Goal: Task Accomplishment & Management: Use online tool/utility

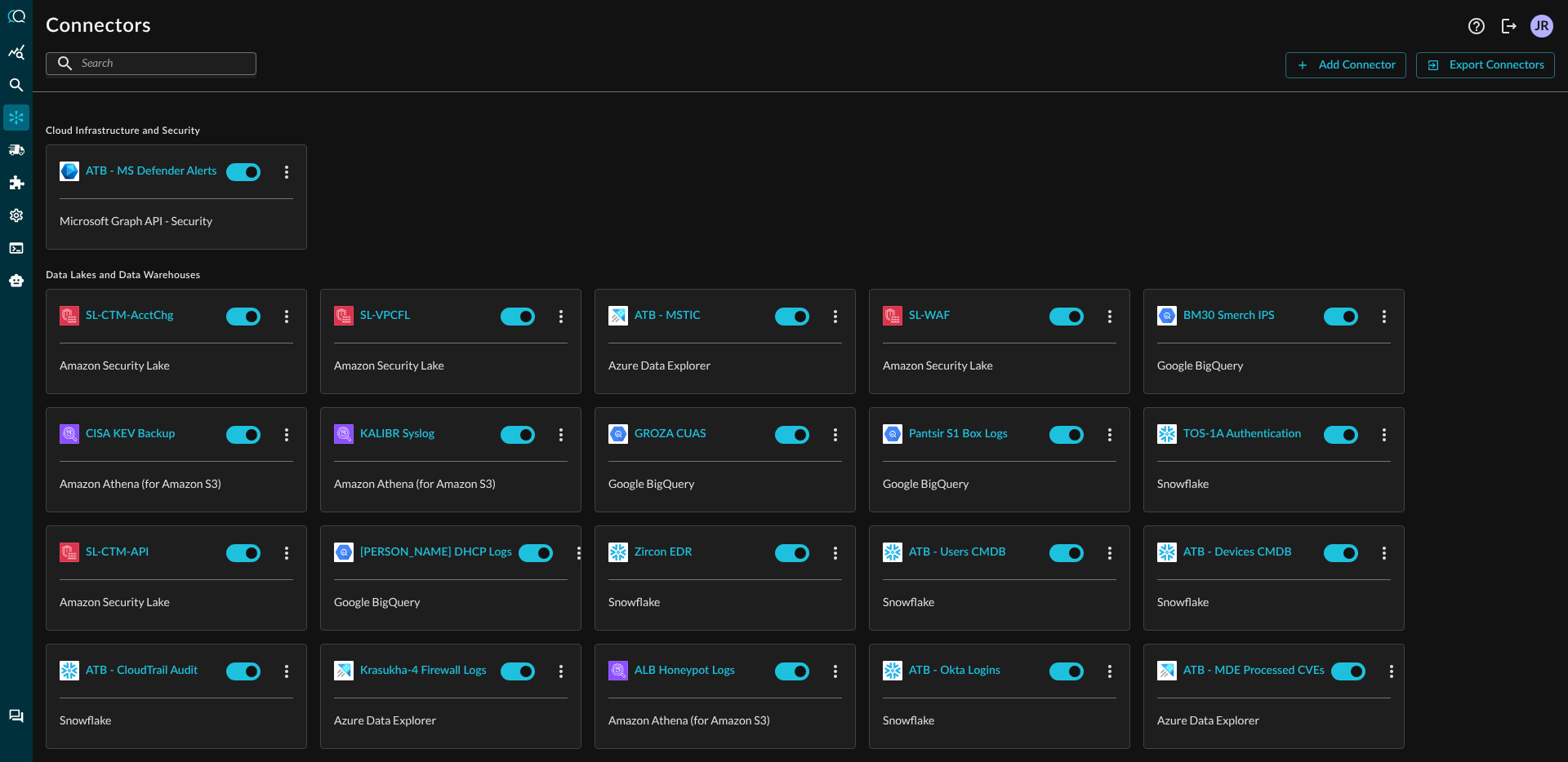
click at [806, 175] on div "ATB - MS Defender Alerts Microsoft Graph API - Security" at bounding box center [800, 197] width 1509 height 106
click at [1305, 79] on div "Connectors Help Logout JR ​ ​ Add Connector Export Connectors Cloud Infrastruct…" at bounding box center [800, 381] width 1535 height 762
click at [1309, 73] on button "Add Connector" at bounding box center [1345, 65] width 121 height 26
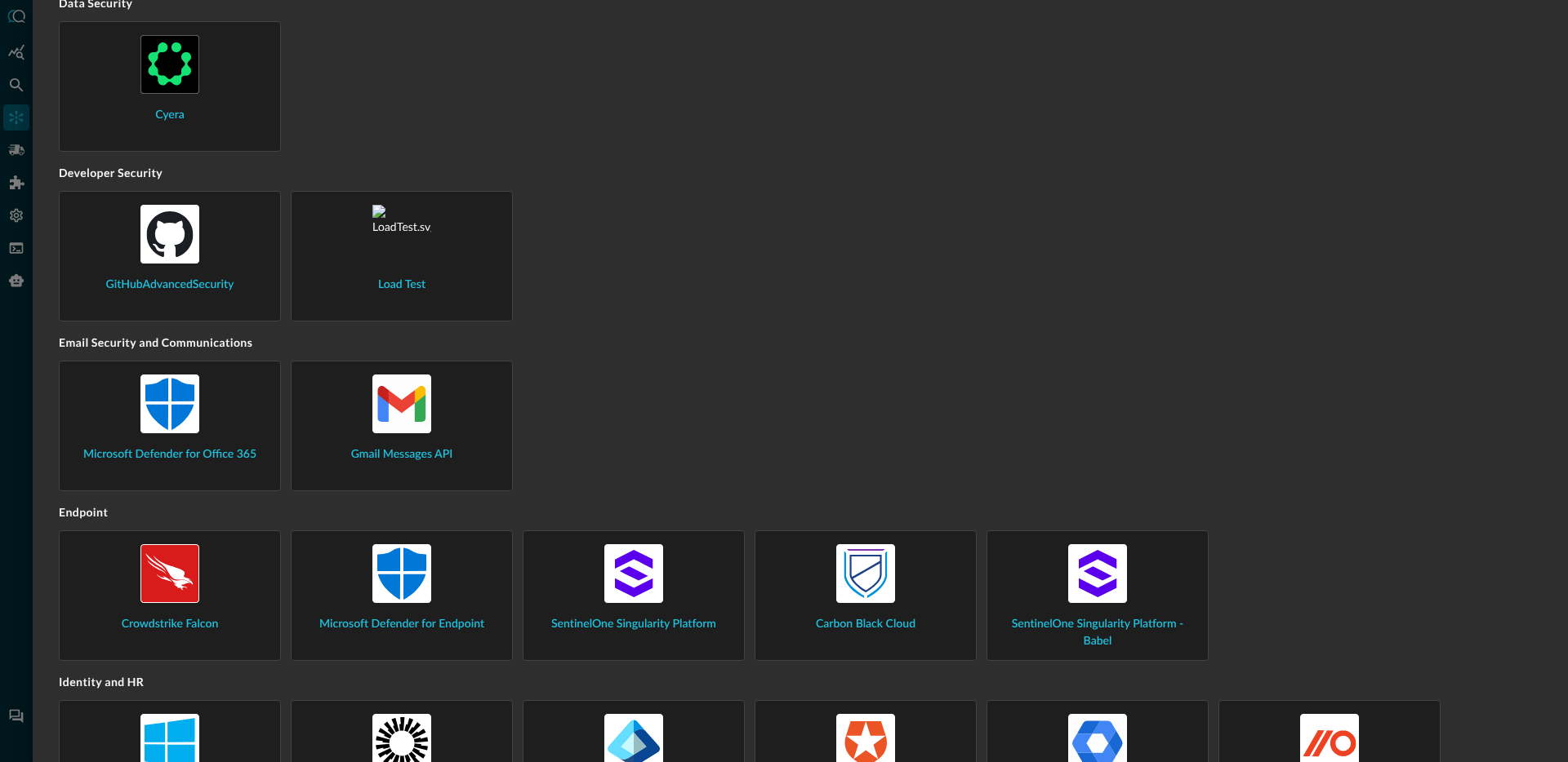
scroll to position [820, 0]
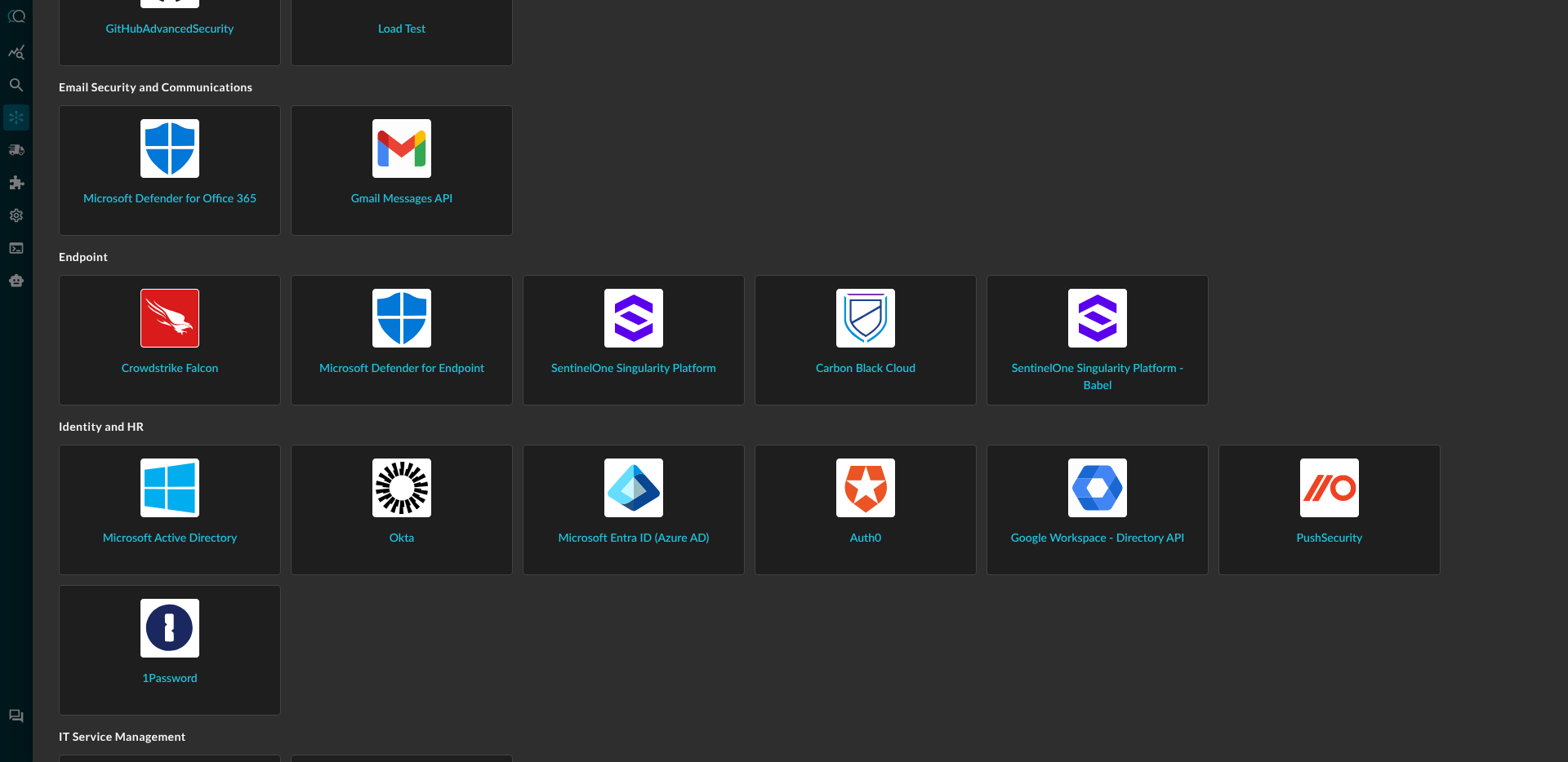
click at [787, 653] on div "Microsoft Active Directory Okta Microsoft Entra ID (Azure AD) Auth0 Google Work…" at bounding box center [800, 581] width 1483 height 271
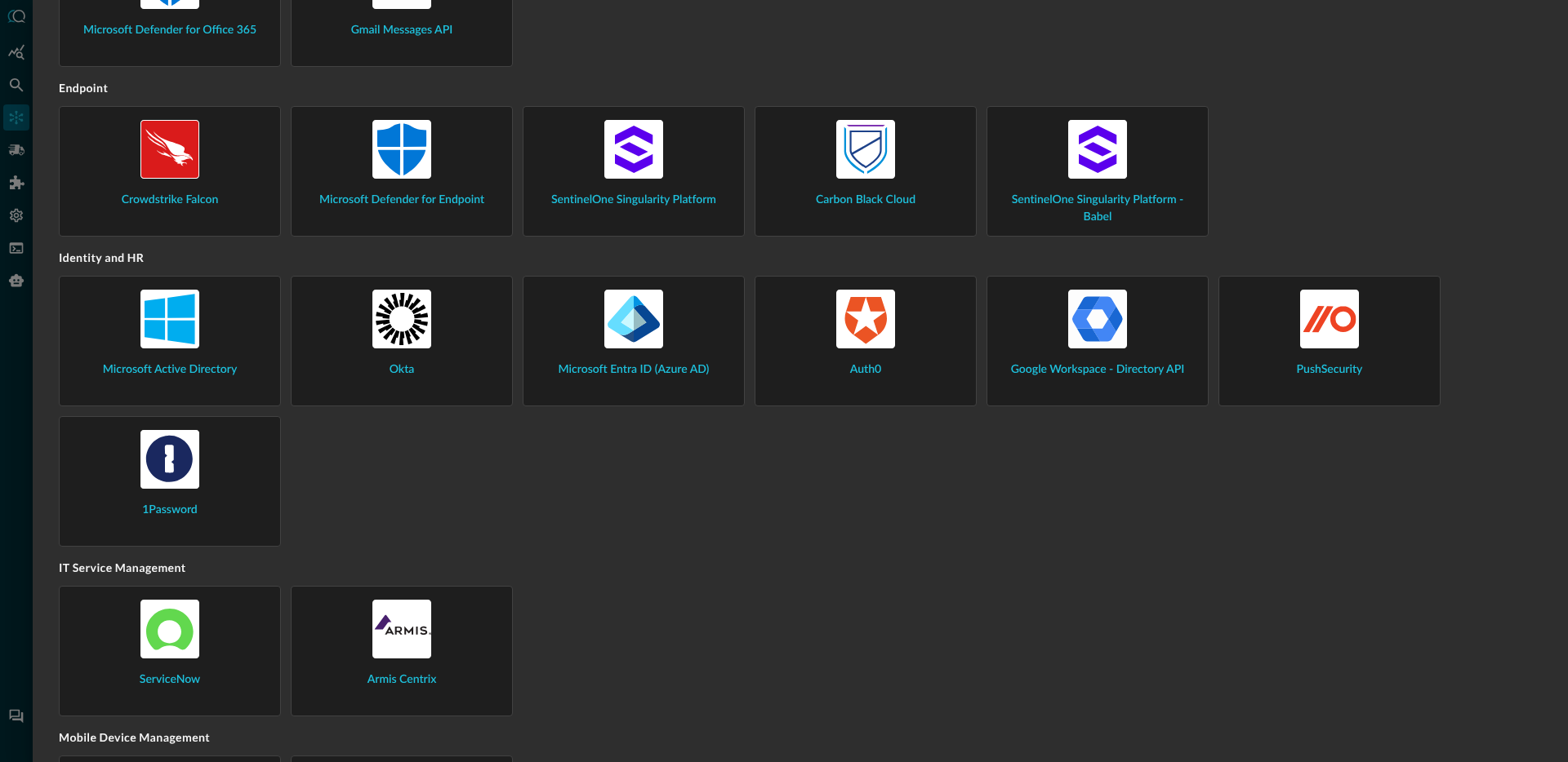
scroll to position [1016, 0]
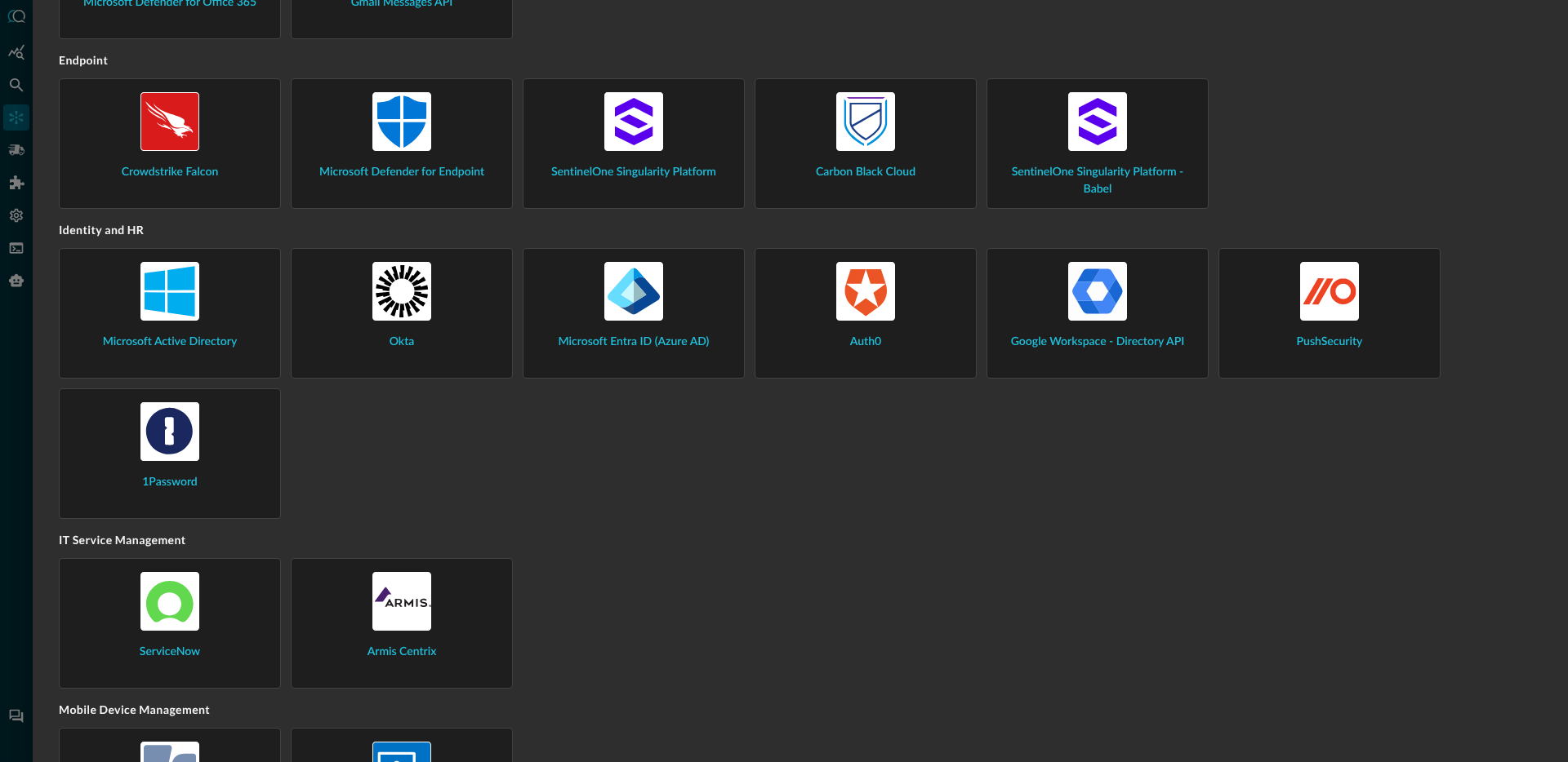
click at [215, 454] on div "1Password" at bounding box center [170, 446] width 195 height 89
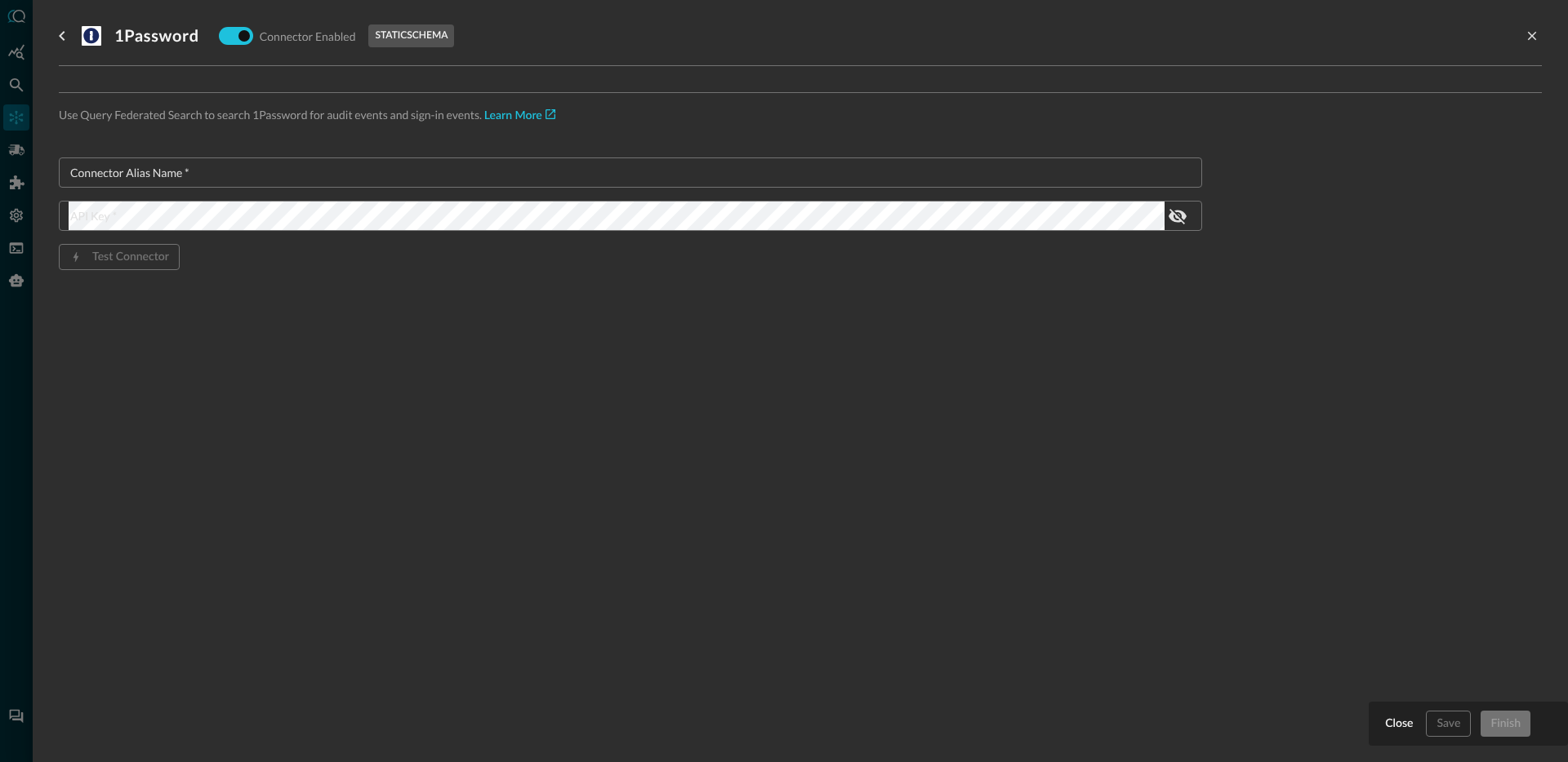
click at [316, 232] on div "Connector Alias Name   * Connector Alias Name   * API Key   * API Key   * Test …" at bounding box center [631, 239] width 1143 height 165
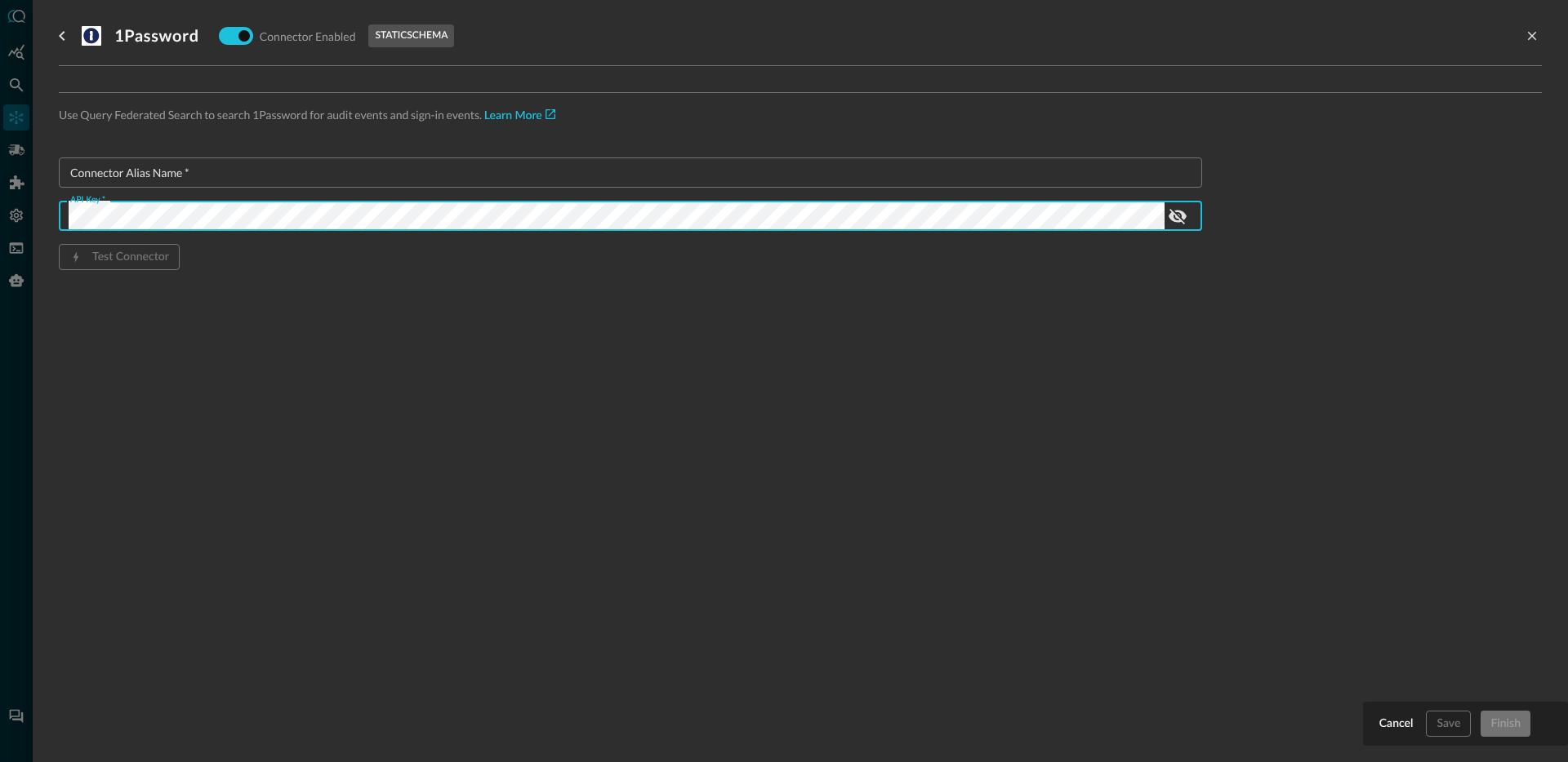
click at [325, 172] on input "Connector Alias Name   *" at bounding box center [635, 172] width 1134 height 30
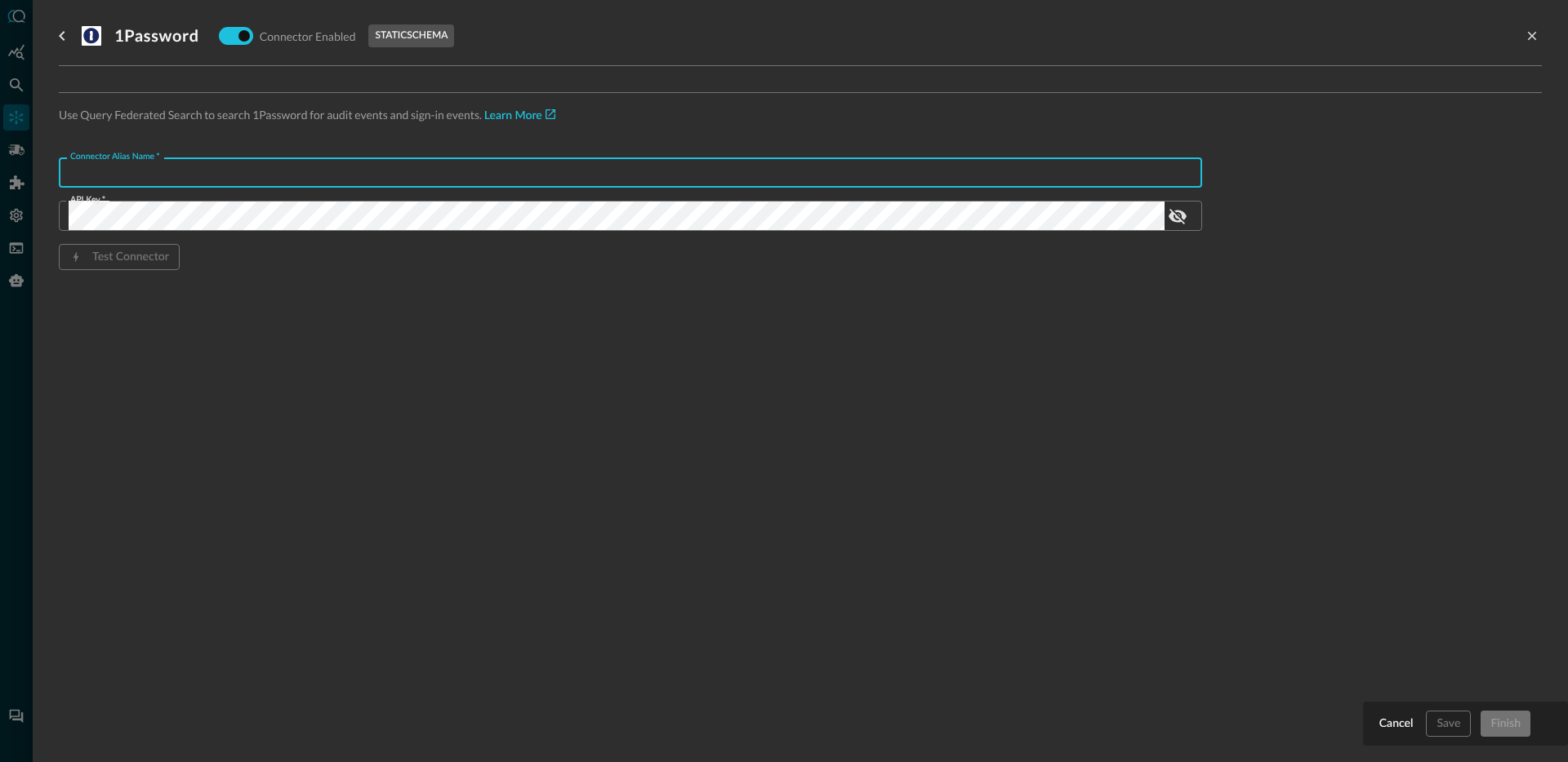
click at [696, 261] on div "Test Connector" at bounding box center [631, 257] width 1143 height 26
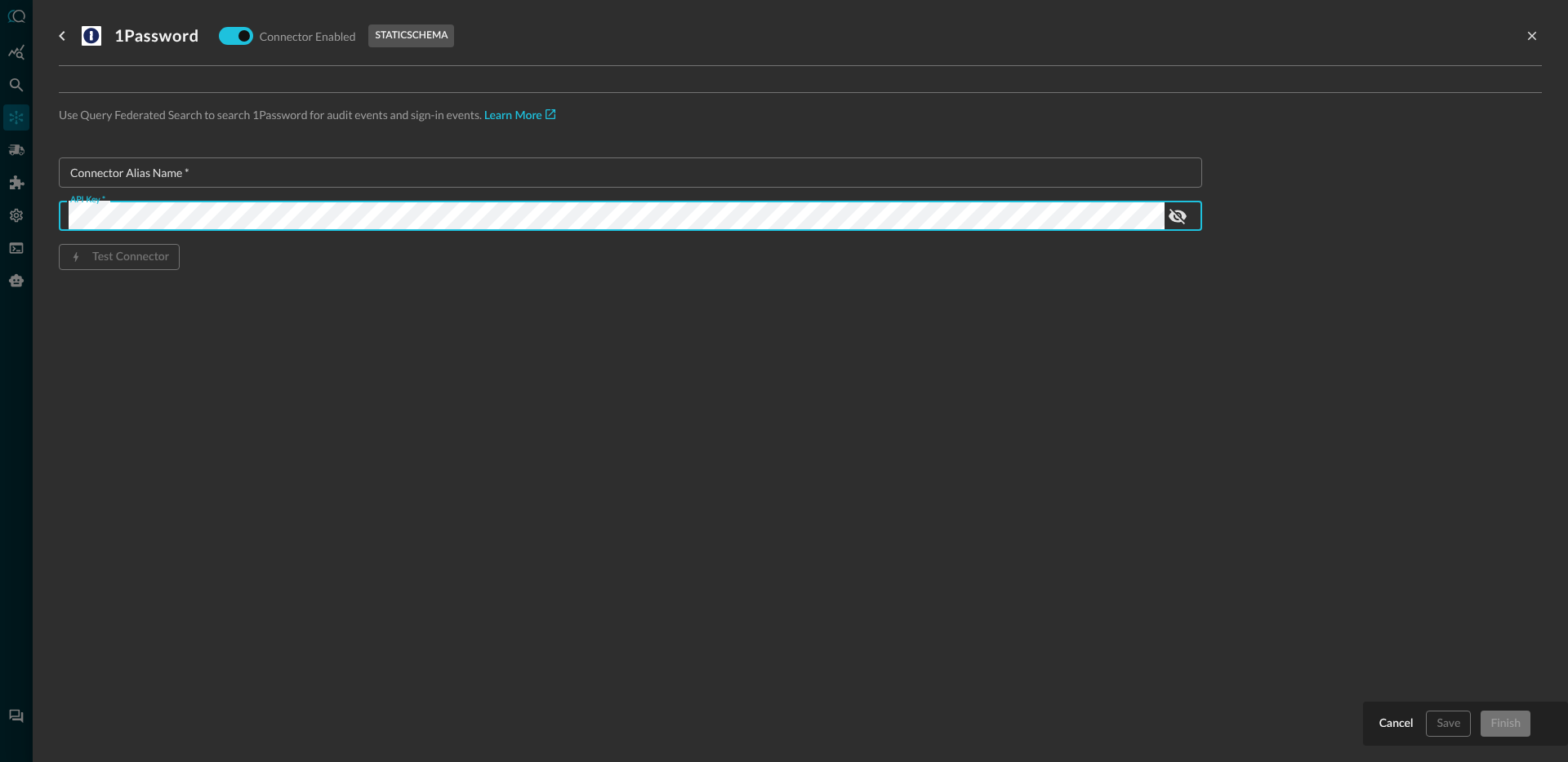
scroll to position [0, 2353]
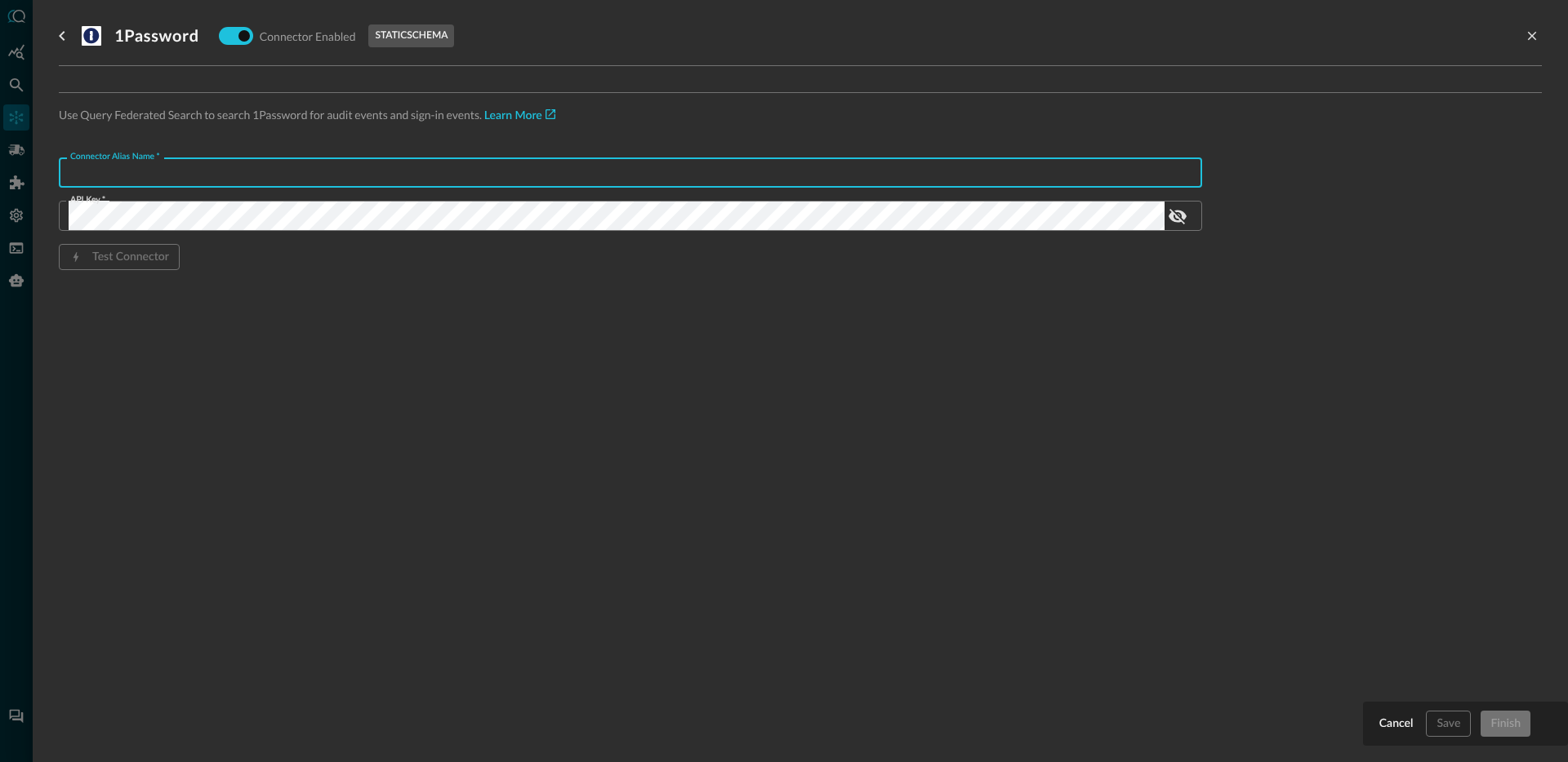
click at [515, 170] on input "Connector Alias Name   *" at bounding box center [635, 172] width 1134 height 30
type input "TwoPassword Lol"
click at [1271, 622] on div "1Password Connector Enabled static schema Use Query Federated Search to search …" at bounding box center [800, 371] width 1483 height 742
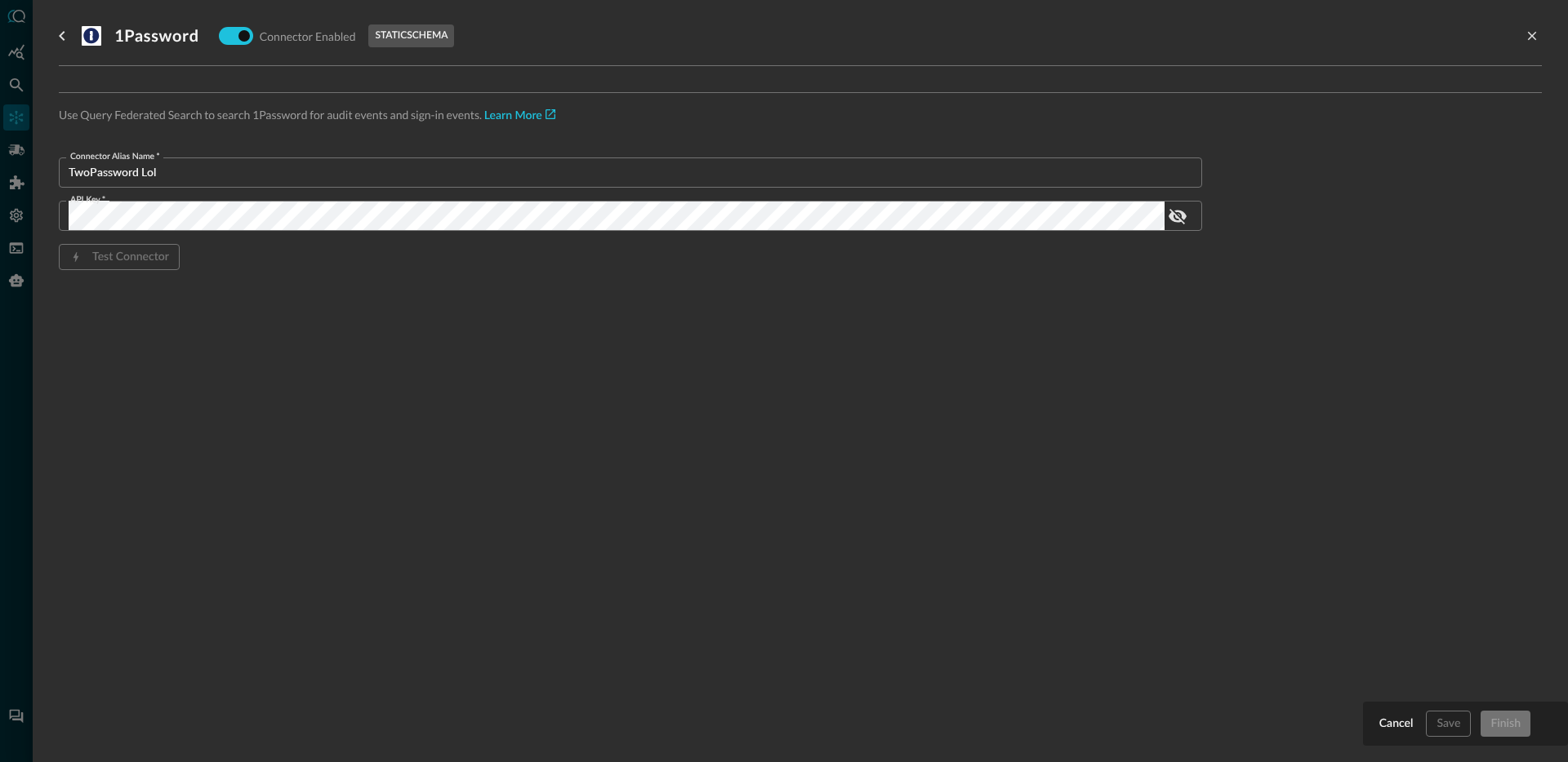
click at [356, 233] on div "Connector Alias Name   * TwoPassword Lol Connector Alias Name   * API Key   * A…" at bounding box center [631, 239] width 1143 height 165
click at [365, 198] on div "Connector Alias Name   * TwoPassword Lol Connector Alias Name   * API Key   * A…" at bounding box center [631, 239] width 1143 height 165
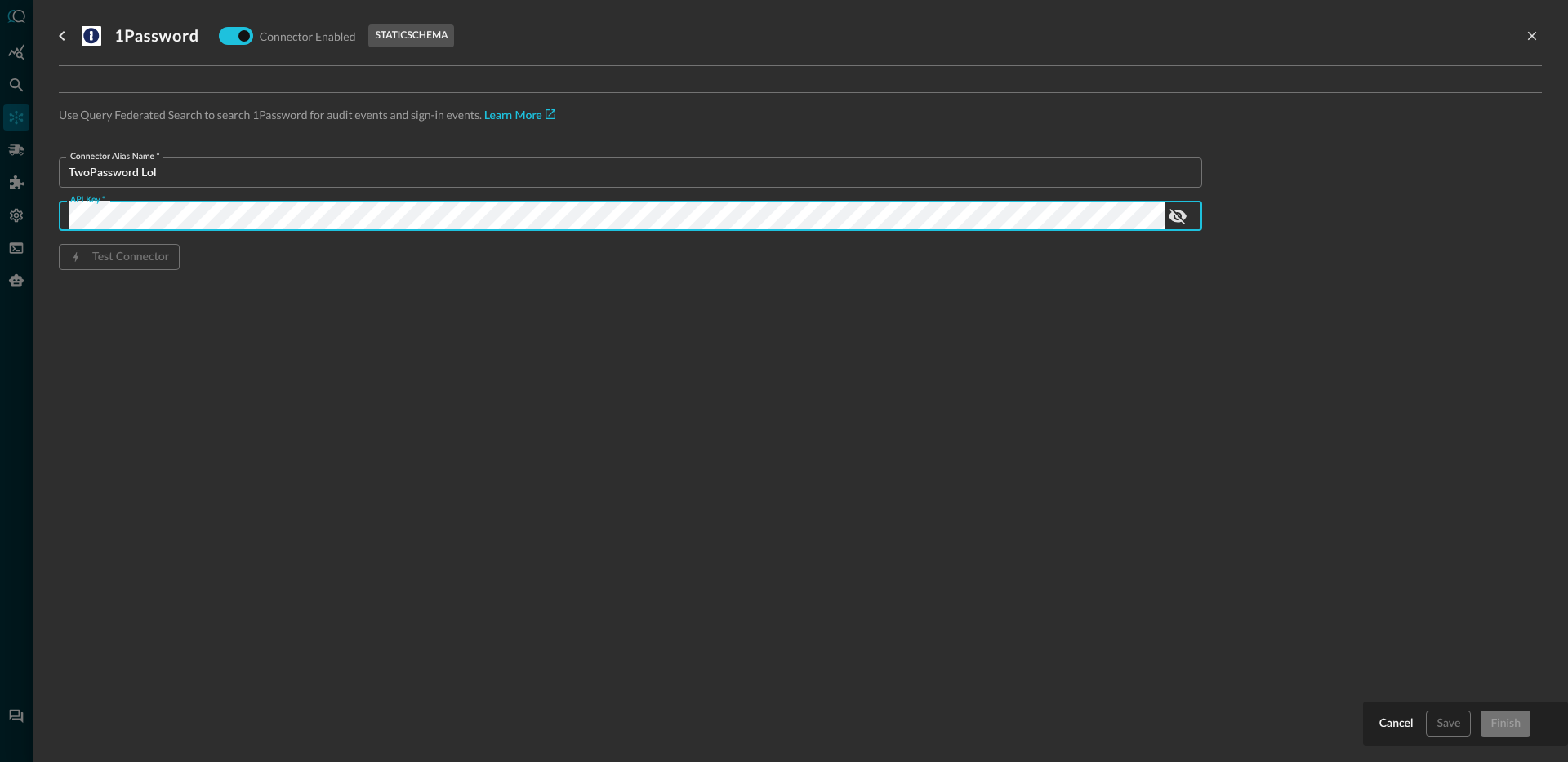
click at [372, 161] on input "TwoPassword Lol" at bounding box center [635, 172] width 1134 height 30
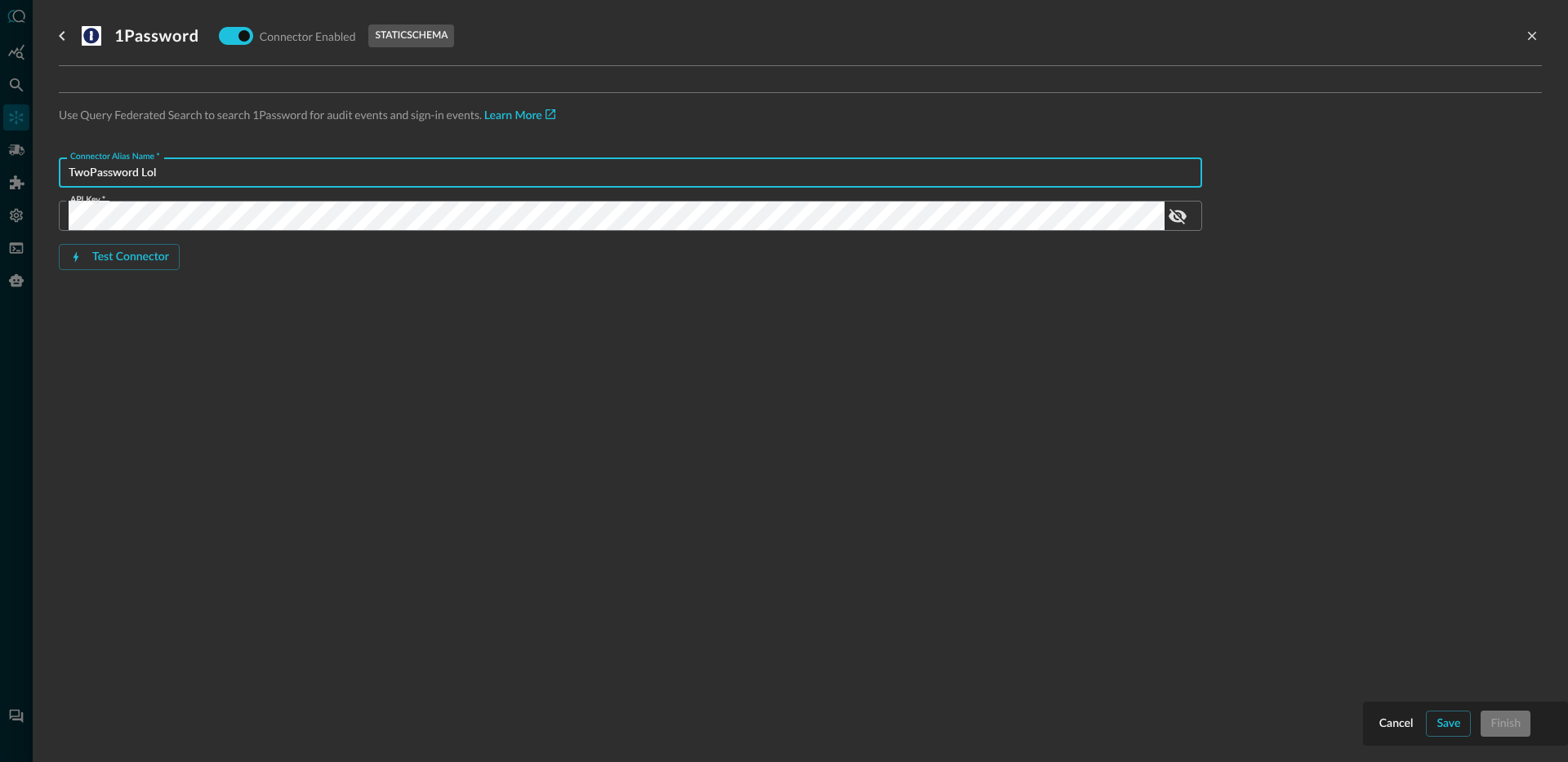
click at [1050, 543] on div "1Password Connector Enabled static schema Use Query Federated Search to search …" at bounding box center [800, 371] width 1483 height 742
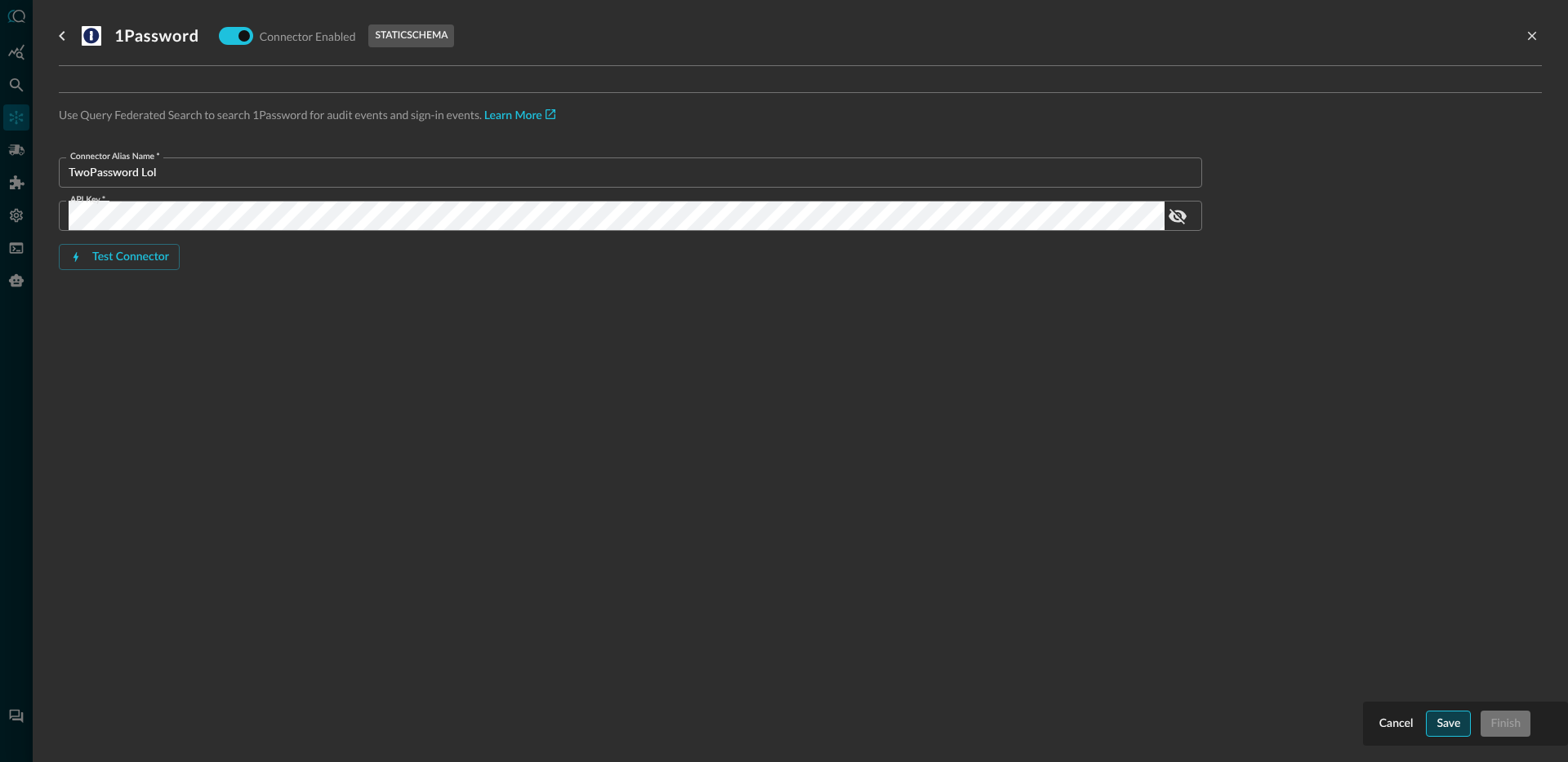
click at [1456, 726] on div "Save" at bounding box center [1448, 725] width 23 height 21
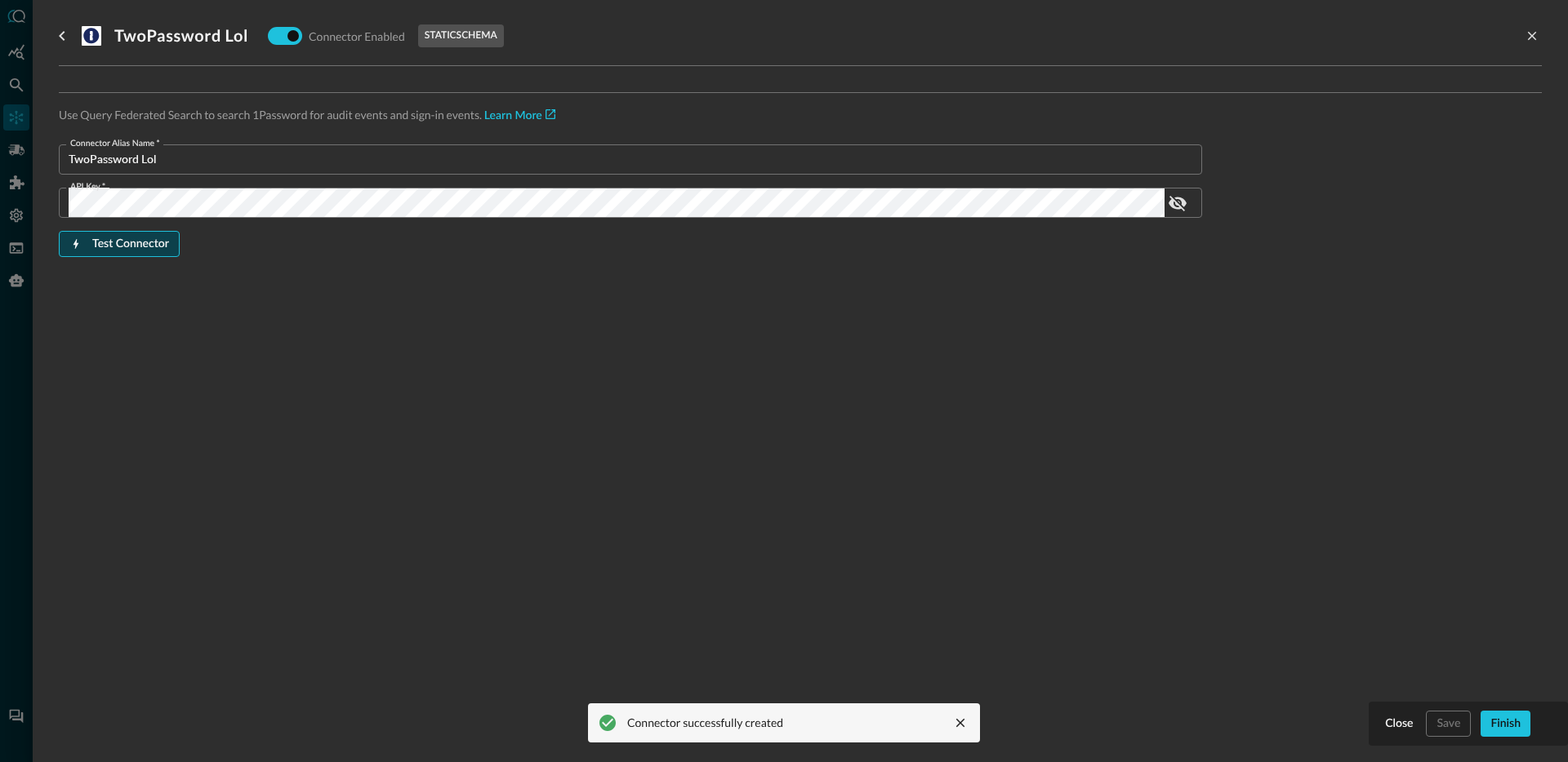
click at [128, 246] on div "Test Connector" at bounding box center [131, 245] width 77 height 21
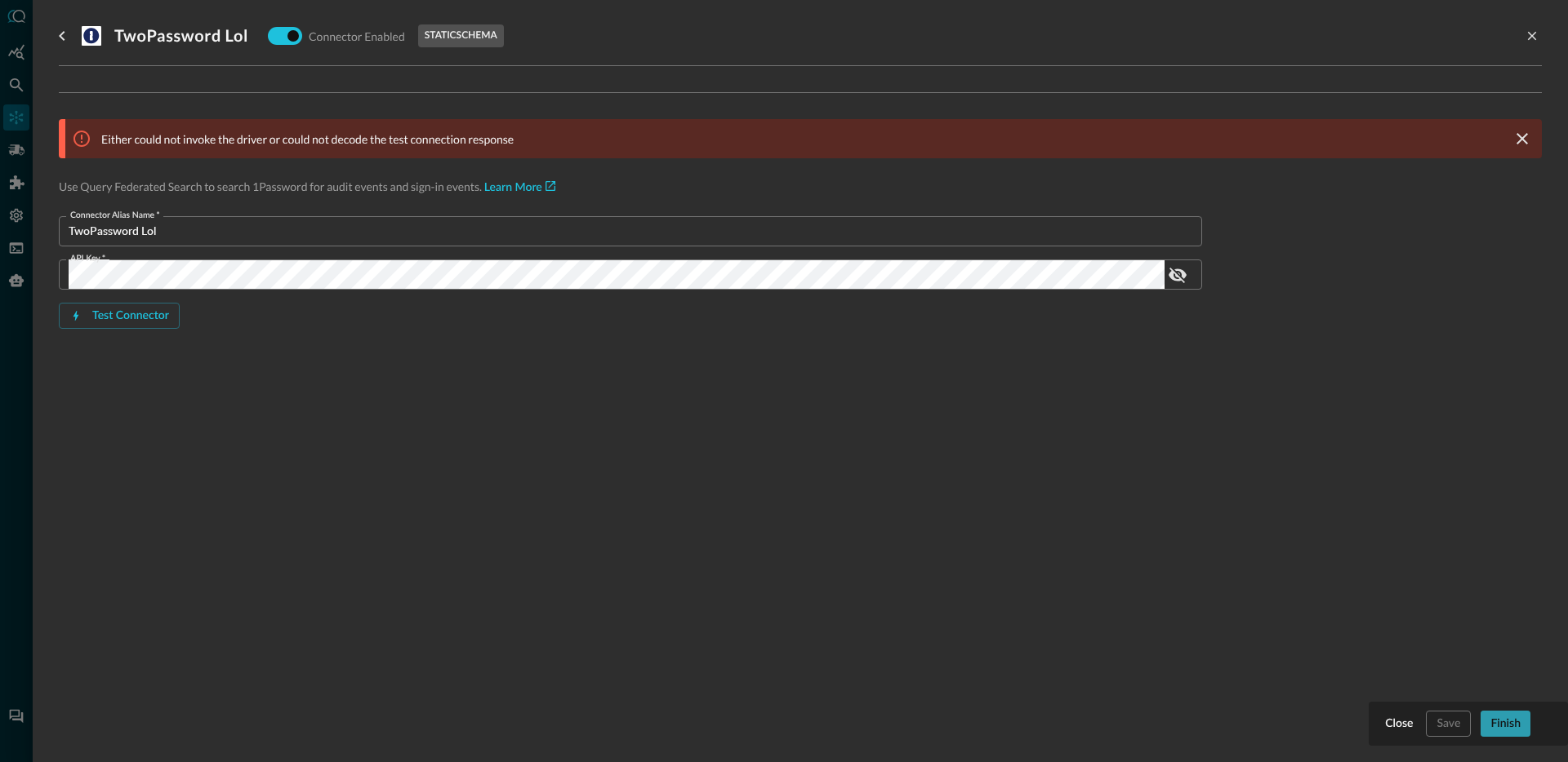
click at [1503, 725] on div "Finish" at bounding box center [1505, 725] width 30 height 21
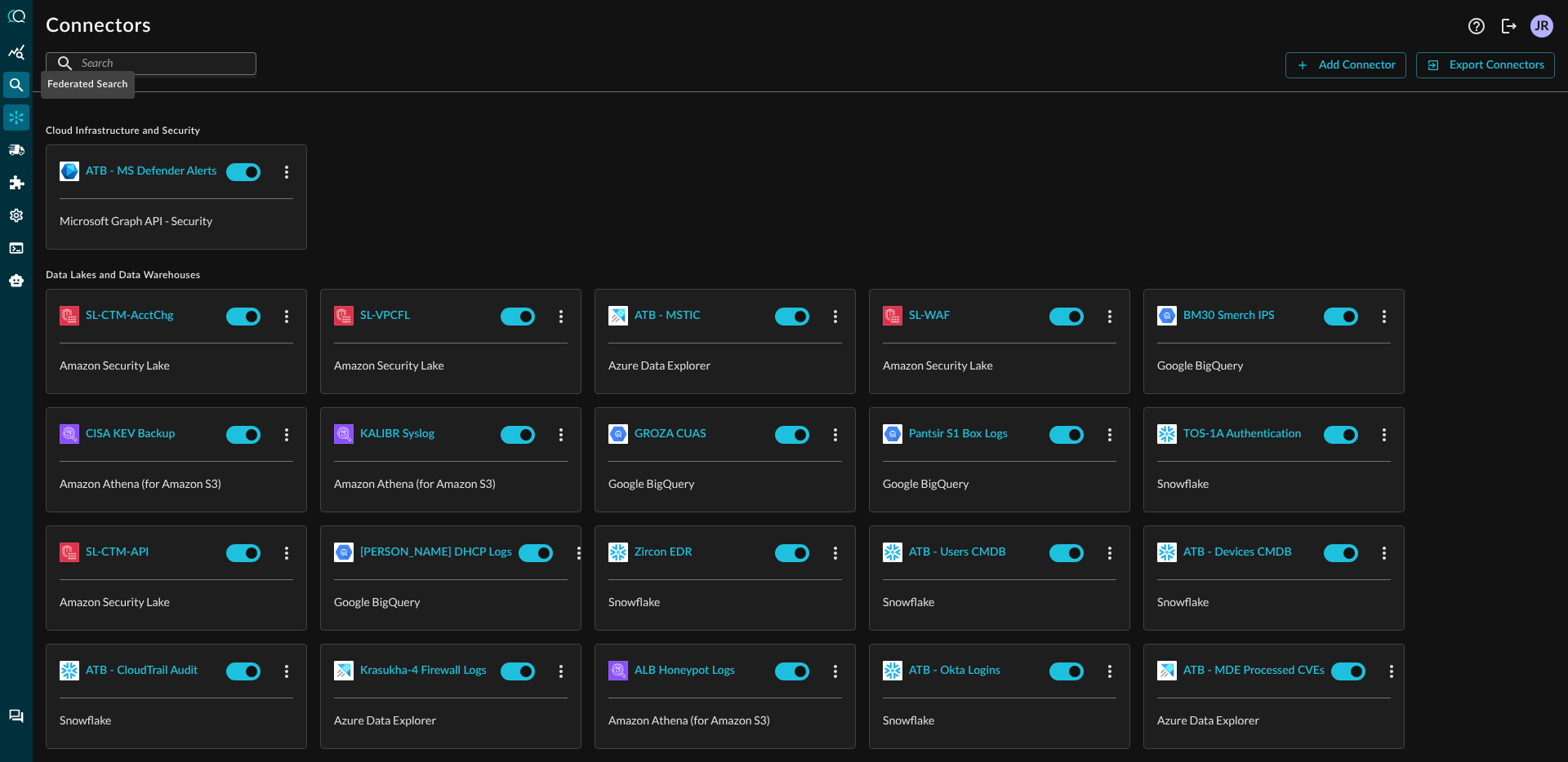
click at [23, 78] on icon "Federated Search" at bounding box center [16, 84] width 16 height 16
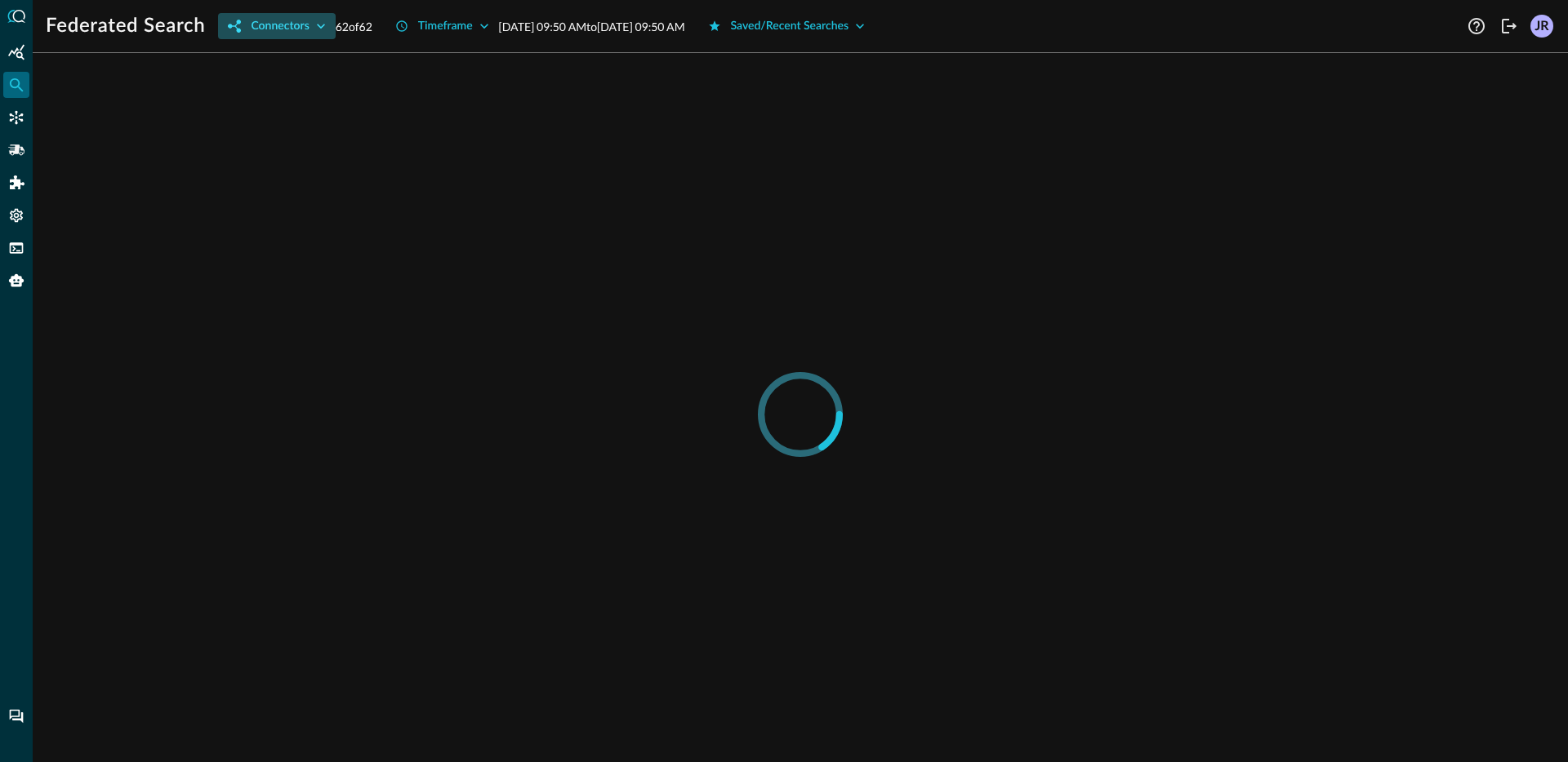
click at [256, 31] on div "Connectors" at bounding box center [280, 26] width 58 height 21
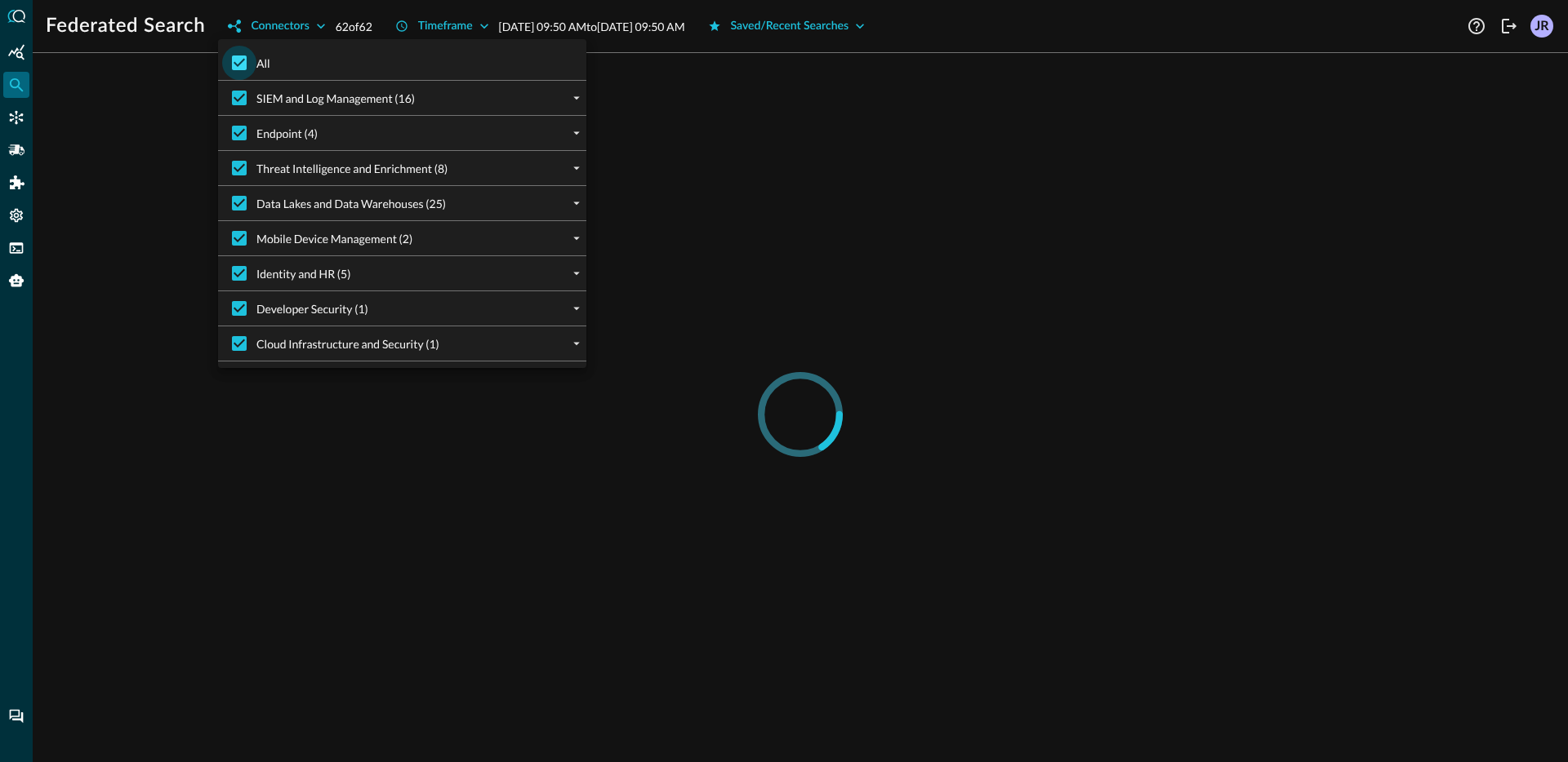
click at [227, 55] on input "All" at bounding box center [239, 63] width 35 height 35
checkbox input "false"
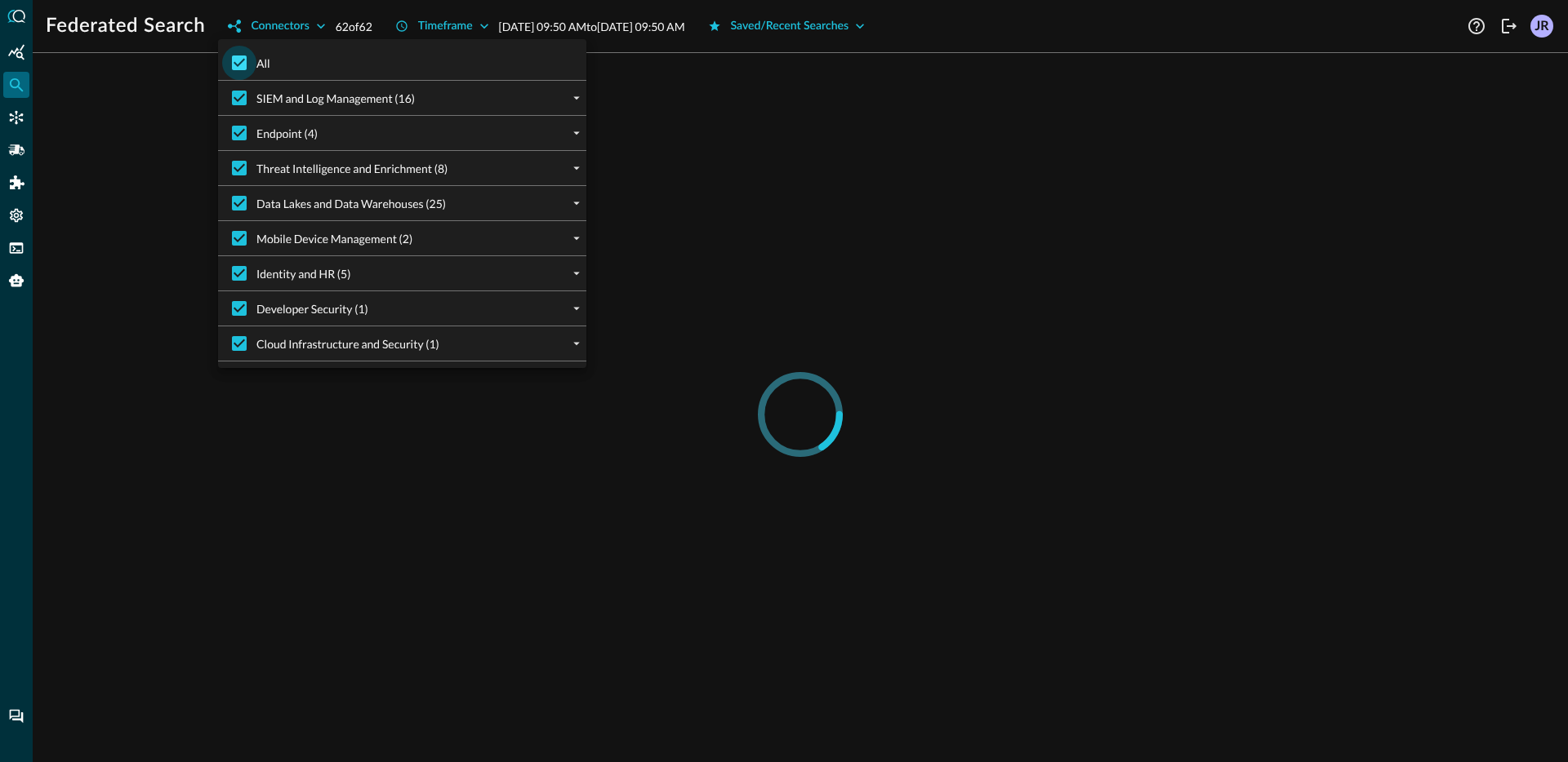
checkbox input "false"
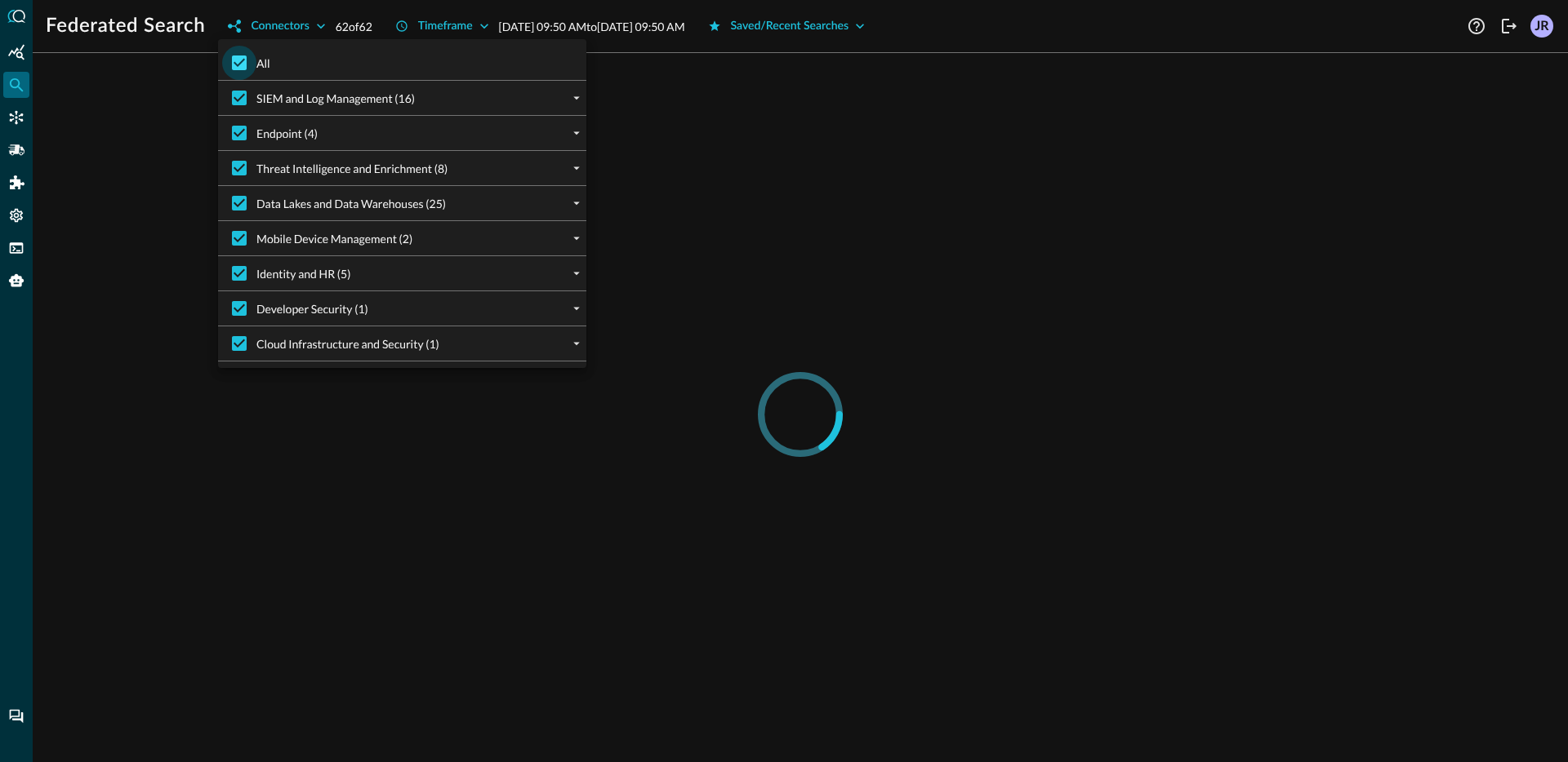
checkbox input "false"
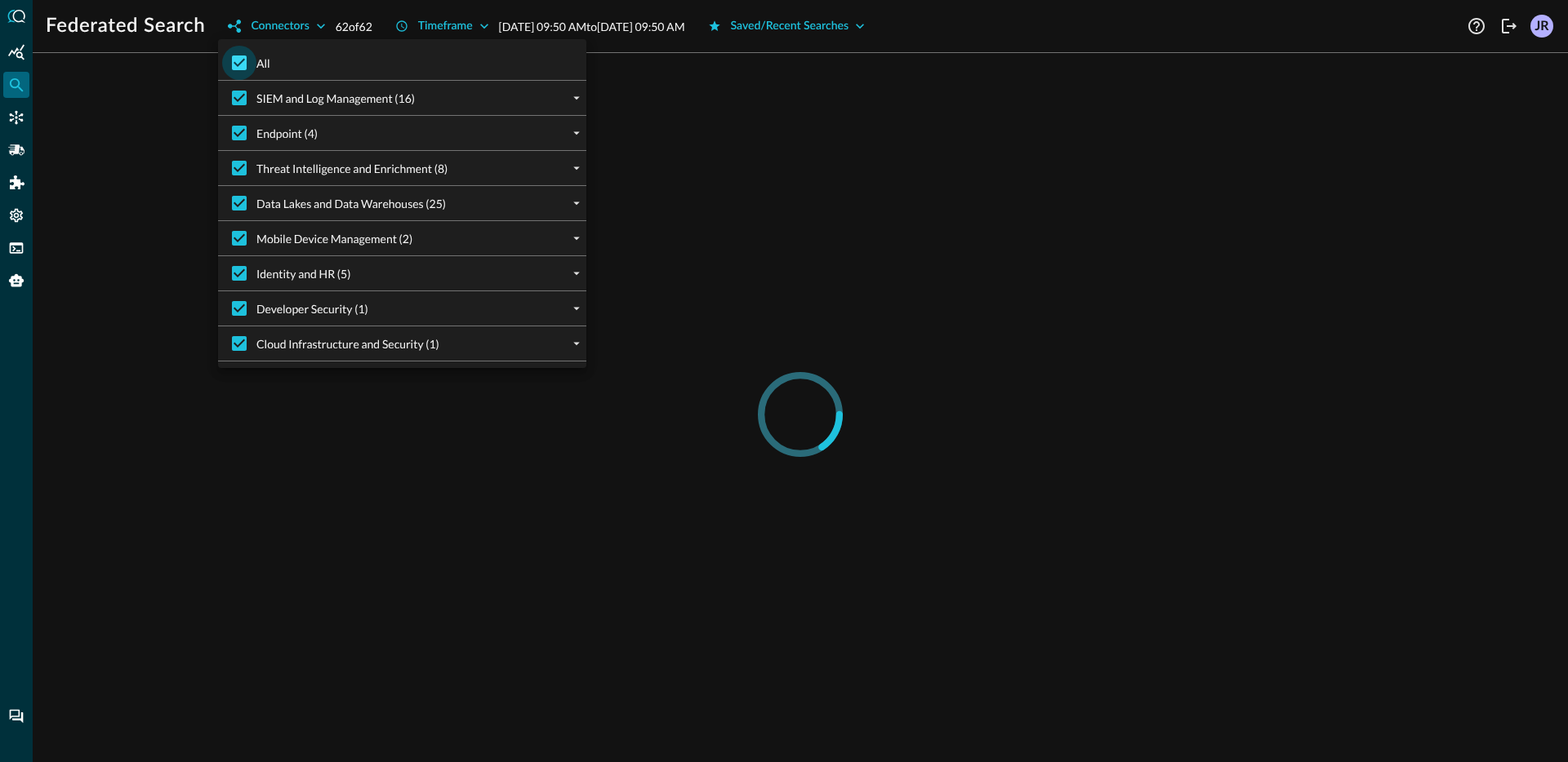
checkbox input "false"
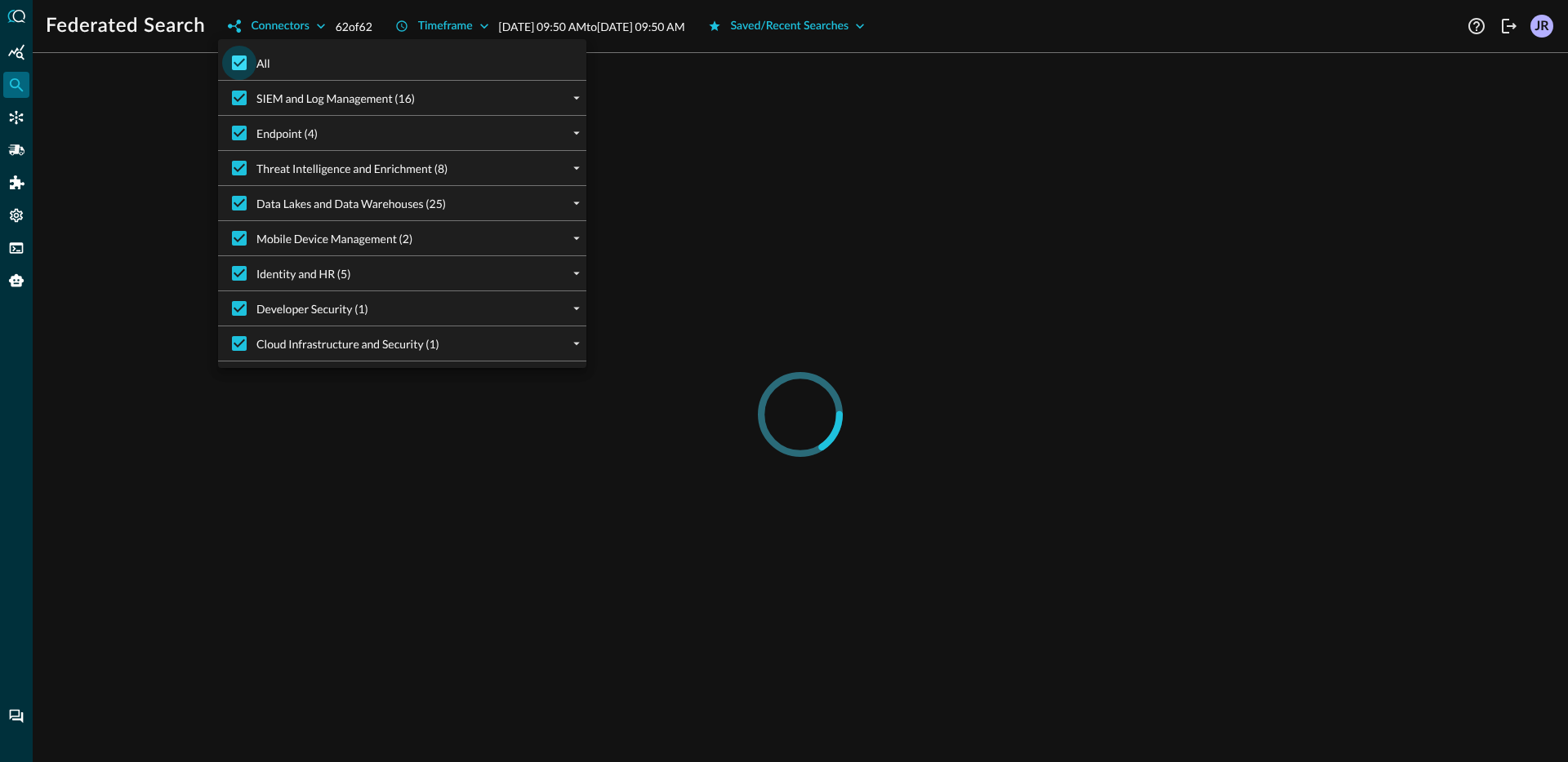
checkbox input "false"
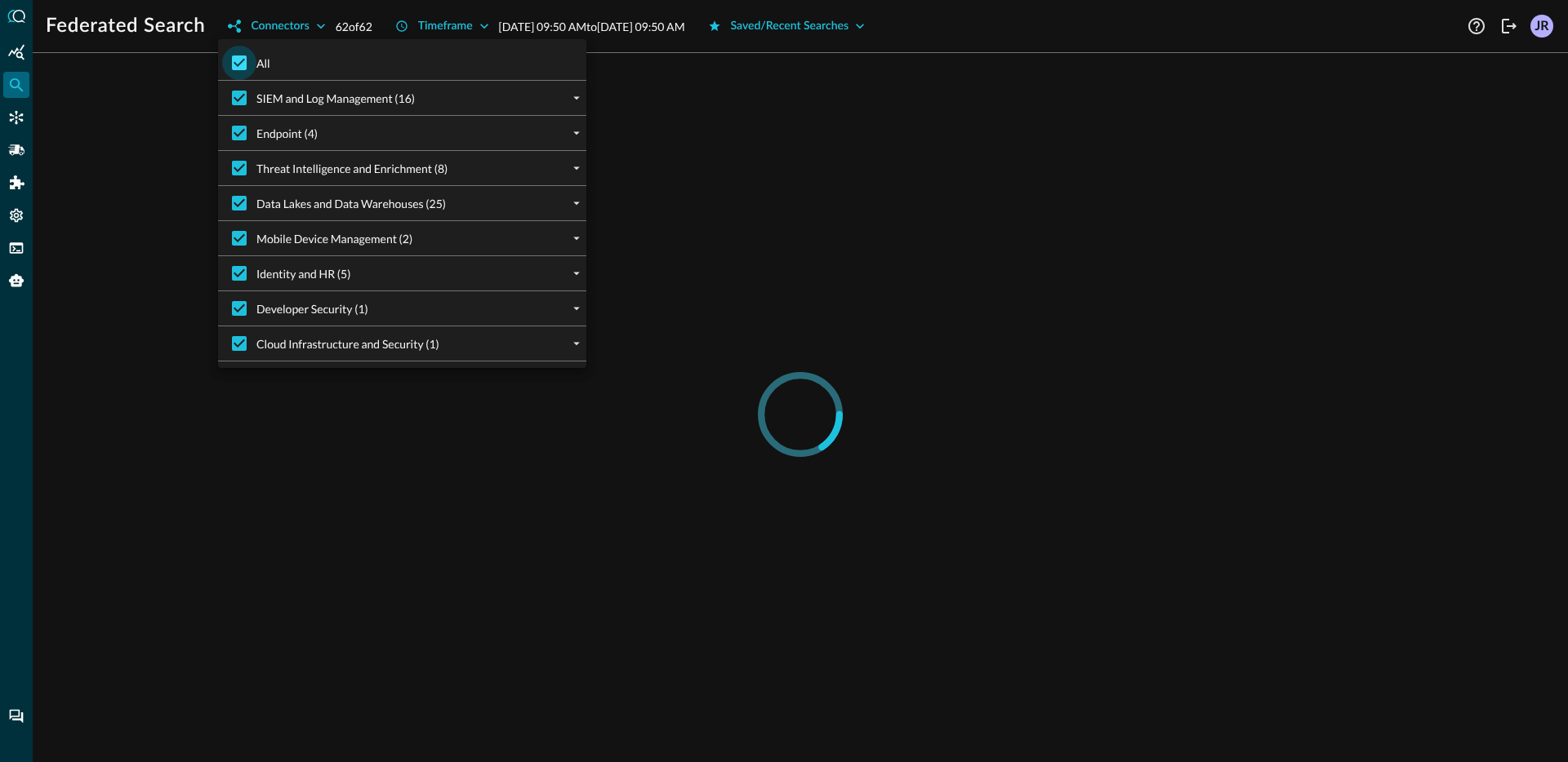
checkbox input "false"
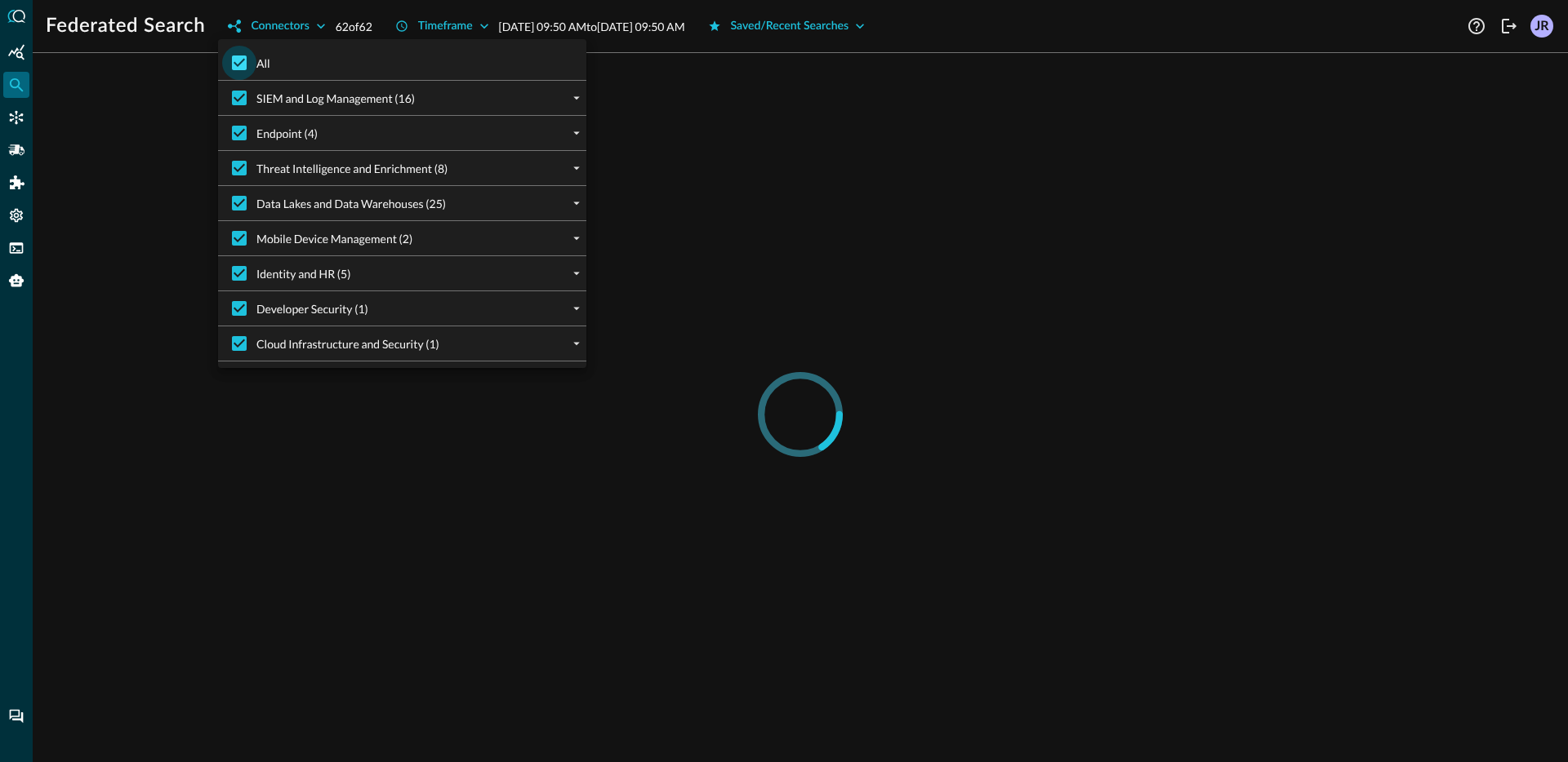
checkbox input "false"
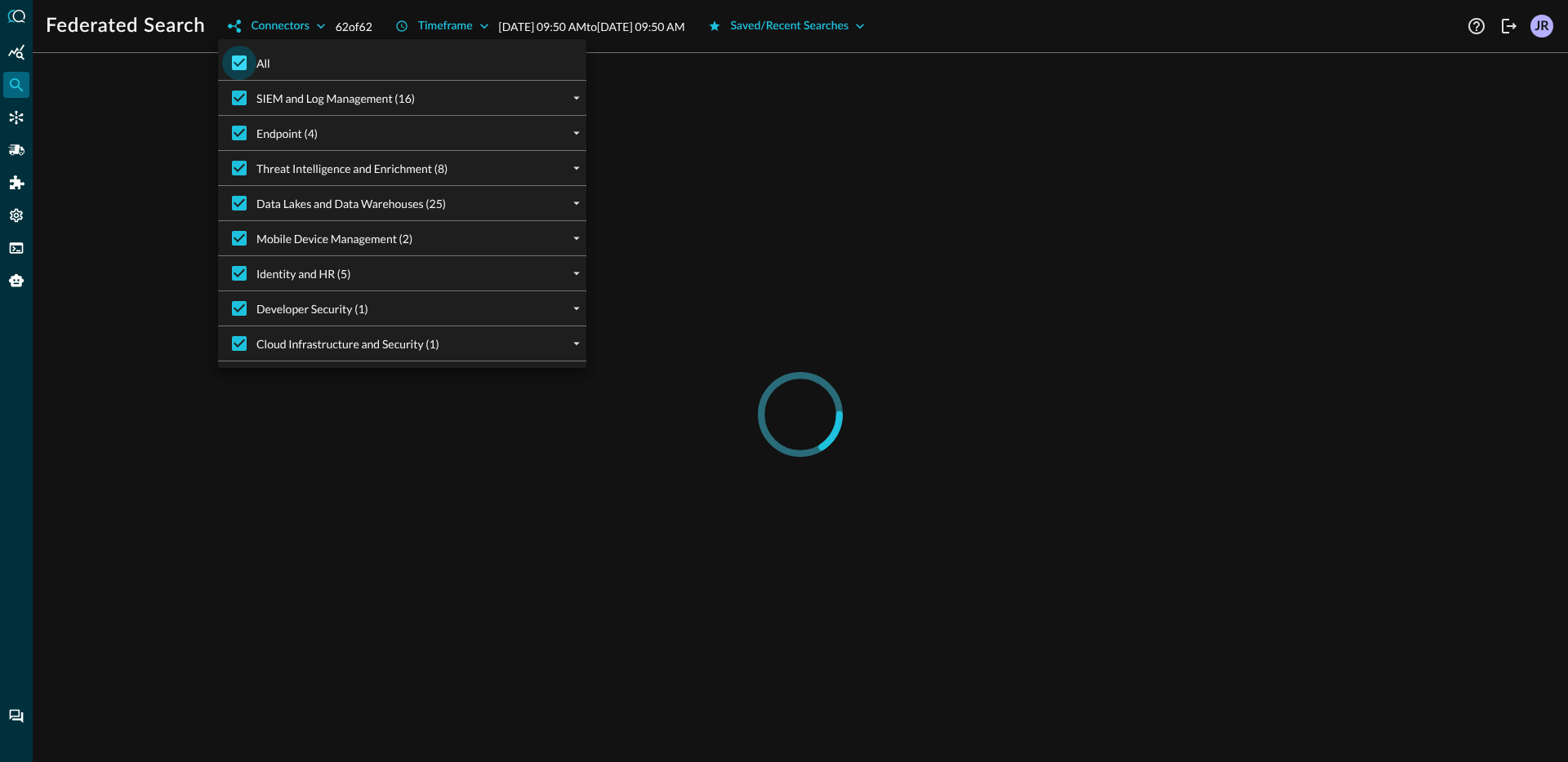
checkbox input "false"
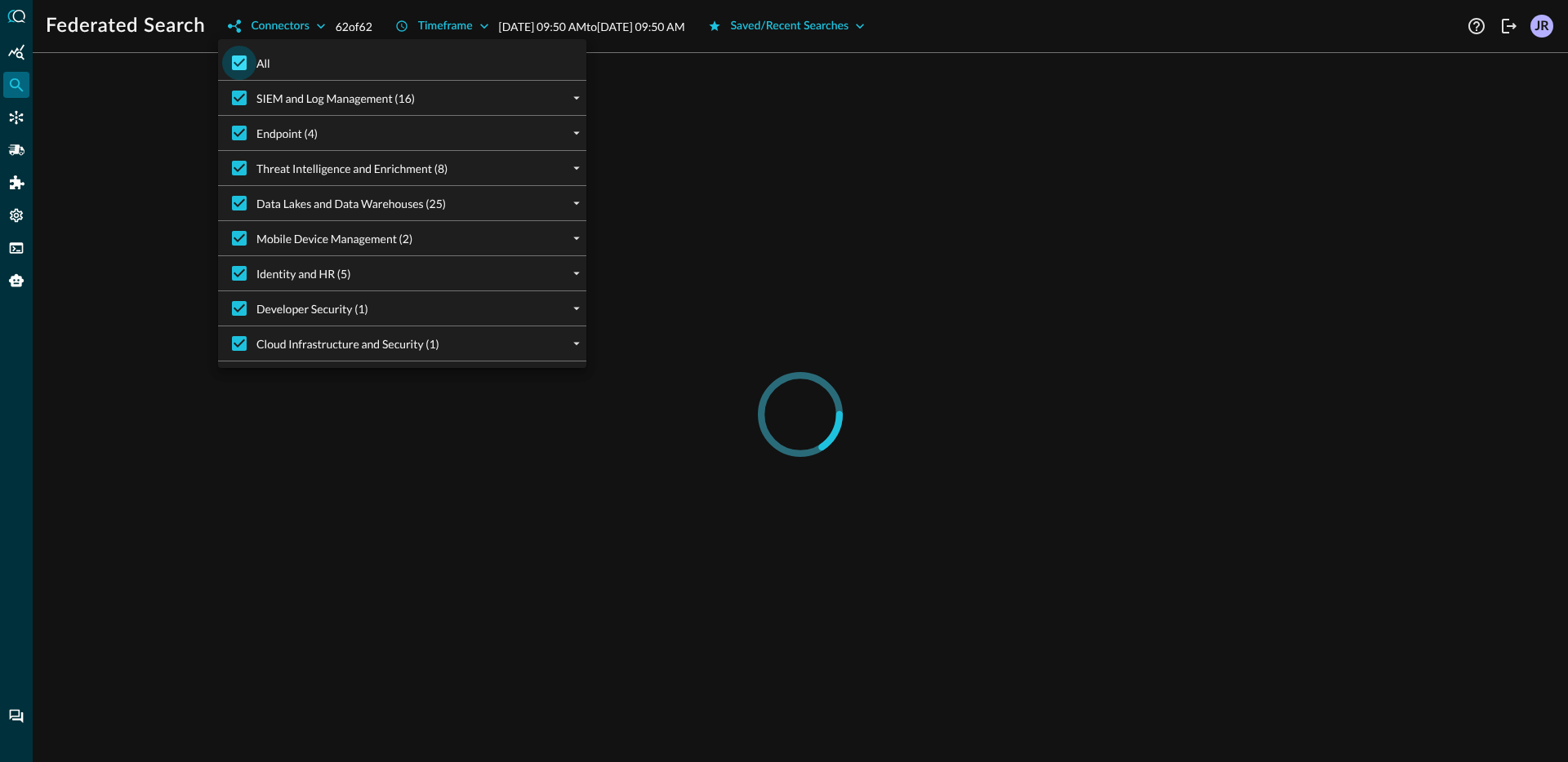
checkbox input "false"
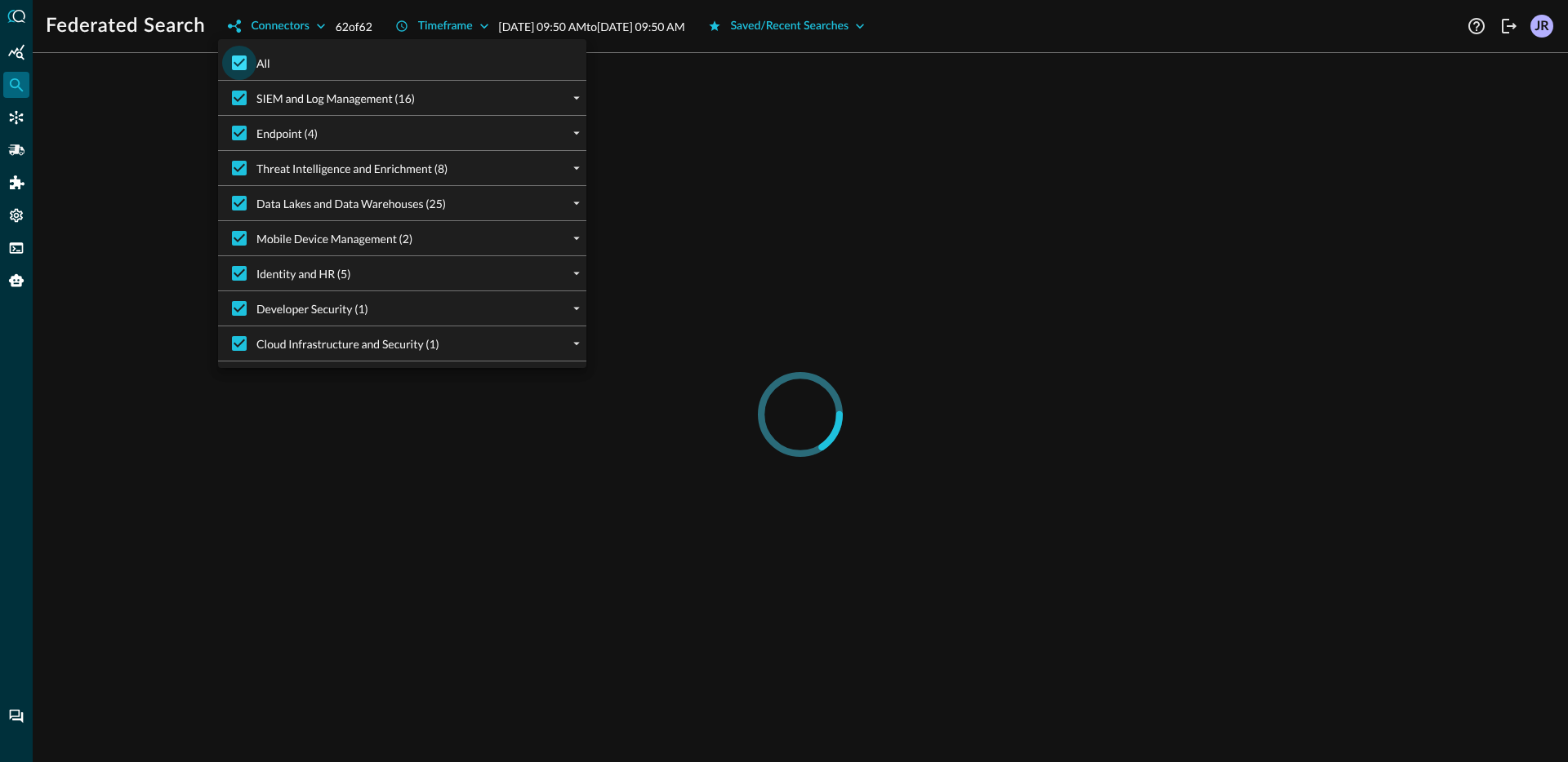
checkbox input "false"
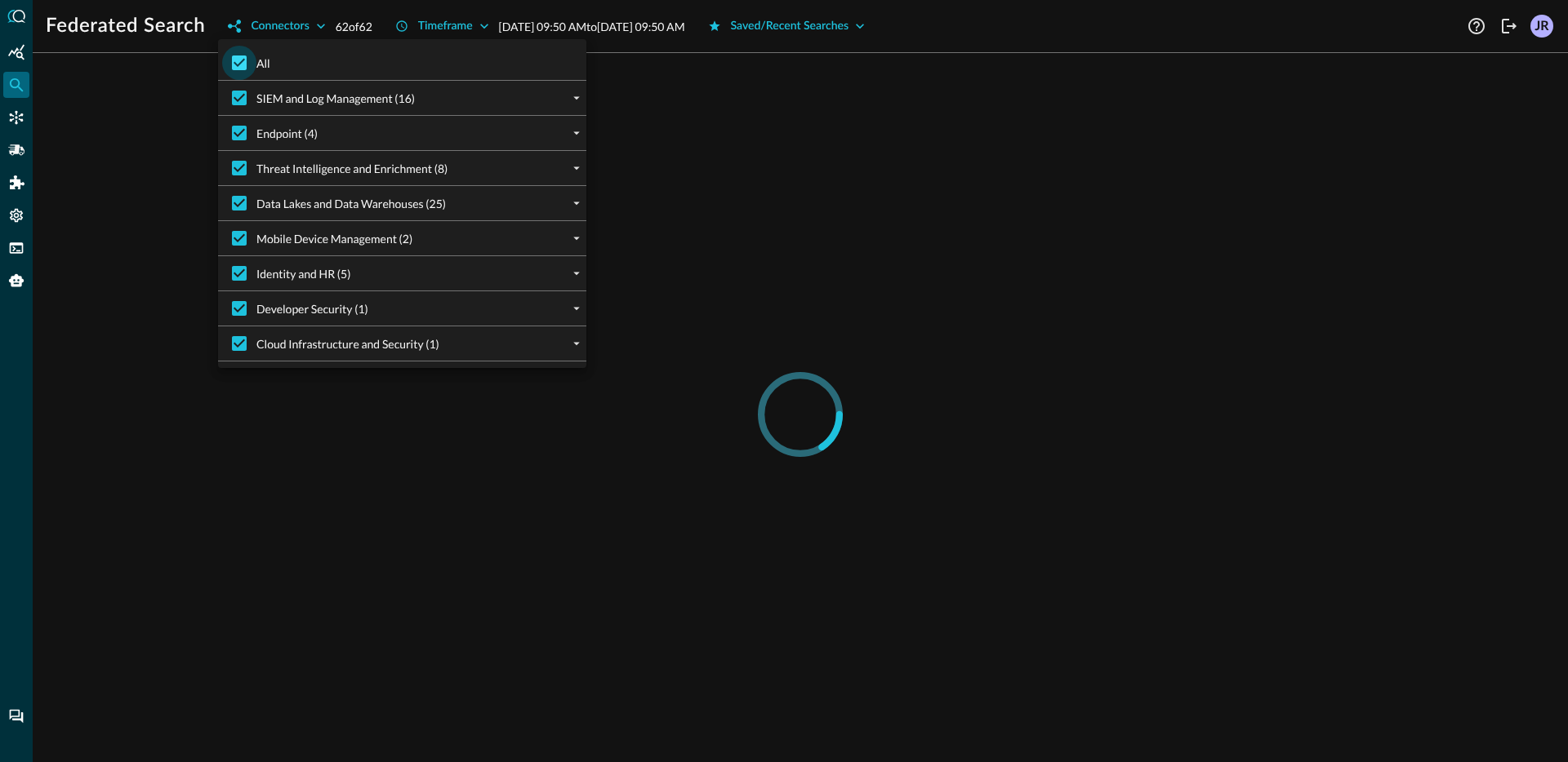
checkbox input "false"
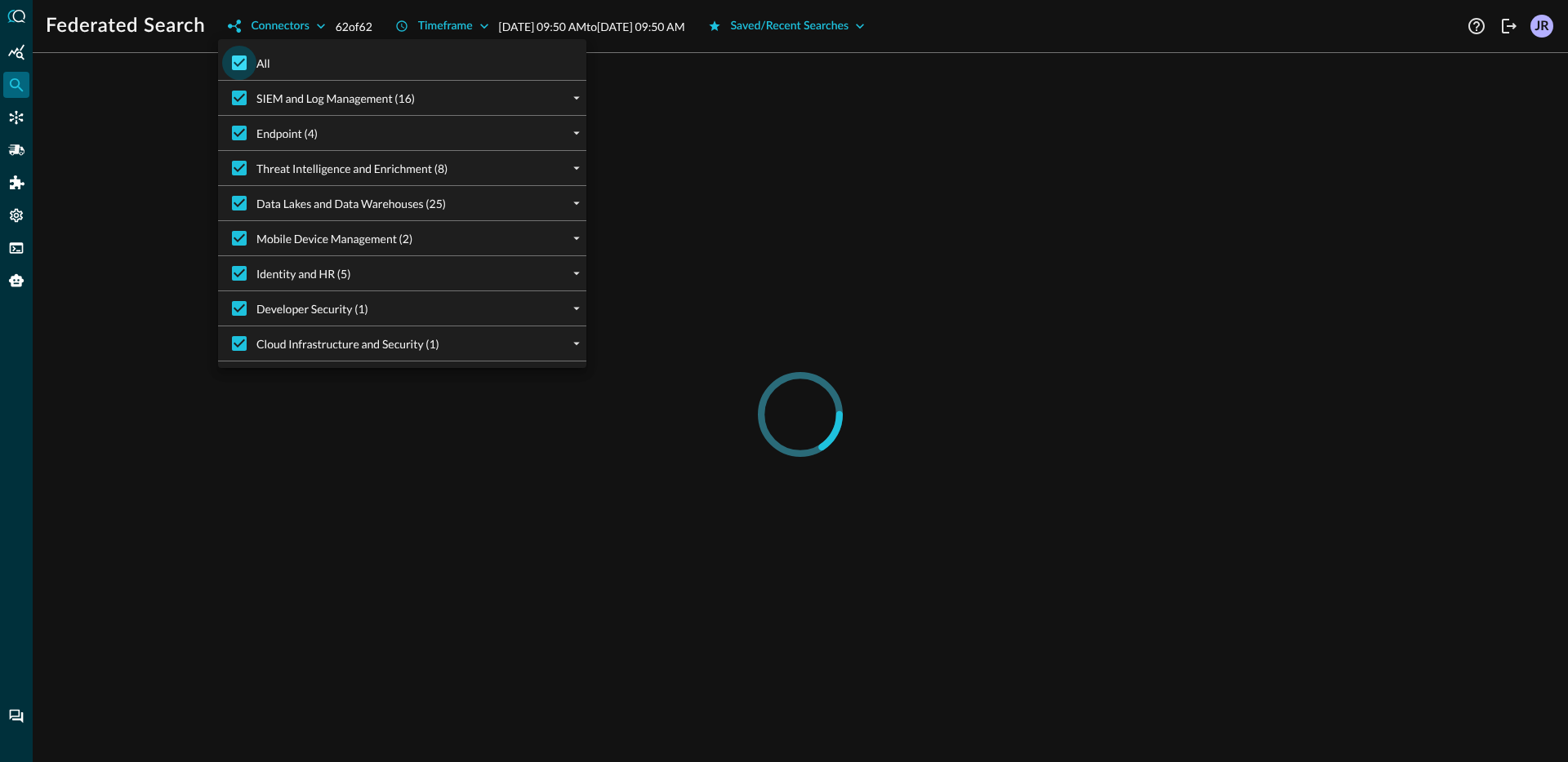
checkbox input "false"
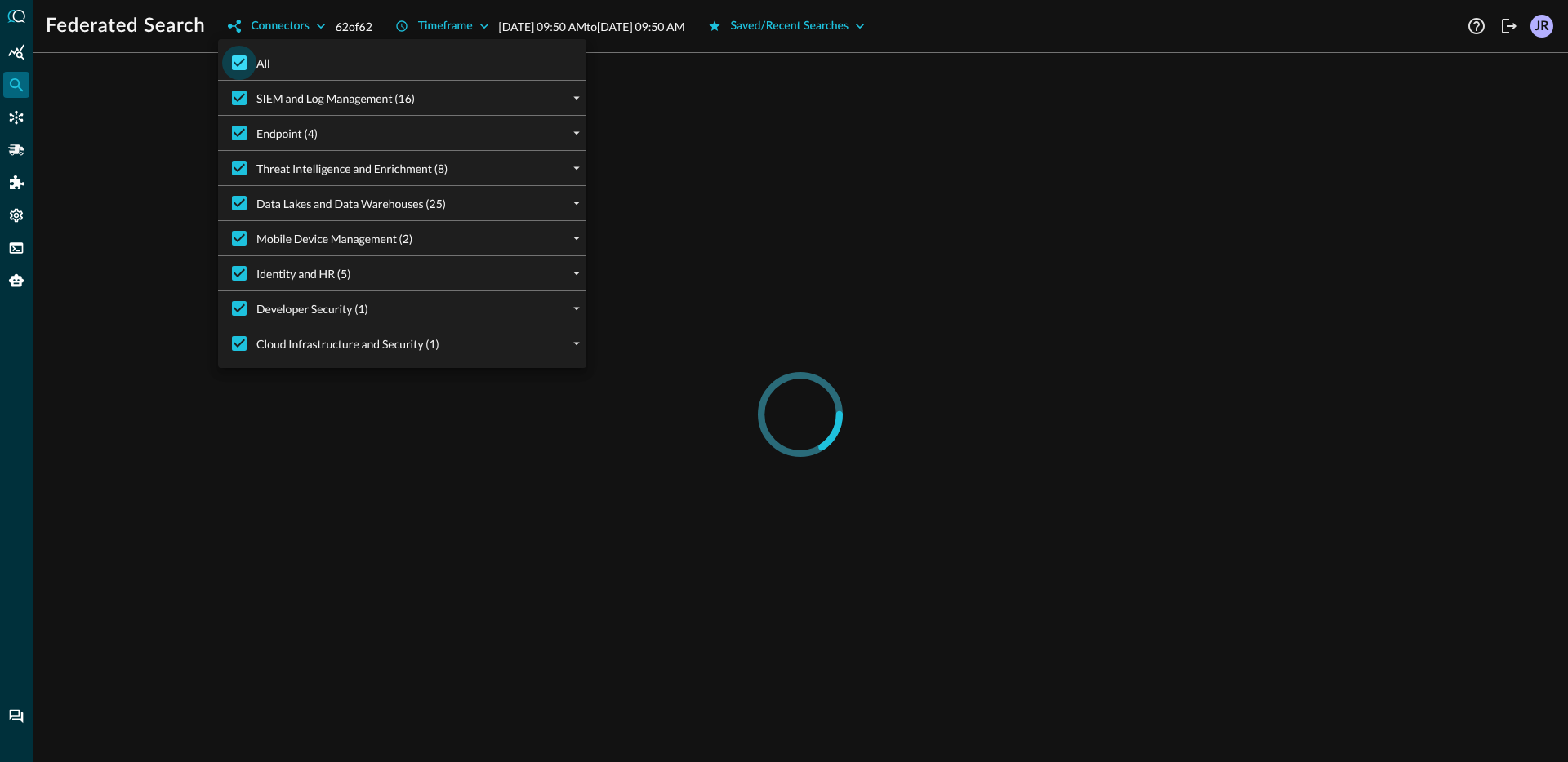
checkbox input "false"
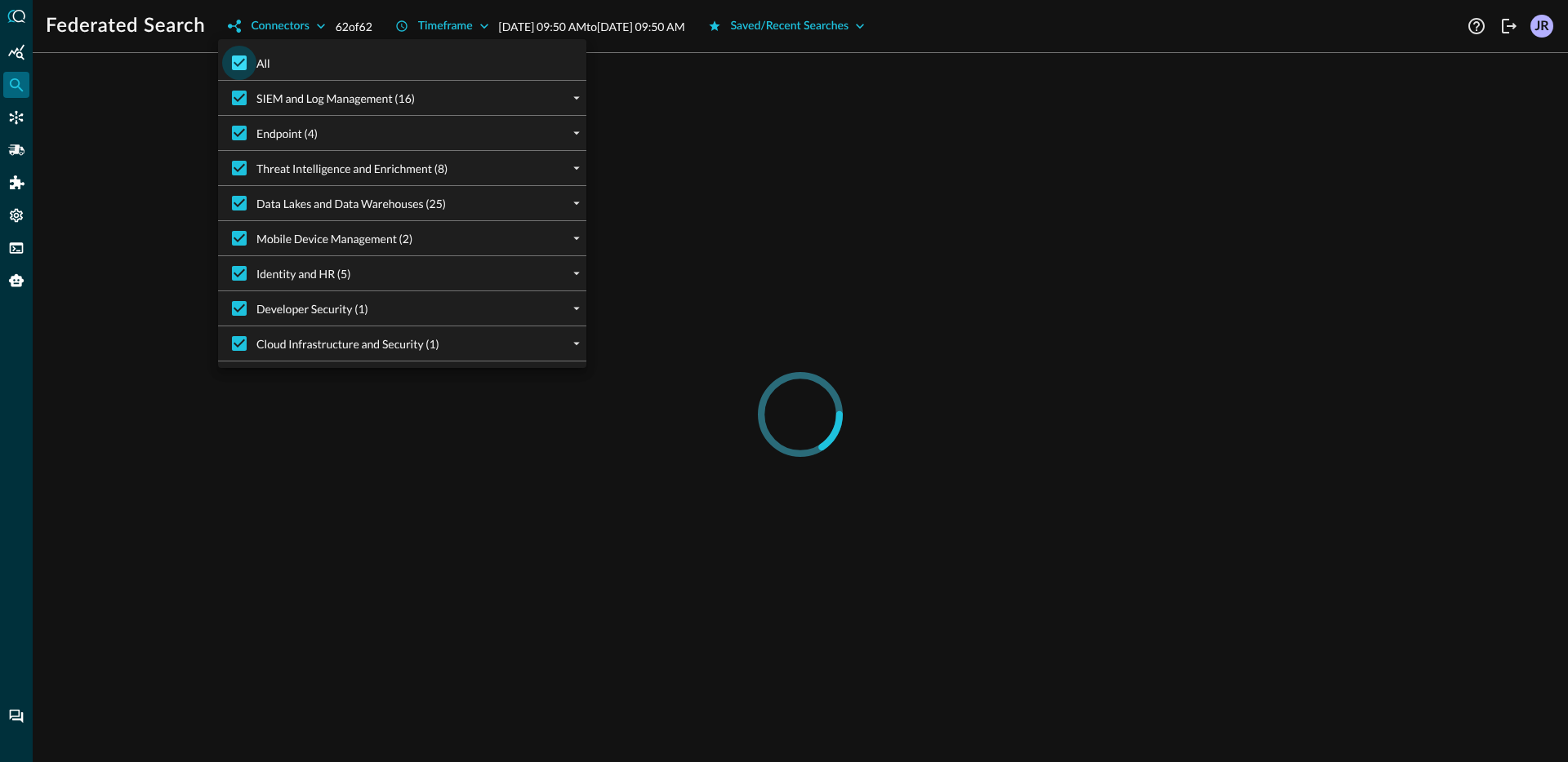
checkbox input "false"
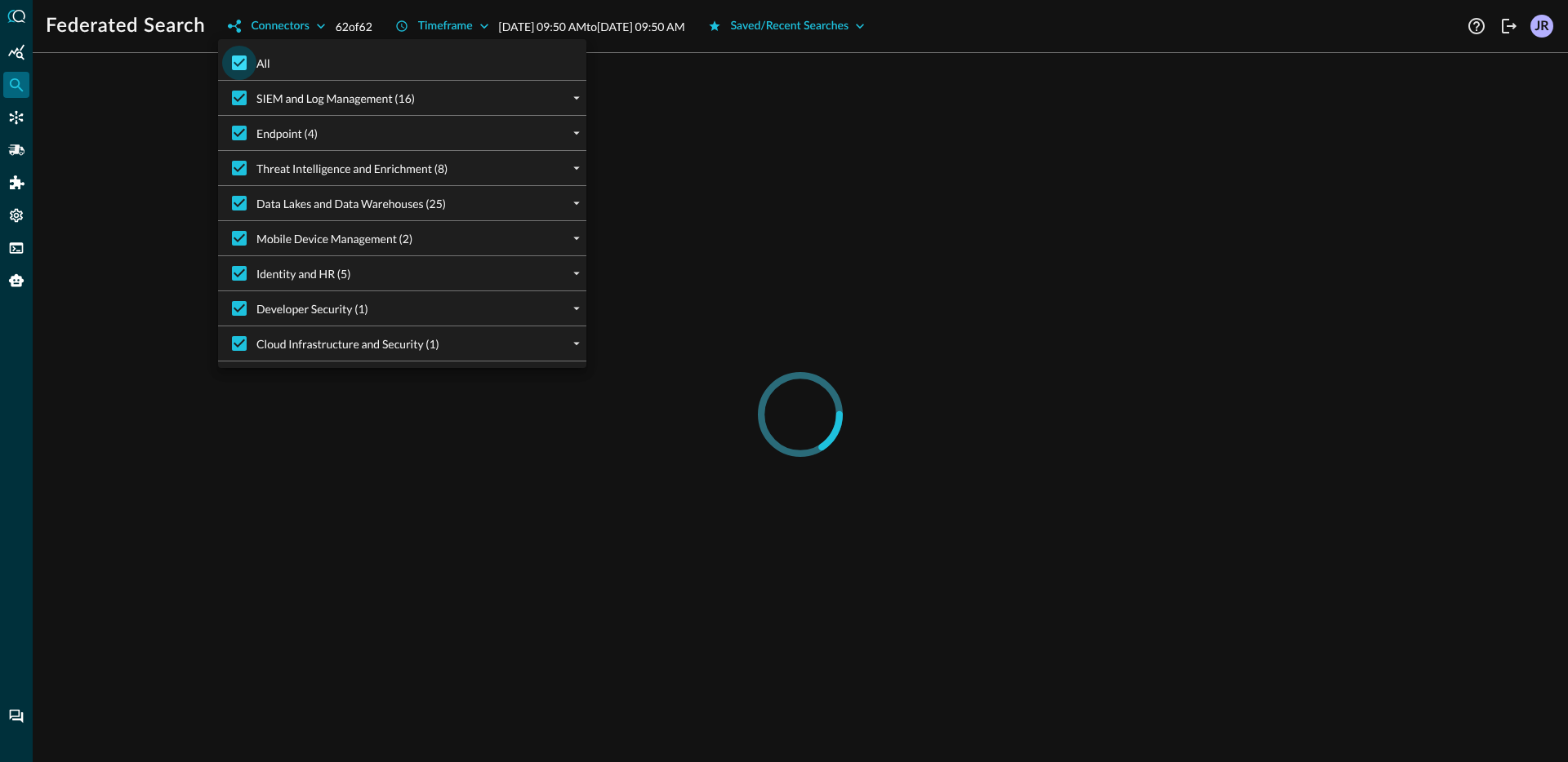
checkbox input "false"
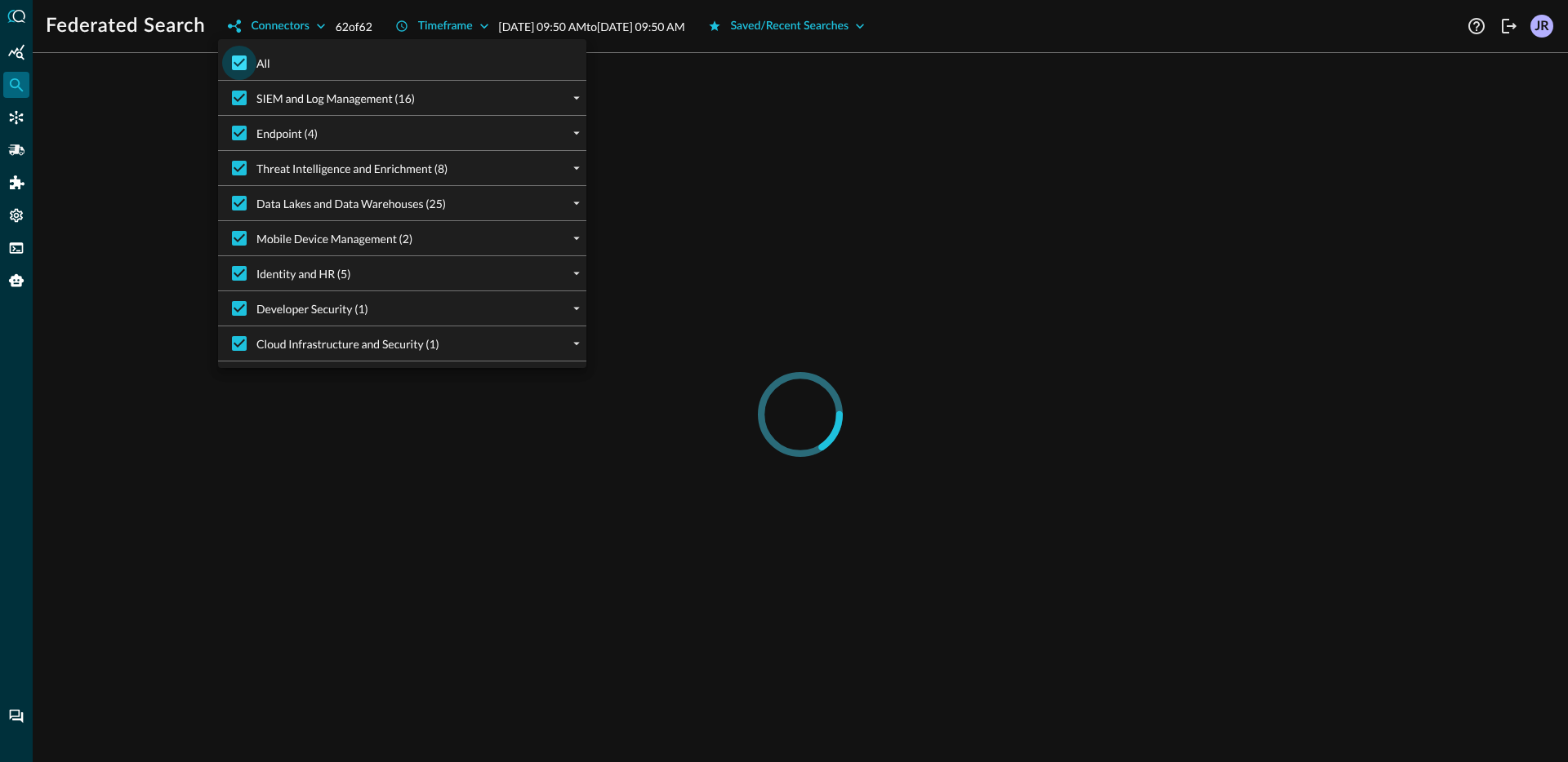
checkbox input "false"
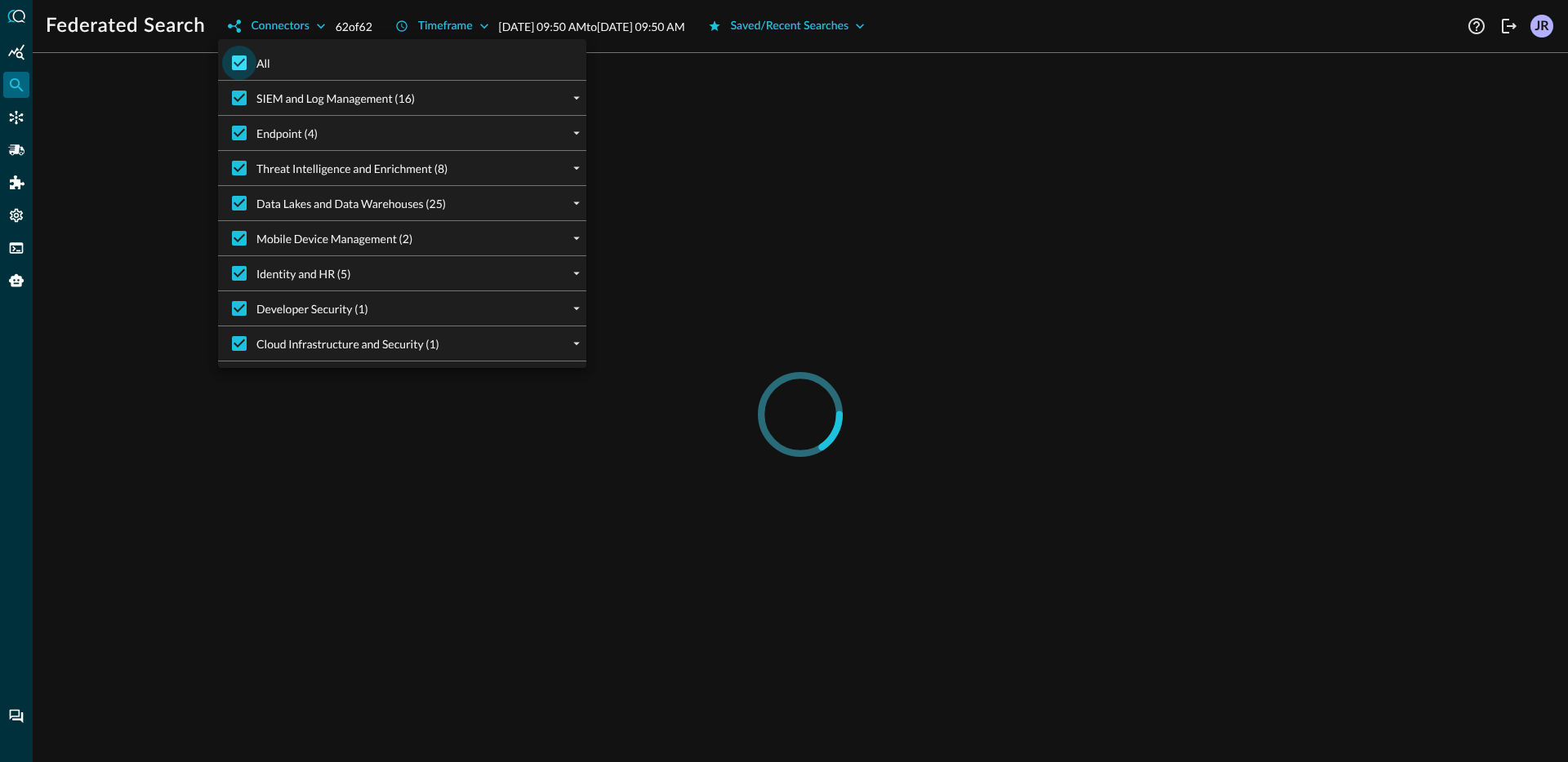
checkbox input "false"
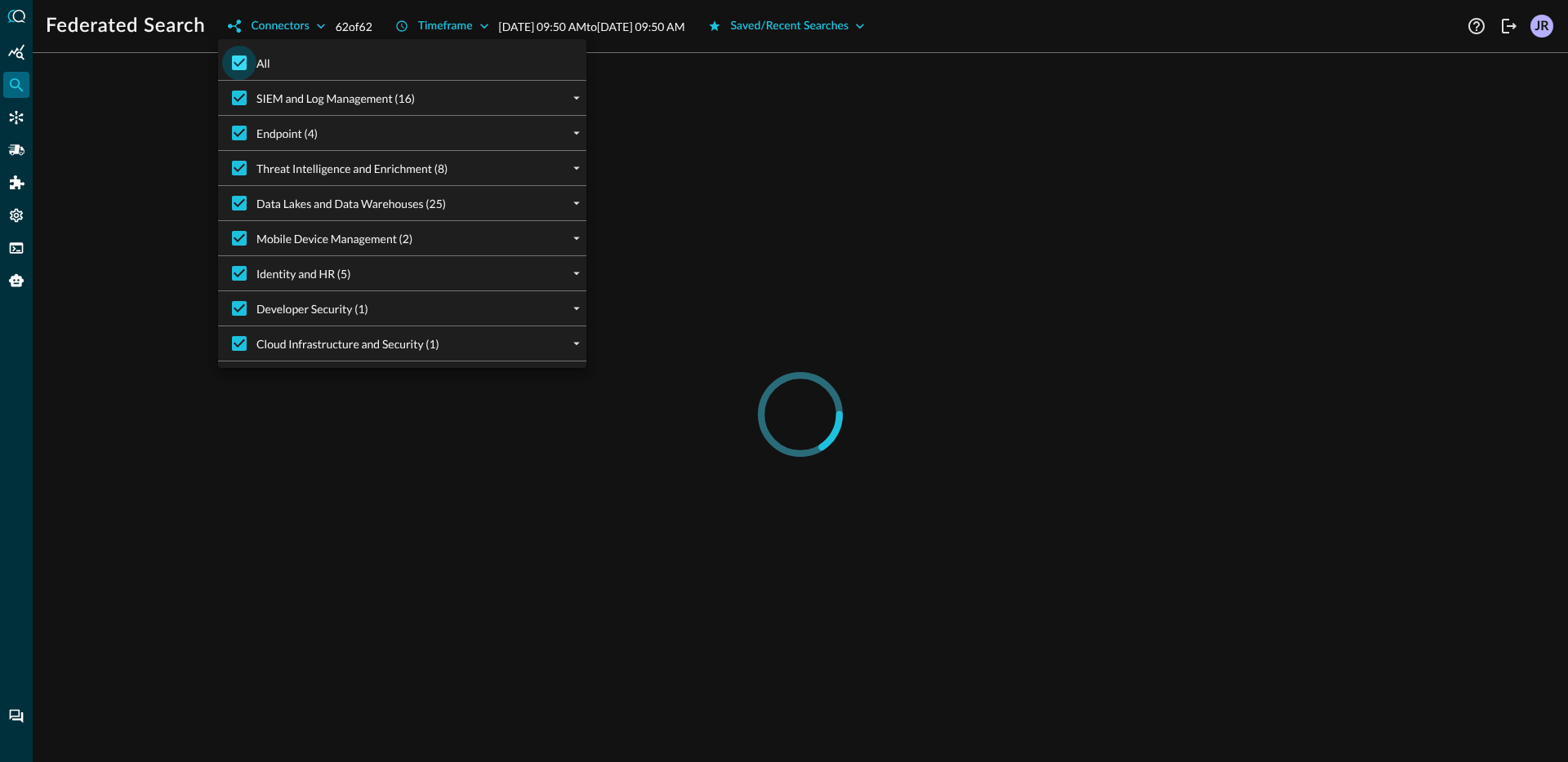
checkbox input "false"
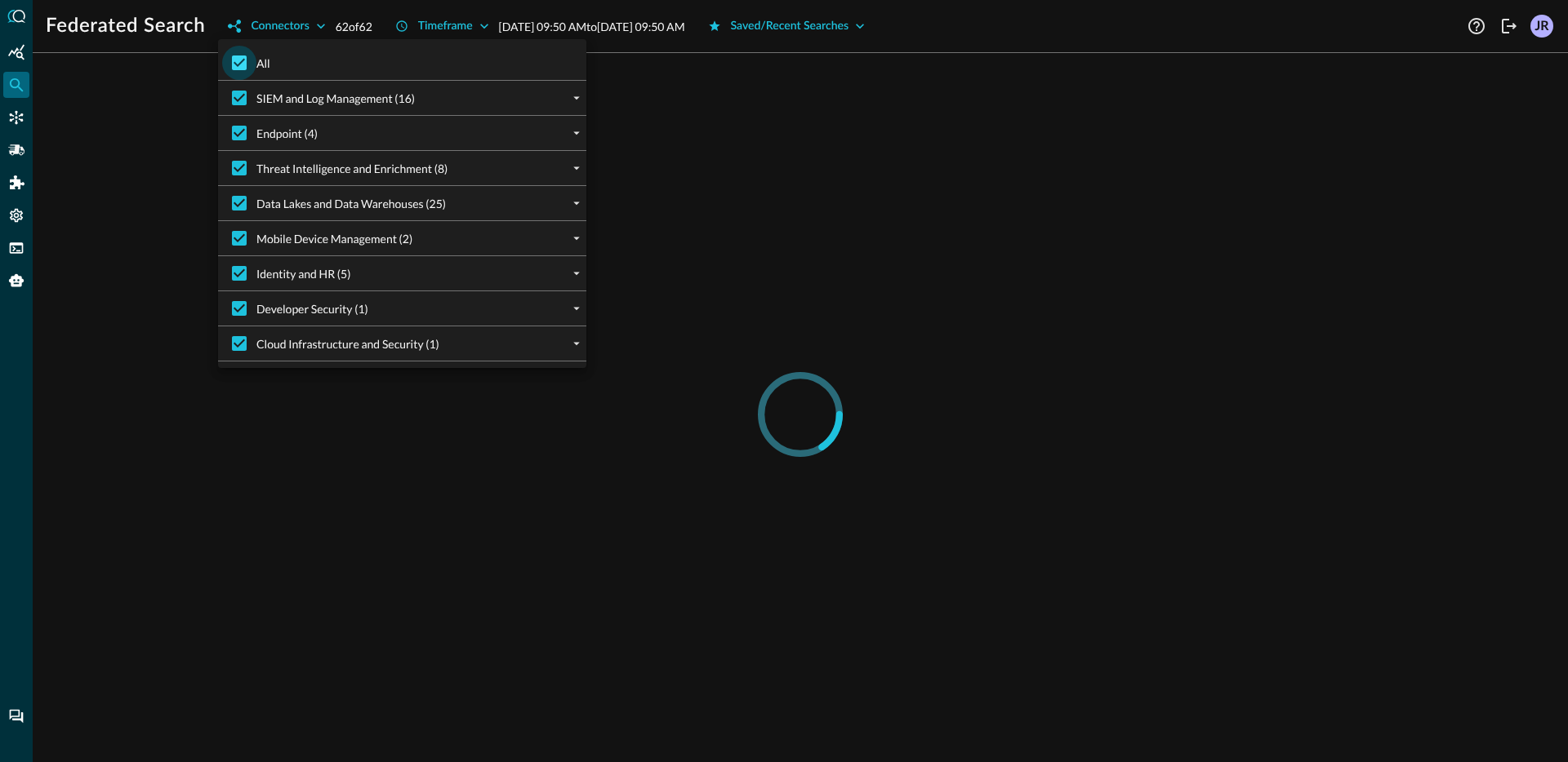
checkbox input "false"
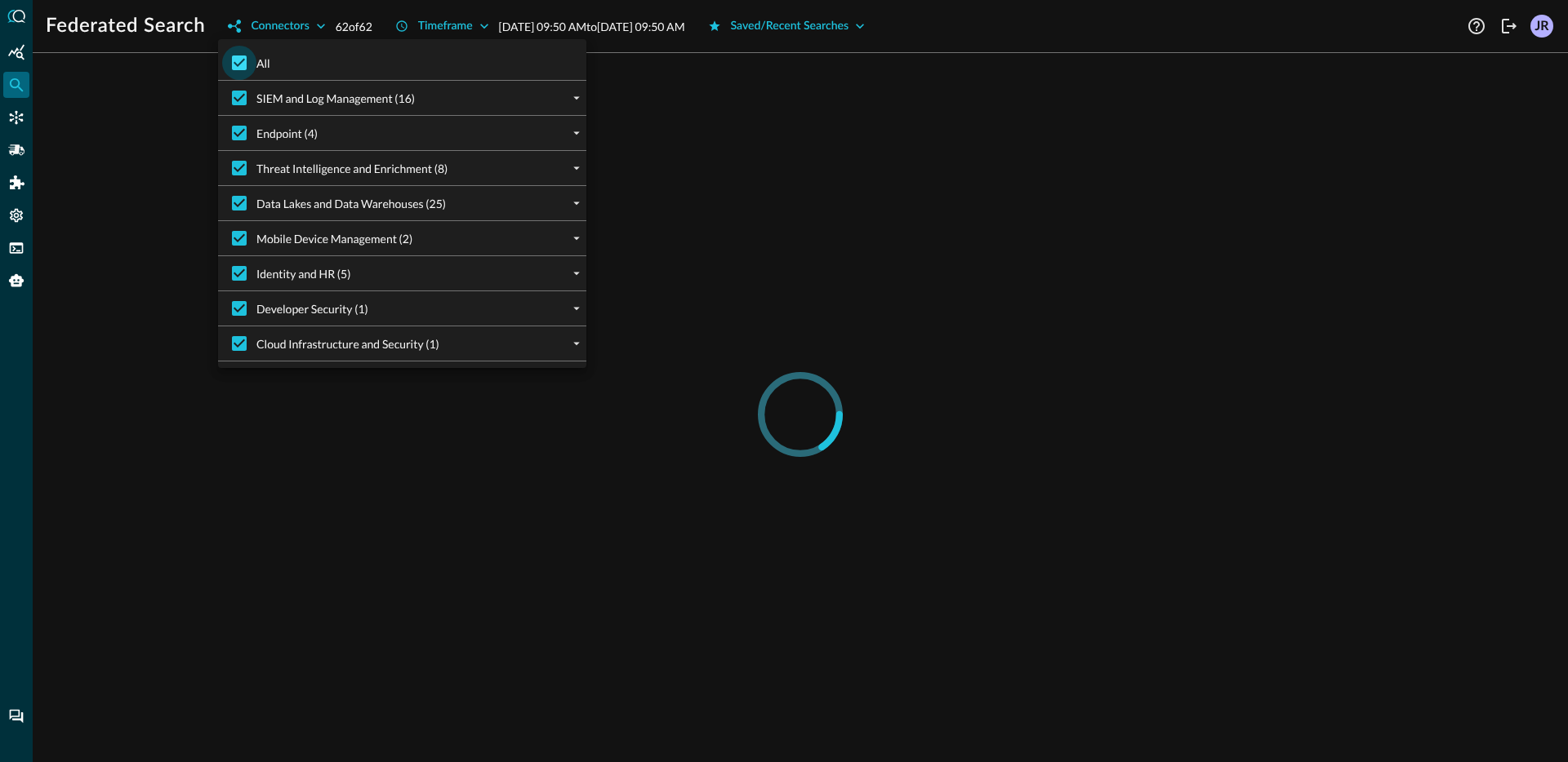
checkbox input "false"
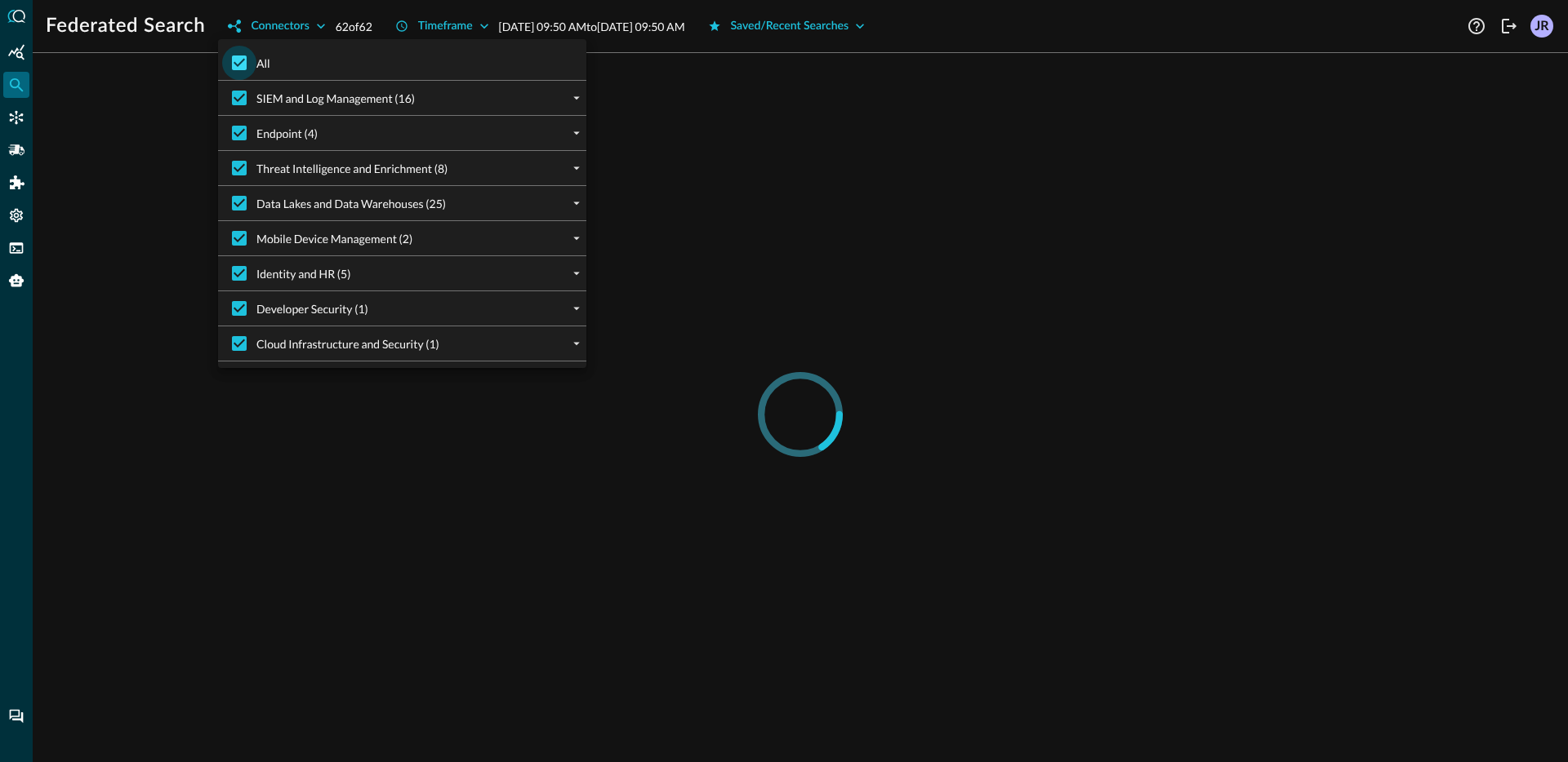
checkbox input "false"
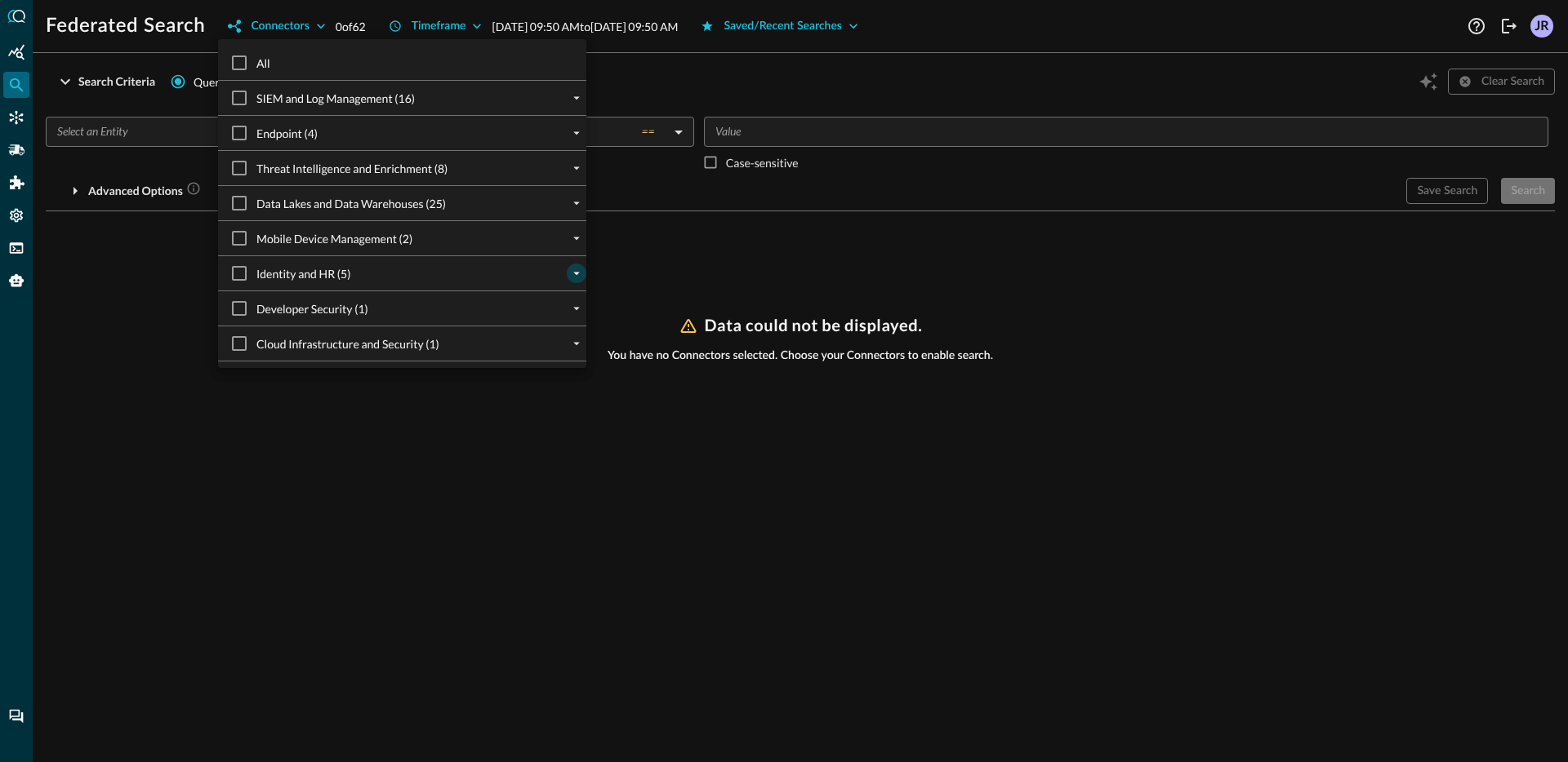
click at [569, 280] on button "expand" at bounding box center [576, 273] width 20 height 20
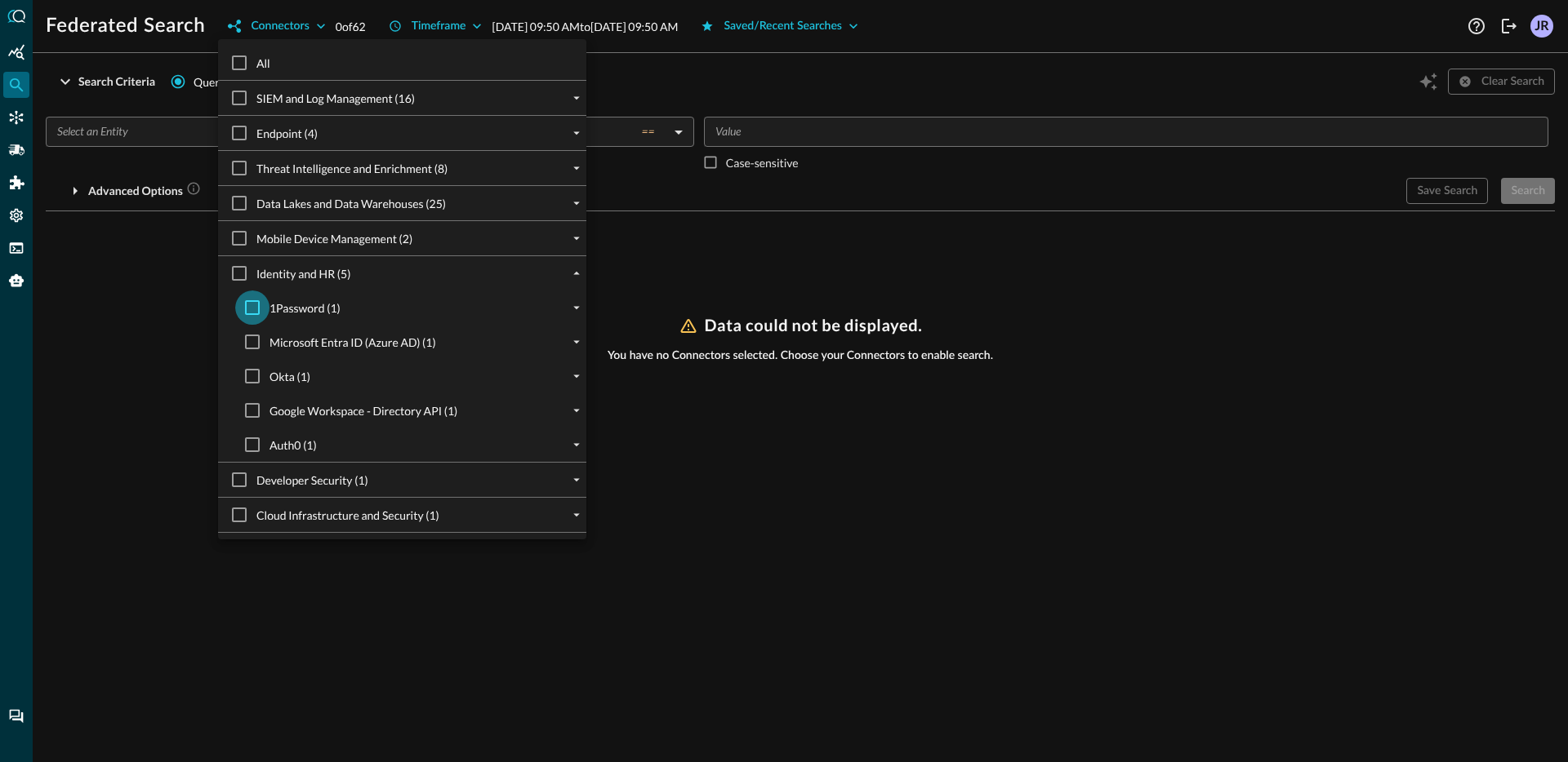
click at [254, 314] on input "1Password (1)" at bounding box center [252, 308] width 35 height 35
checkbox input "true"
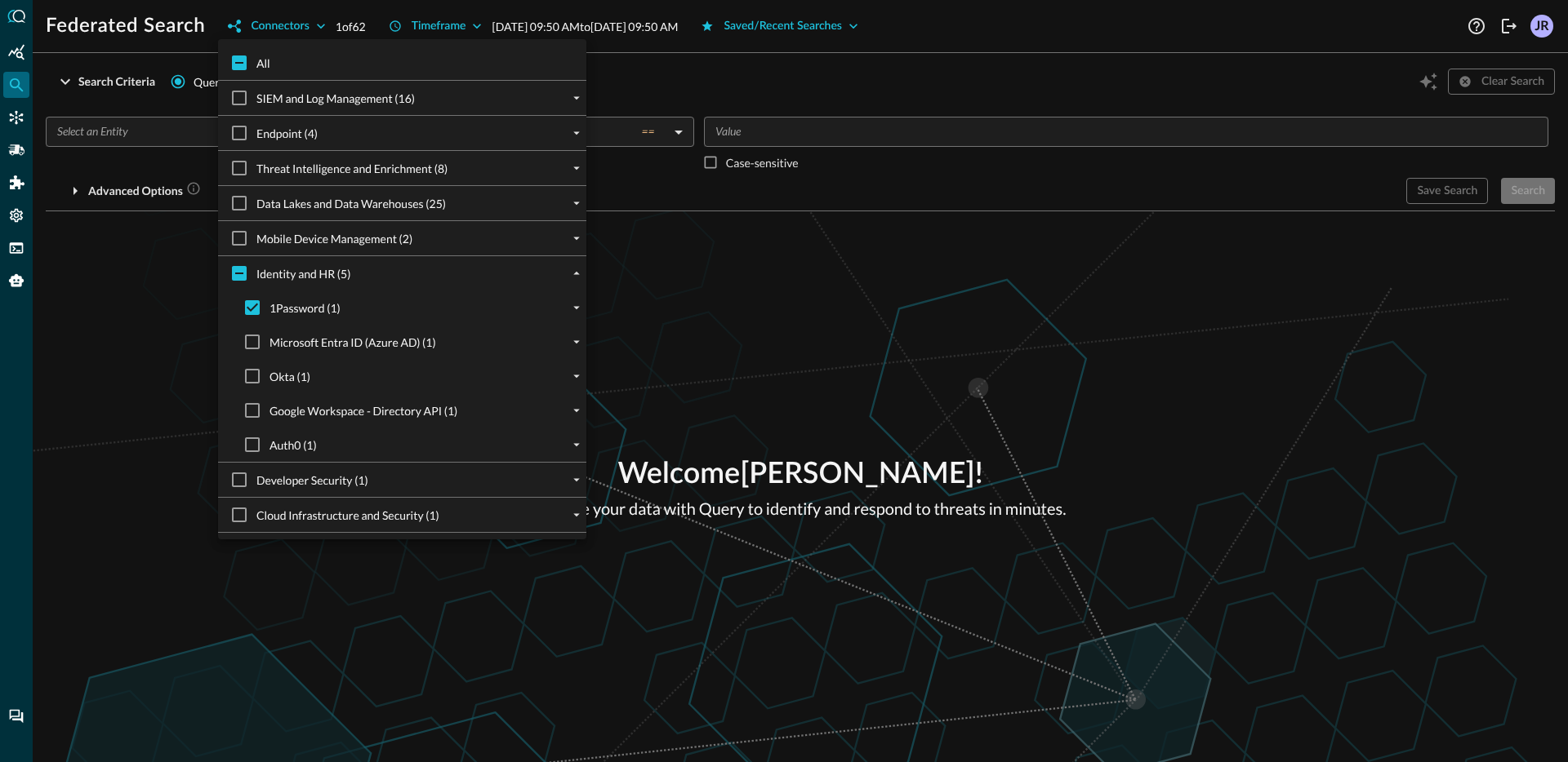
click at [141, 302] on div at bounding box center [784, 381] width 1568 height 762
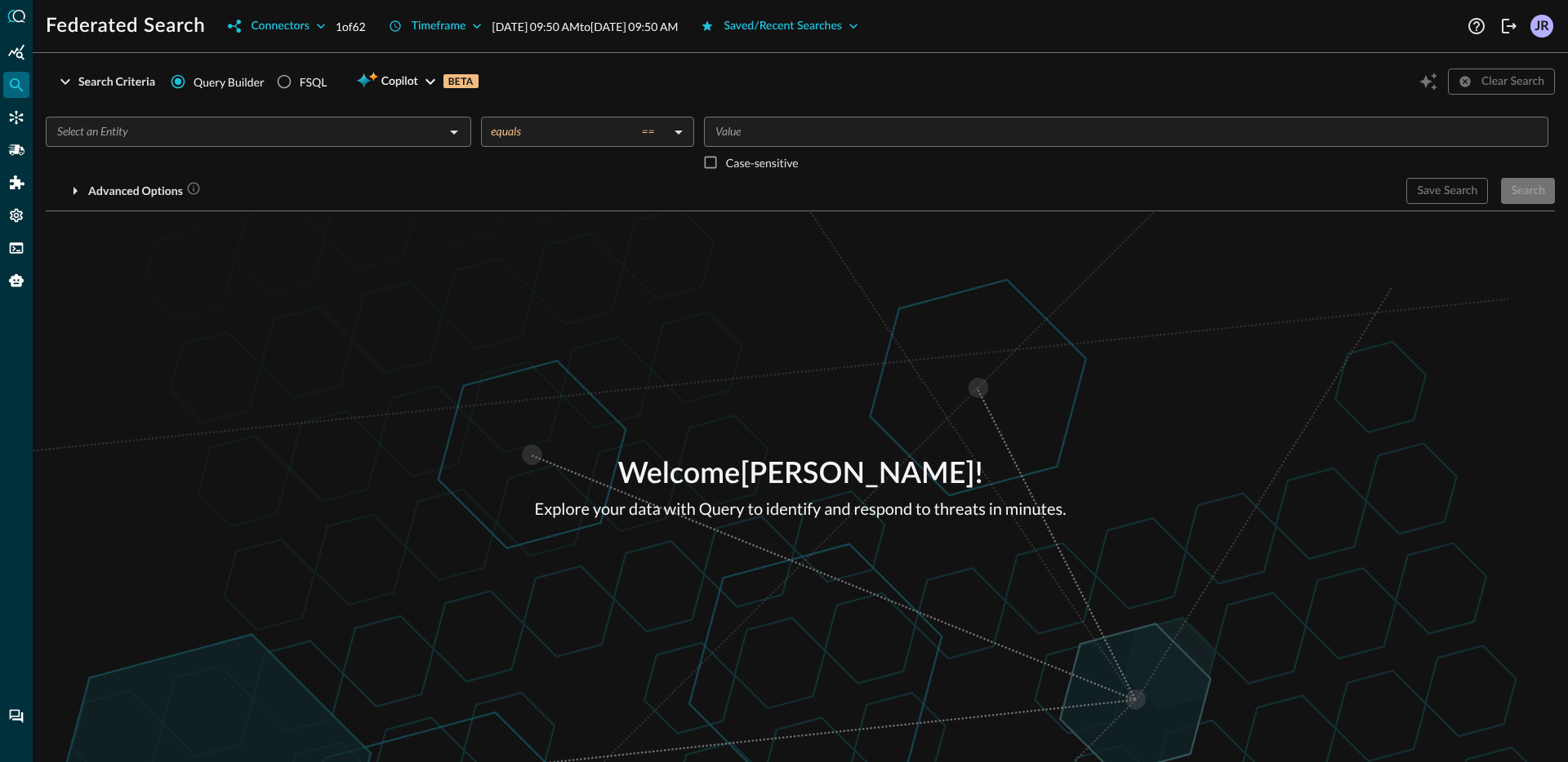
click at [196, 123] on input "text" at bounding box center [245, 132] width 389 height 21
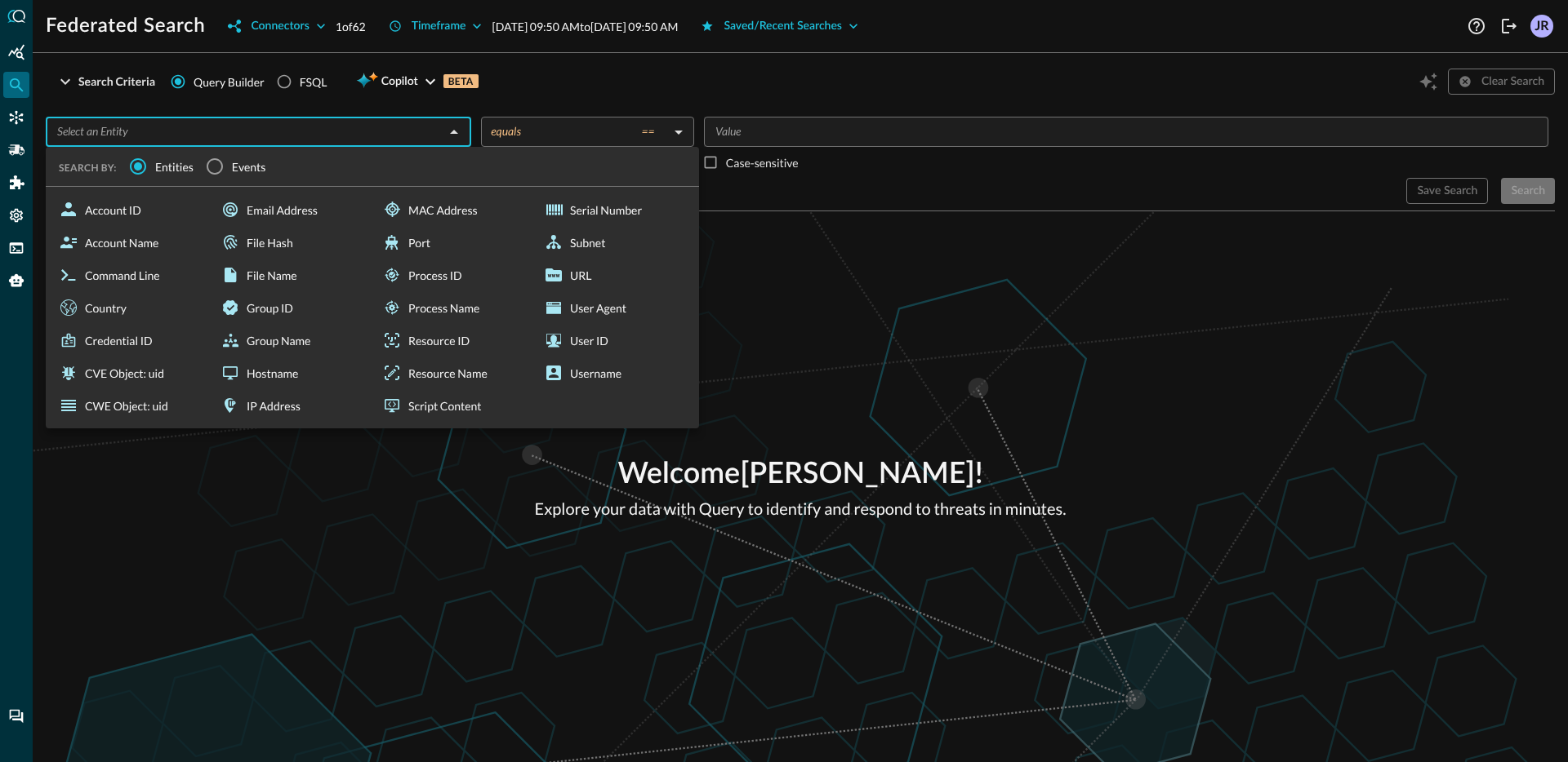
click at [236, 176] on label "Events" at bounding box center [231, 166] width 68 height 35
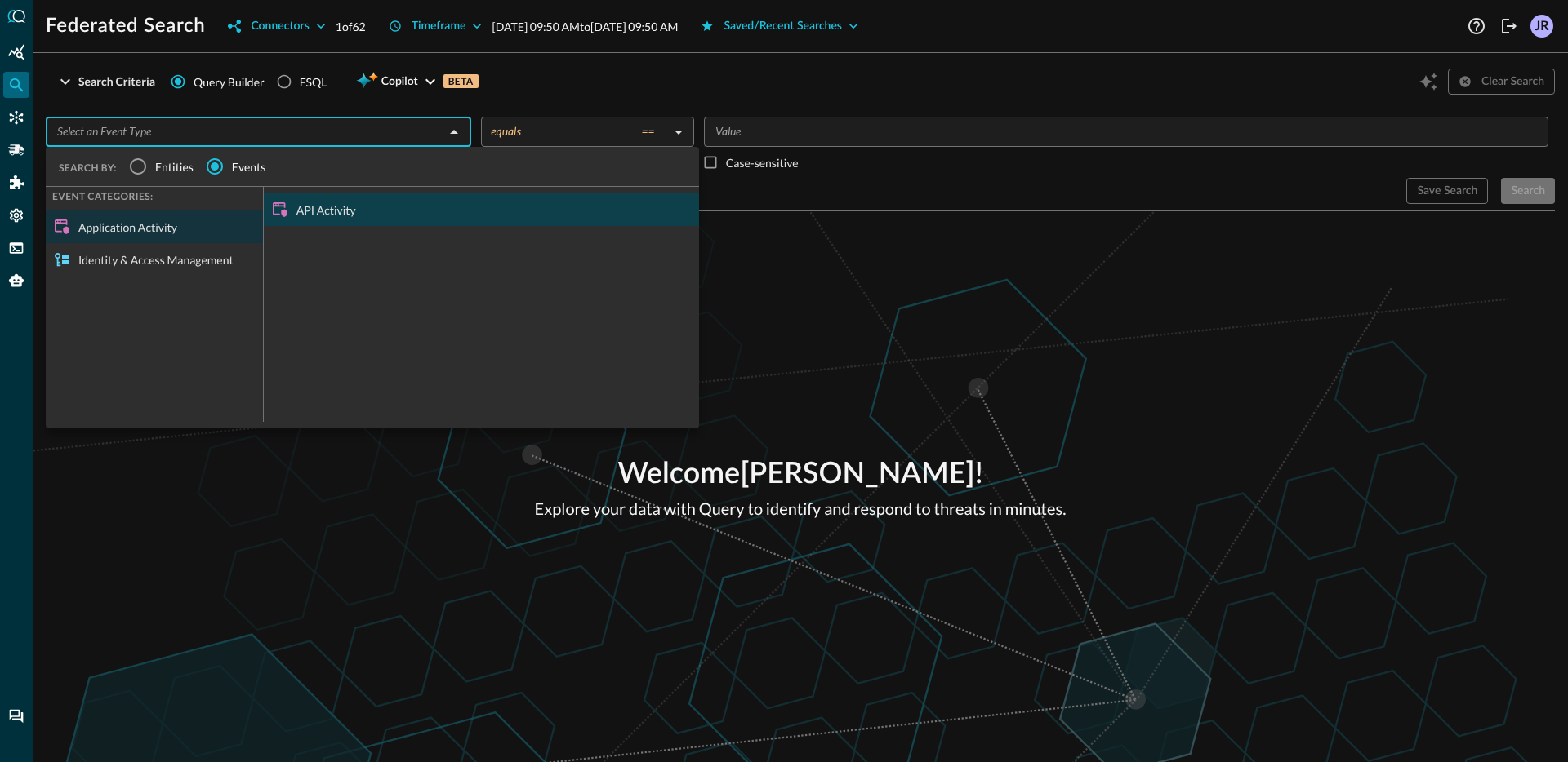
click at [334, 208] on div "API Activity" at bounding box center [481, 209] width 435 height 33
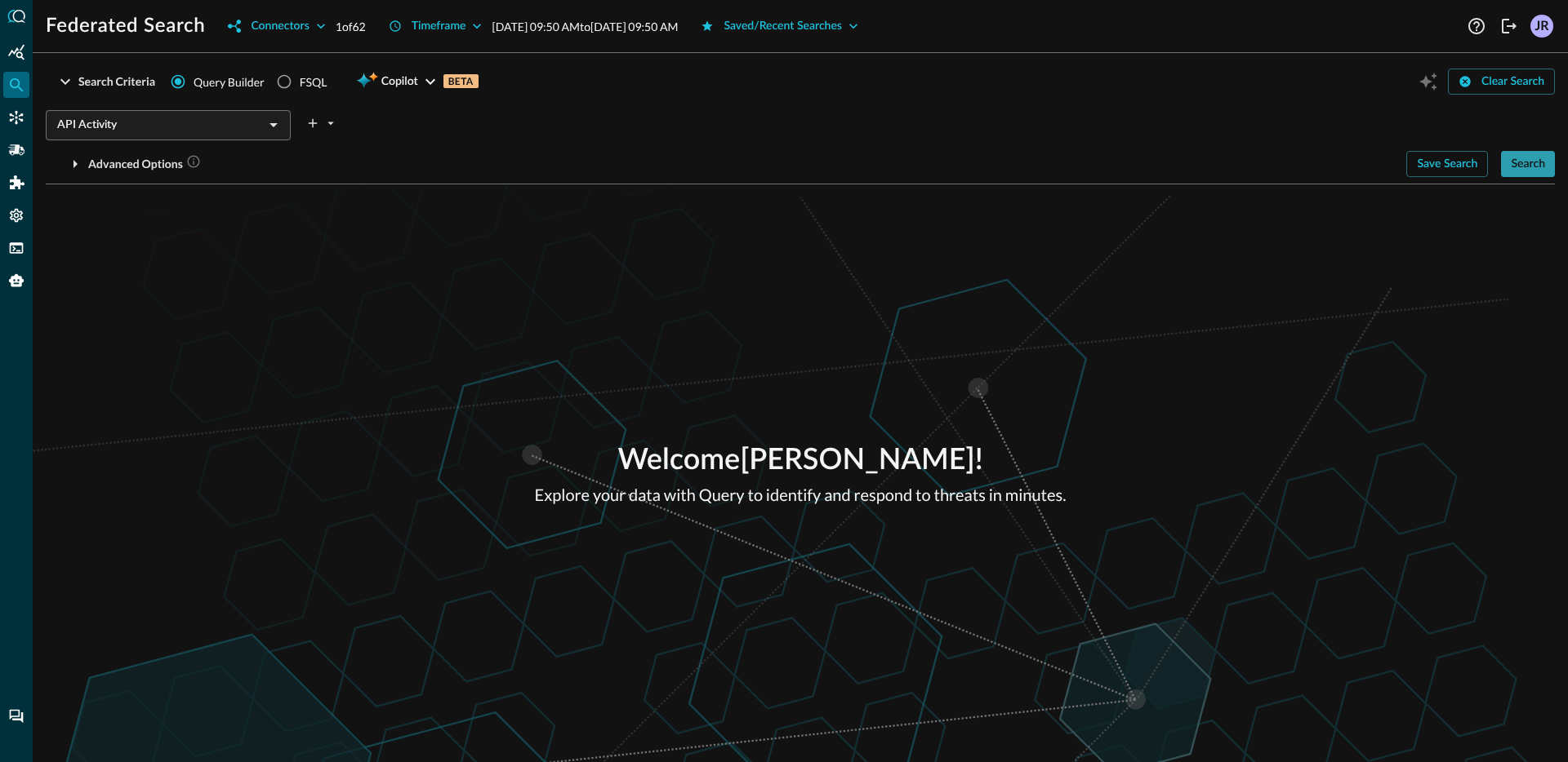
click at [1527, 165] on div "Search" at bounding box center [1528, 165] width 35 height 21
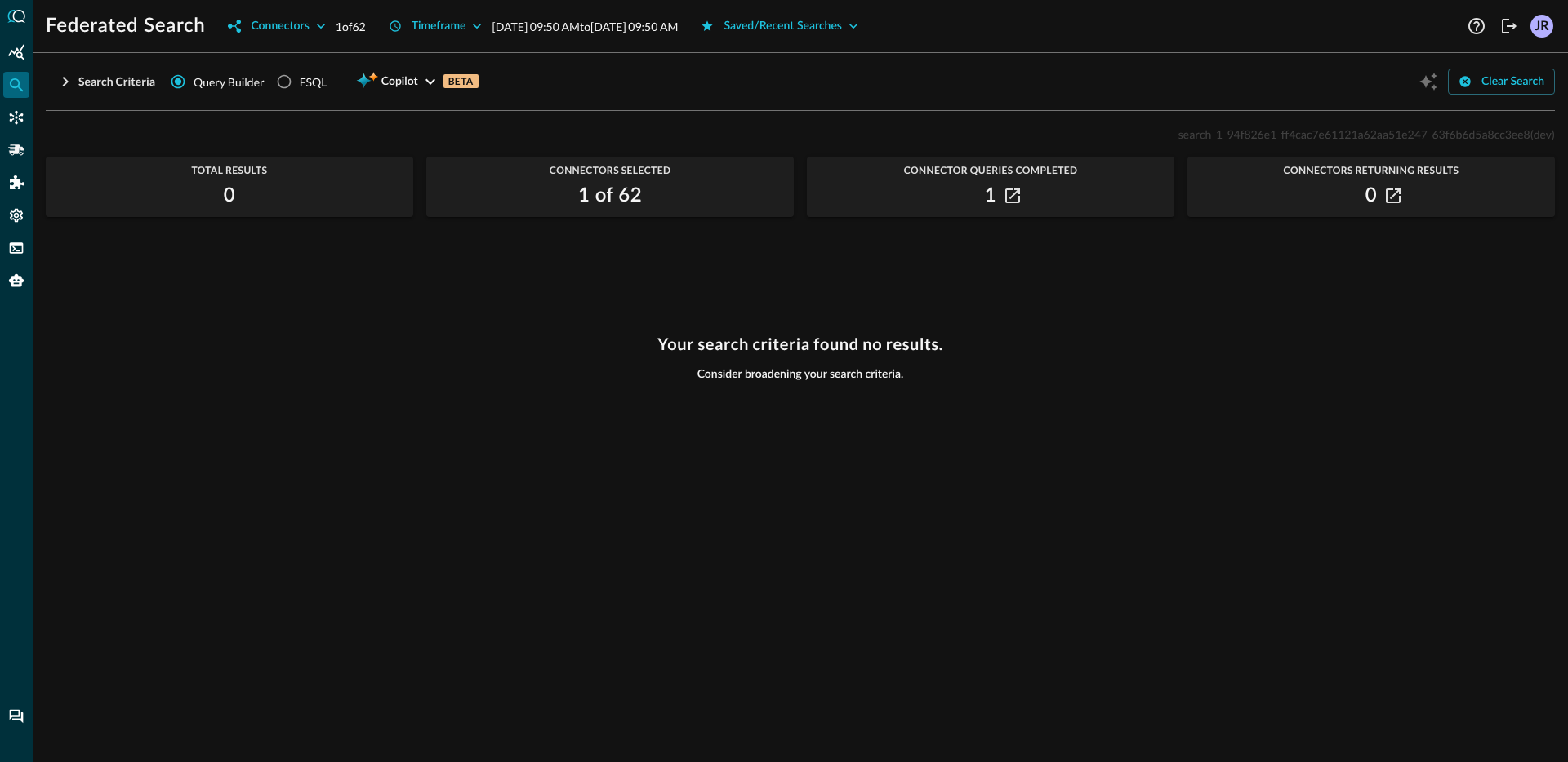
click at [1419, 140] on p "search_1_94f826e1_ff4cac7e61121a62aa51e247_63f6b6d5a8cc3ee8 (dev)" at bounding box center [1367, 134] width 376 height 17
copy p "search_1_94f826e1_ff4cac7e61121a62aa51e247_63f6b6d5a8cc3ee8 (dev)"
click at [1387, 196] on icon "button" at bounding box center [1394, 196] width 15 height 15
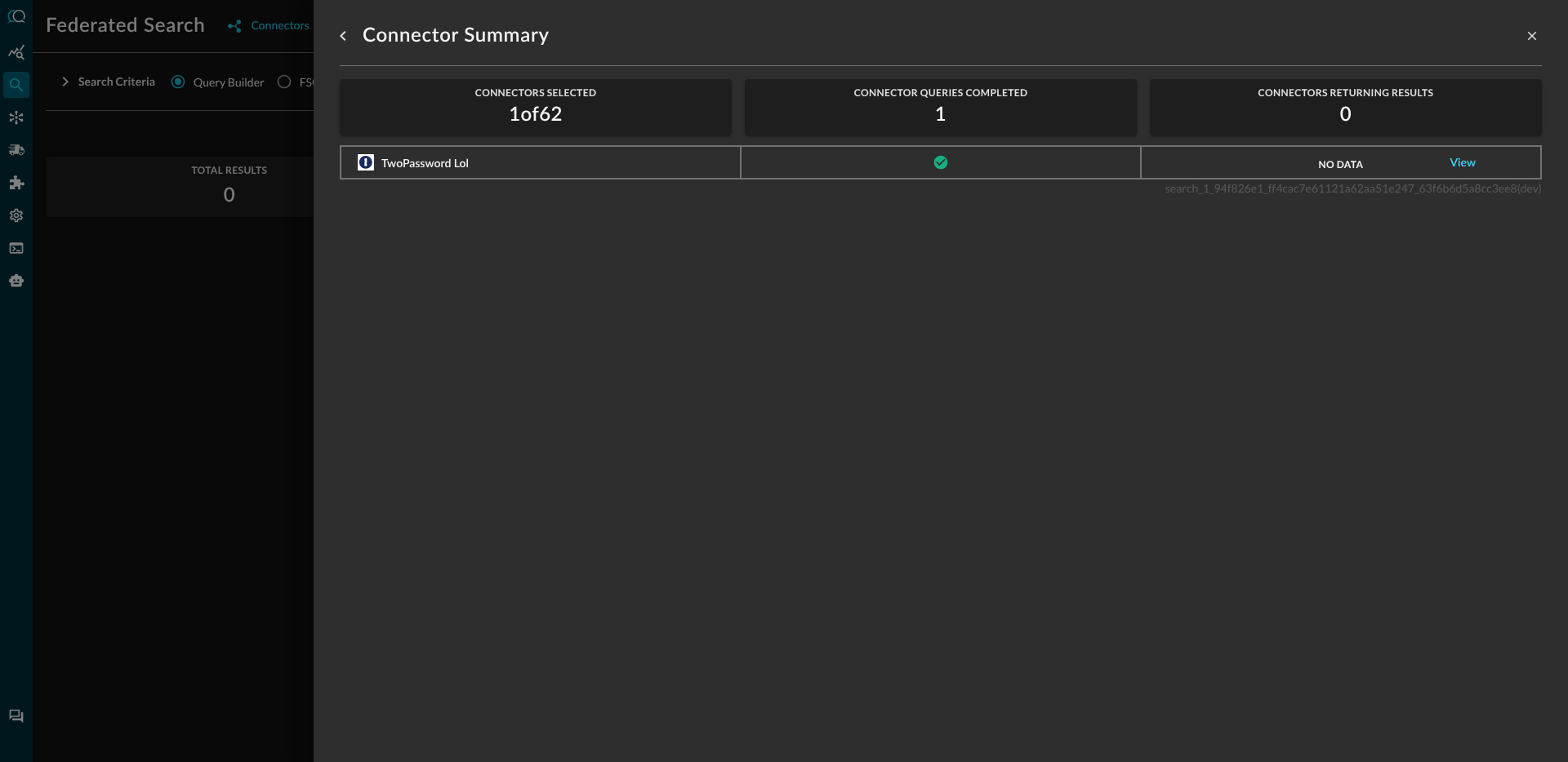
click at [1451, 164] on link "View" at bounding box center [1464, 163] width 26 height 11
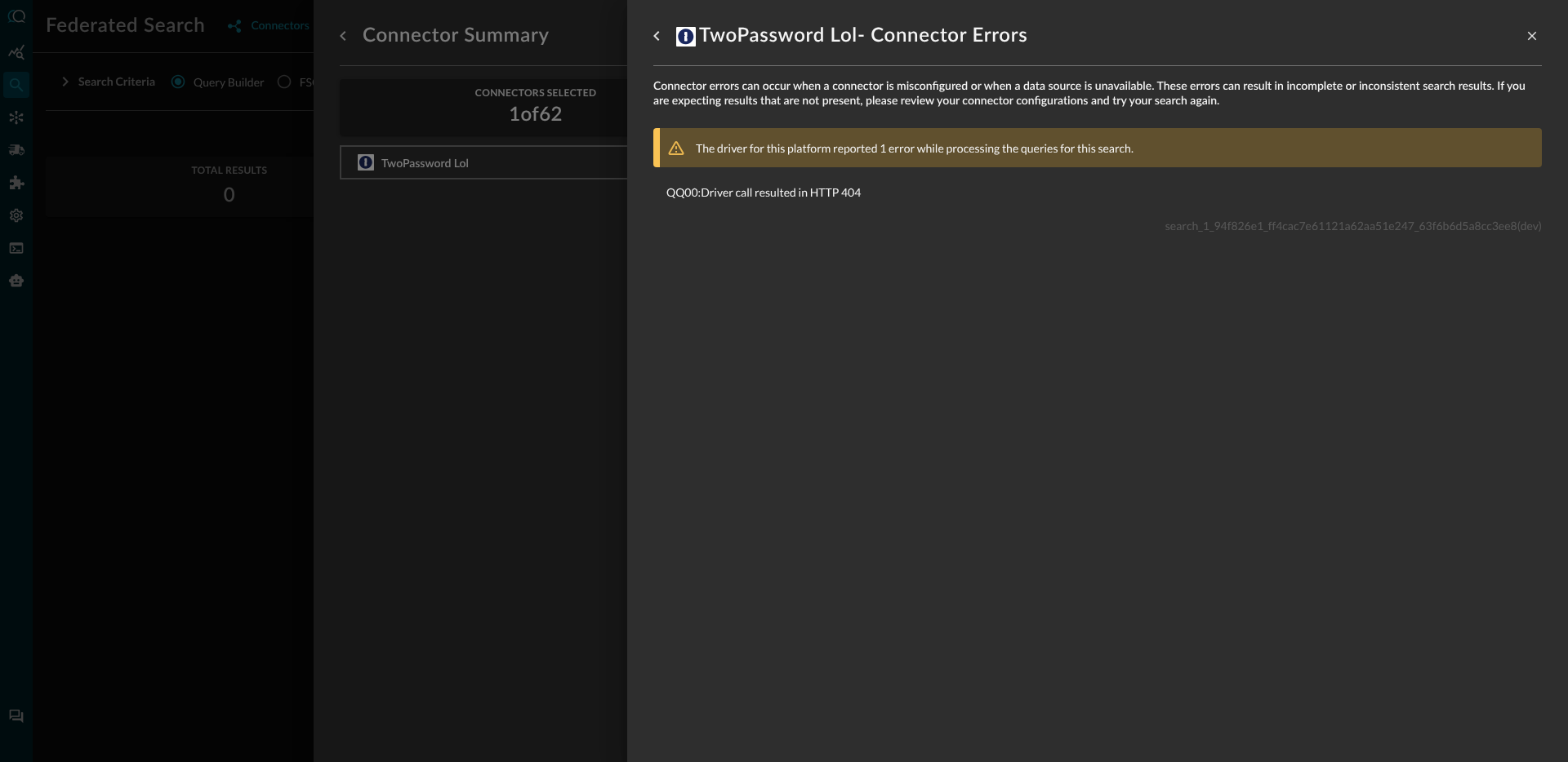
click at [904, 199] on p "QQ00 : Driver call resulted in HTTP 404" at bounding box center [1097, 192] width 863 height 17
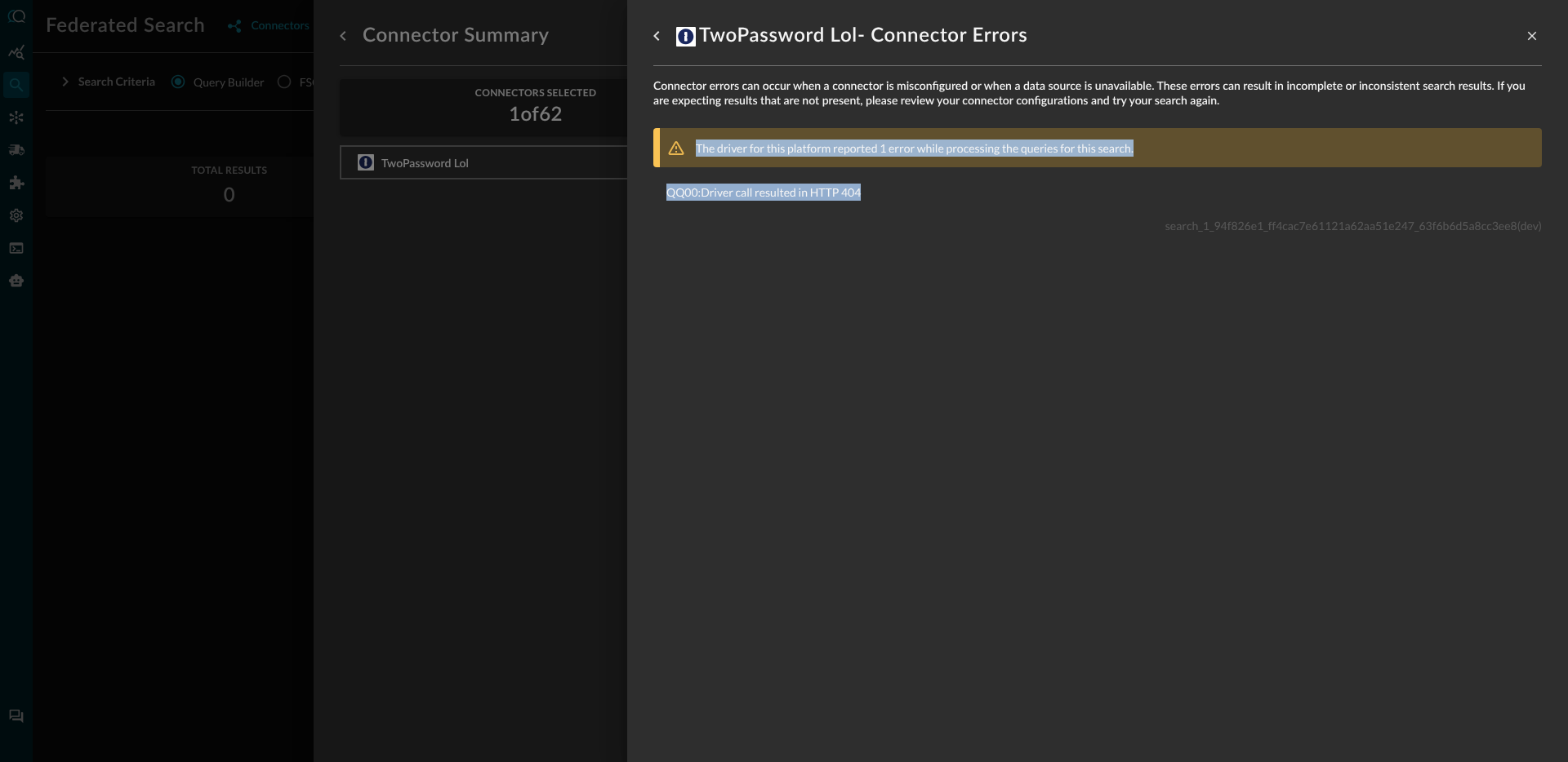
drag, startPoint x: 901, startPoint y: 198, endPoint x: 632, endPoint y: 144, distance: 274.4
click at [632, 144] on div "TwoPassword Lol - Connector Errors Connector errors can occur when a connector …" at bounding box center [1098, 381] width 941 height 762
copy div "The driver for this platform reported 1 error while processing the queries for …"
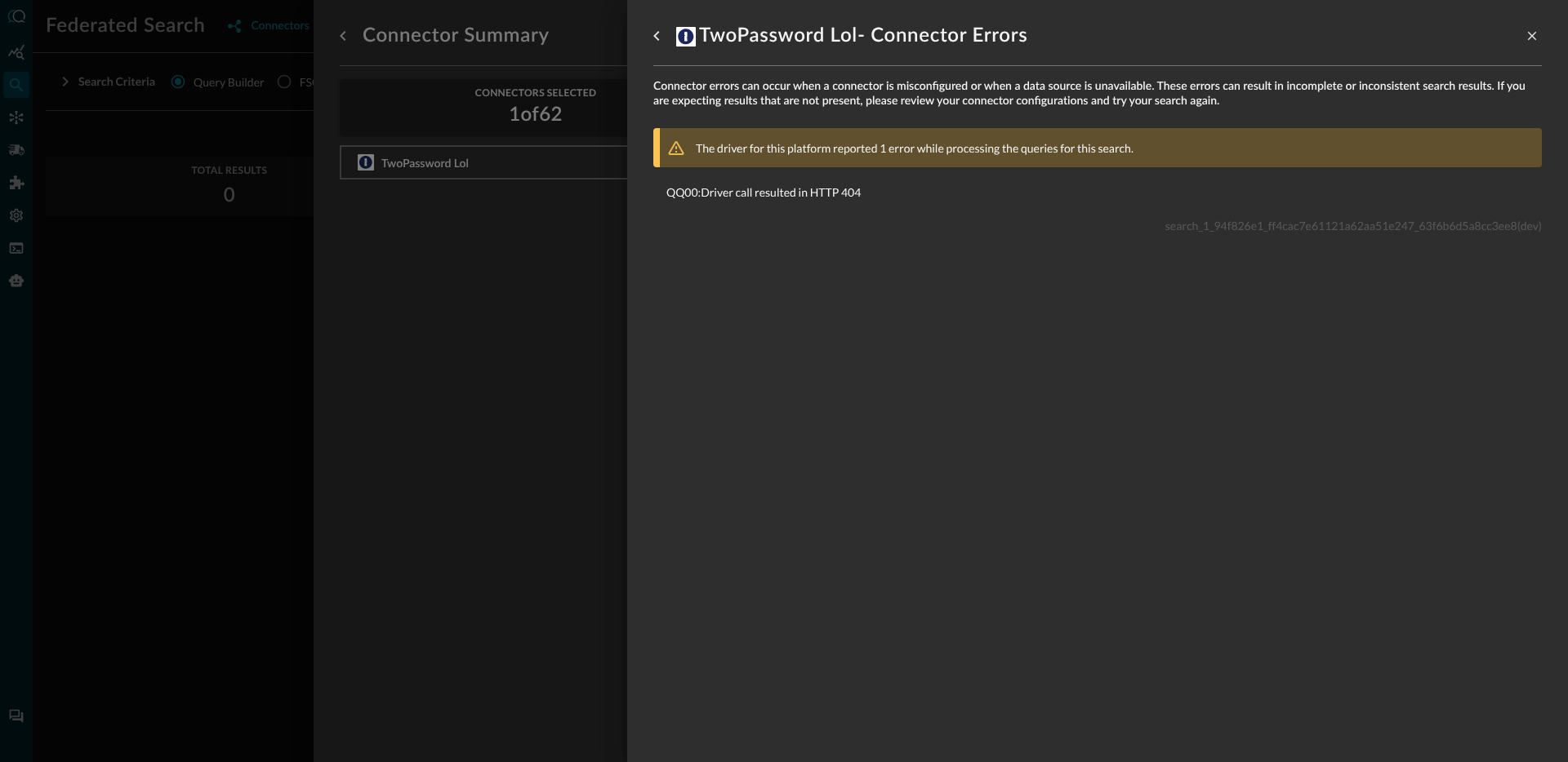
click at [105, 371] on div at bounding box center [784, 381] width 1568 height 762
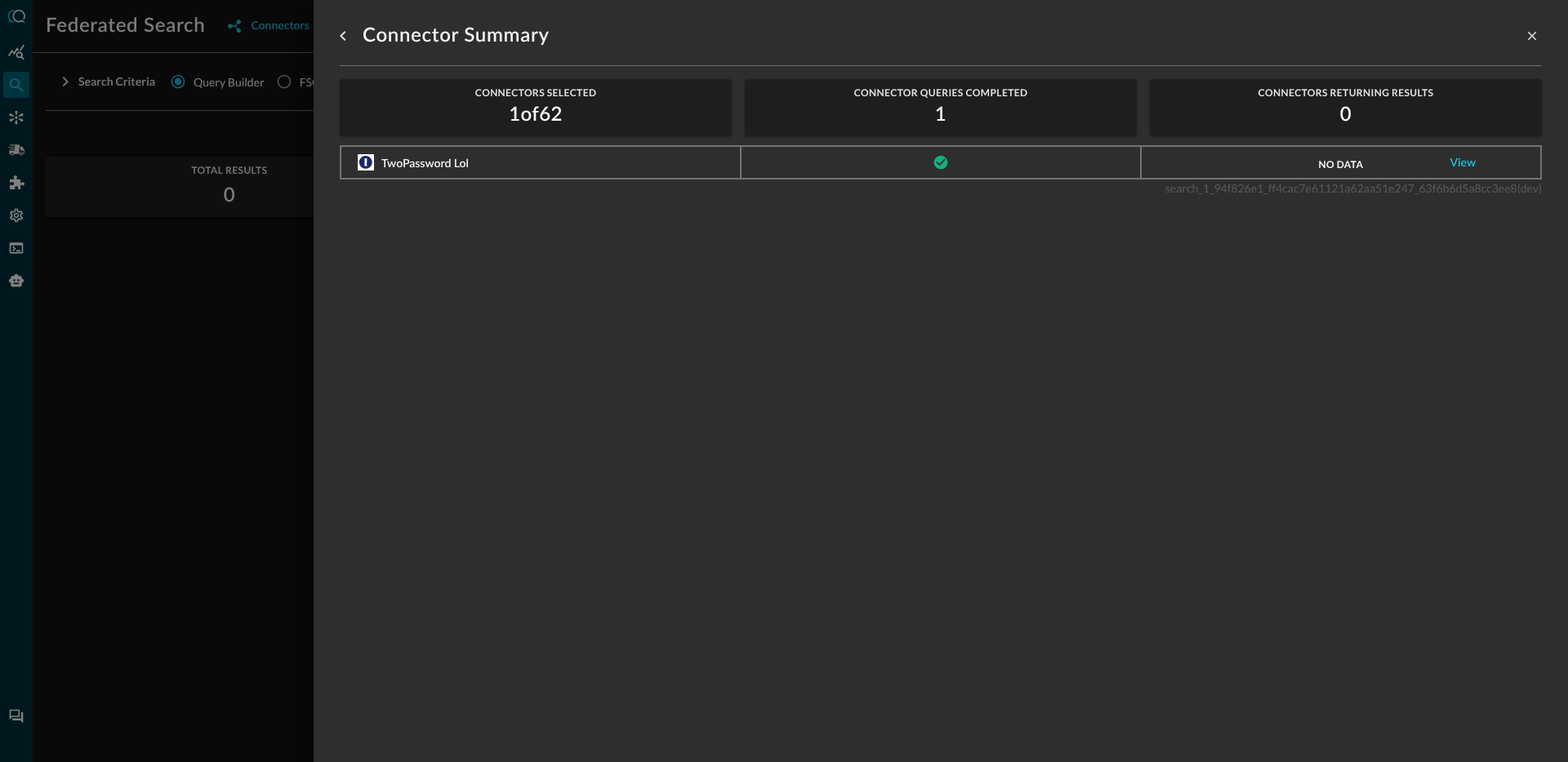
click at [51, 126] on div at bounding box center [784, 381] width 1568 height 762
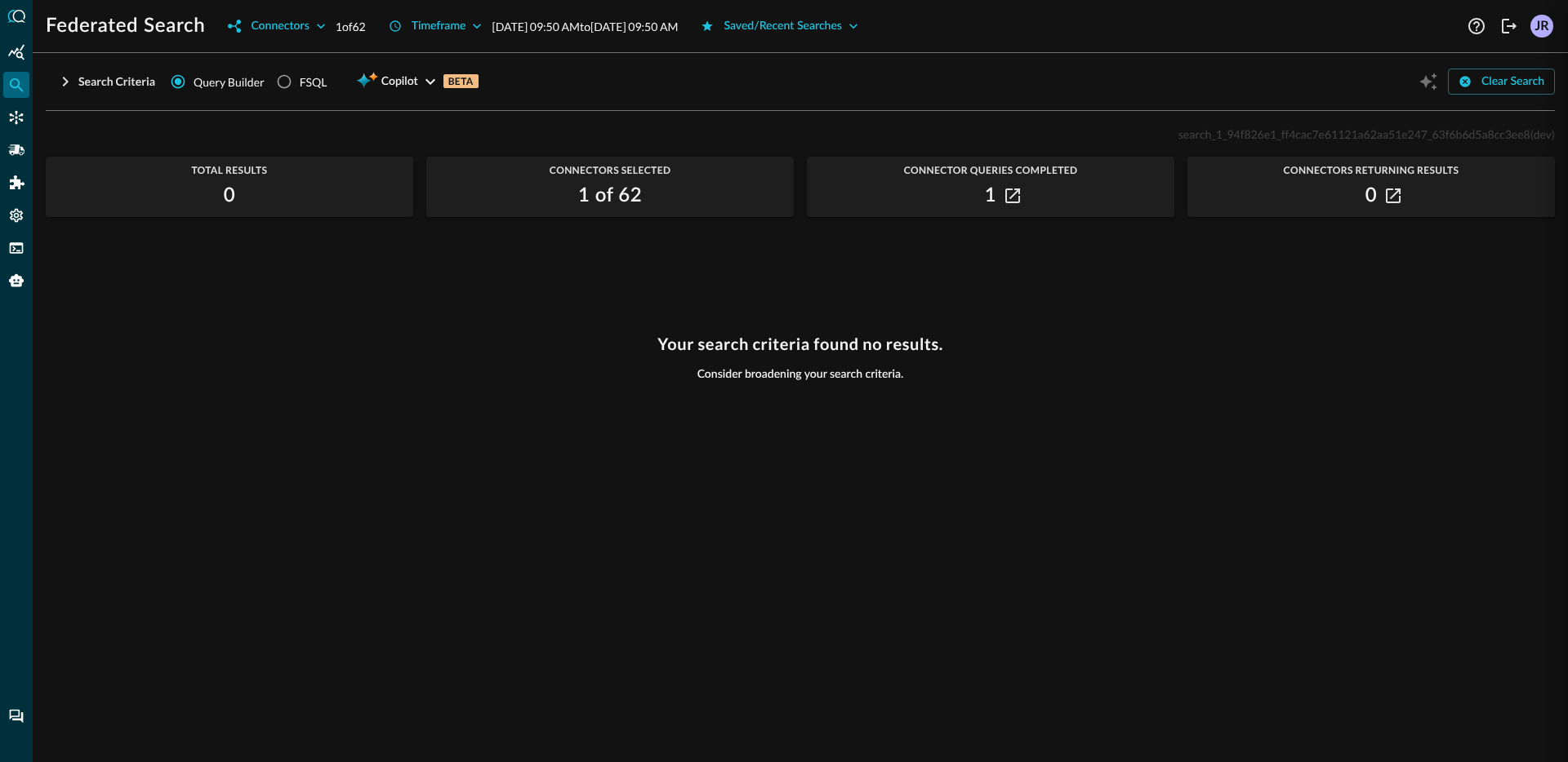
click at [17, 114] on icon "Connectors" at bounding box center [16, 117] width 16 height 16
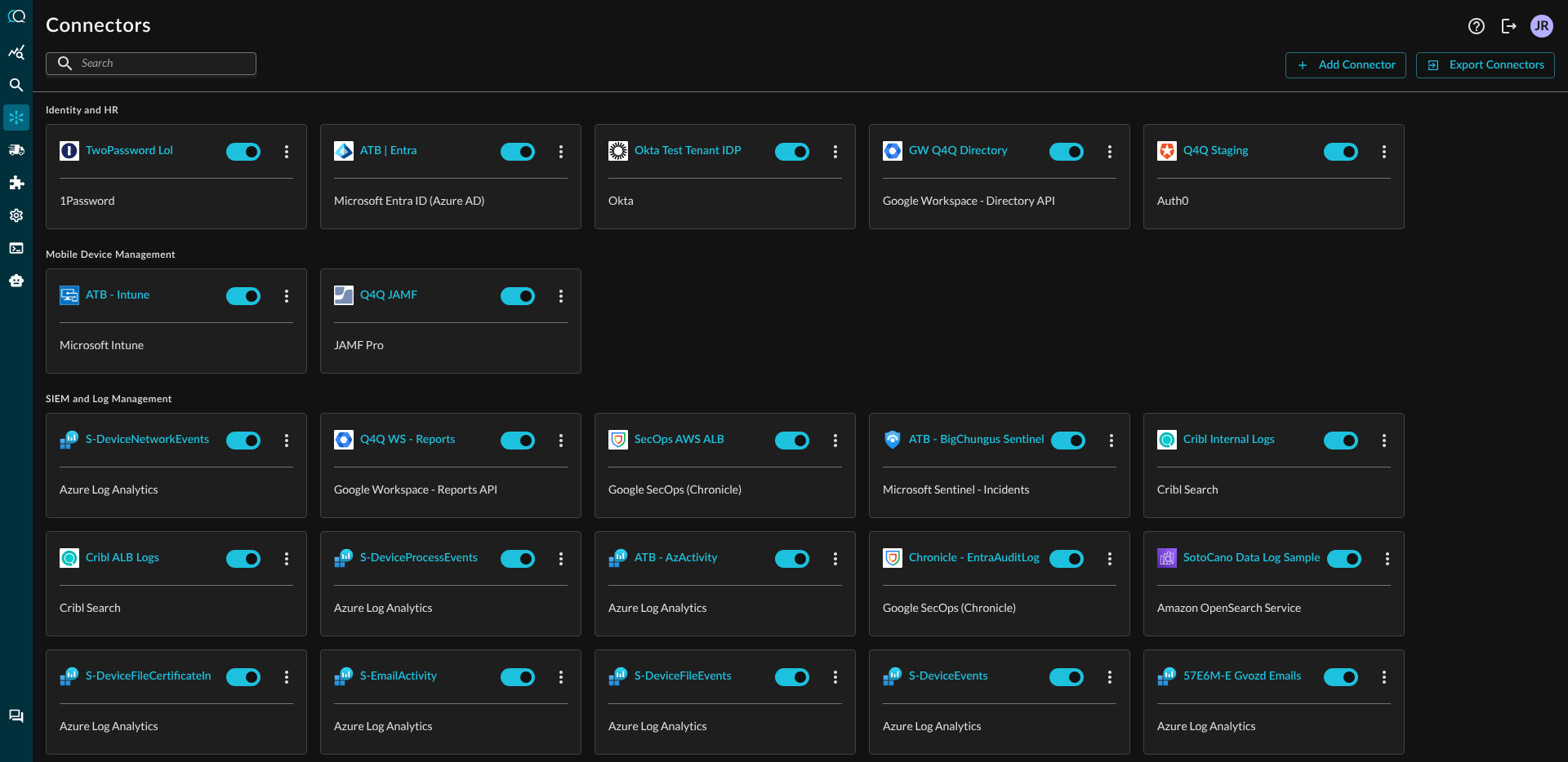
scroll to position [851, 0]
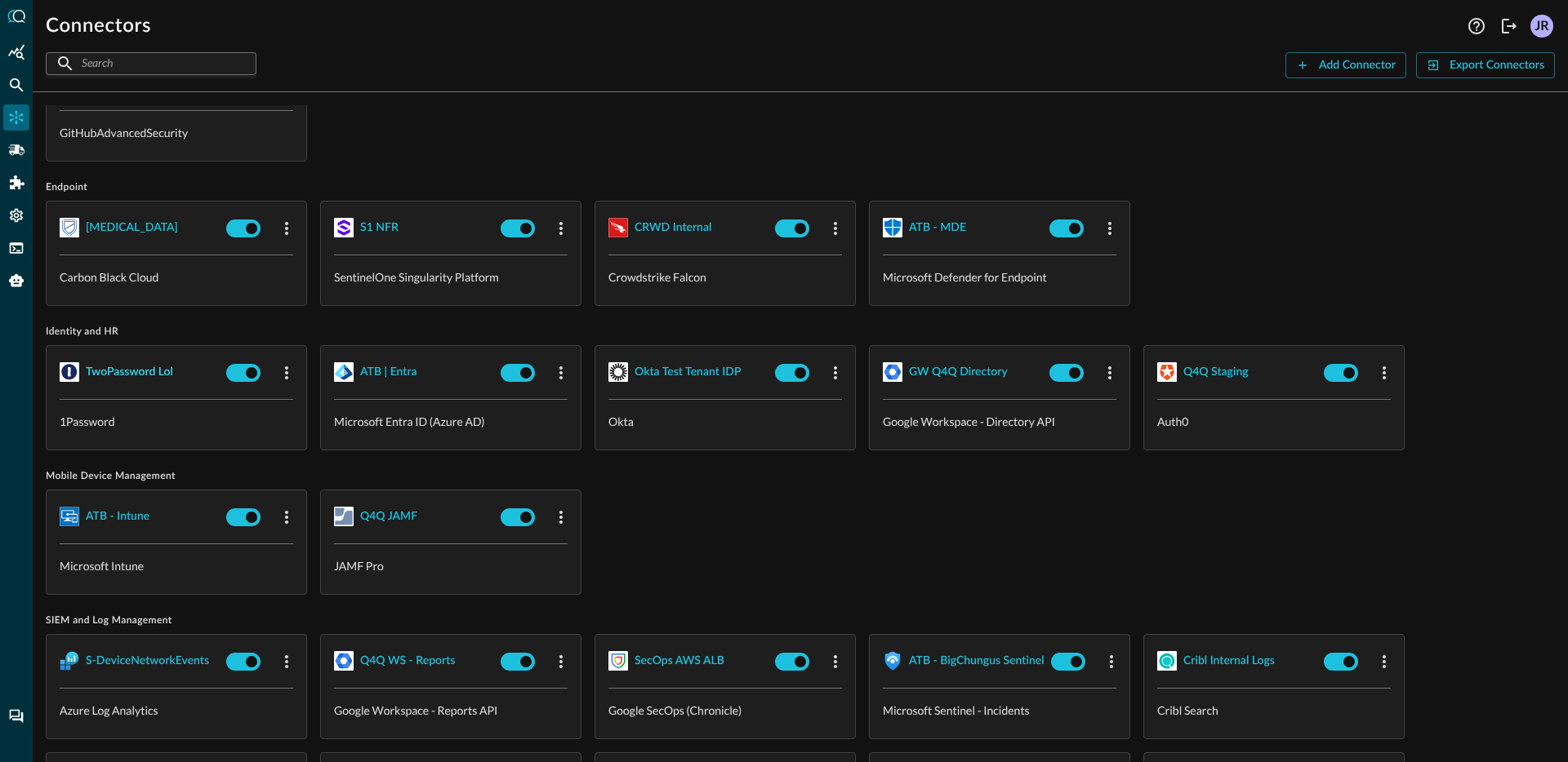
click at [125, 379] on div "TwoPassword Lol" at bounding box center [129, 373] width 87 height 21
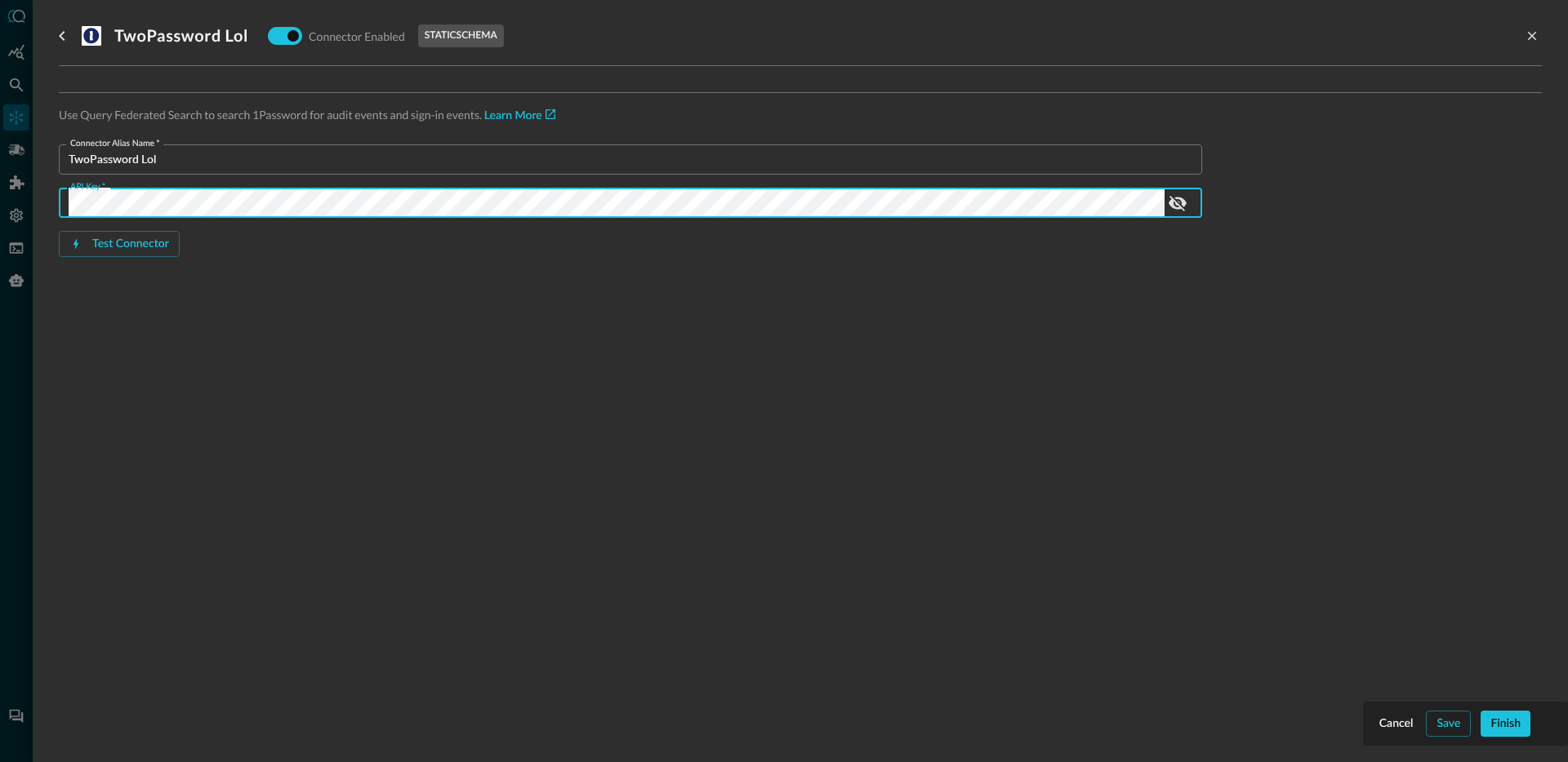
scroll to position [0, 2353]
click at [639, 367] on div "TwoPassword Lol Connector Enabled static schema Use Query Federated Search to s…" at bounding box center [800, 371] width 1483 height 742
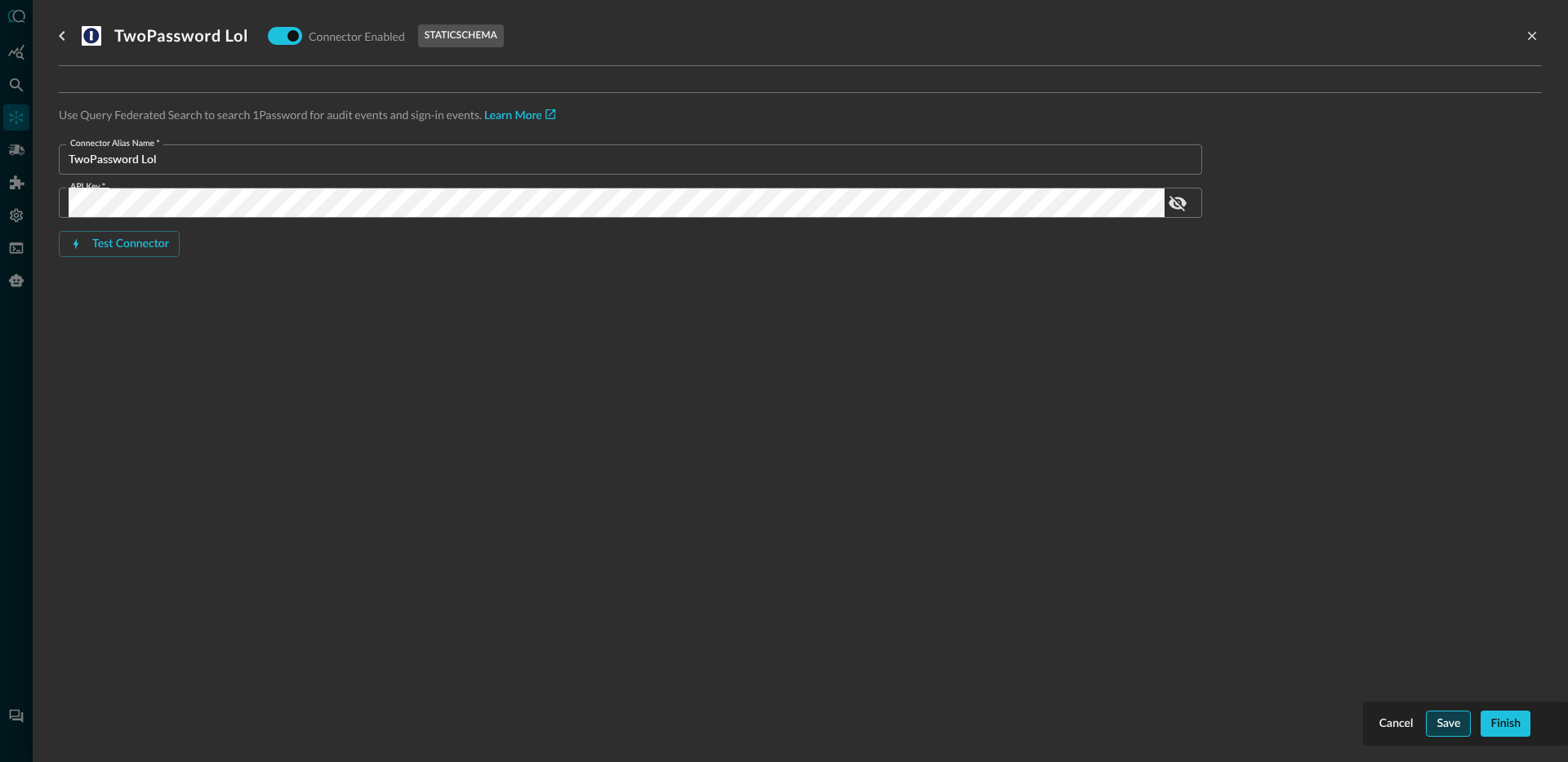
click at [1440, 711] on button "Save" at bounding box center [1448, 724] width 45 height 26
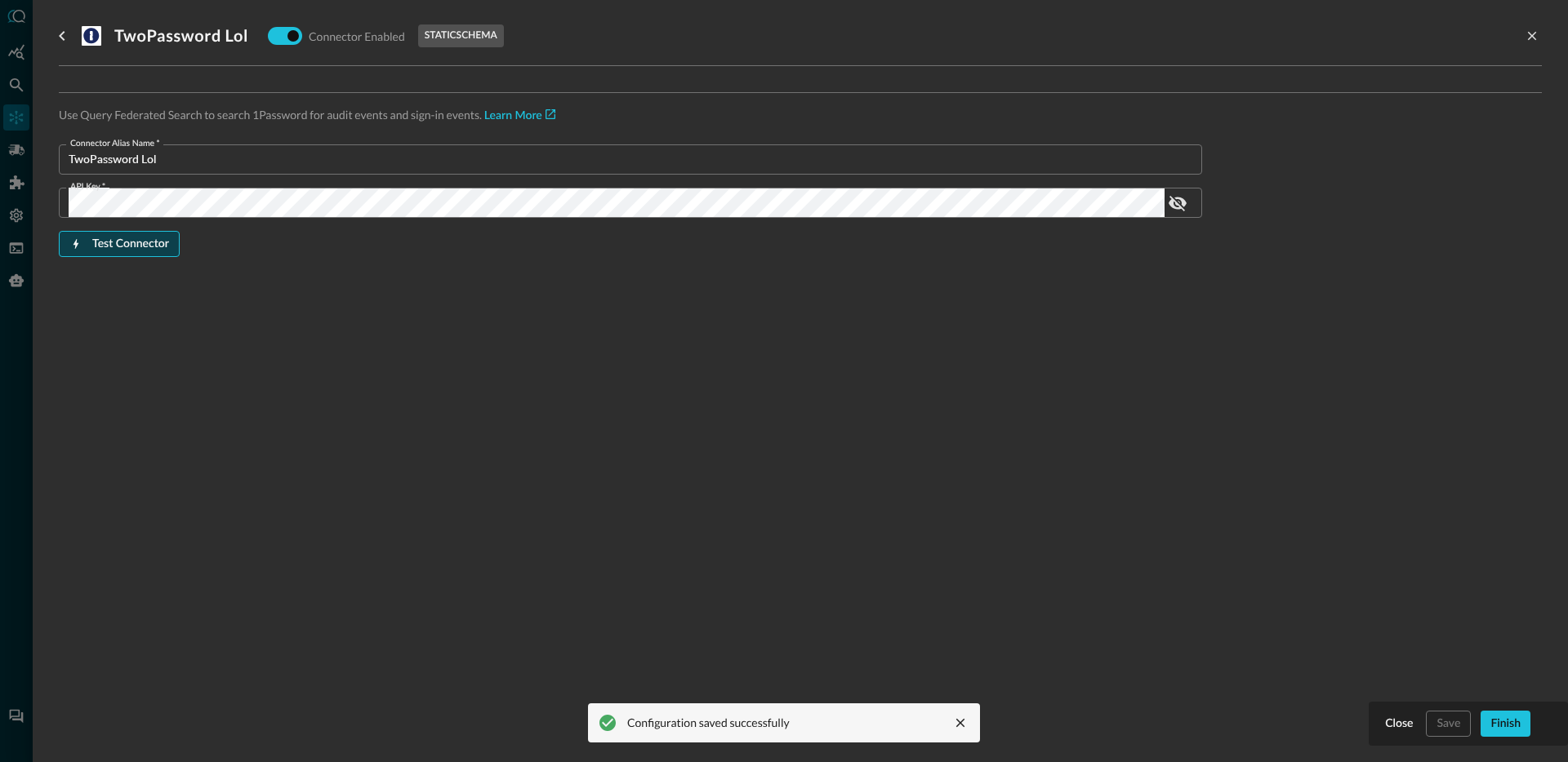
click at [152, 240] on div "Test Connector" at bounding box center [131, 245] width 77 height 21
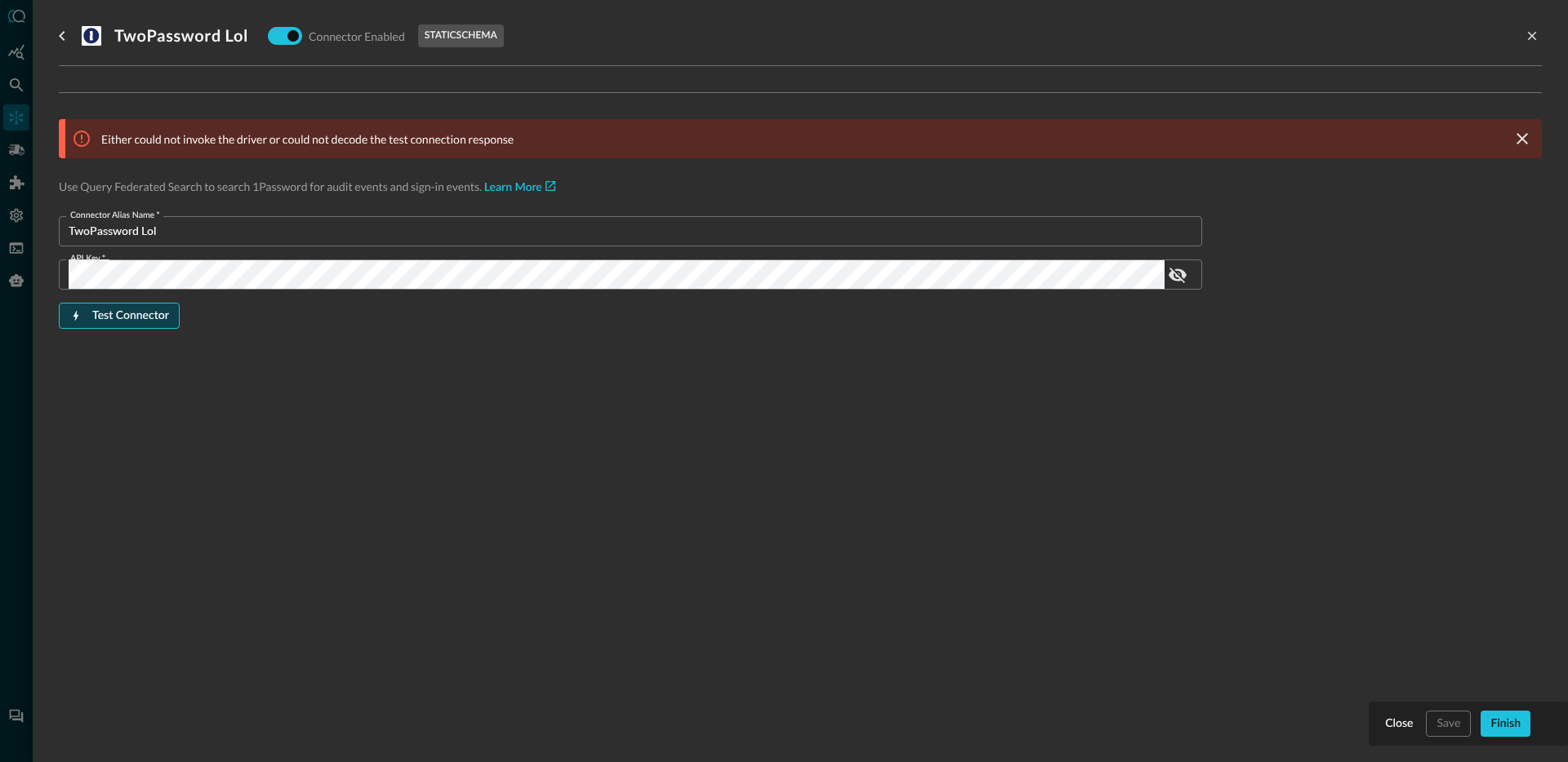
click at [144, 309] on div "Test Connector" at bounding box center [131, 316] width 77 height 21
click at [1504, 717] on div "Finish" at bounding box center [1505, 725] width 30 height 21
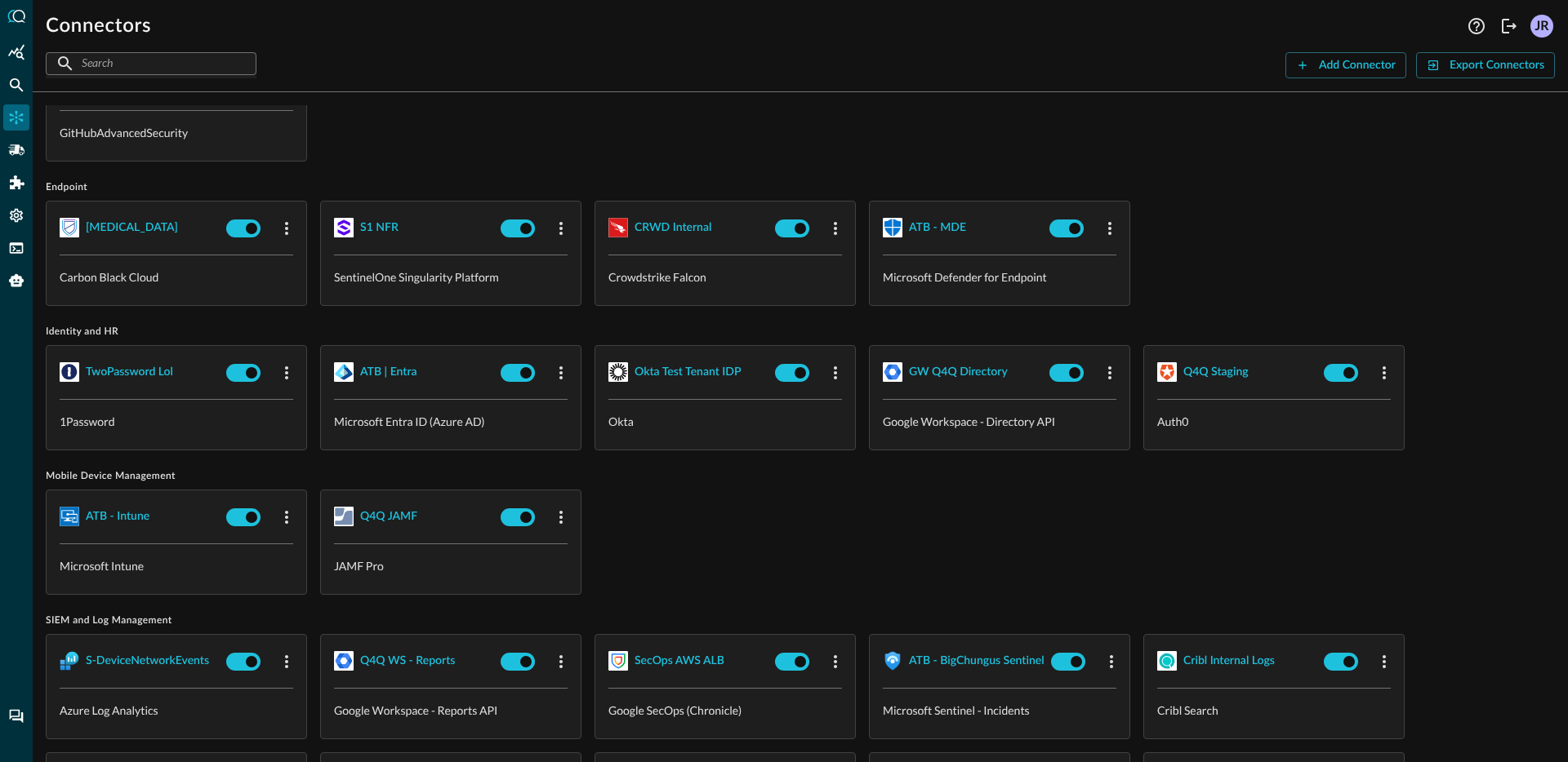
click at [5, 98] on div at bounding box center [16, 381] width 33 height 762
click at [10, 93] on div "Federated Search" at bounding box center [16, 85] width 26 height 26
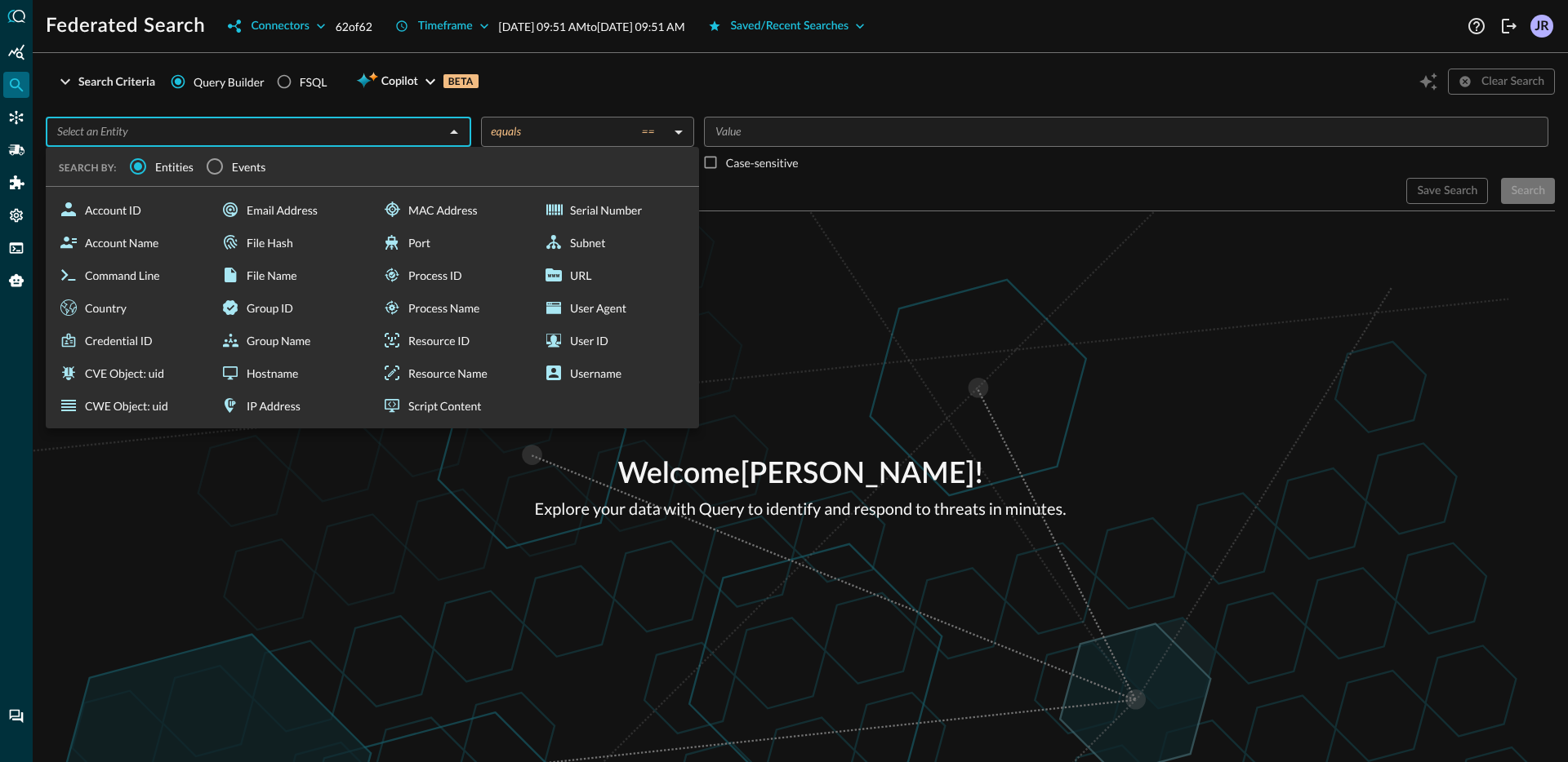
click at [265, 123] on input "text" at bounding box center [245, 132] width 389 height 21
click at [226, 164] on input "Events" at bounding box center [214, 166] width 35 height 35
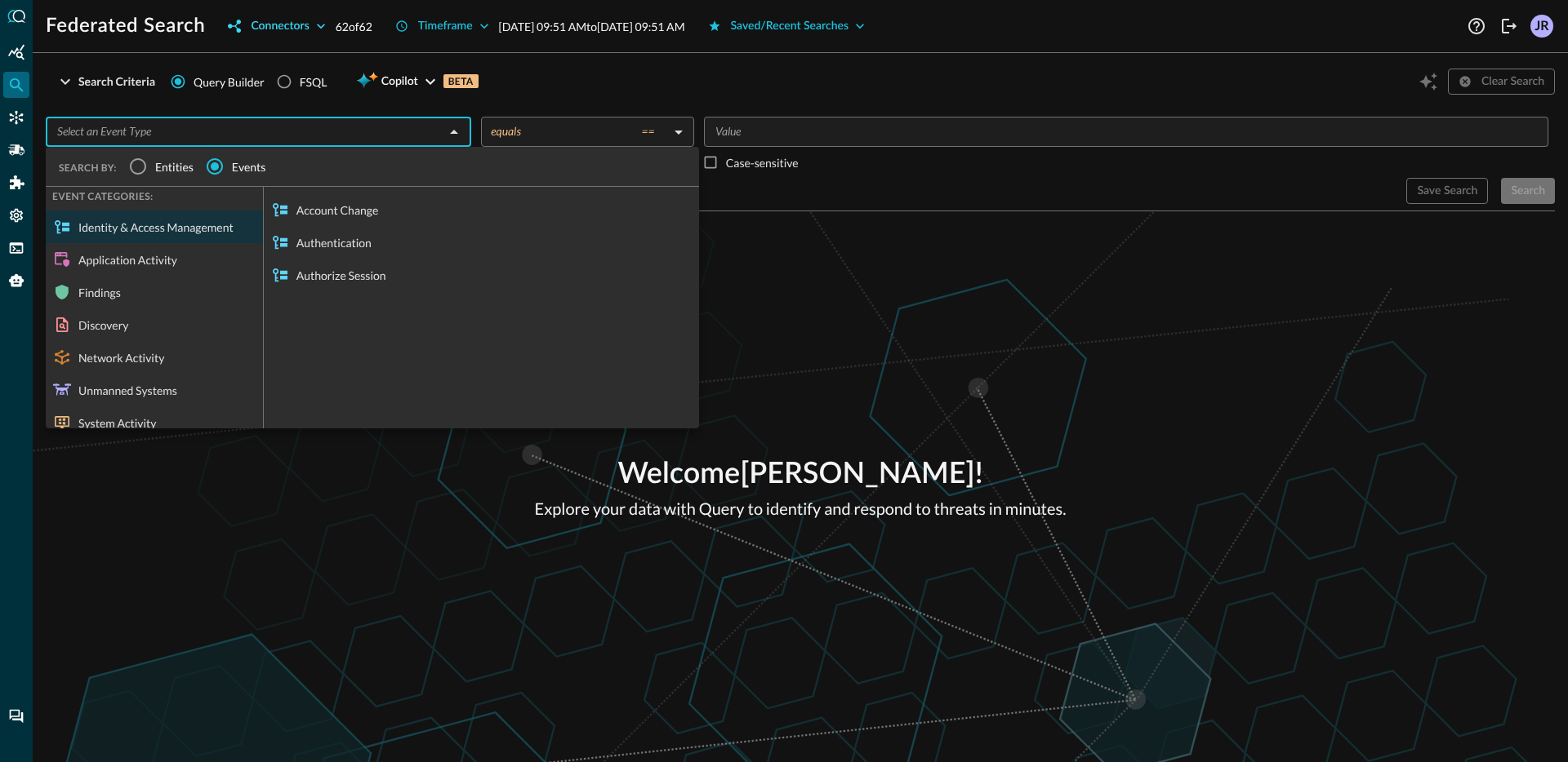
click at [291, 13] on button "Connectors" at bounding box center [276, 26] width 117 height 26
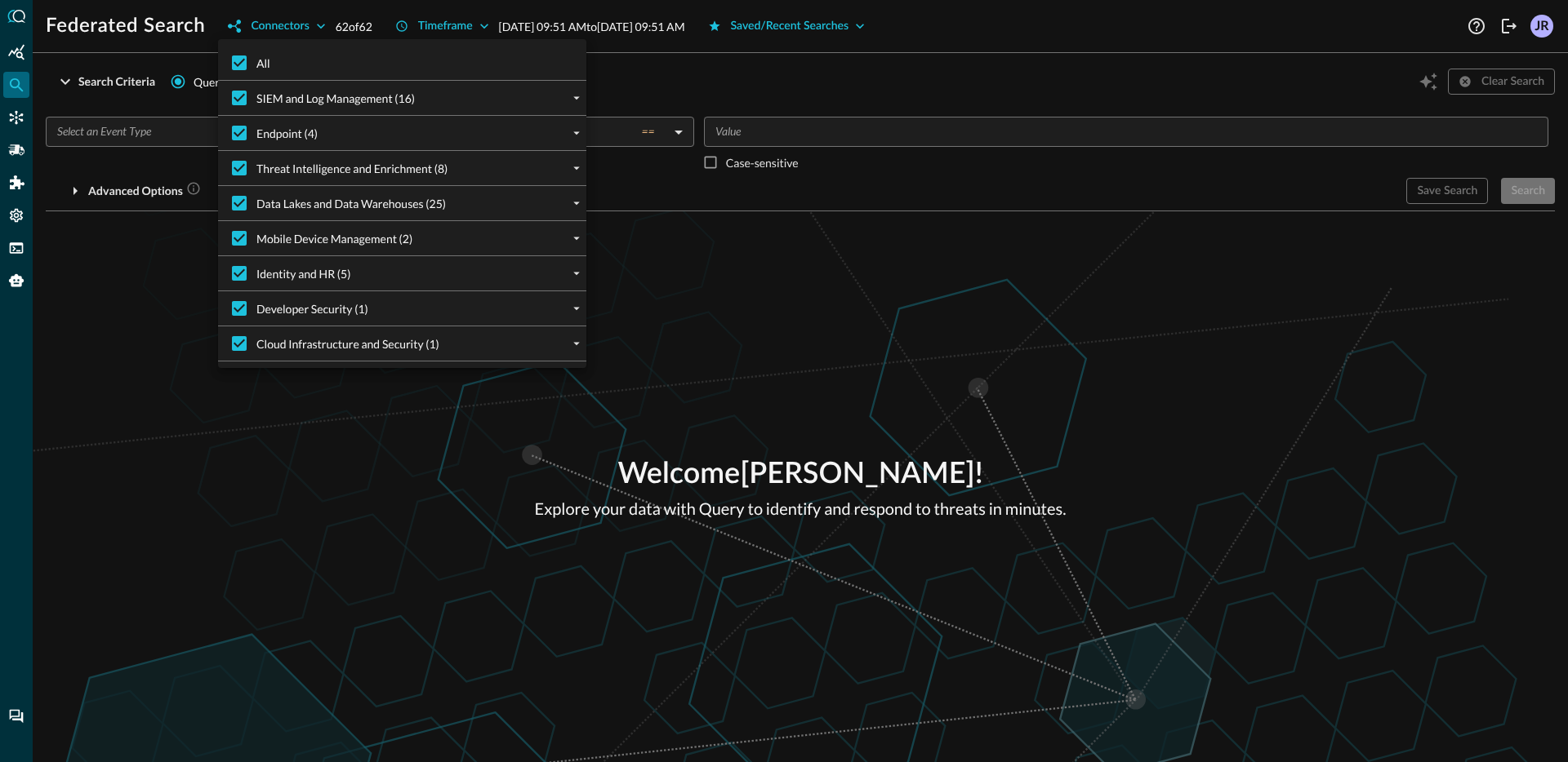
click at [280, 28] on div at bounding box center [784, 381] width 1568 height 762
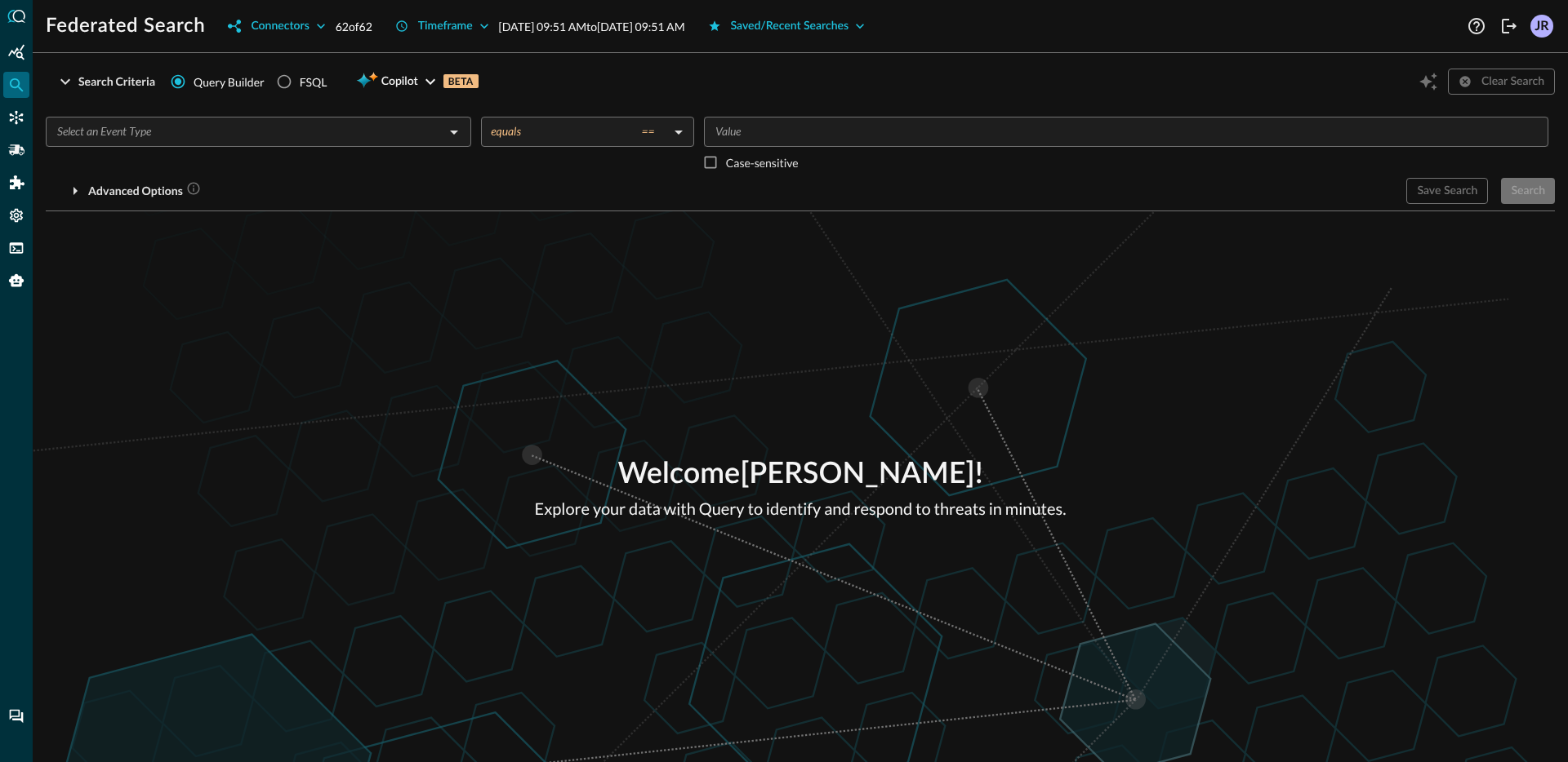
click at [264, 35] on div "Connectors" at bounding box center [280, 26] width 58 height 21
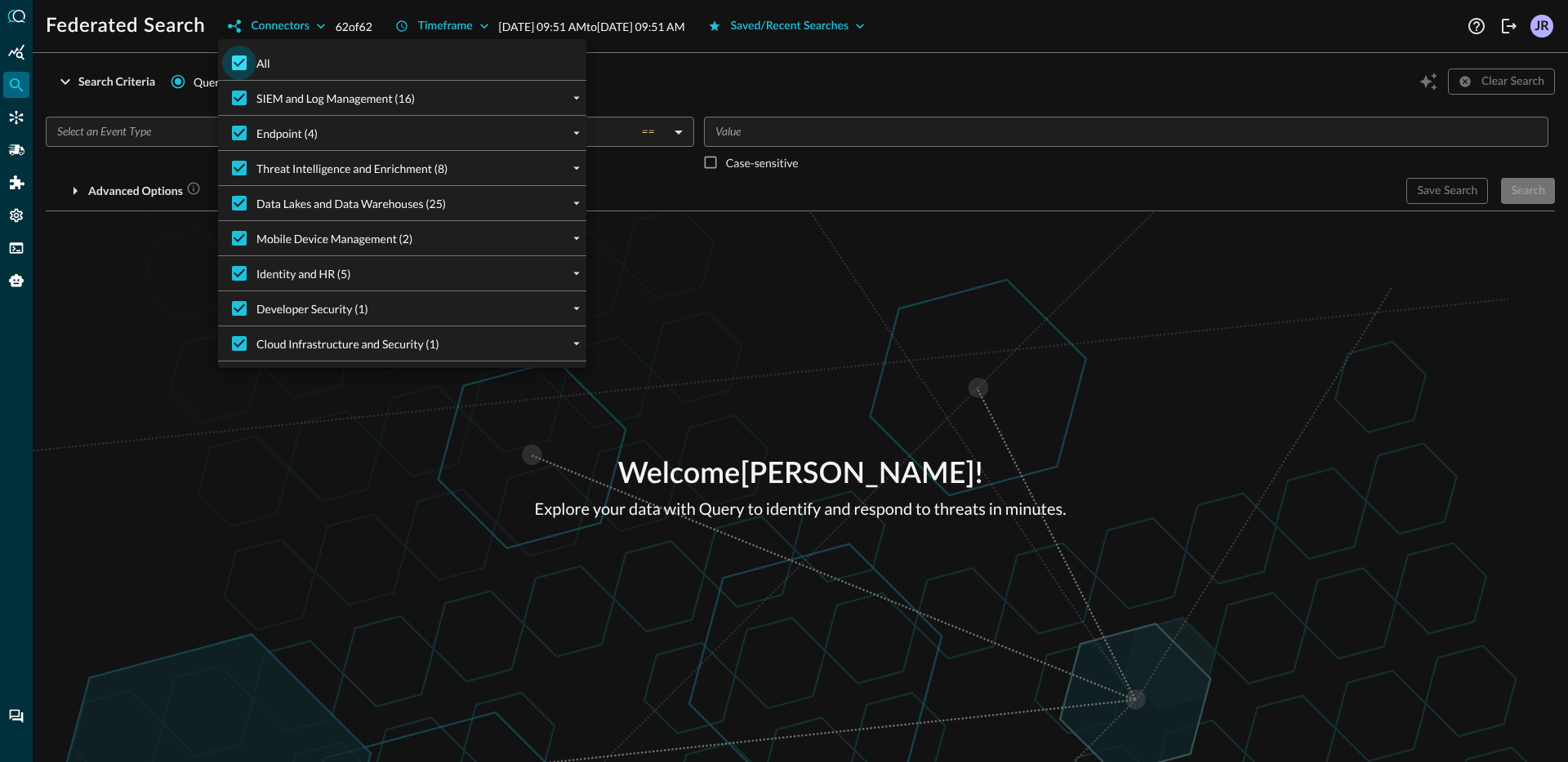
click at [231, 64] on input "All" at bounding box center [239, 63] width 35 height 35
checkbox input "false"
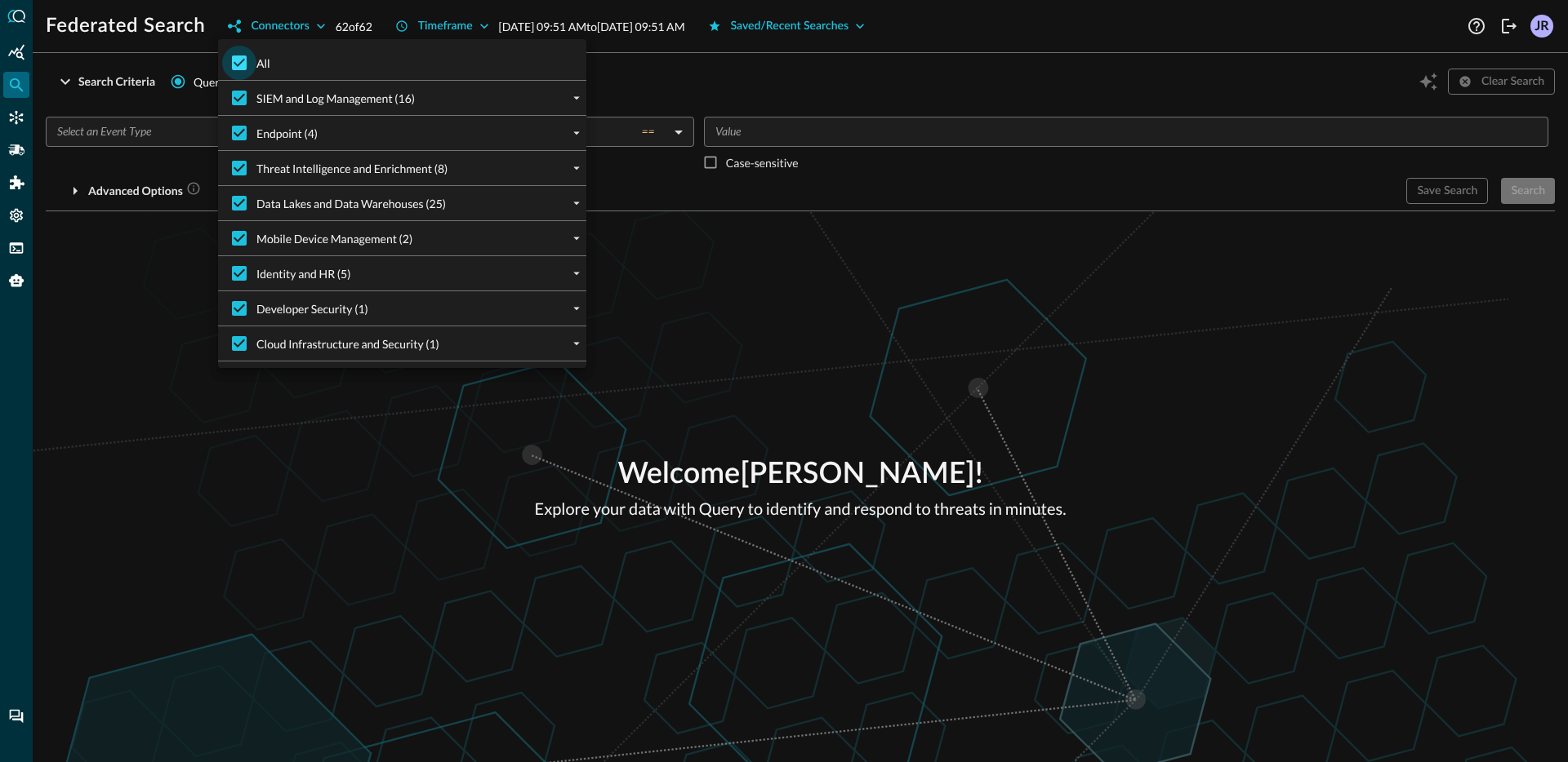
checkbox input "false"
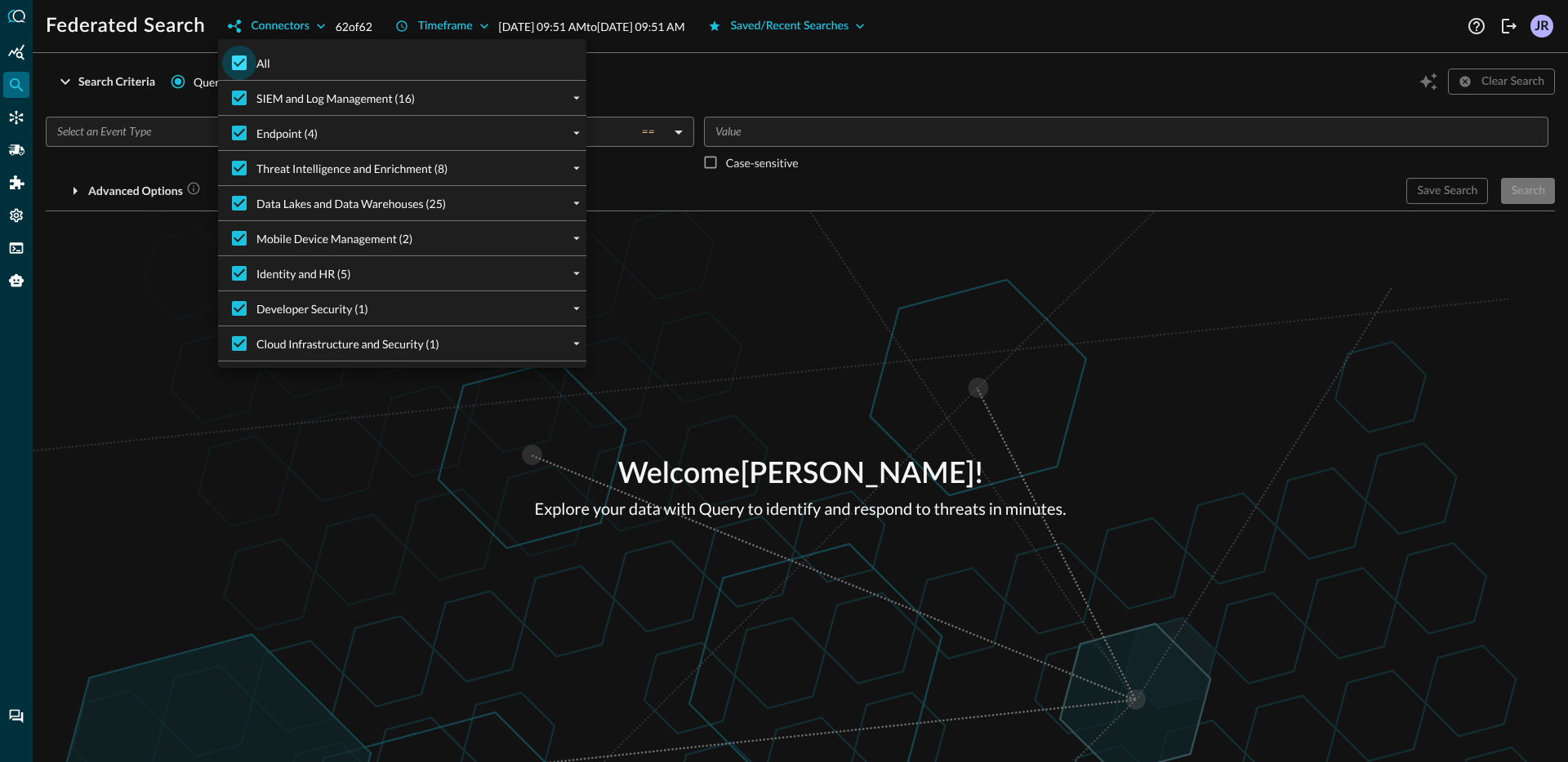
checkbox input "false"
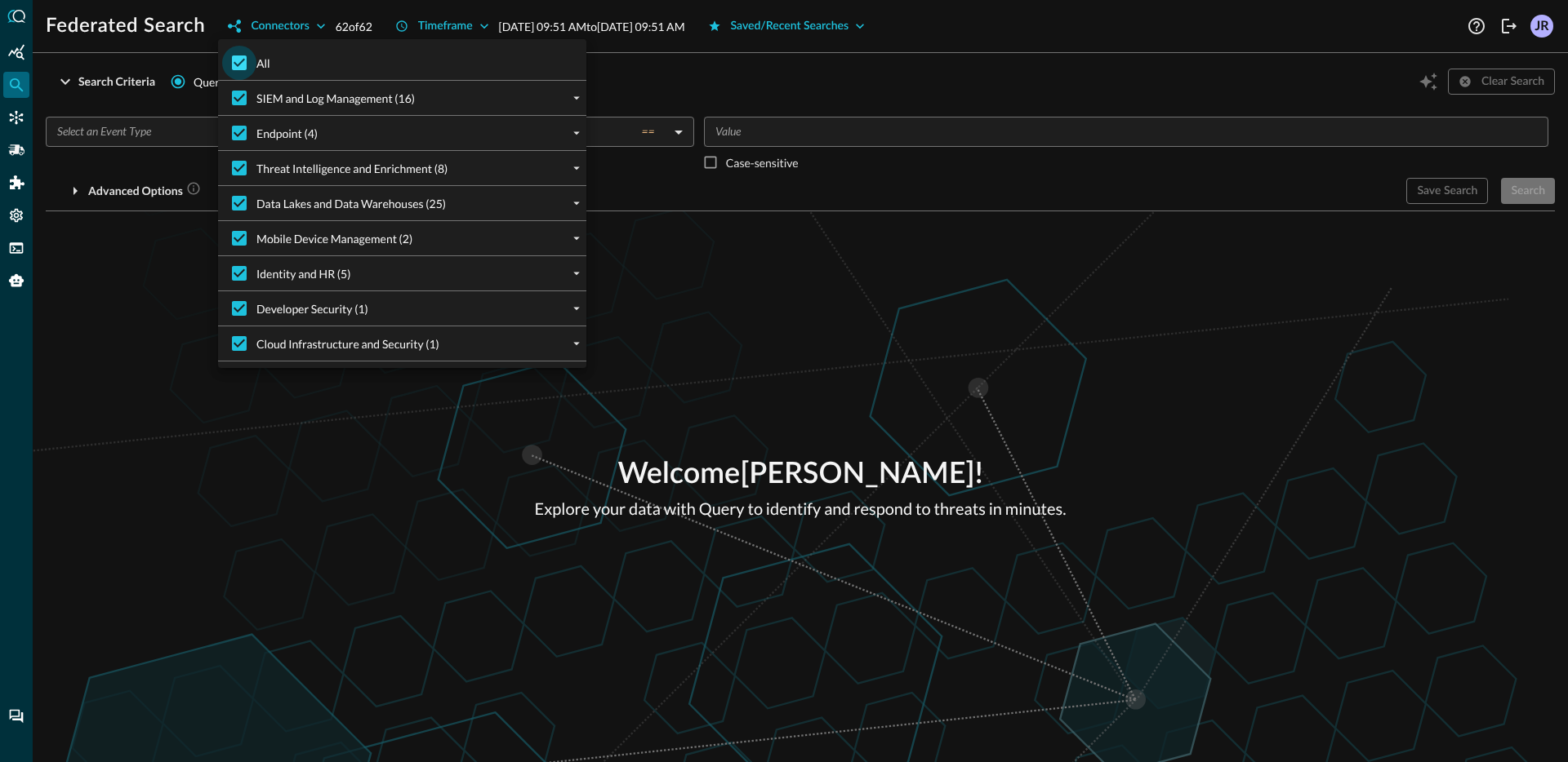
checkbox input "false"
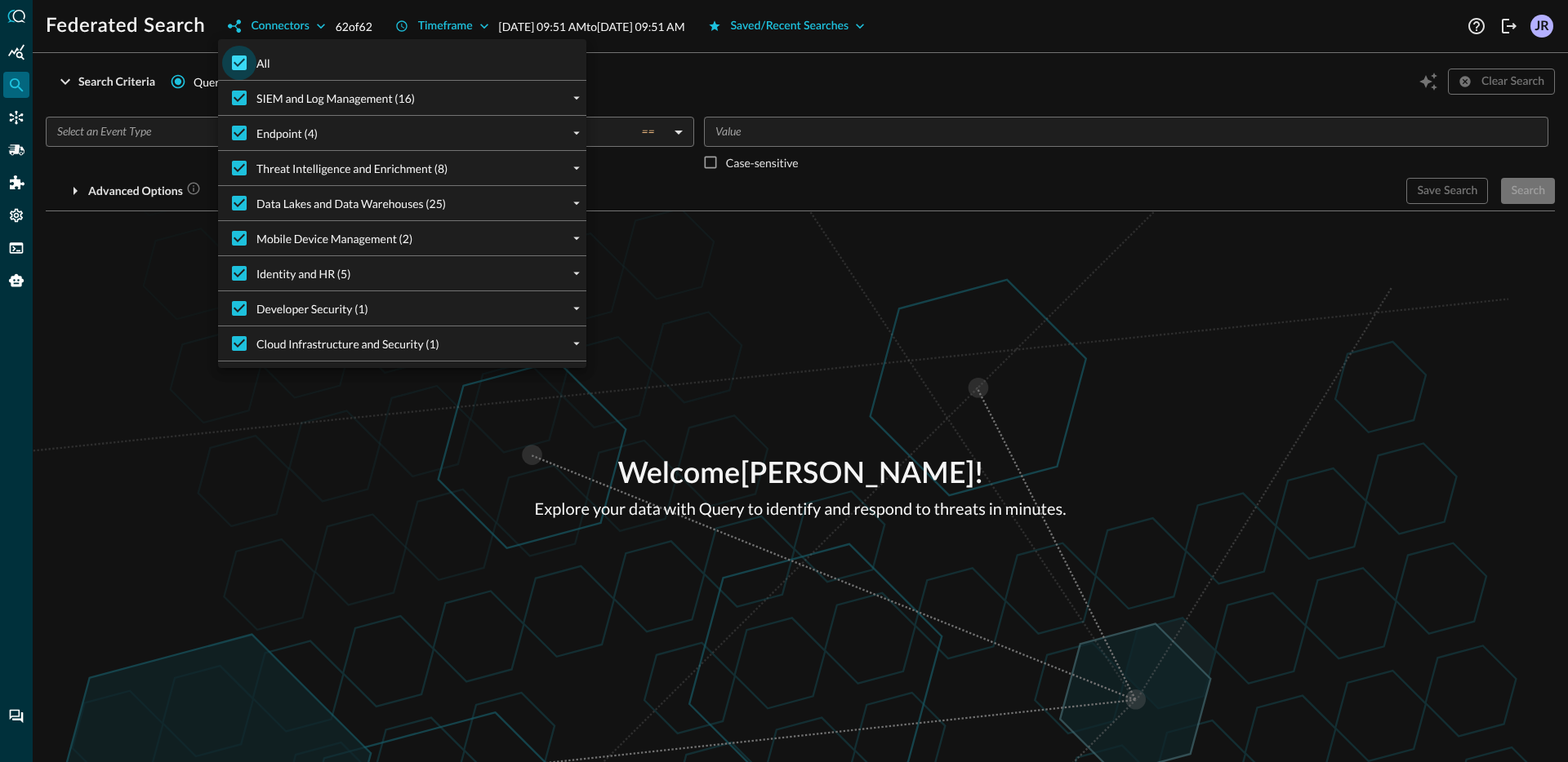
checkbox input "false"
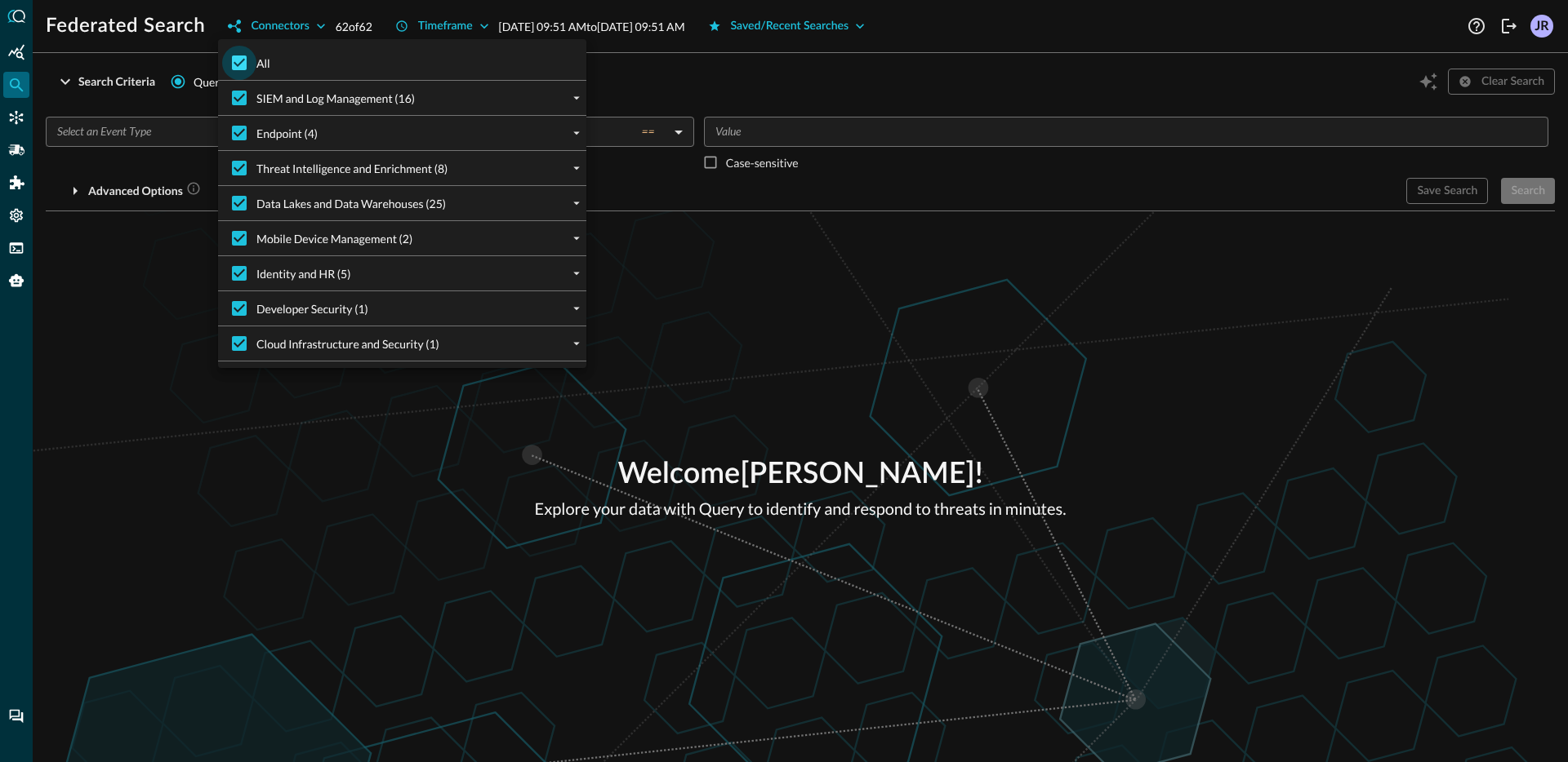
checkbox input "false"
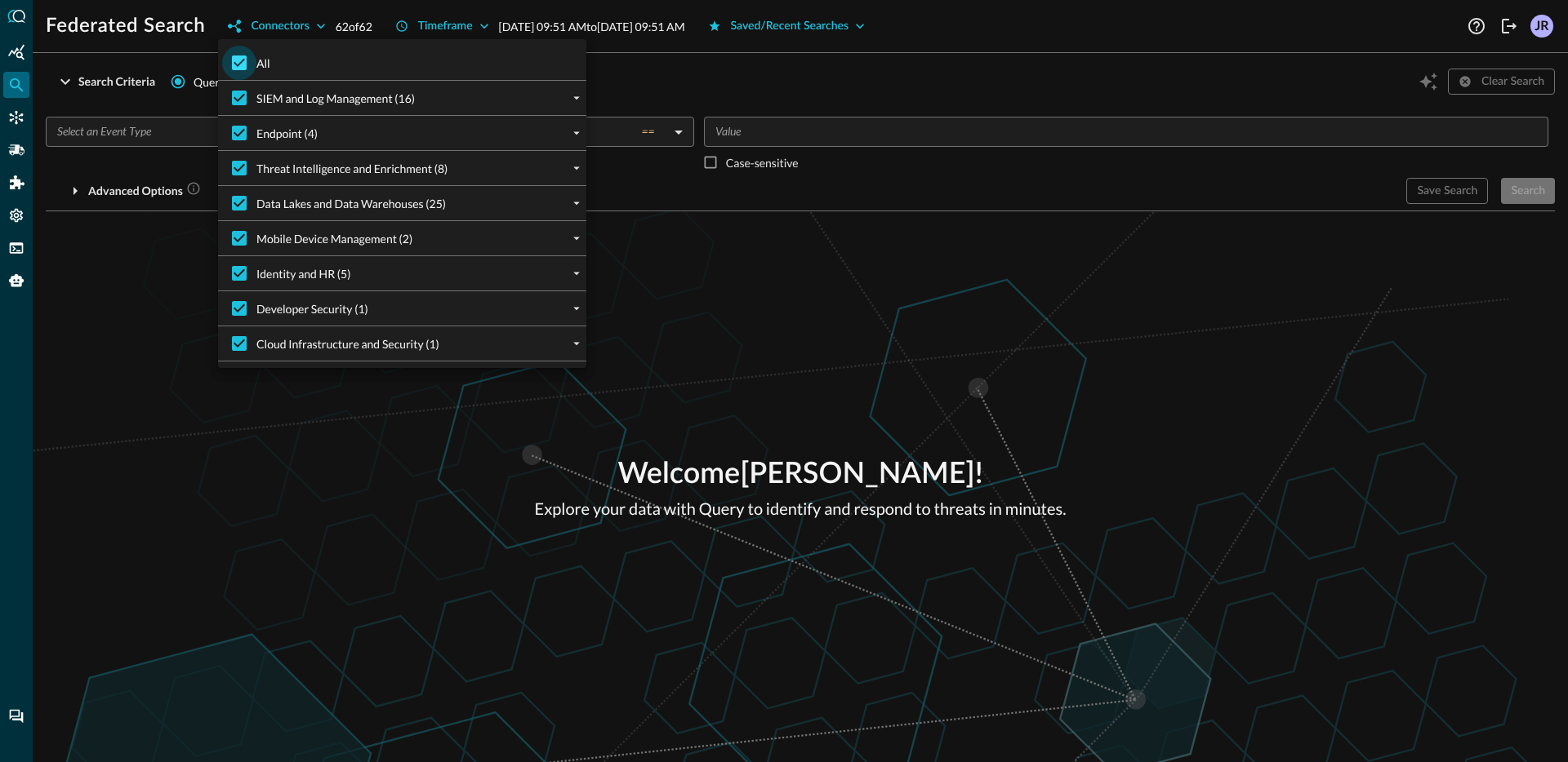
checkbox input "false"
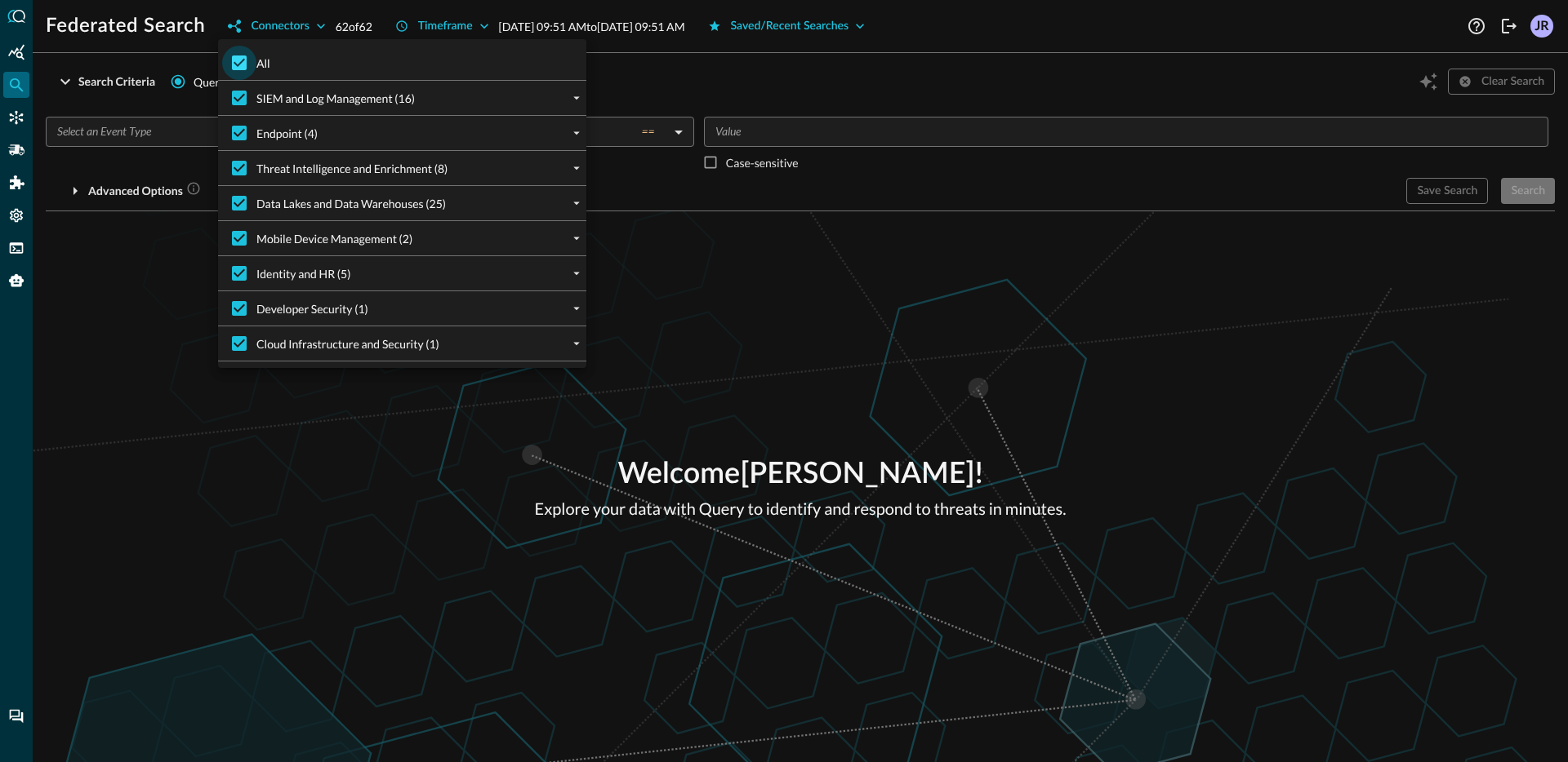
checkbox input "false"
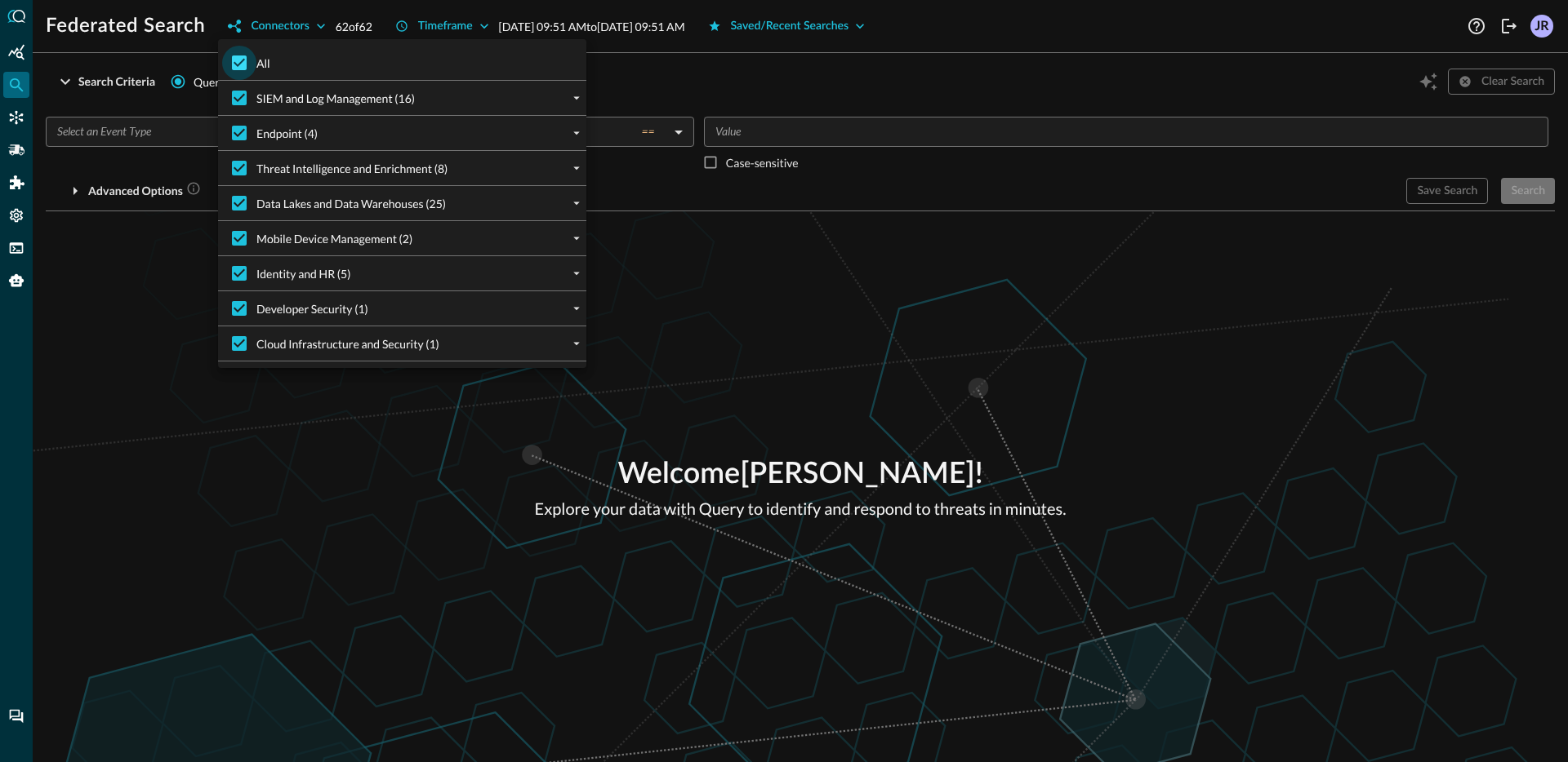
checkbox input "false"
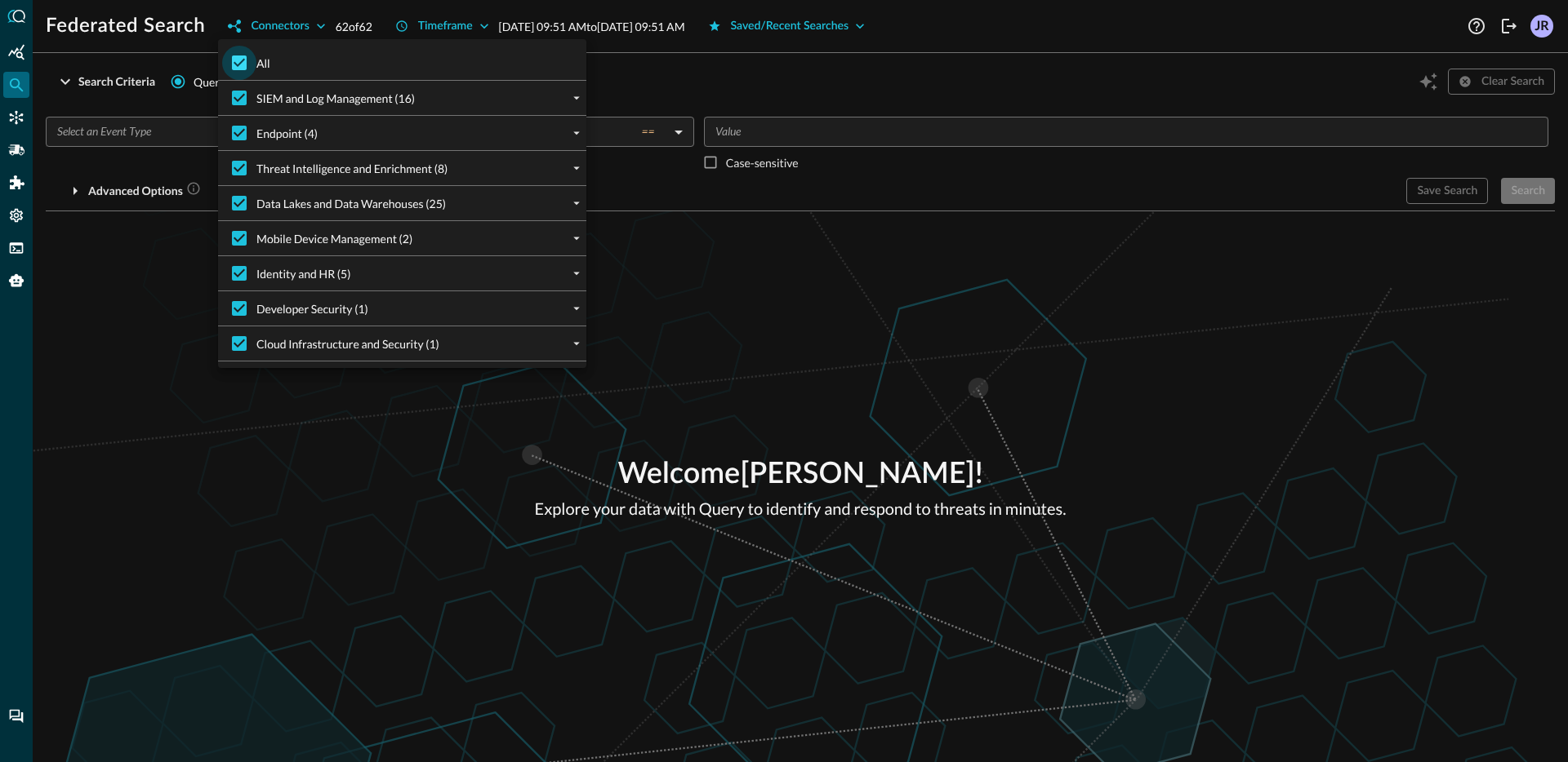
checkbox input "false"
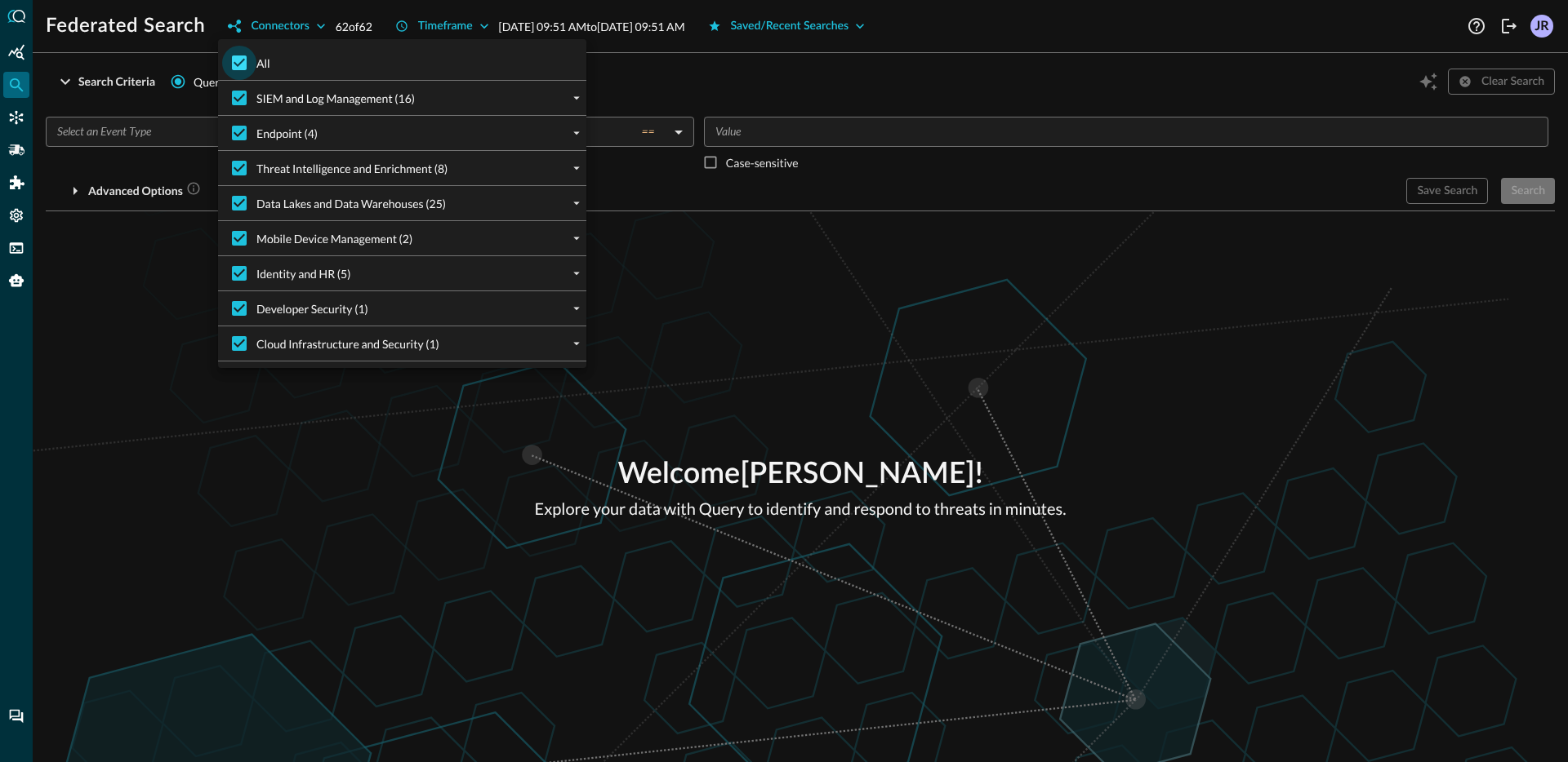
checkbox input "false"
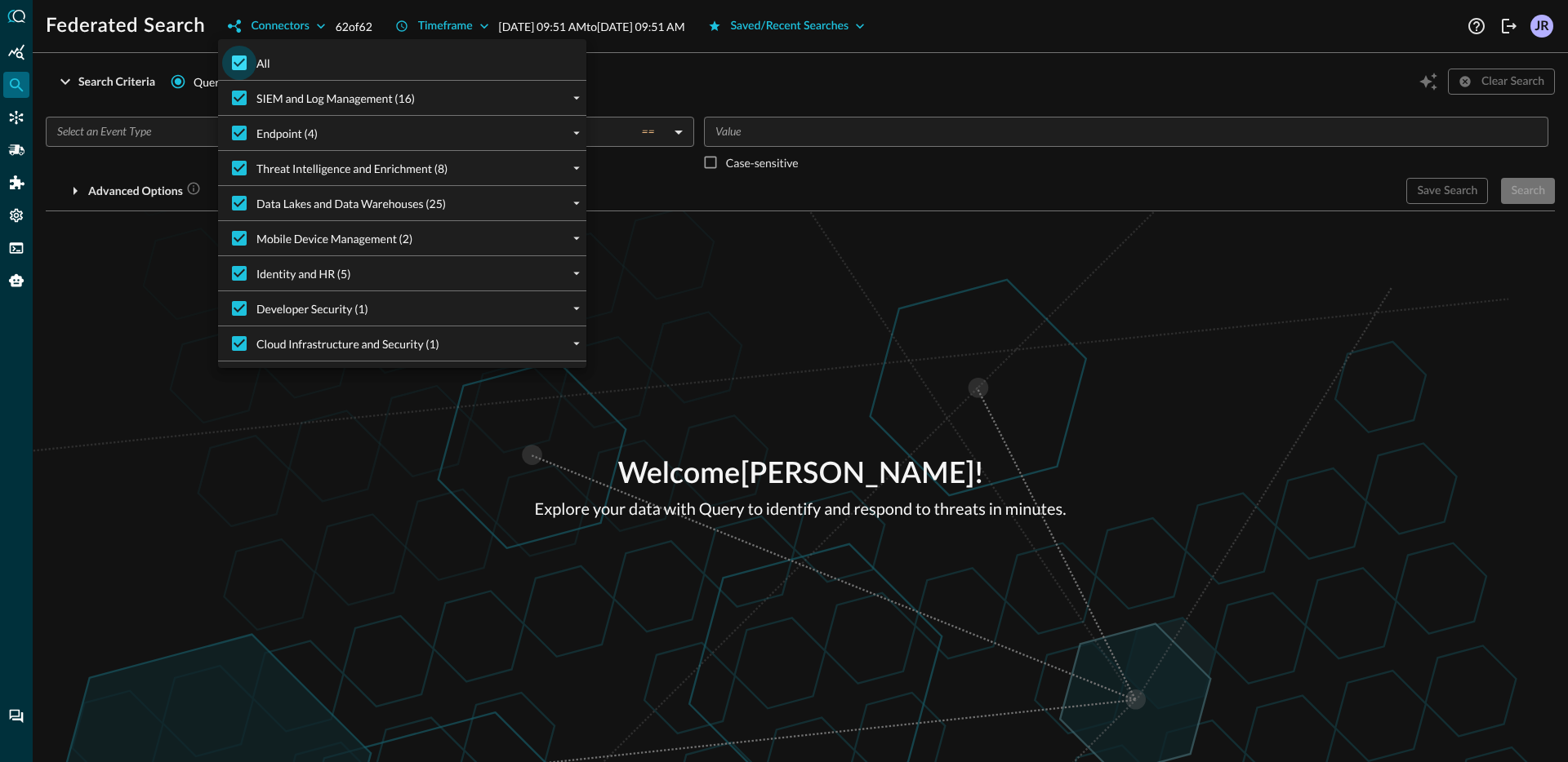
checkbox input "false"
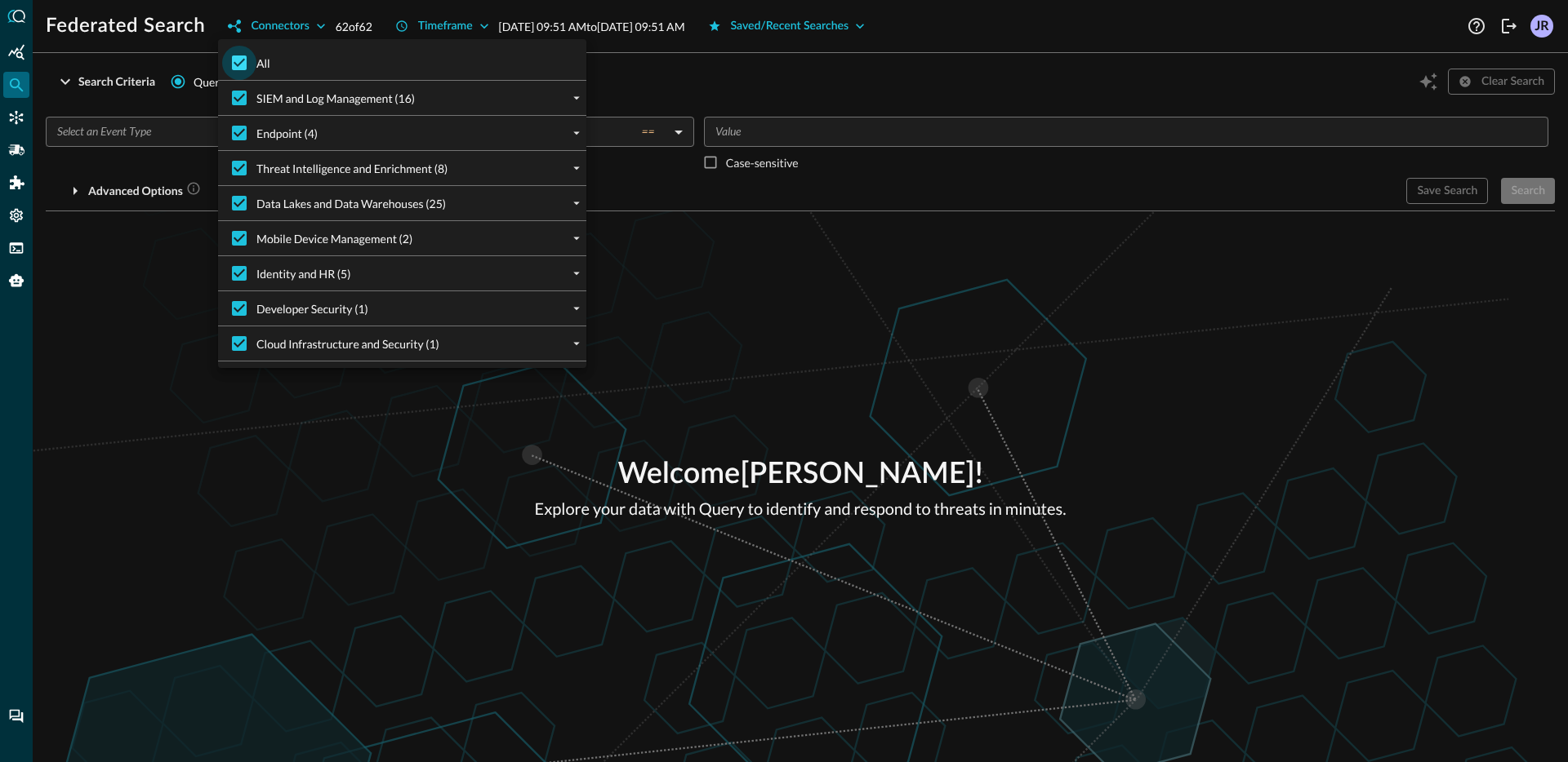
checkbox input "false"
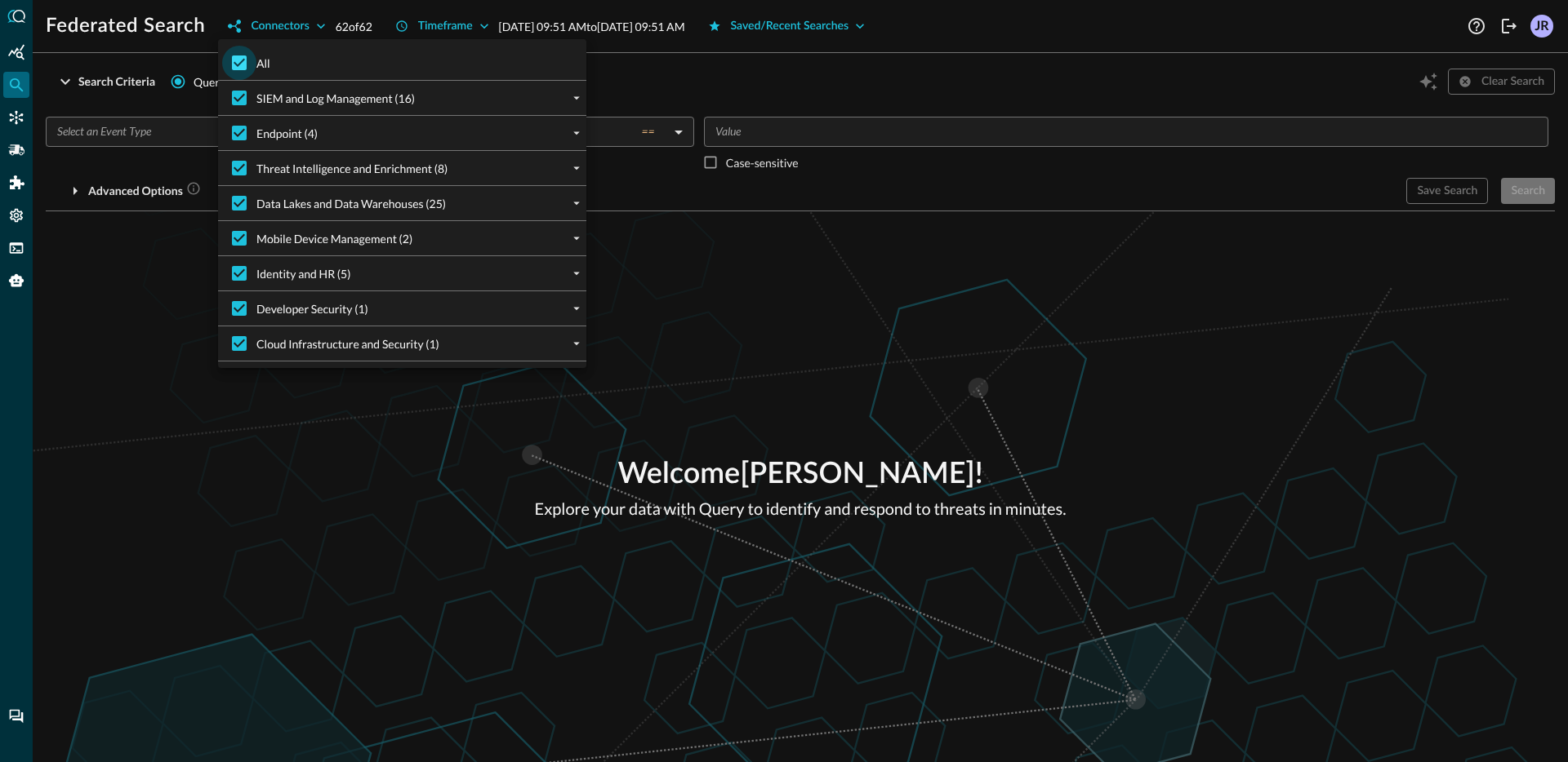
checkbox input "false"
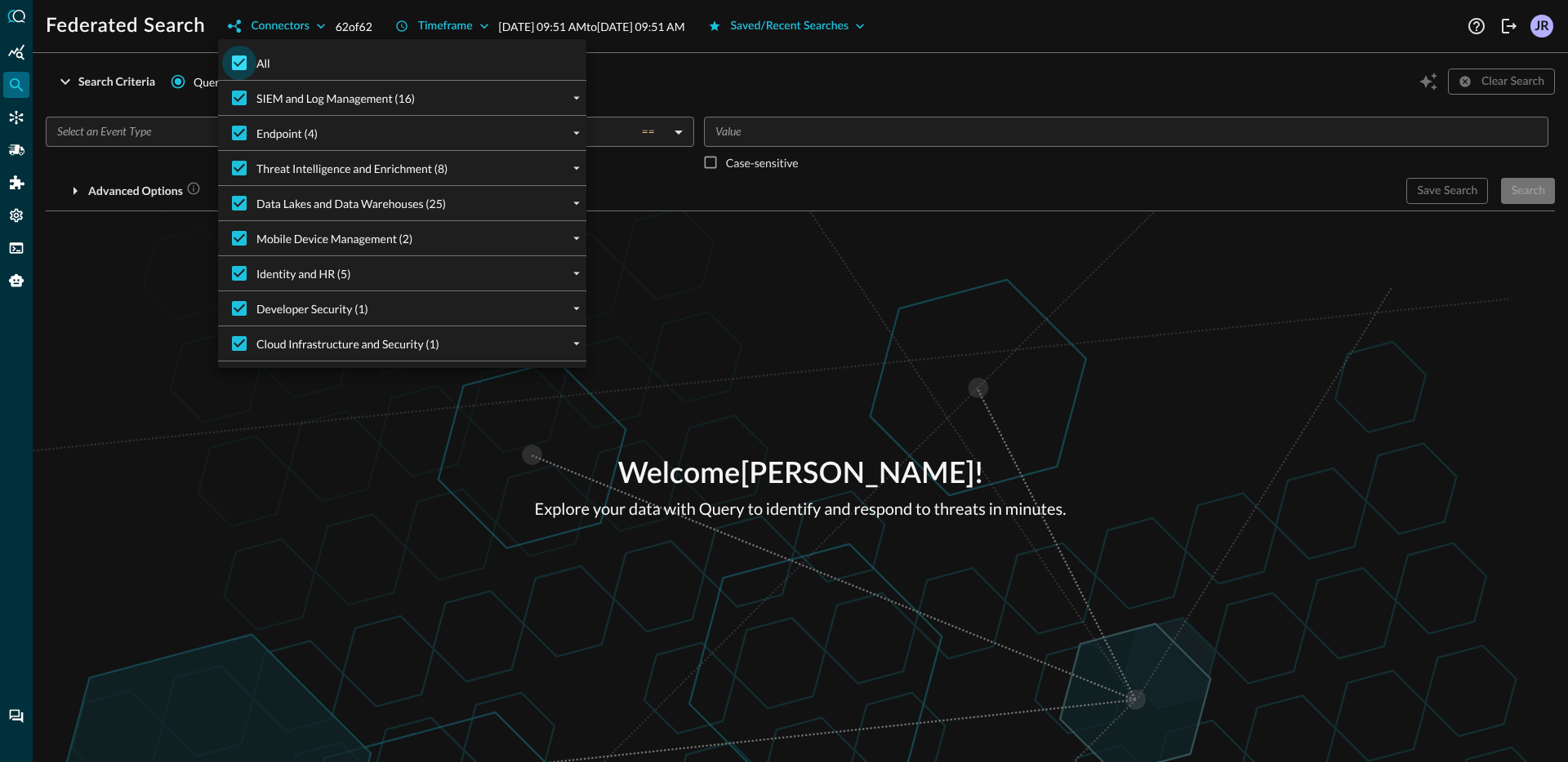
checkbox input "false"
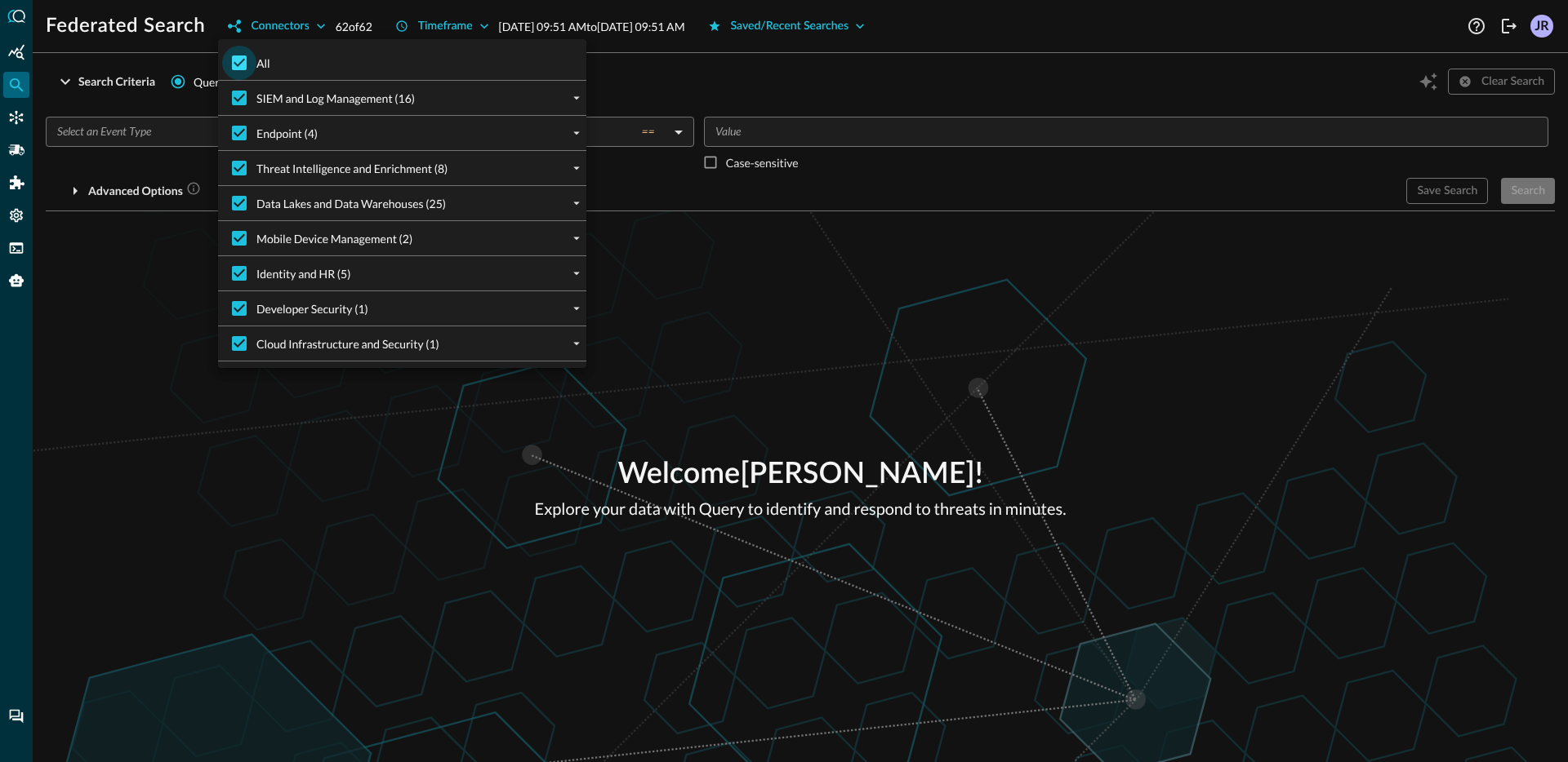
checkbox input "false"
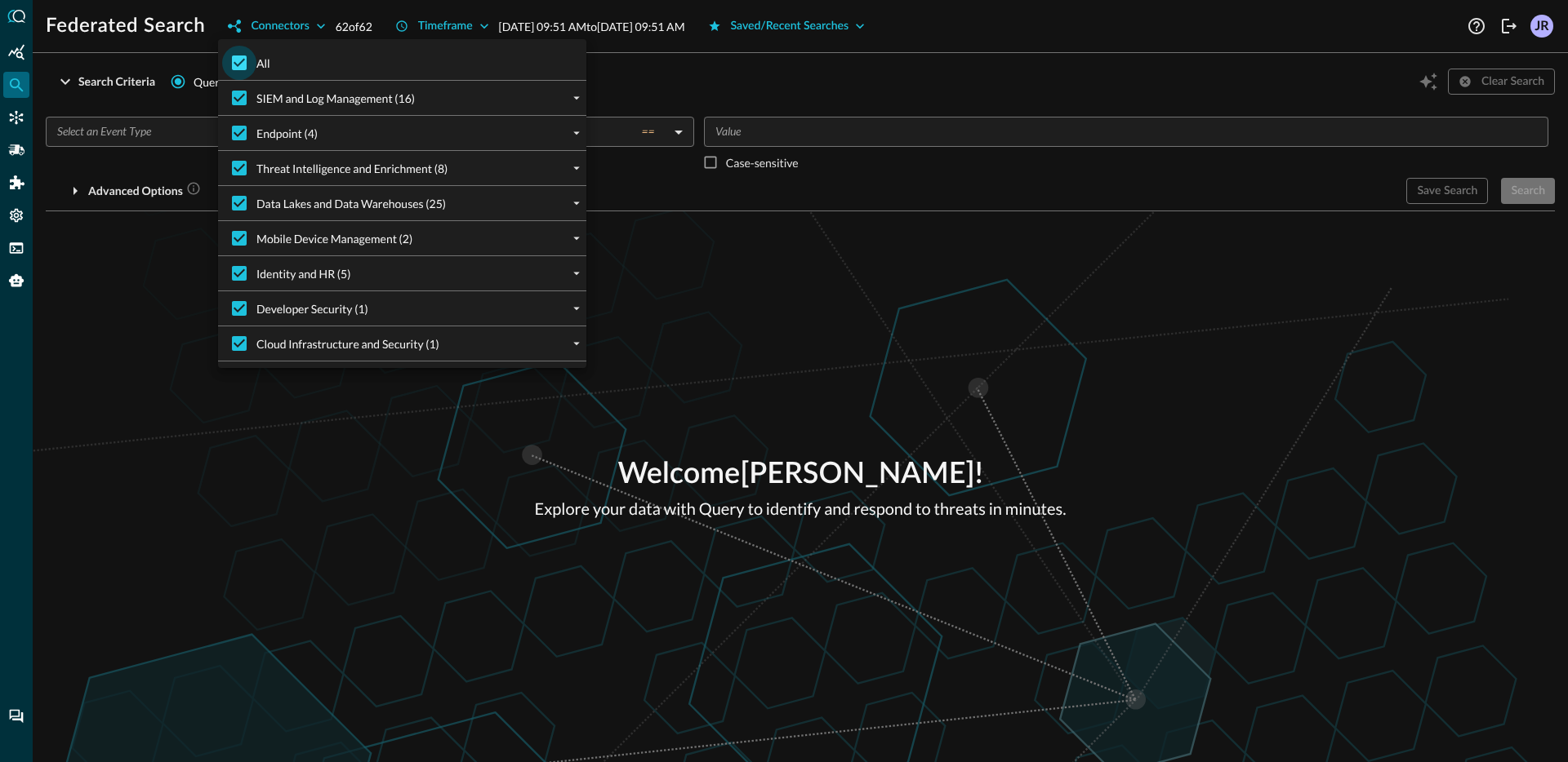
checkbox input "false"
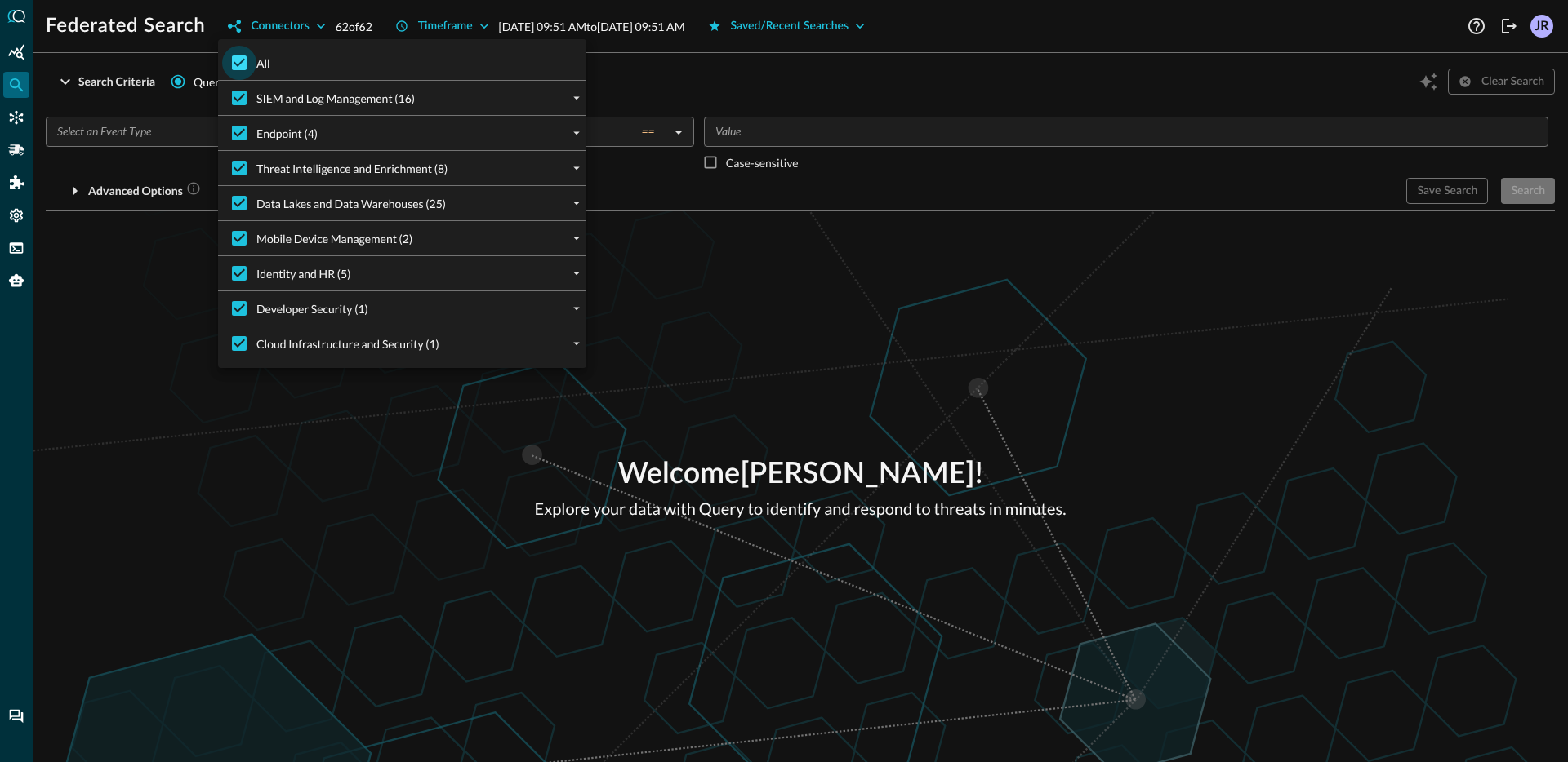
checkbox input "false"
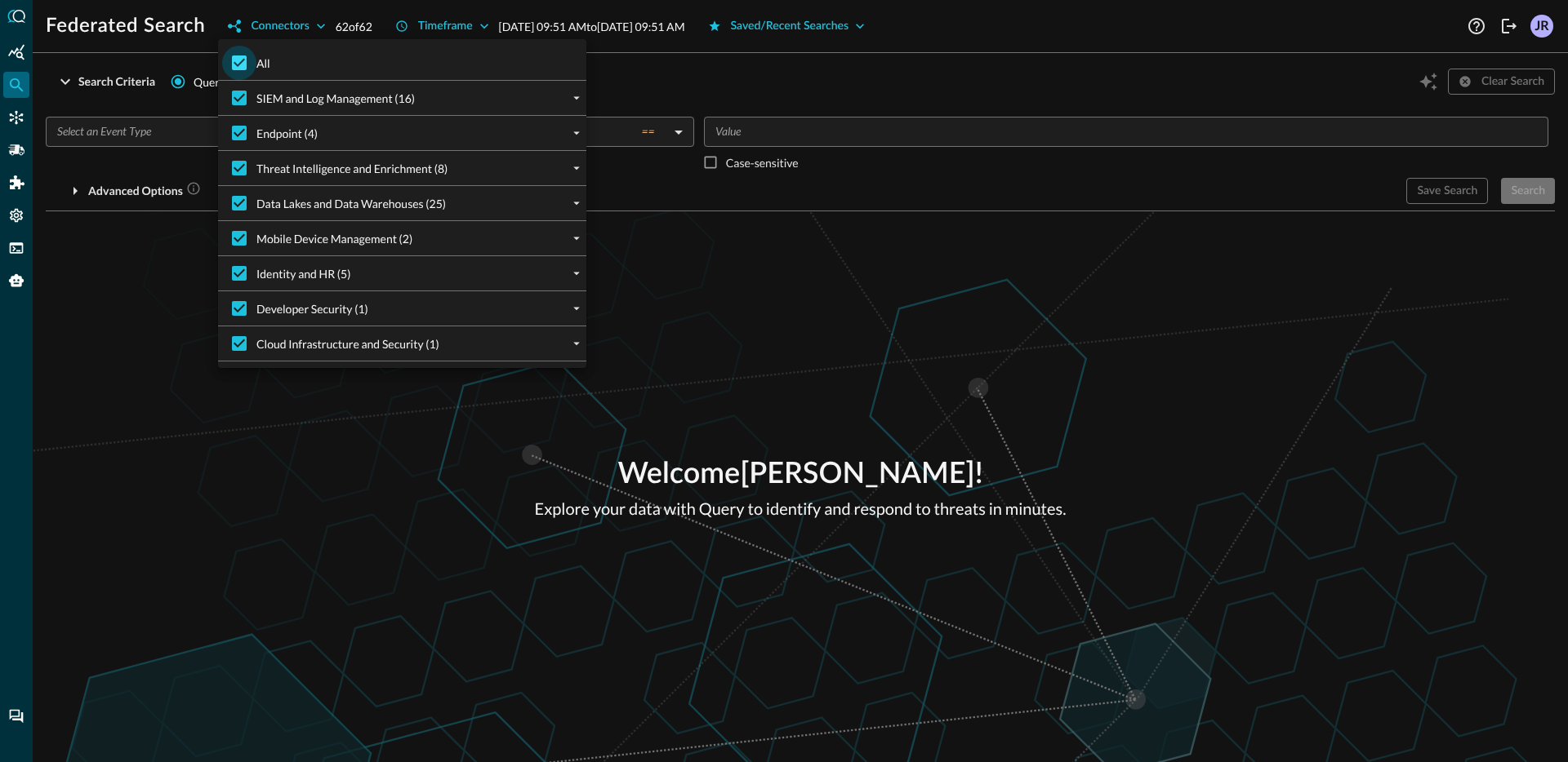
checkbox input "false"
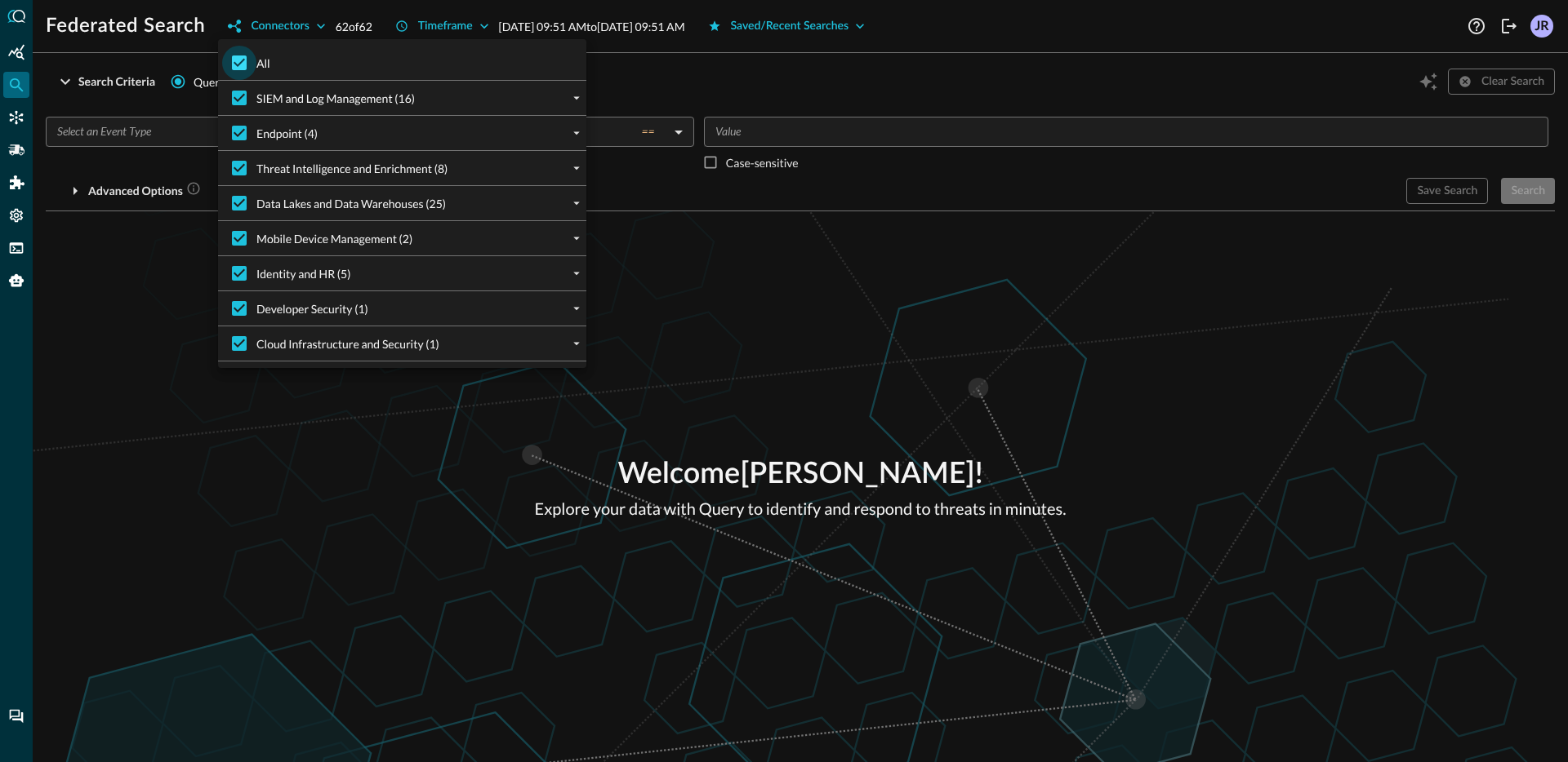
checkbox input "false"
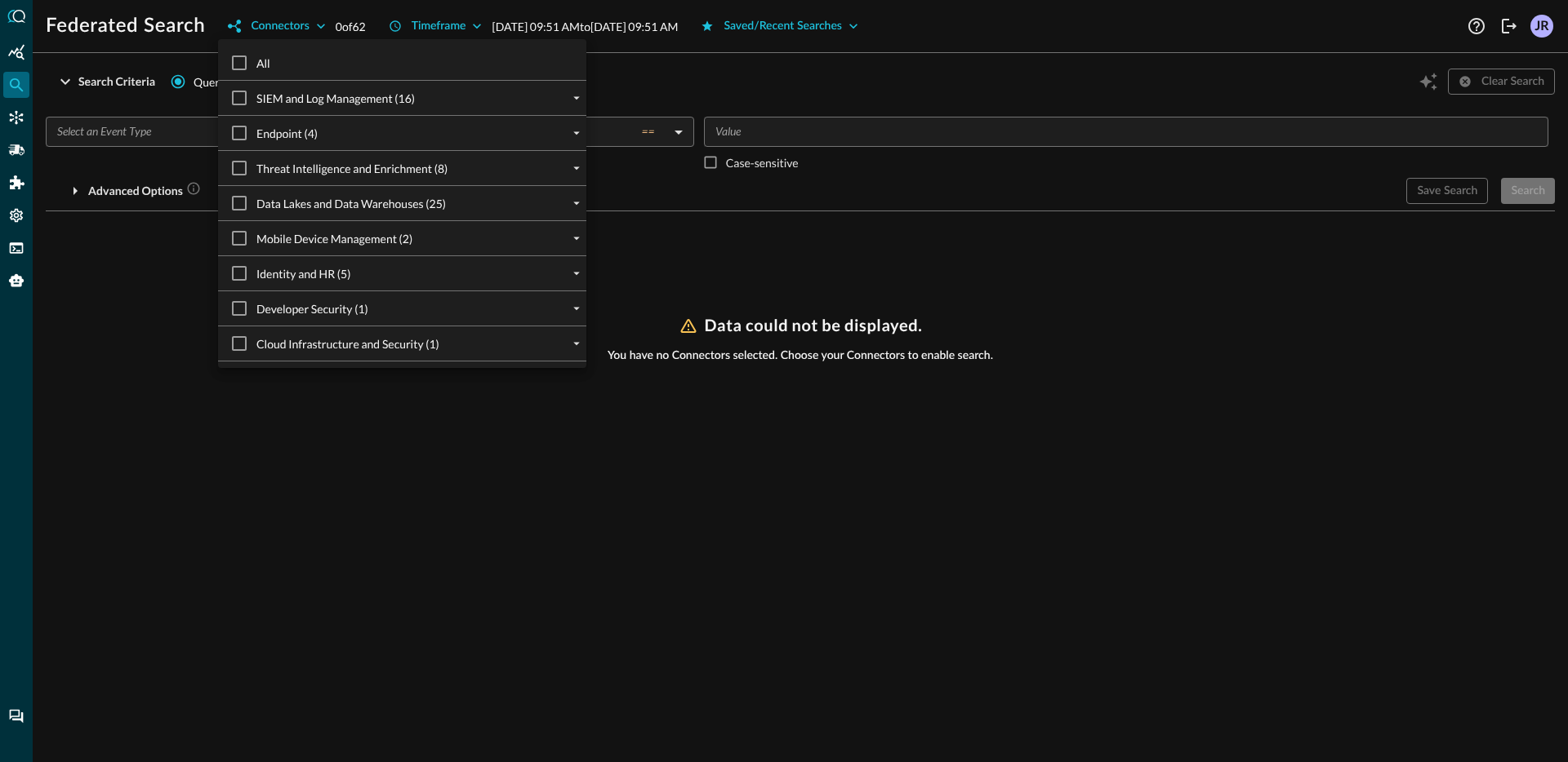
click at [565, 266] on div "Identity and HR (5)" at bounding box center [409, 273] width 356 height 35
click at [573, 269] on icon "expand" at bounding box center [577, 274] width 15 height 15
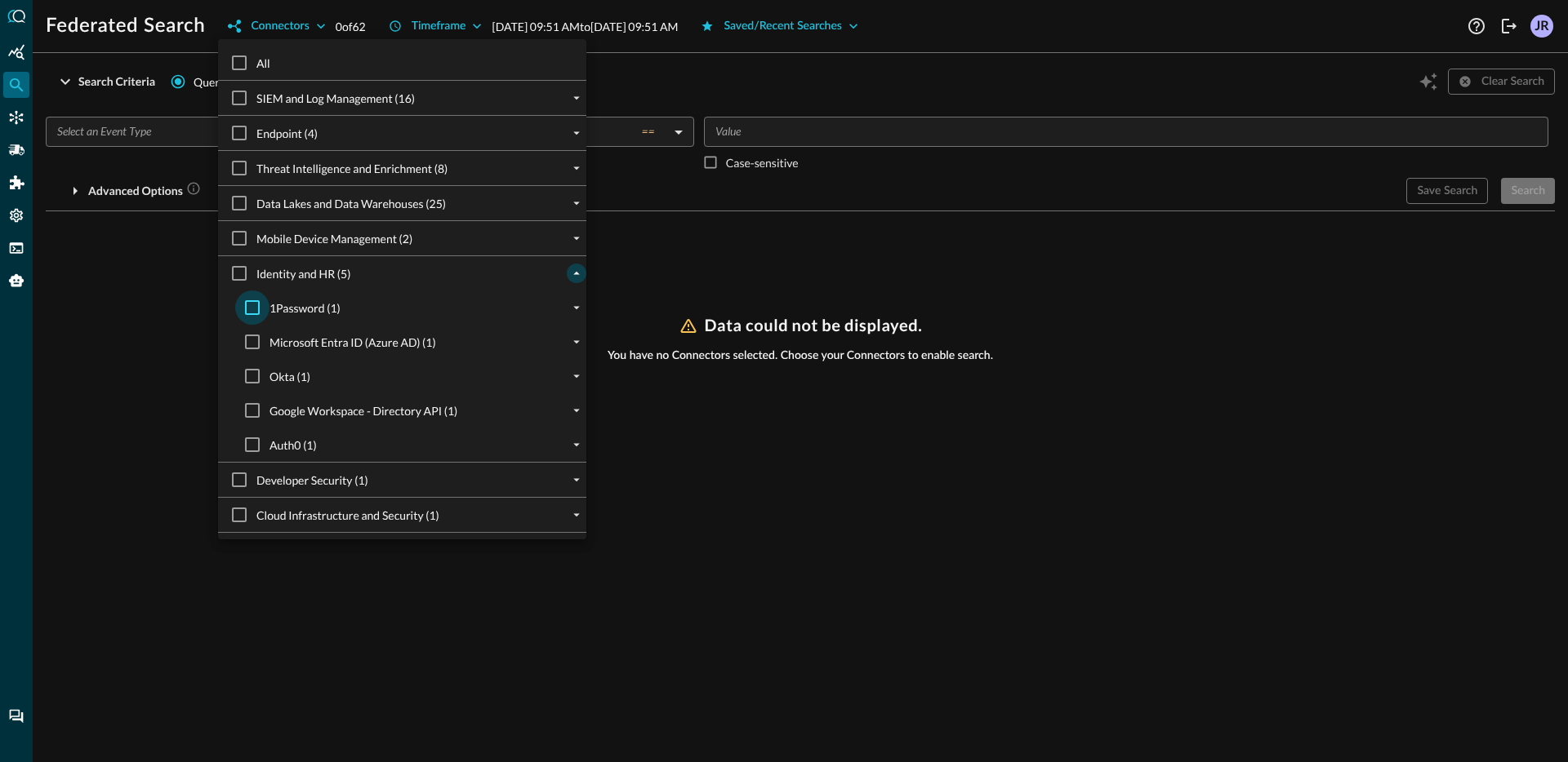
click at [250, 301] on input "1Password (1)" at bounding box center [252, 308] width 35 height 35
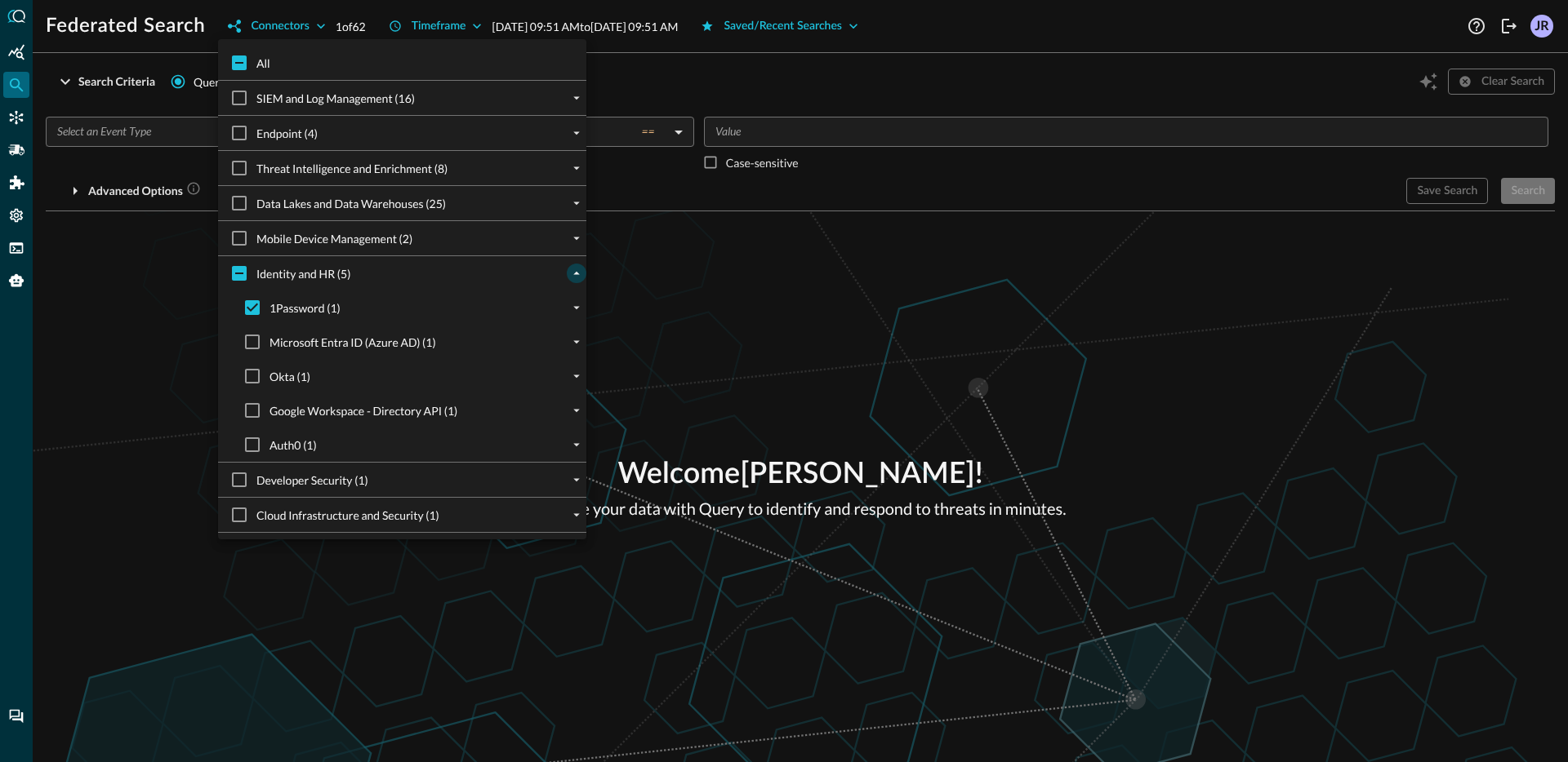
click at [164, 292] on div at bounding box center [784, 381] width 1568 height 762
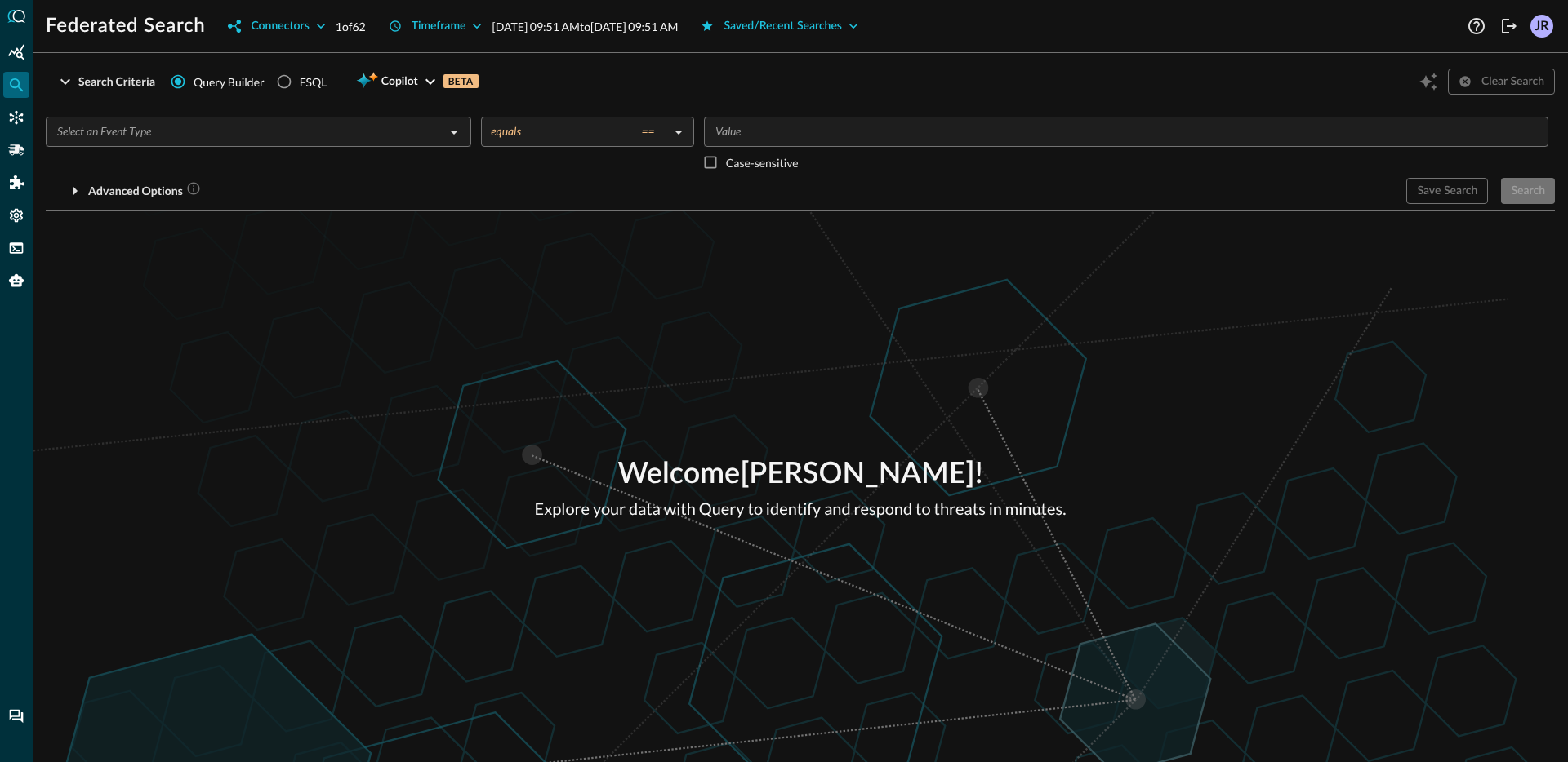
click at [168, 134] on input "text" at bounding box center [245, 132] width 389 height 21
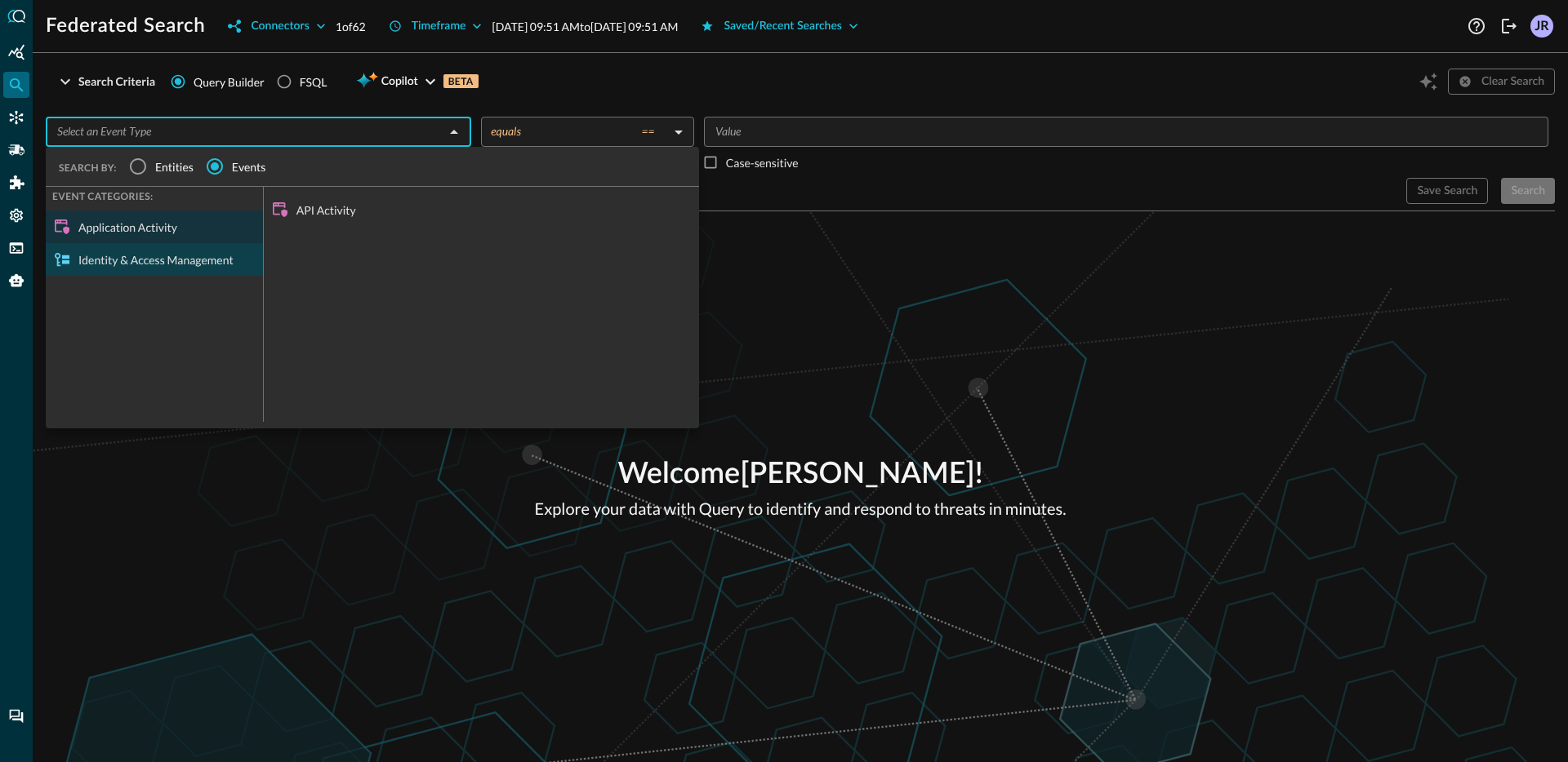
click at [211, 256] on div "Identity & Access Management" at bounding box center [154, 259] width 217 height 33
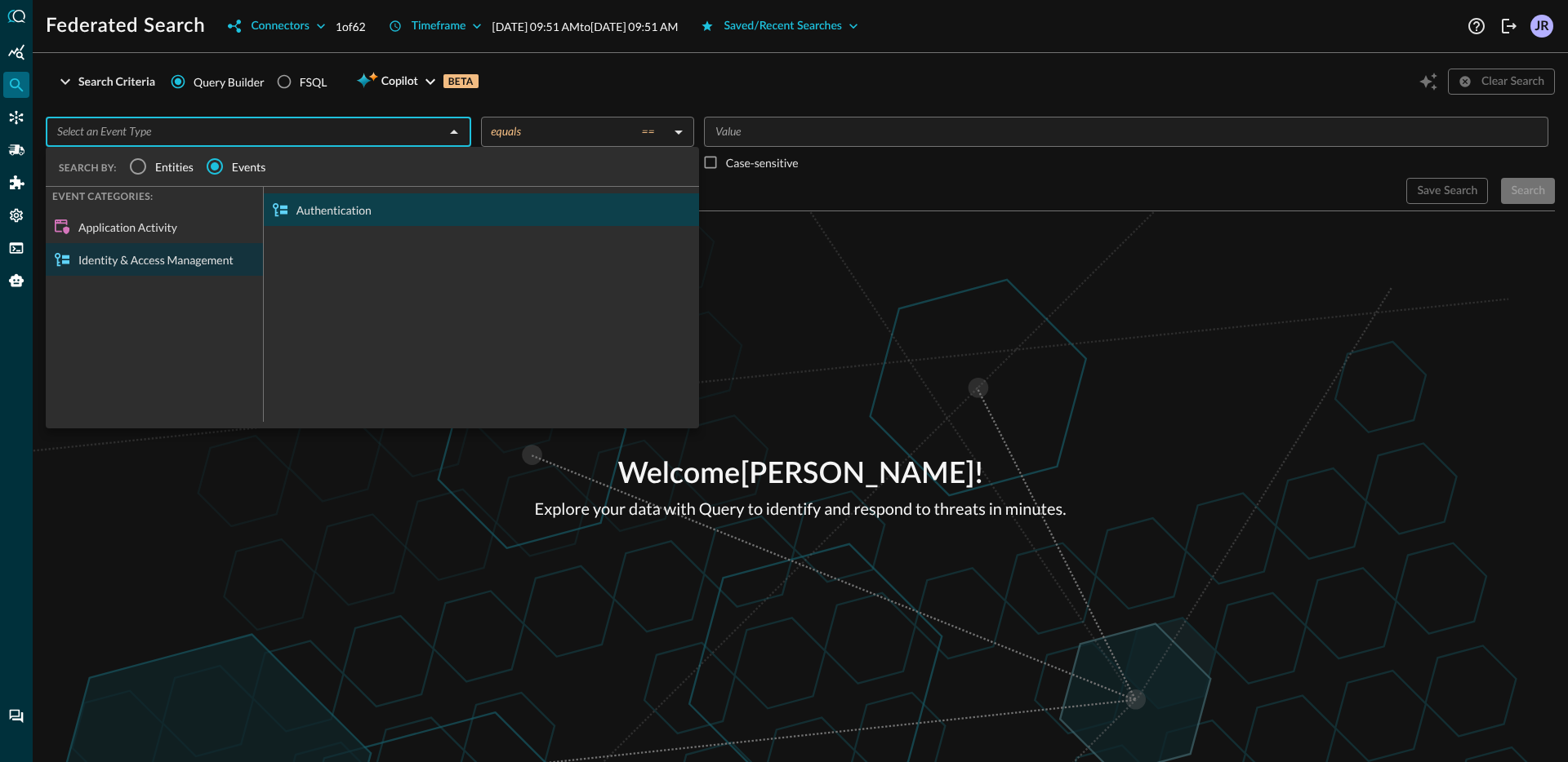
click at [338, 215] on div "Authentication" at bounding box center [481, 209] width 435 height 33
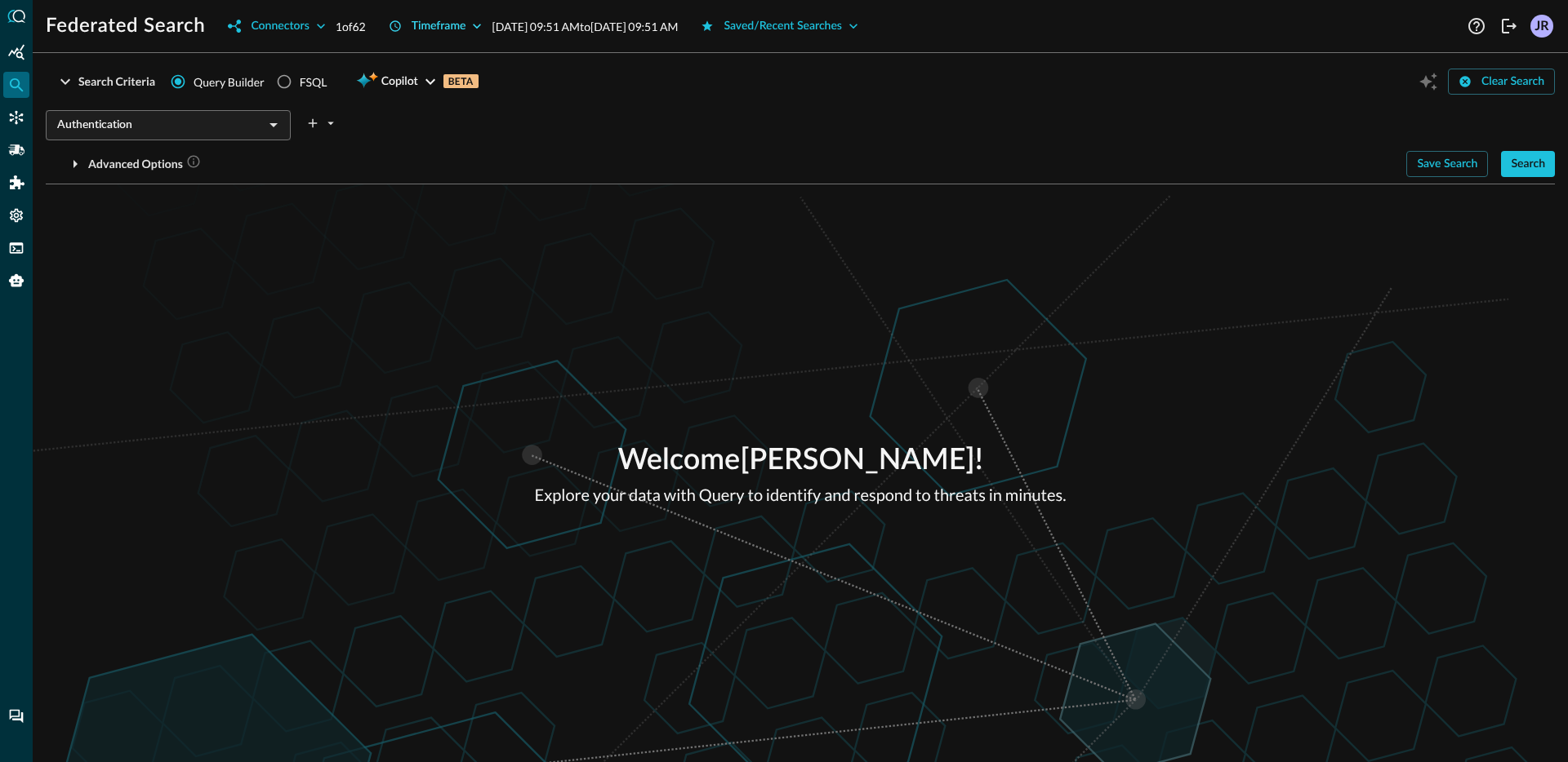
click at [470, 22] on button "Timeframe" at bounding box center [435, 26] width 113 height 26
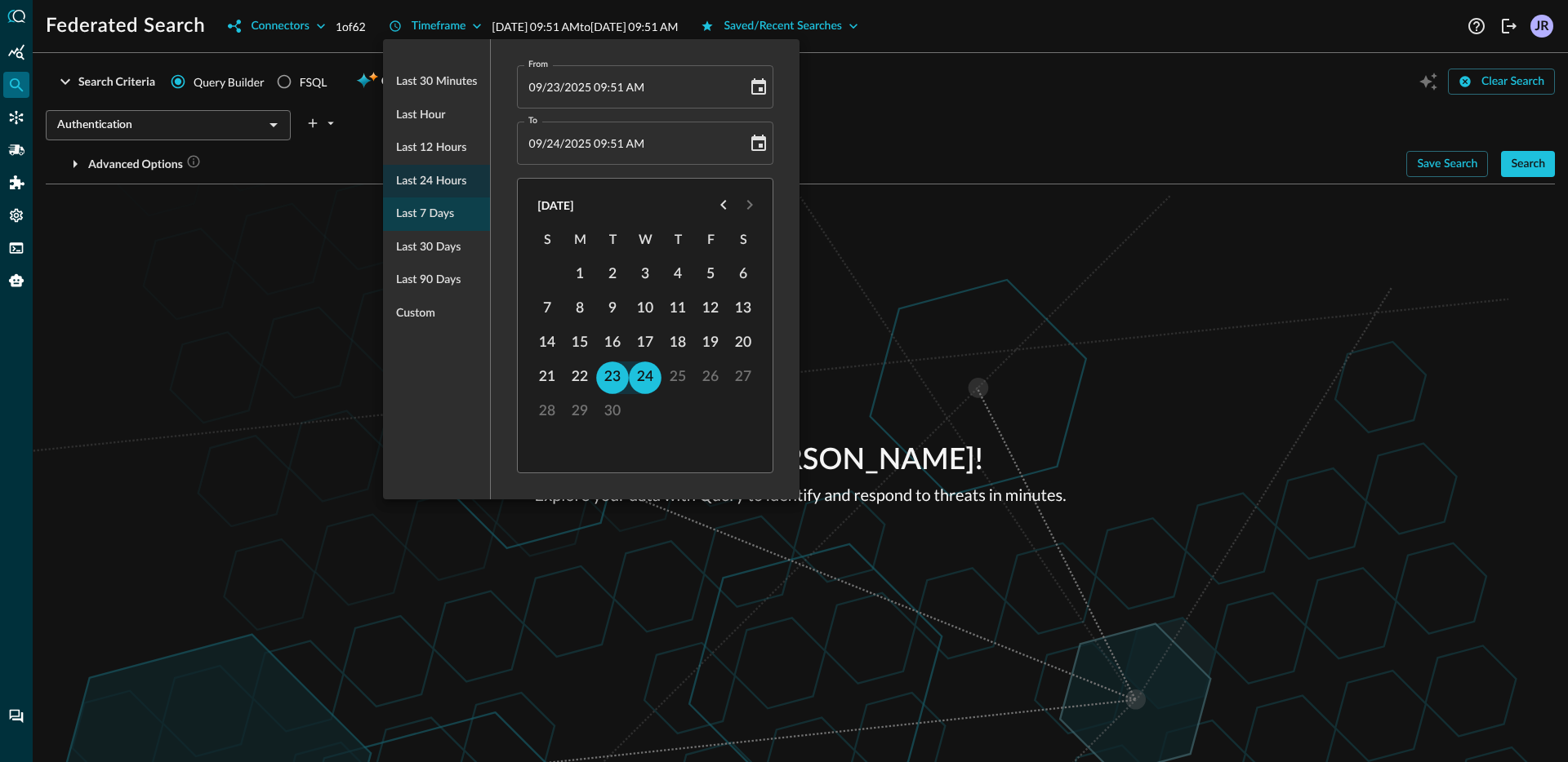
click at [436, 212] on span "Last 7 days" at bounding box center [425, 214] width 58 height 21
click at [1136, 304] on div at bounding box center [784, 381] width 1568 height 762
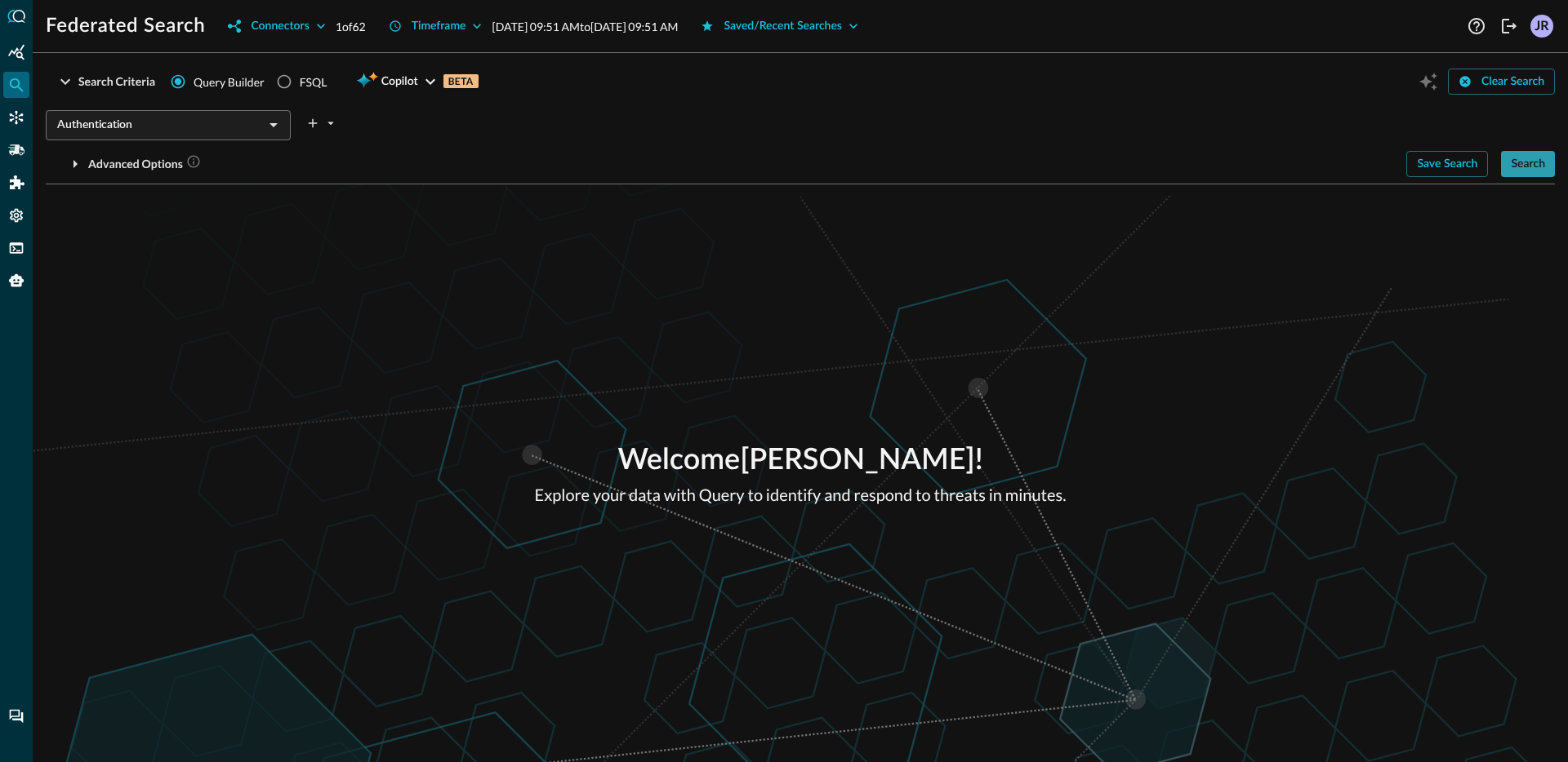
click at [1516, 164] on div "Search" at bounding box center [1528, 165] width 35 height 21
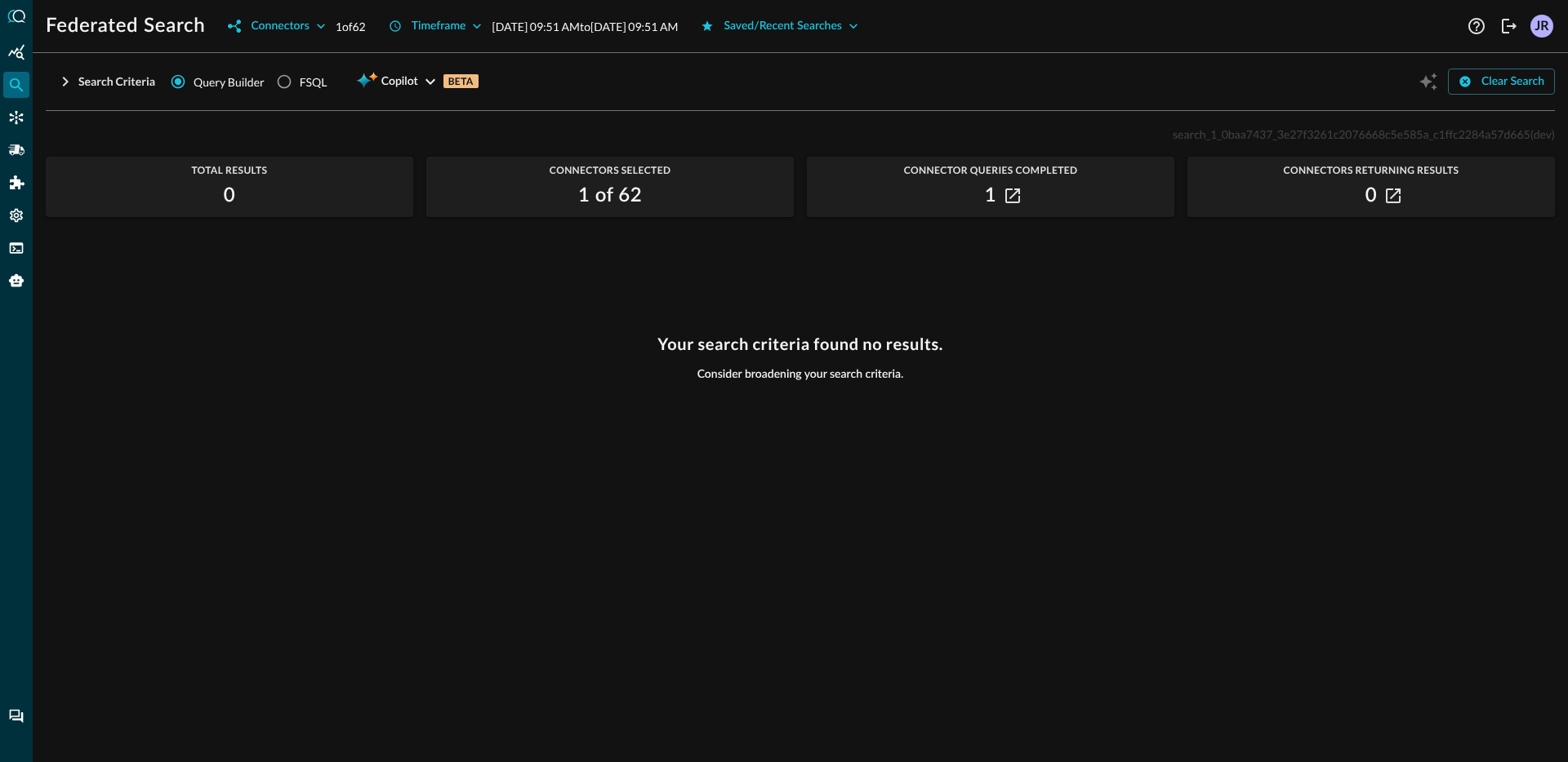
click at [1316, 136] on span "search_1_0baa7437_3e27f3261c2076668c5e585a_c1ffc2284a57d665" at bounding box center [1352, 134] width 357 height 14
copy p "search_1_0baa7437_3e27f3261c2076668c5e585a_c1ffc2284a57d665 (dev)"
click at [8, 122] on icon "Connectors" at bounding box center [16, 117] width 16 height 16
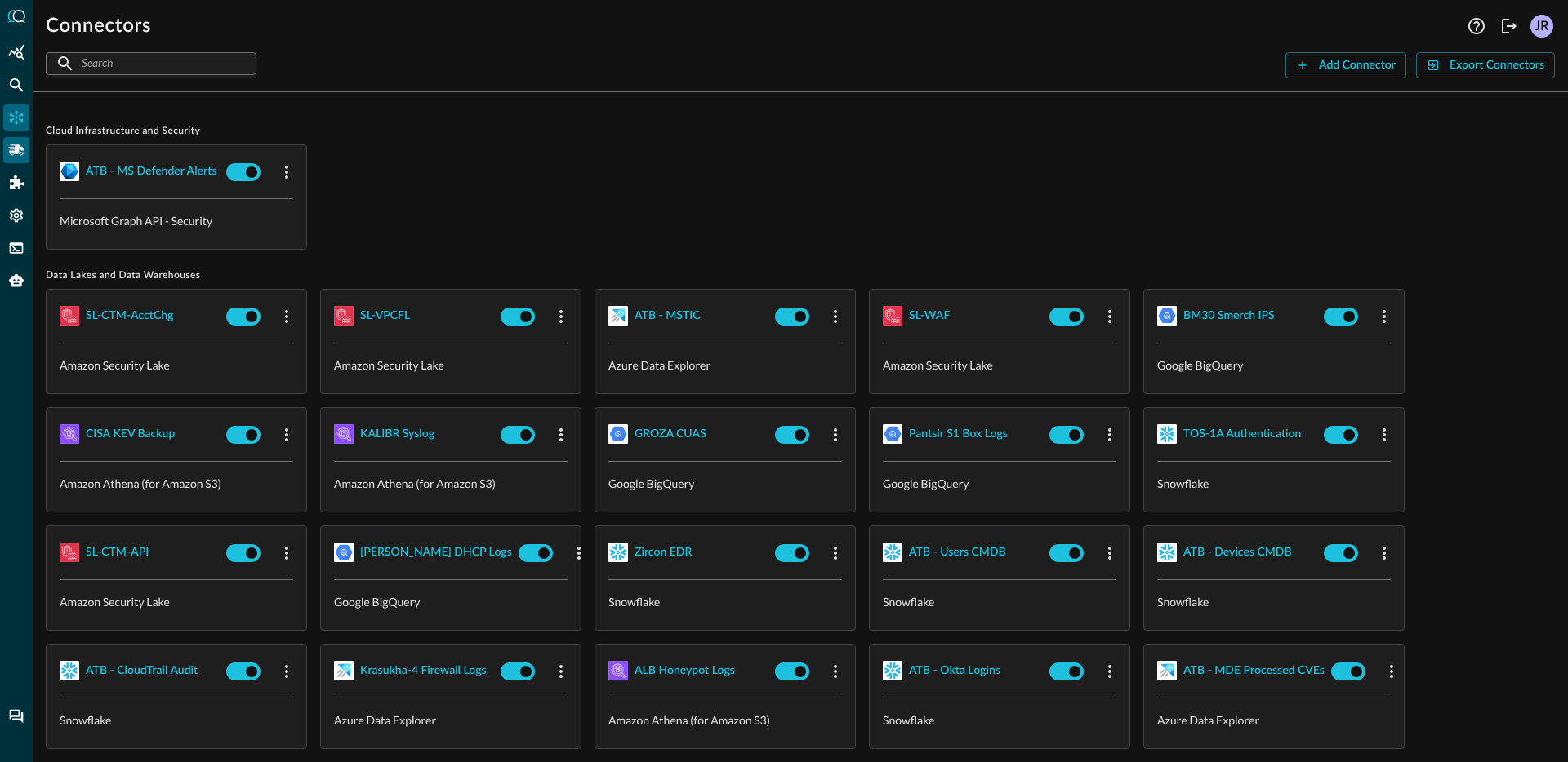
click at [18, 155] on icon "Pipelines" at bounding box center [16, 150] width 16 height 16
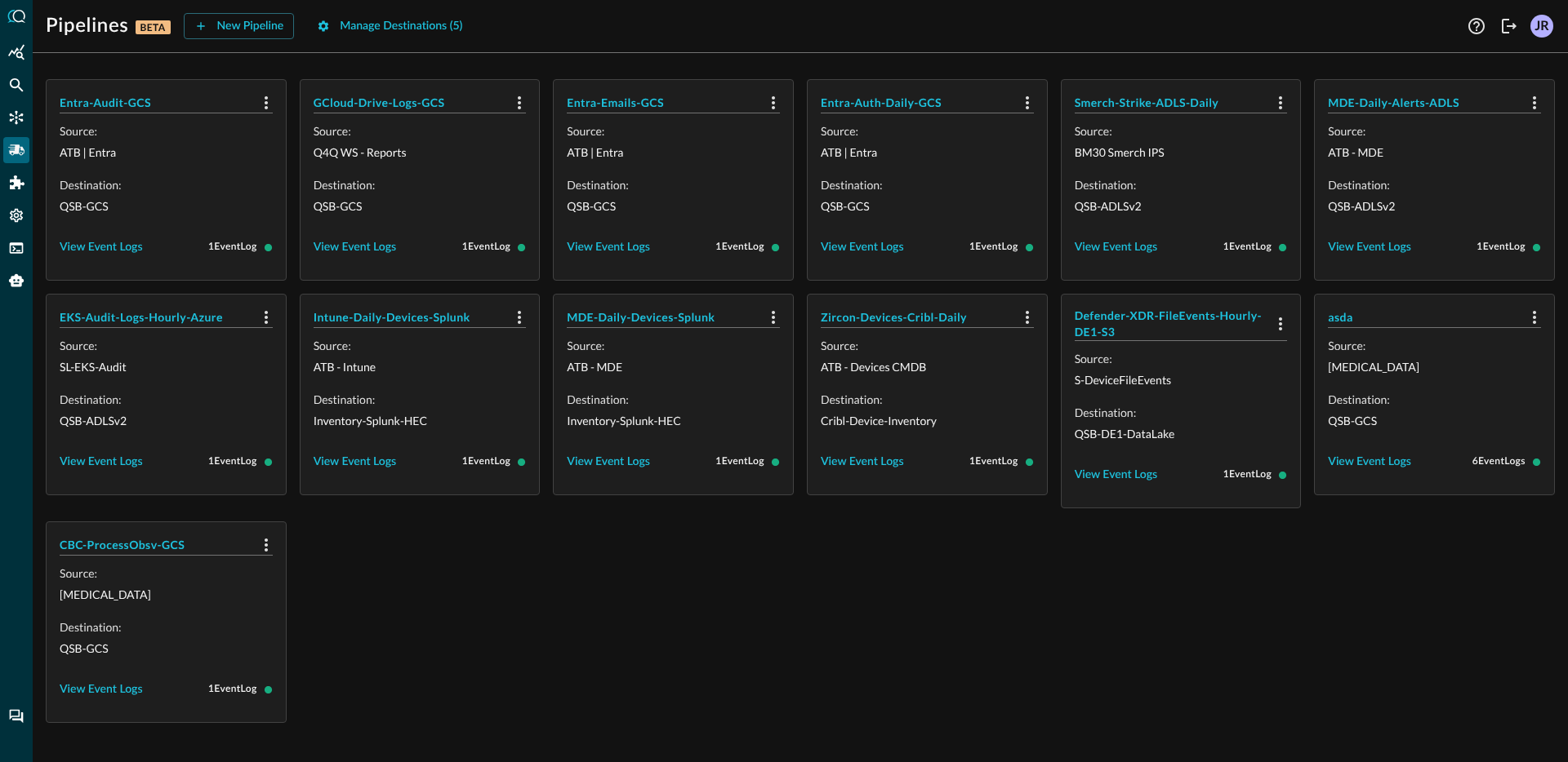
click at [438, 580] on div "Entra-Audit-GCS Source: ATB | Entra Destination: QSB-GCS View Event Logs 1 Even…" at bounding box center [800, 401] width 1509 height 644
click at [617, 511] on div "Entra-Audit-GCS Source: ATB | Entra Destination: QSB-GCS View Event Logs 1 Even…" at bounding box center [800, 401] width 1509 height 644
drag, startPoint x: 685, startPoint y: 571, endPoint x: 694, endPoint y: 573, distance: 9.2
click at [685, 571] on div "Entra-Audit-GCS Source: ATB | Entra Destination: QSB-GCS View Event Logs 1 Even…" at bounding box center [800, 401] width 1509 height 644
click at [565, 587] on div "Entra-Audit-GCS Source: ATB | Entra Destination: QSB-GCS View Event Logs 1 Even…" at bounding box center [800, 401] width 1509 height 644
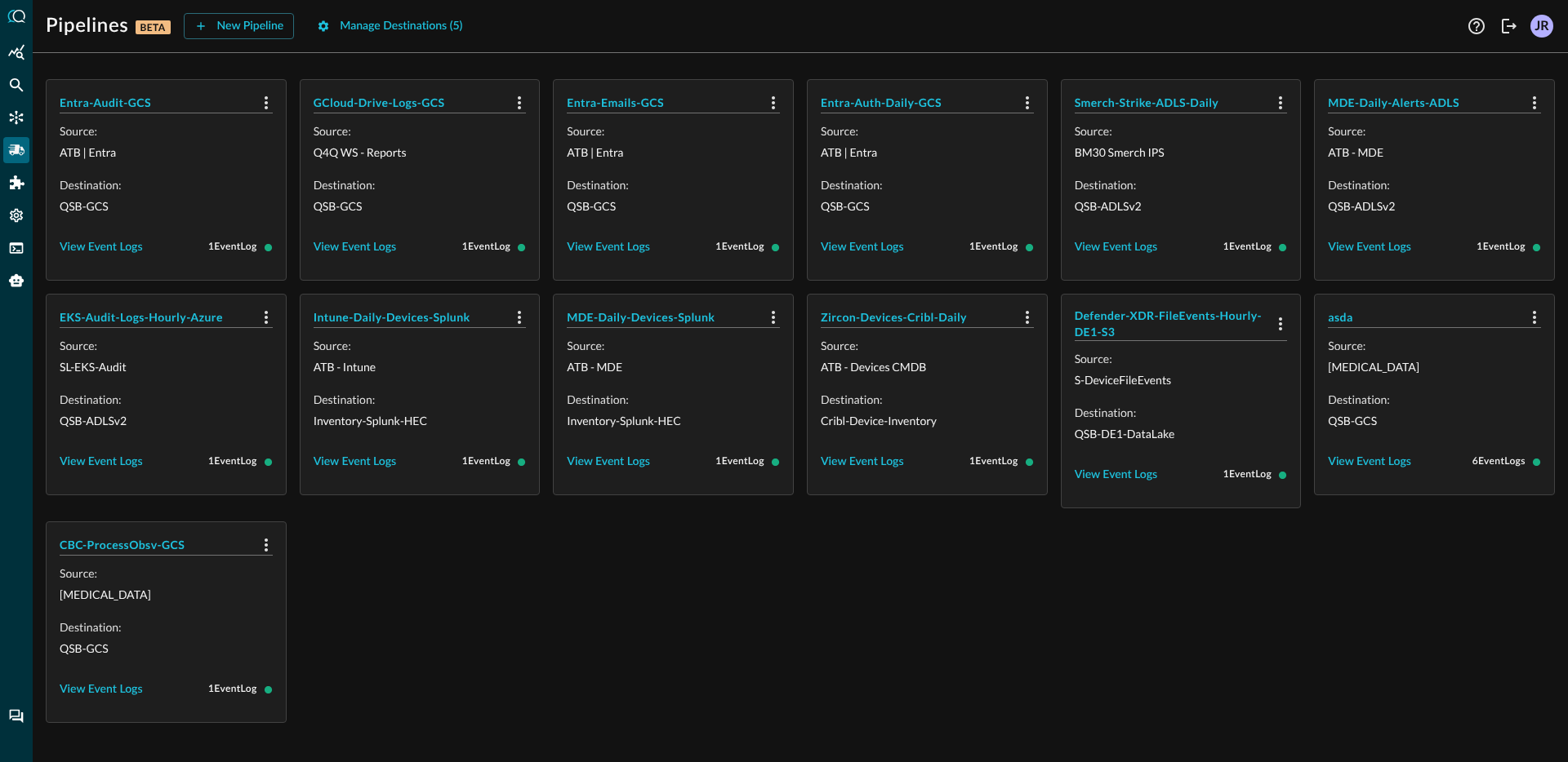
click at [747, 560] on div "Entra-Audit-GCS Source: ATB | Entra Destination: QSB-GCS View Event Logs 1 Even…" at bounding box center [800, 401] width 1509 height 644
click at [563, 593] on div "Entra-Audit-GCS Source: ATB | Entra Destination: QSB-GCS View Event Logs 1 Even…" at bounding box center [800, 401] width 1509 height 644
click at [601, 518] on div "Entra-Audit-GCS Source: ATB | Entra Destination: QSB-GCS View Event Logs 1 Even…" at bounding box center [800, 401] width 1509 height 644
click at [227, 29] on div "New Pipeline" at bounding box center [251, 26] width 67 height 21
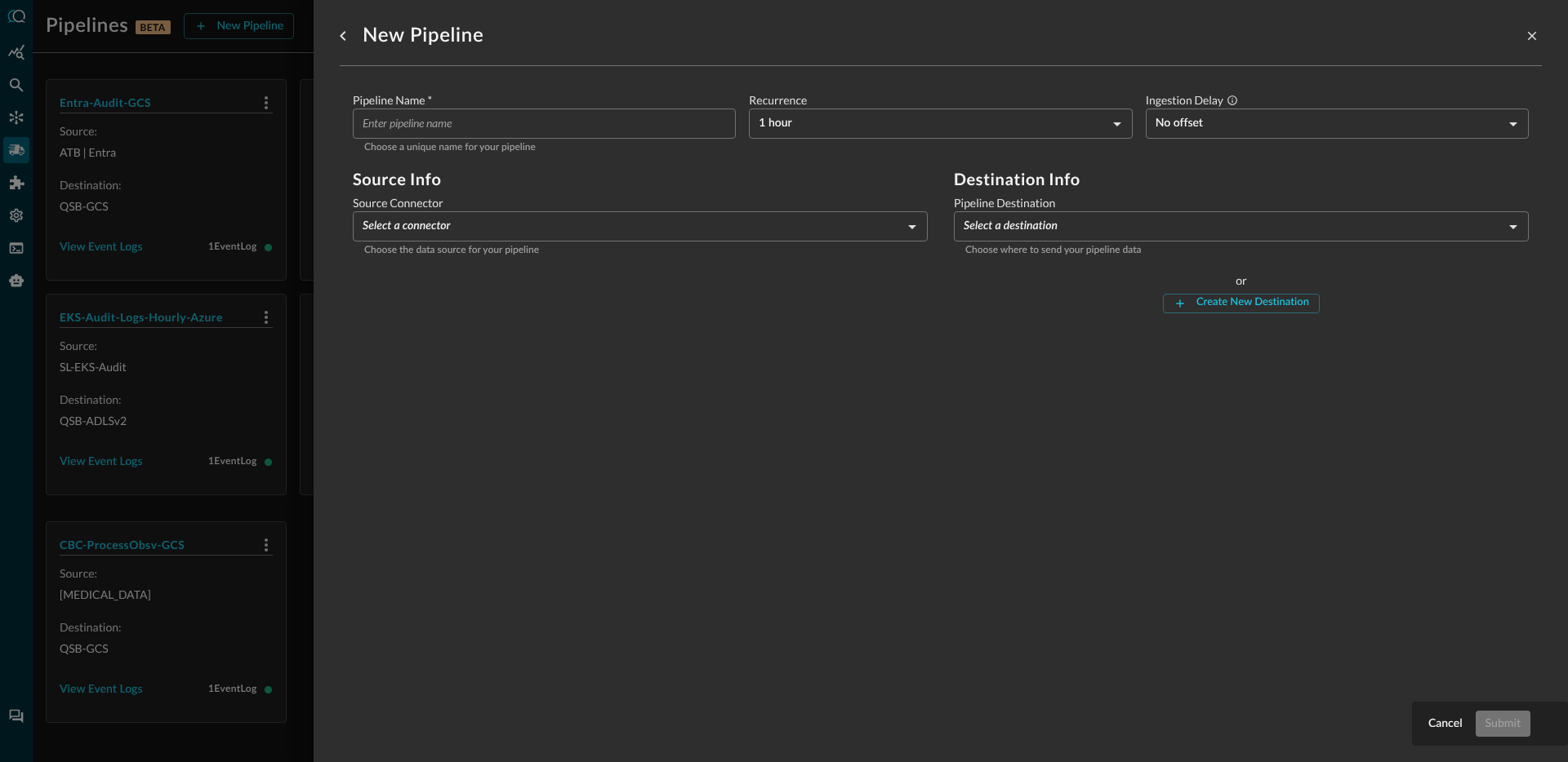
click at [477, 127] on input "Pipeline Name   *" at bounding box center [549, 123] width 373 height 30
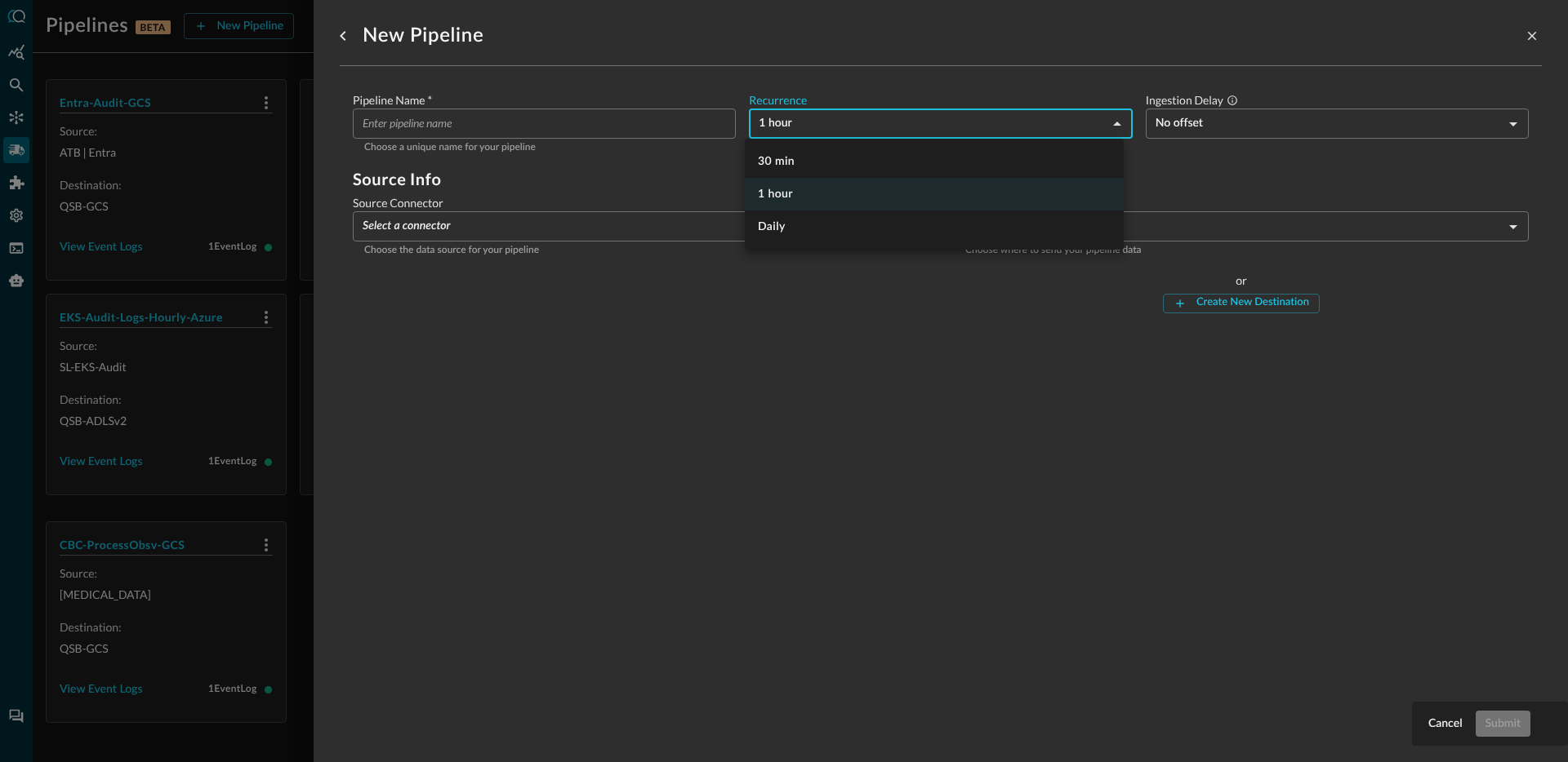
click at [826, 126] on body "Pipelines BETA New Pipeline Manage Destinations ( 5 ) Help Logout JR Entra-Audi…" at bounding box center [784, 381] width 1568 height 762
click at [803, 317] on div at bounding box center [784, 381] width 1568 height 762
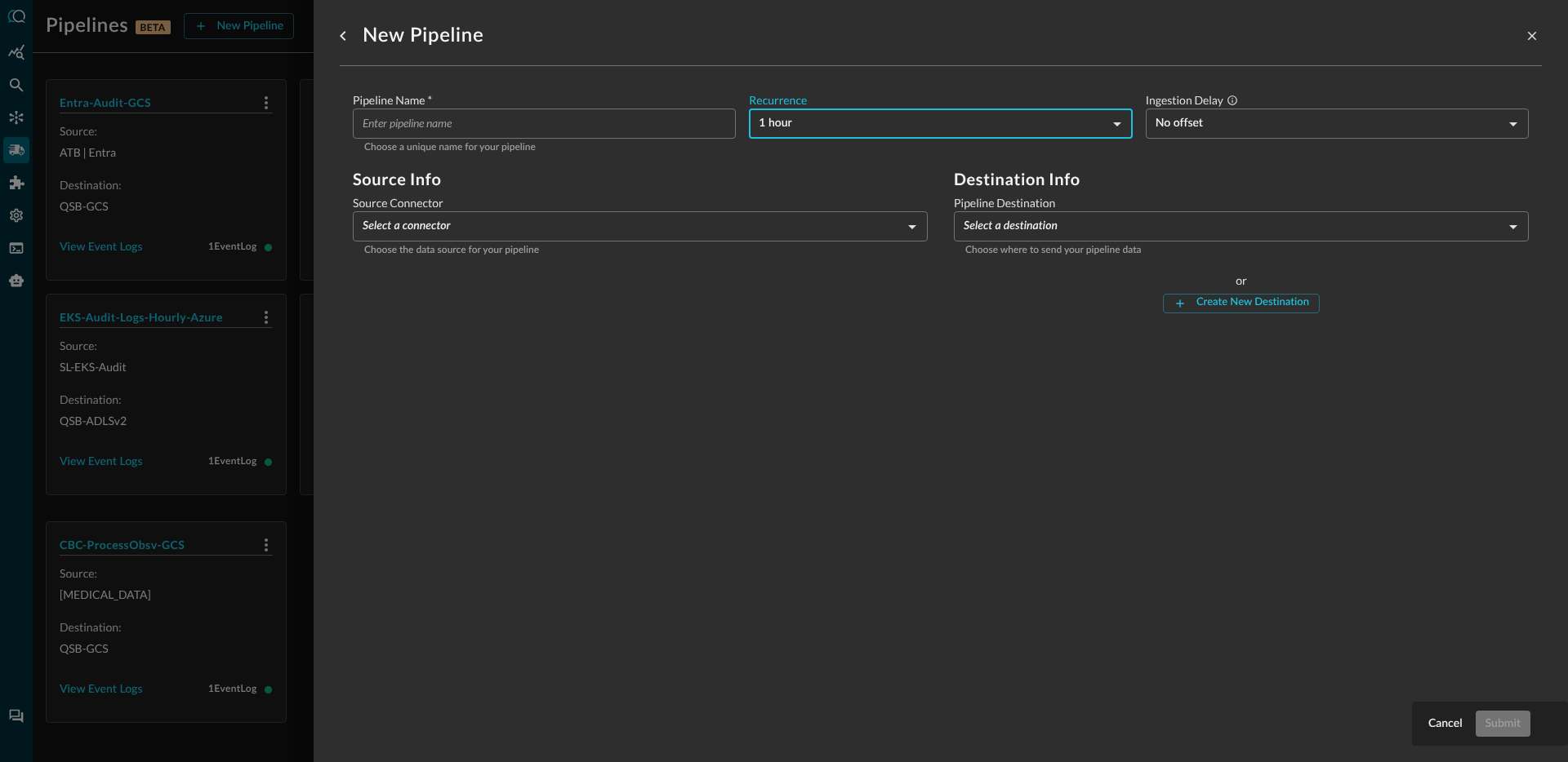
click at [1227, 127] on body "Pipelines BETA New Pipeline Manage Destinations ( 5 ) Help Logout JR Entra-Audi…" at bounding box center [784, 381] width 1568 height 762
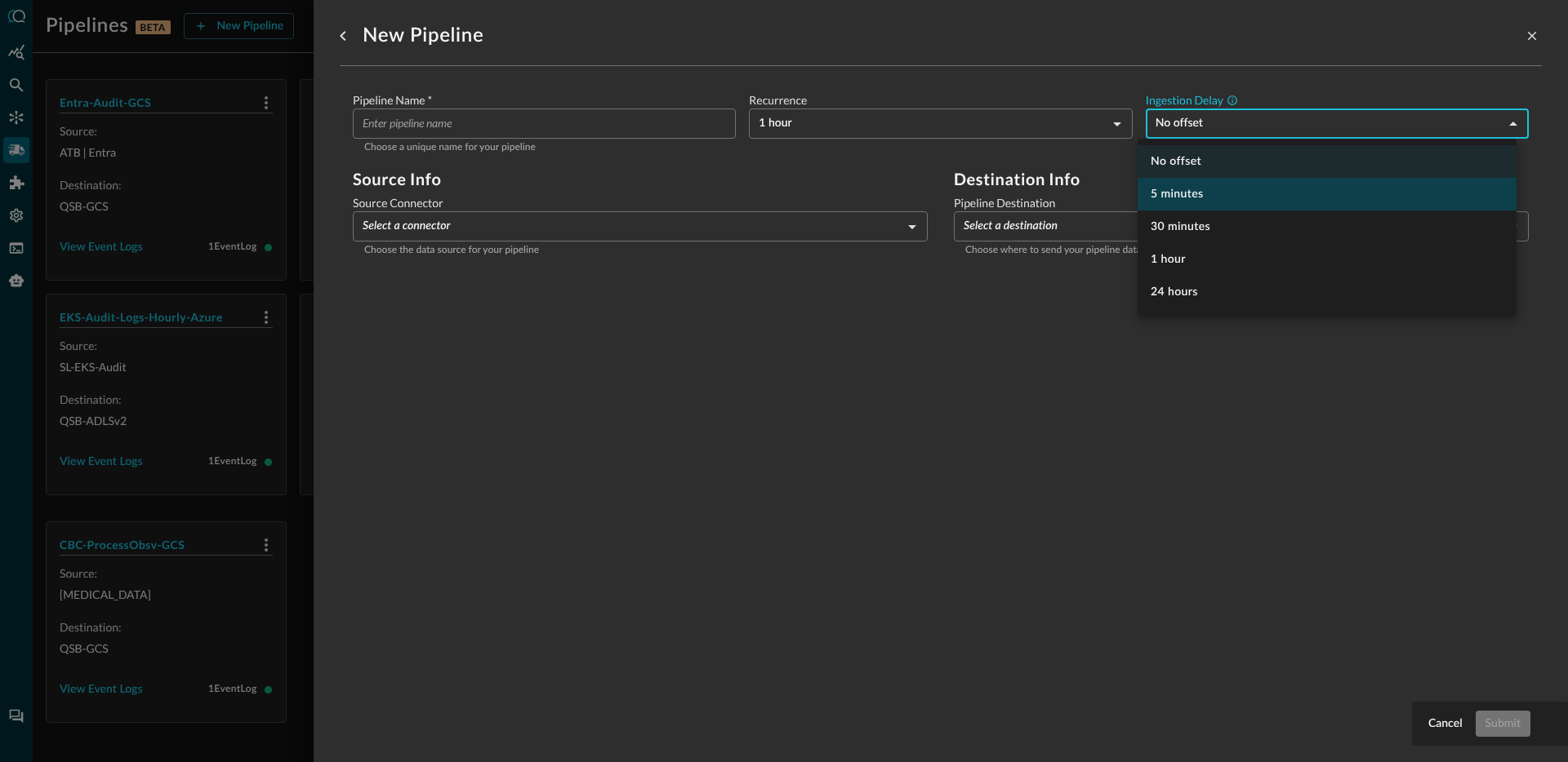
drag, startPoint x: 1188, startPoint y: 192, endPoint x: 1206, endPoint y: 180, distance: 21.6
click at [1188, 191] on li "5 minutes" at bounding box center [1327, 194] width 379 height 33
type input "300"
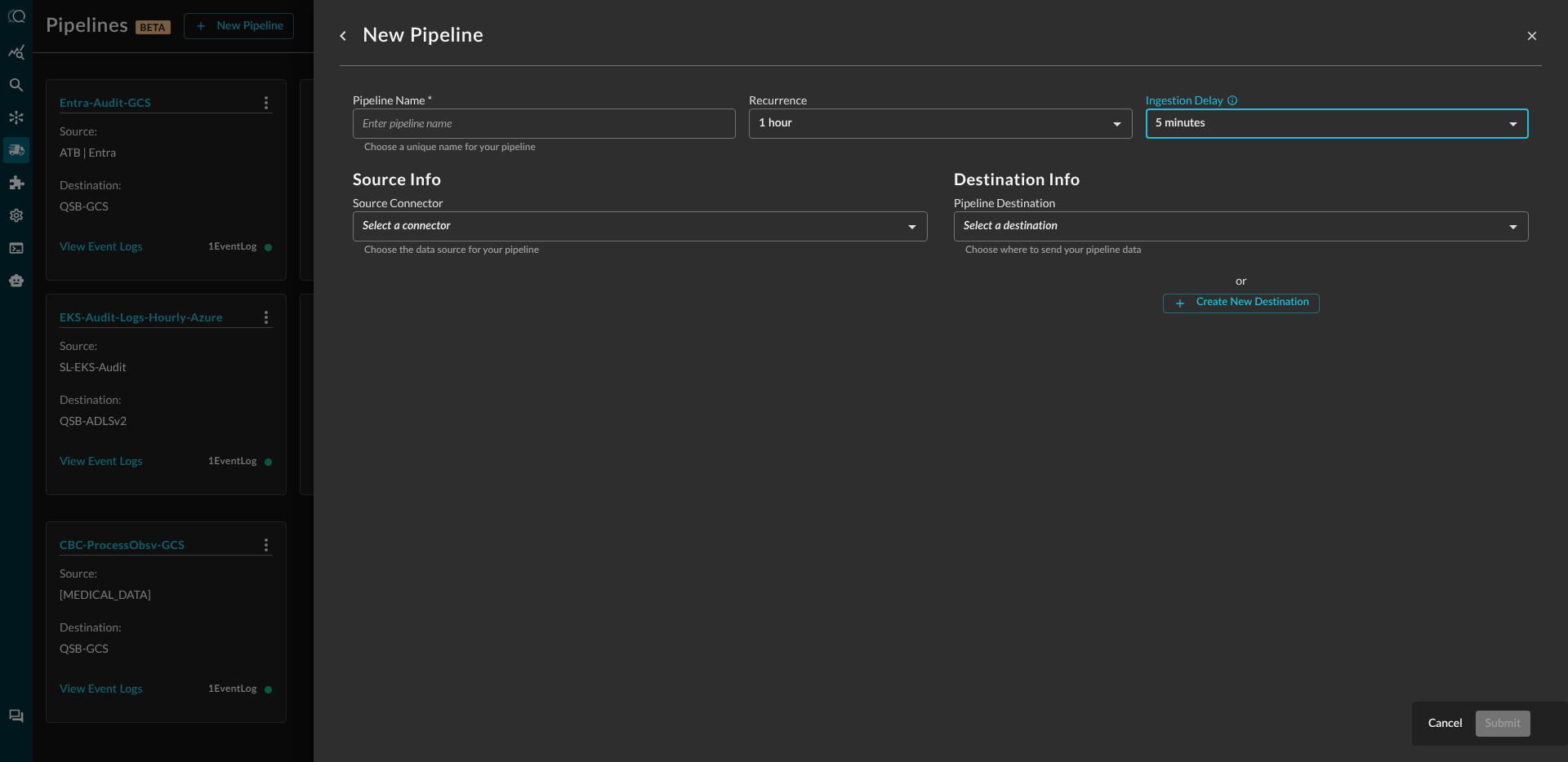
click at [615, 351] on div "Pipeline Name   * ​ Choose a unique name for your pipeline Recurrence 1 hour HO…" at bounding box center [940, 209] width 1202 height 286
click at [576, 236] on body "Pipelines BETA New Pipeline Manage Destinations ( 5 ) Help Logout JR Entra-Audi…" at bounding box center [784, 381] width 1568 height 762
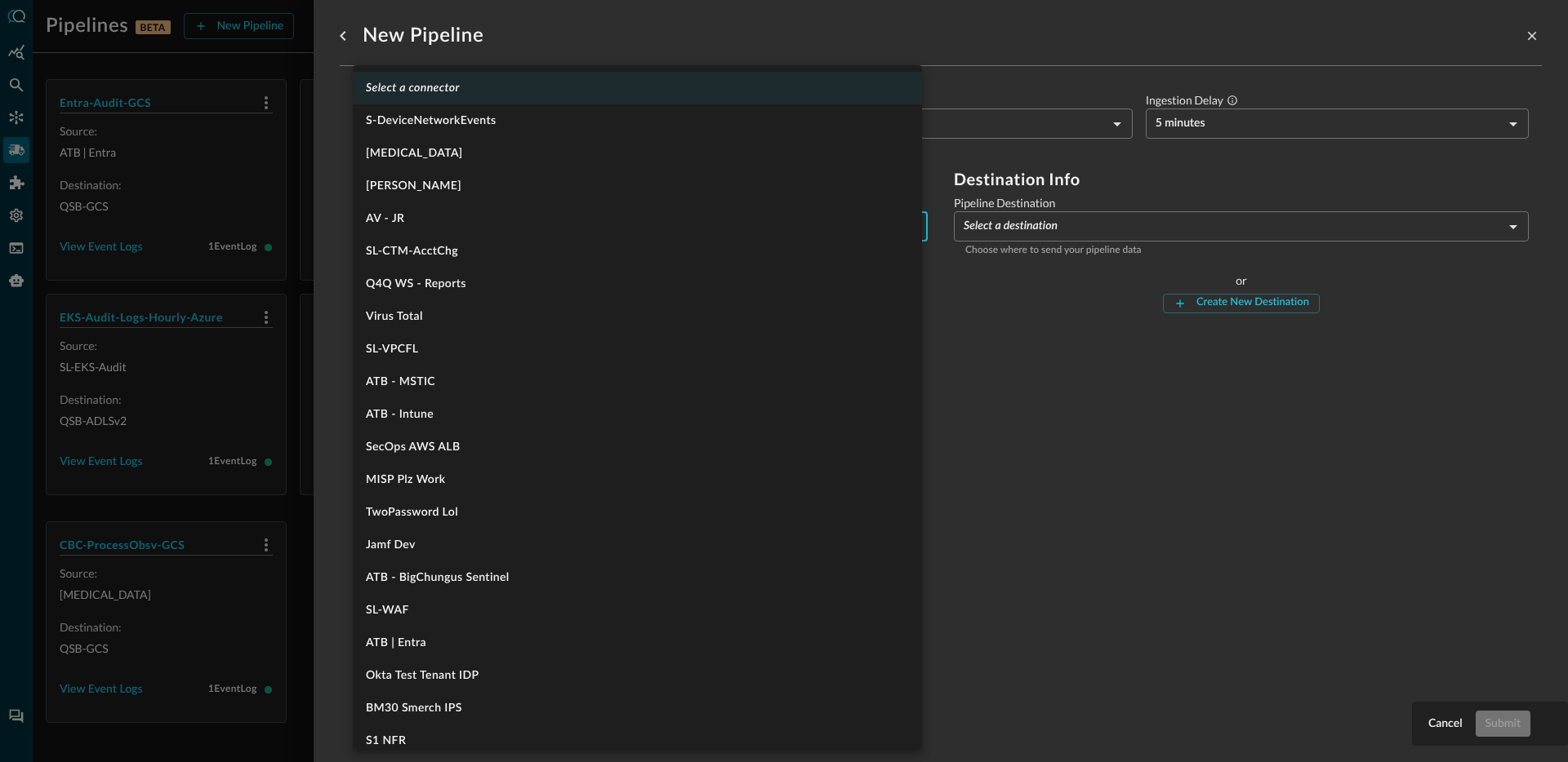
click at [1024, 460] on div at bounding box center [784, 381] width 1568 height 762
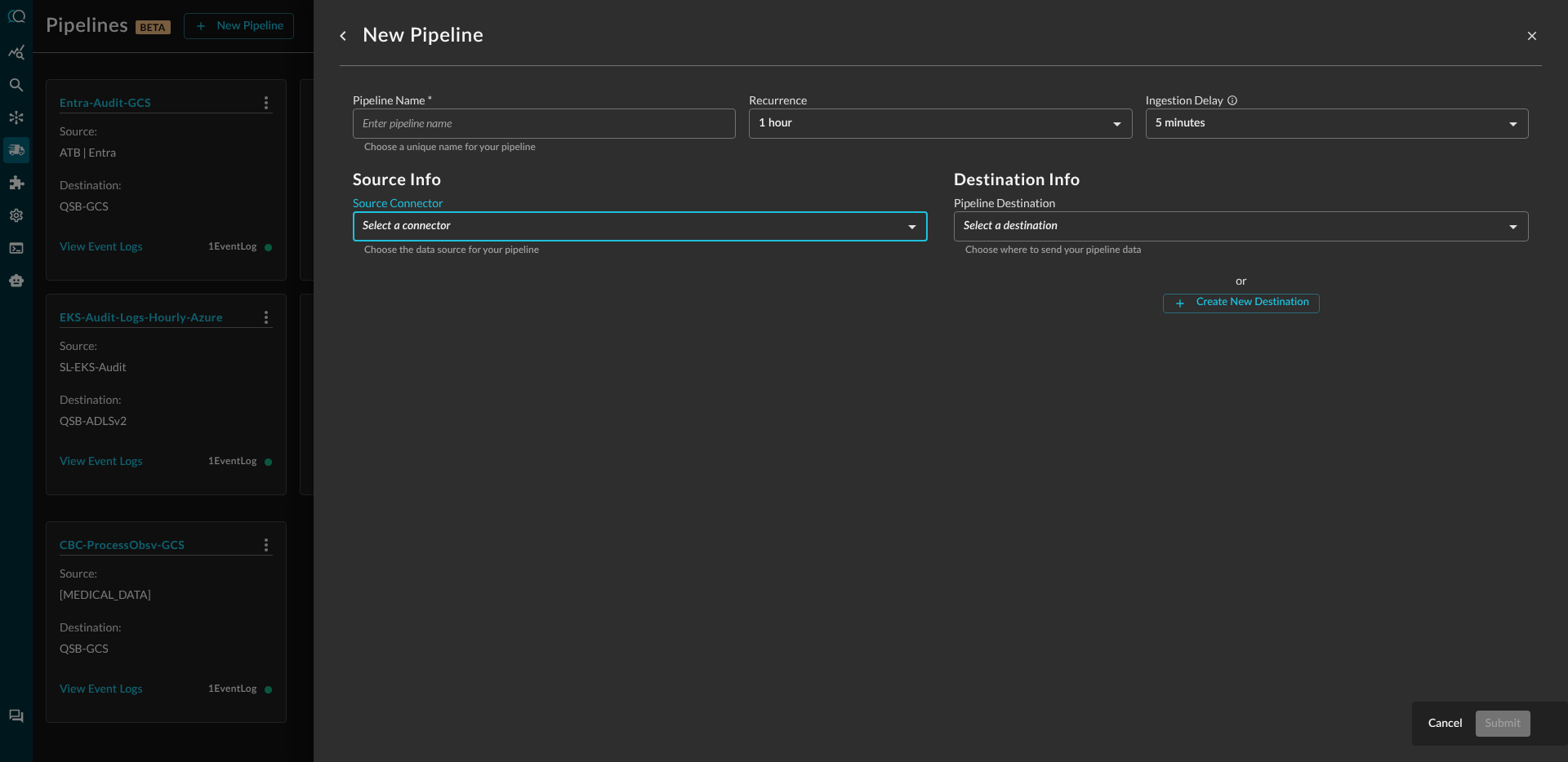
click at [1020, 235] on body "Pipelines BETA New Pipeline Manage Destinations ( 5 ) Help Logout JR Entra-Audi…" at bounding box center [784, 381] width 1568 height 762
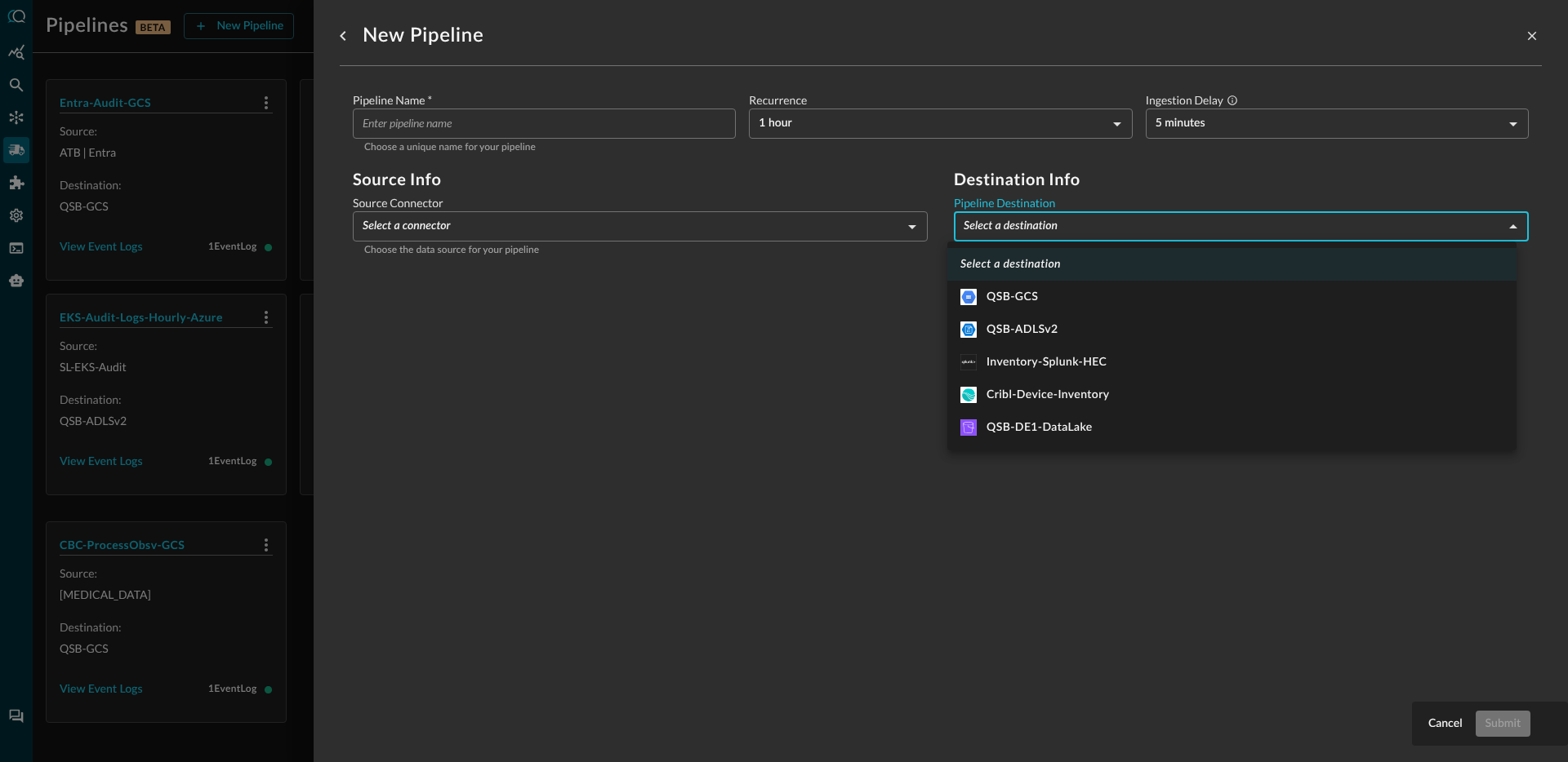
click at [748, 424] on div at bounding box center [784, 381] width 1568 height 762
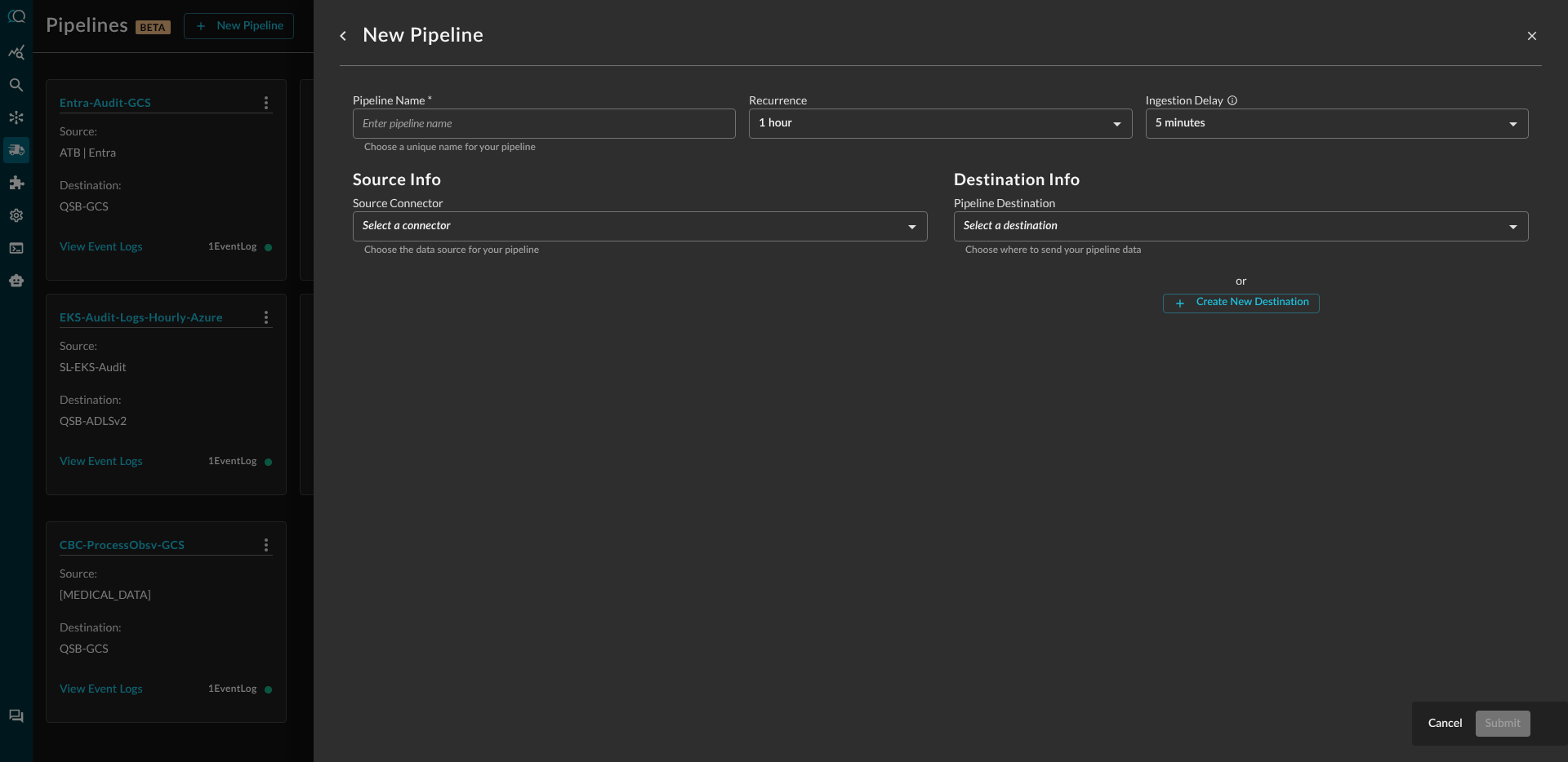
click at [614, 339] on div "Pipeline Name   * ​ Choose a unique name for your pipeline Recurrence 1 hour HO…" at bounding box center [940, 209] width 1202 height 286
click at [718, 414] on div "New Pipeline Pipeline Name   * ​ Choose a unique name for your pipeline Recurre…" at bounding box center [940, 371] width 1202 height 742
click at [633, 228] on body "Pipelines BETA New Pipeline Manage Destinations ( 5 ) Help Logout JR Entra-Audi…" at bounding box center [784, 381] width 1568 height 762
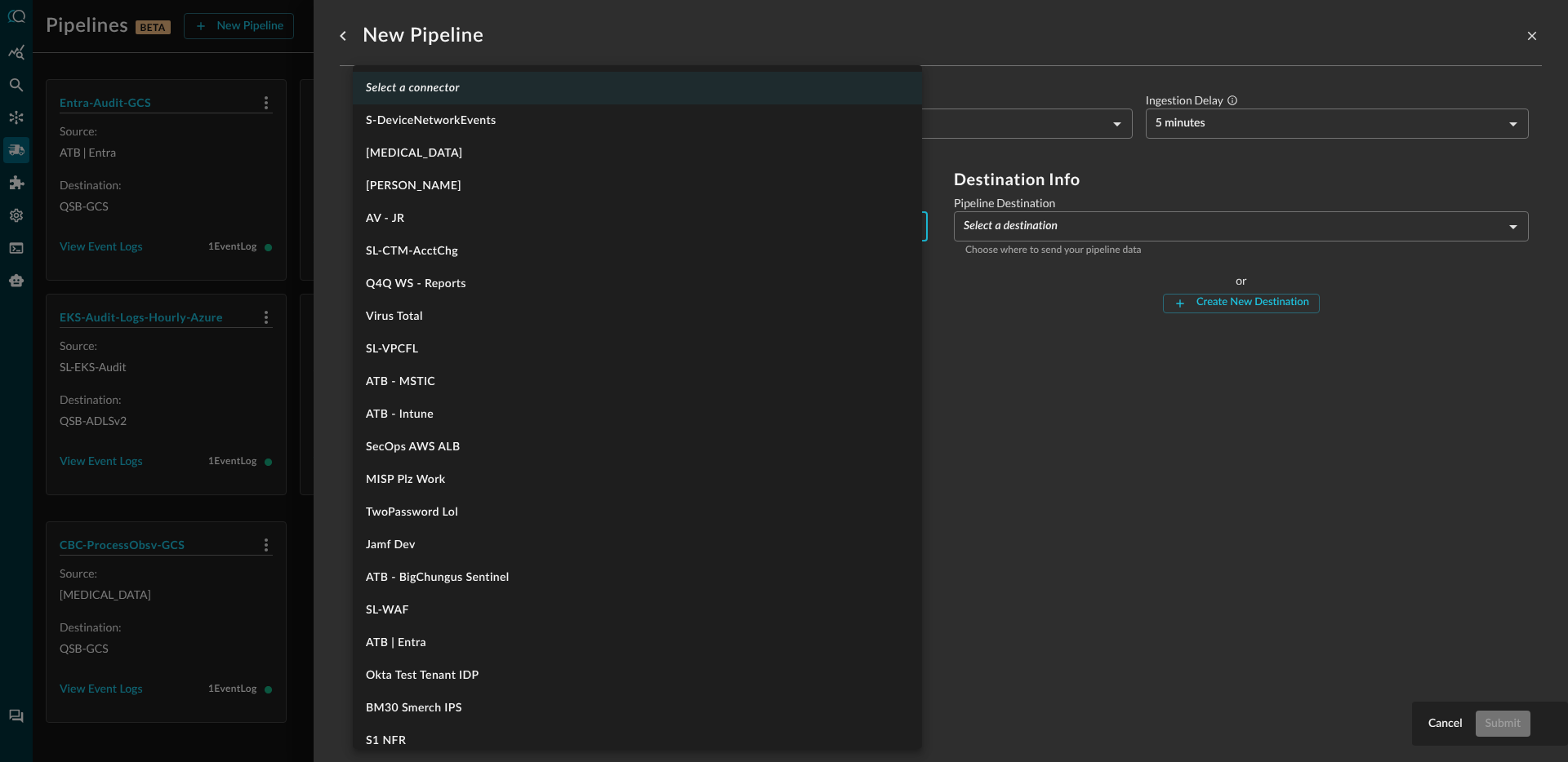
click at [1078, 472] on div at bounding box center [784, 381] width 1568 height 762
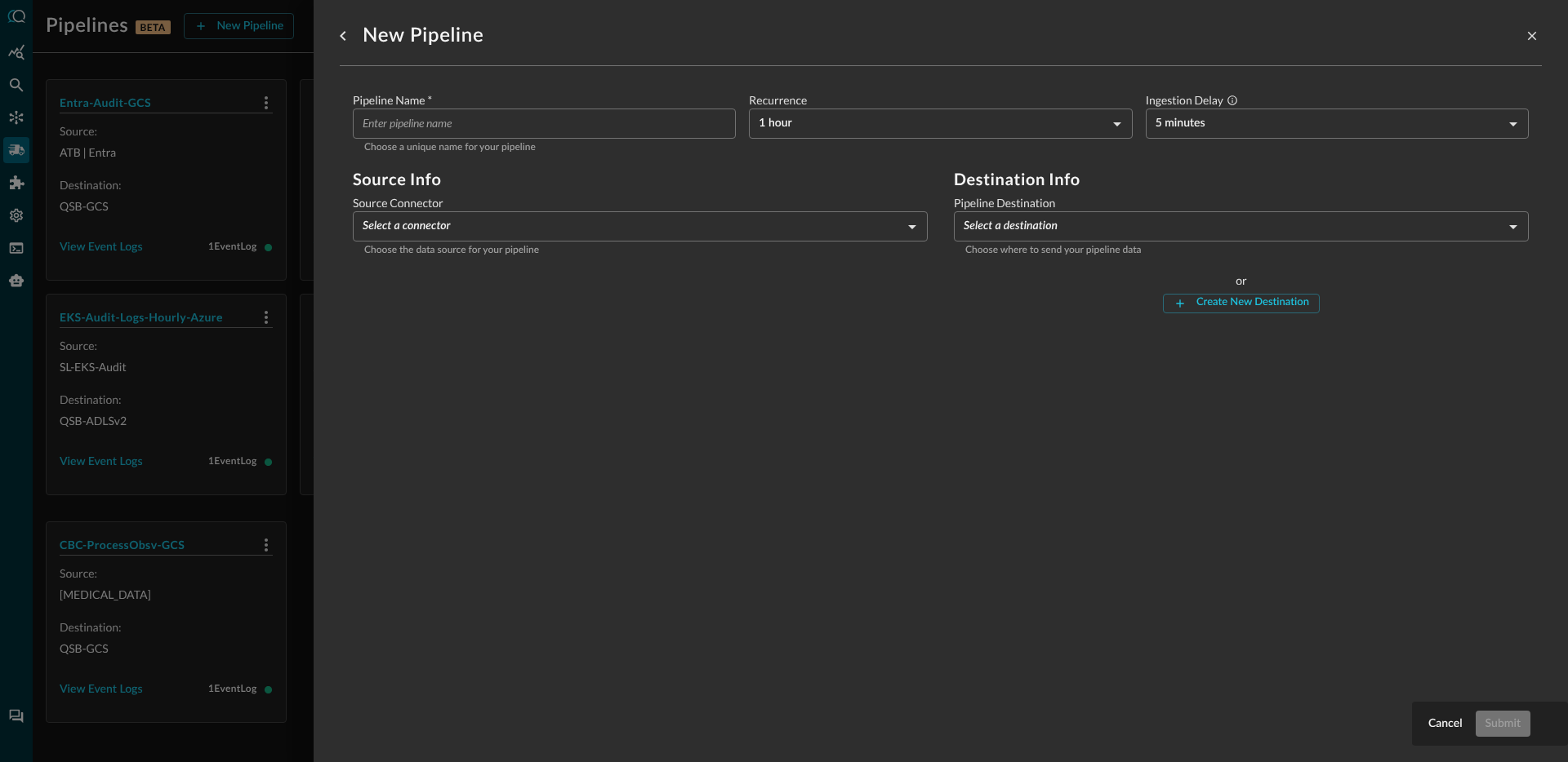
click at [834, 410] on div "New Pipeline Pipeline Name   * ​ Choose a unique name for your pipeline Recurre…" at bounding box center [940, 371] width 1202 height 742
click at [1055, 228] on body "Pipelines BETA New Pipeline Manage Destinations ( 5 ) Help Logout JR Entra-Audi…" at bounding box center [784, 381] width 1568 height 762
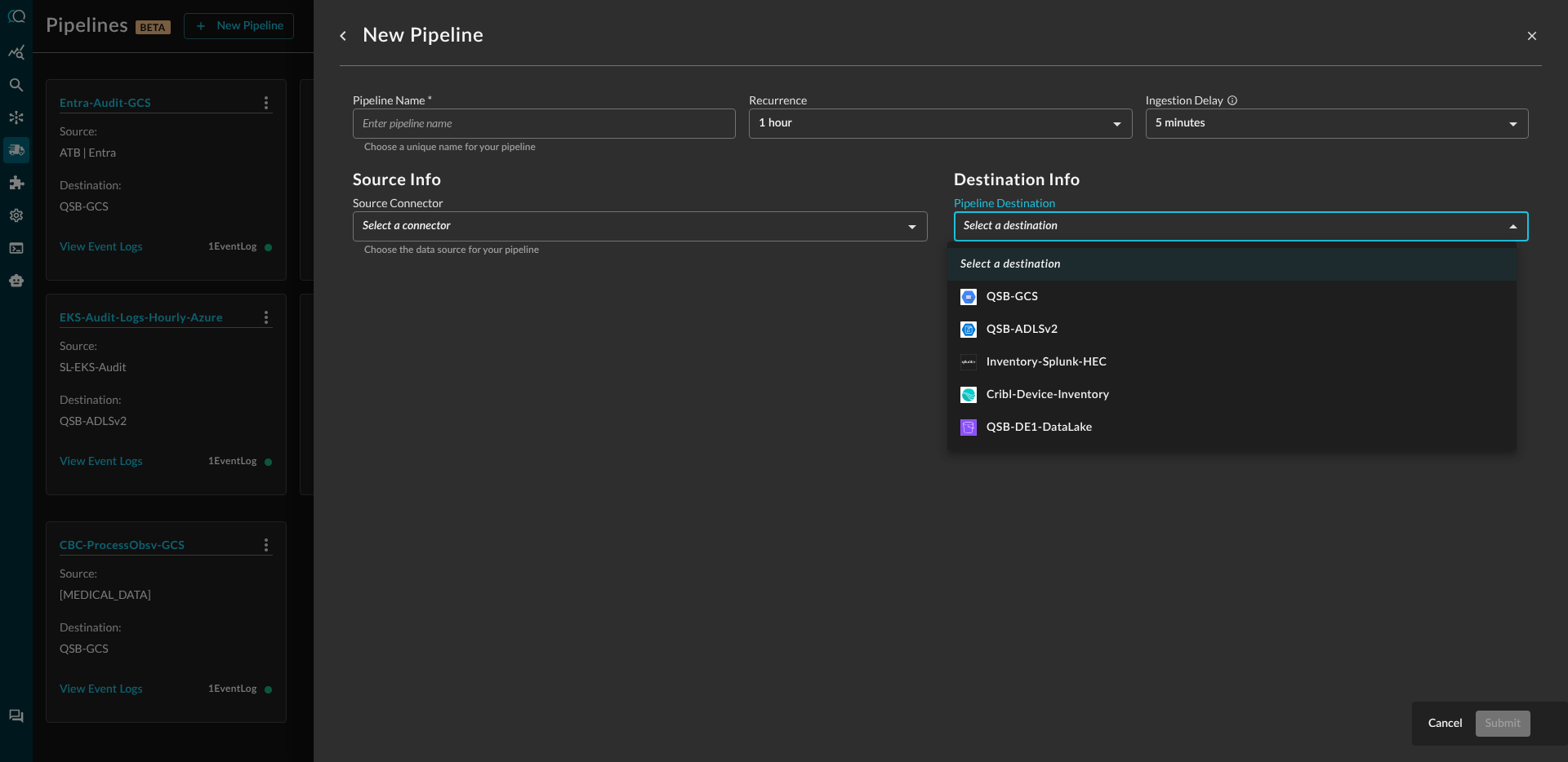
click at [868, 377] on div at bounding box center [784, 381] width 1568 height 762
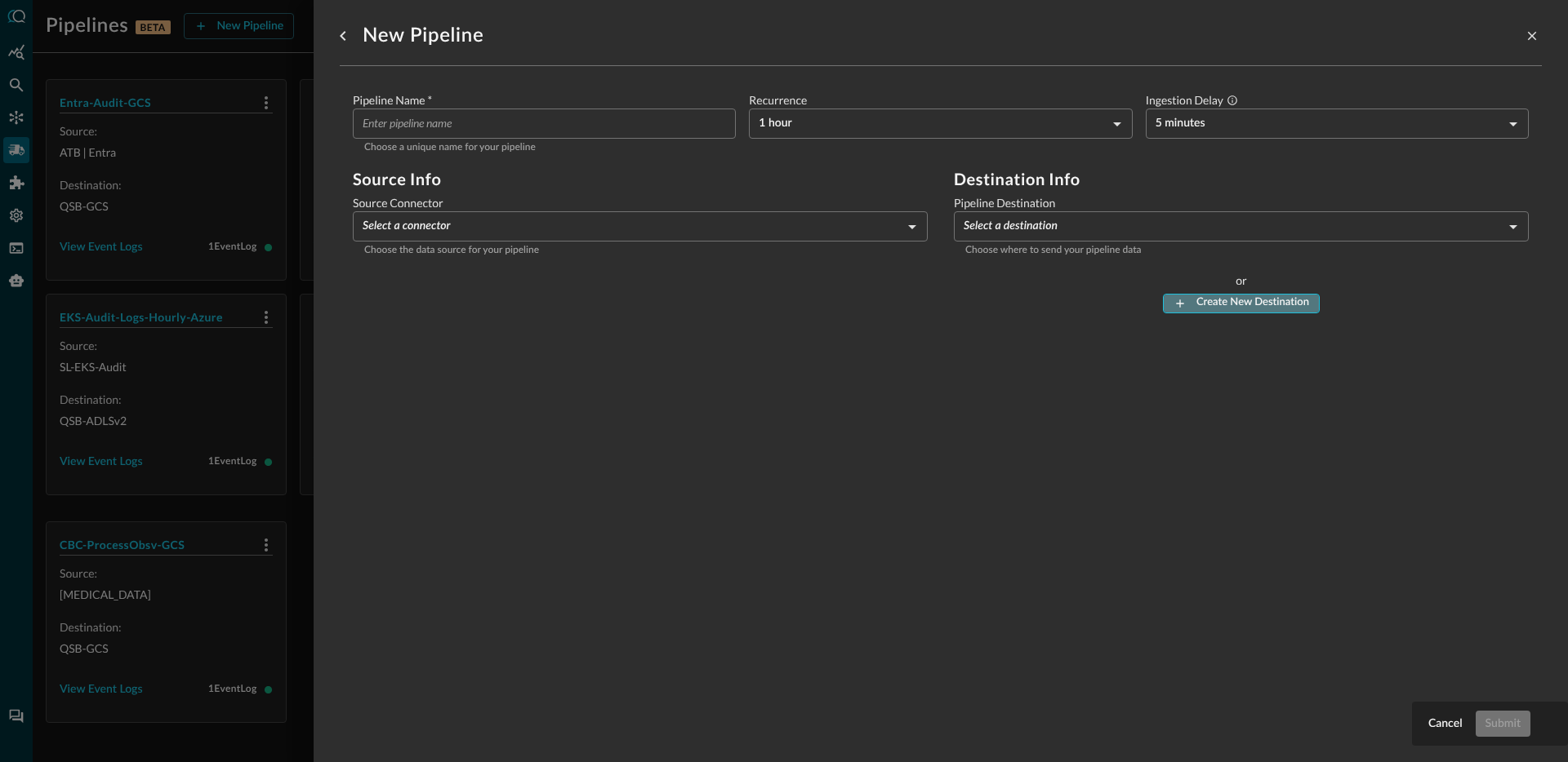
click at [1232, 308] on div "Create New Destination" at bounding box center [1253, 303] width 112 height 19
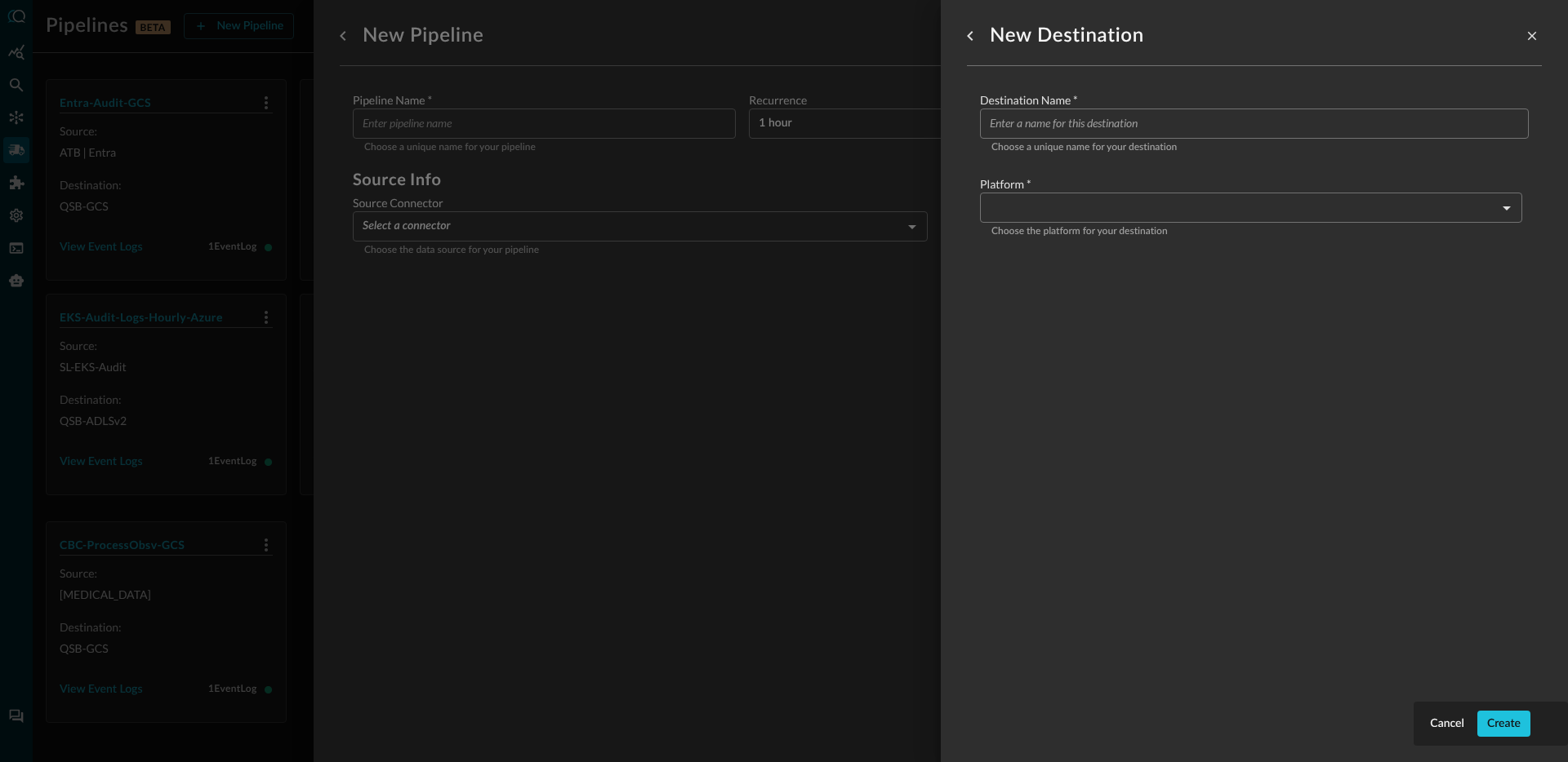
click at [1110, 107] on label "Destination Name   *" at bounding box center [1255, 100] width 549 height 16
click at [1104, 112] on input "Configure pipeline destination" at bounding box center [1259, 123] width 539 height 30
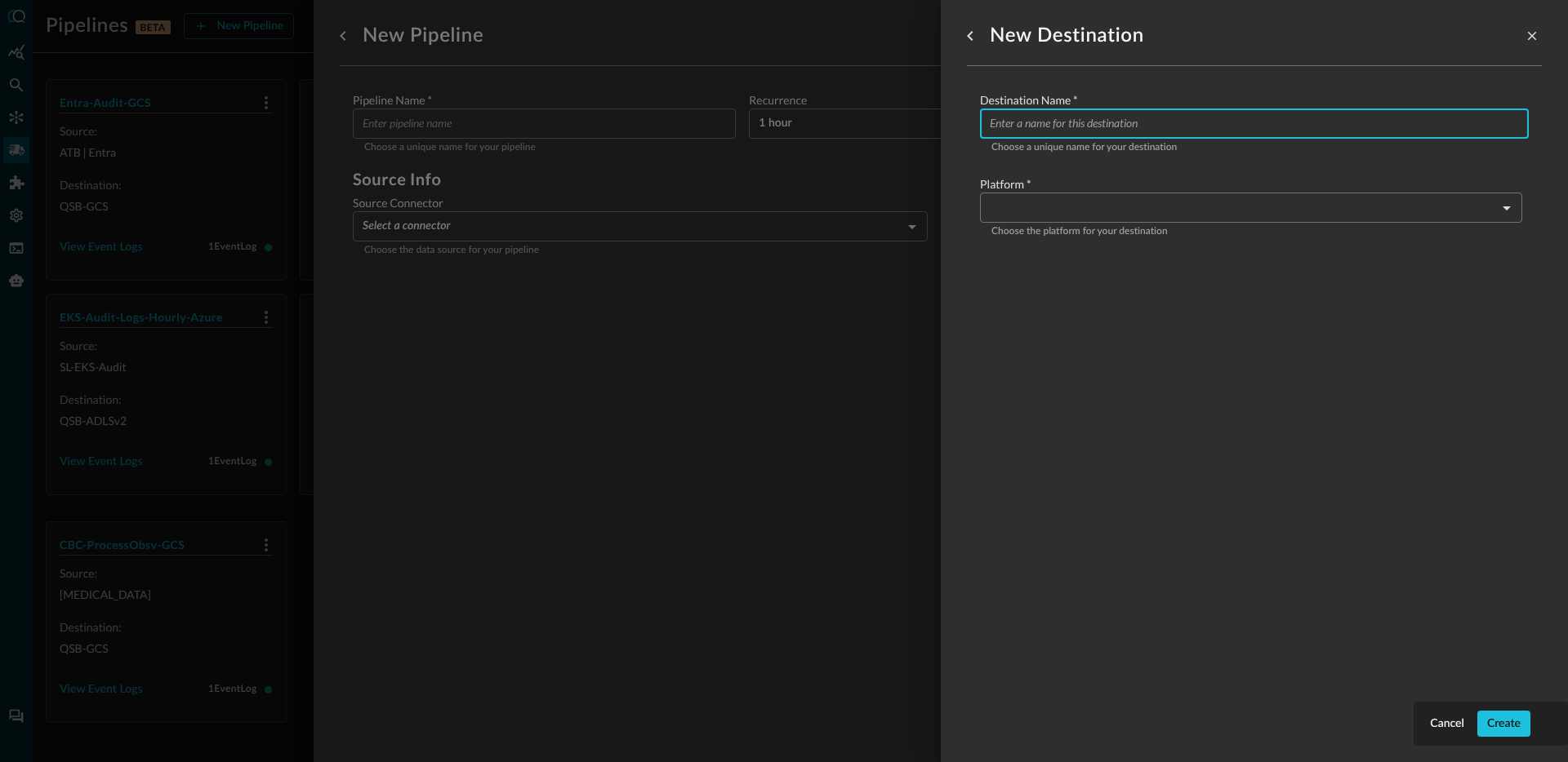
click at [1047, 217] on body "Pipelines BETA New Pipeline Manage Destinations ( 5 ) Help Logout JR Entra-Audi…" at bounding box center [784, 381] width 1568 height 762
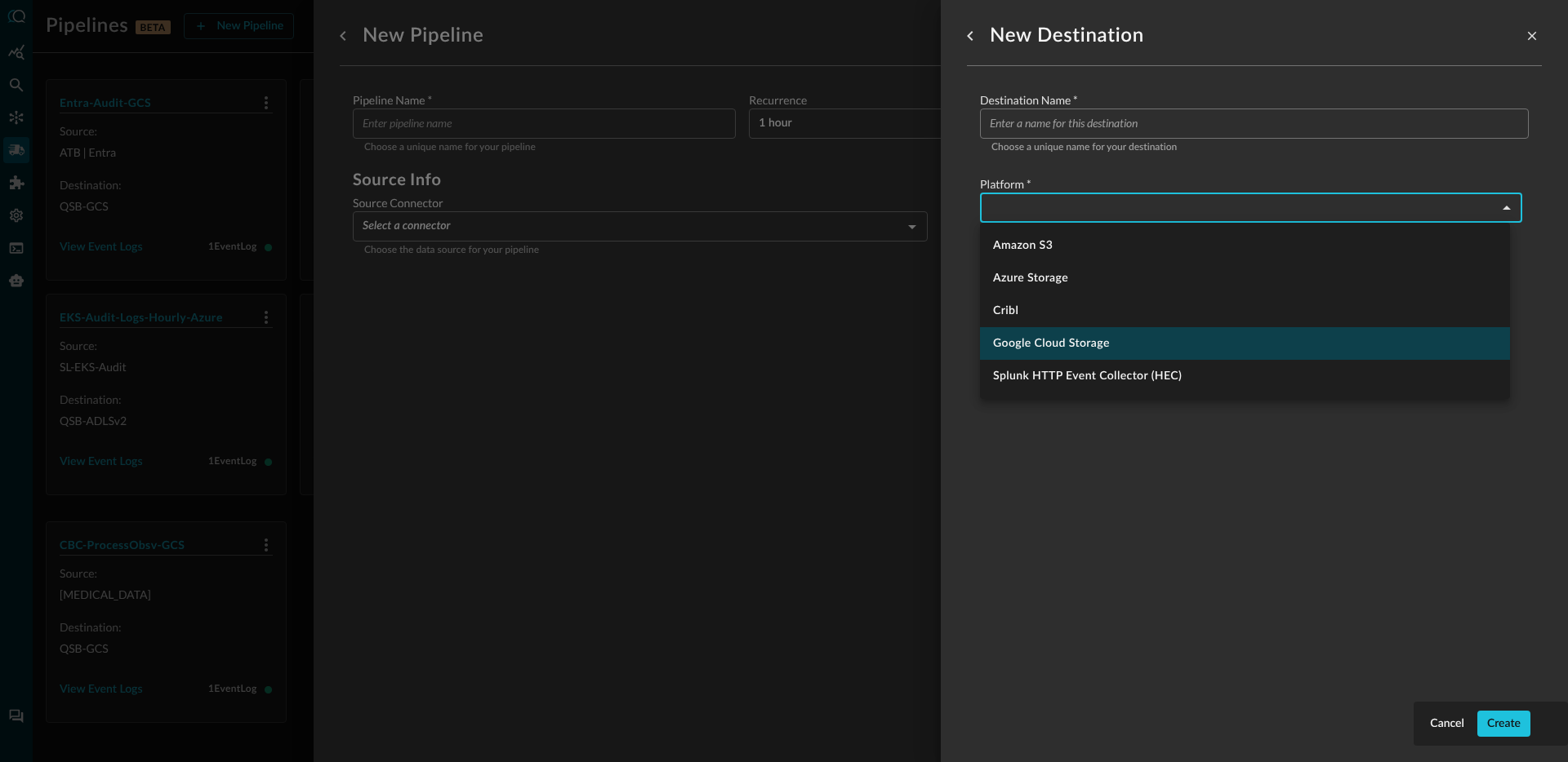
click at [1113, 338] on li "Google Cloud Storage" at bounding box center [1245, 343] width 530 height 33
type input "google_cloud_storage"
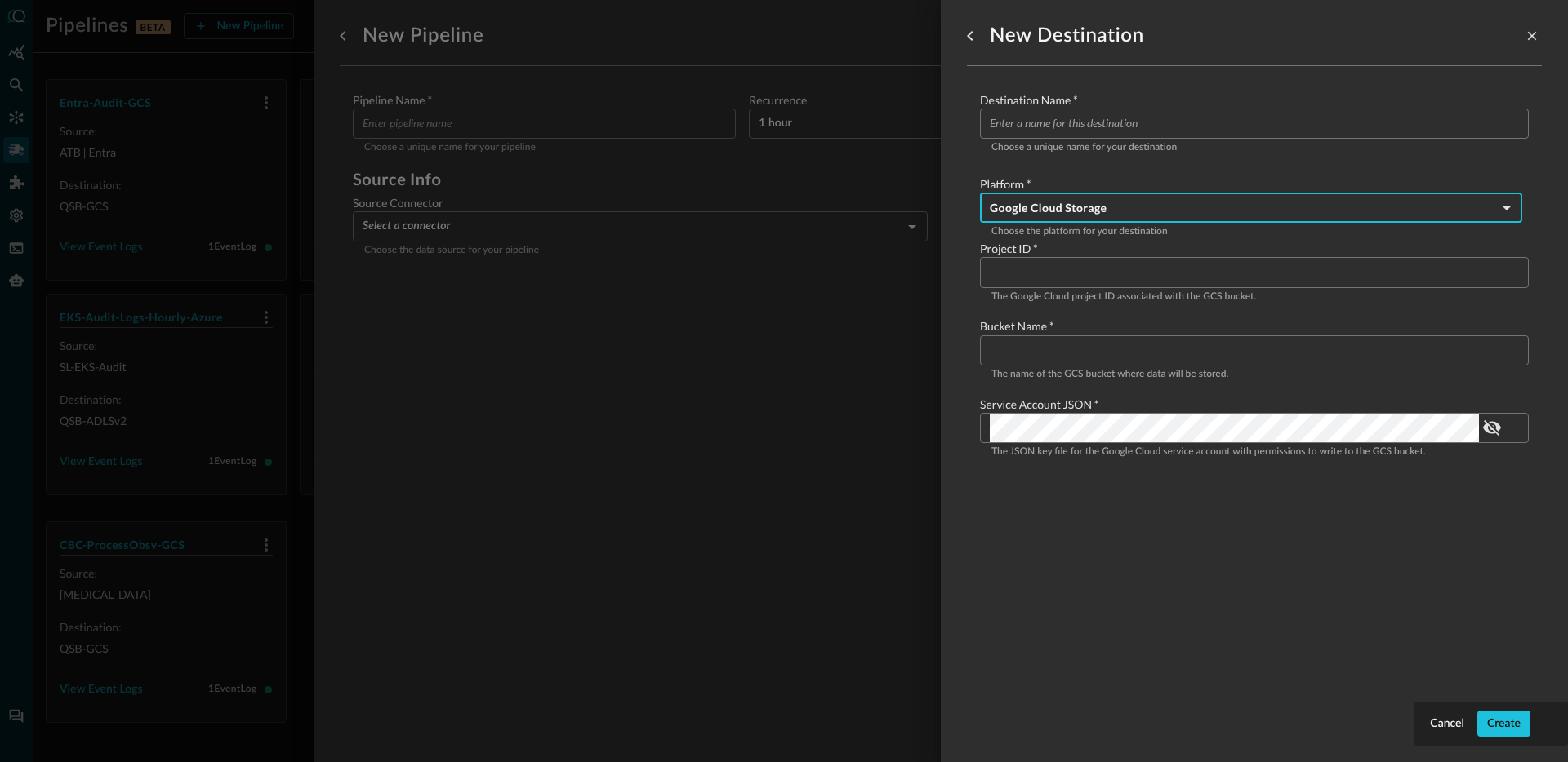
click at [1206, 547] on div "New Destination Destination Name   * ​ Choose a unique name for your destinatio…" at bounding box center [1255, 371] width 575 height 742
click at [1084, 266] on input "Configure pipeline destination" at bounding box center [1259, 272] width 539 height 30
click at [1042, 524] on div "New Destination Destination Name   * ​ Choose a unique name for your destinatio…" at bounding box center [1255, 371] width 575 height 742
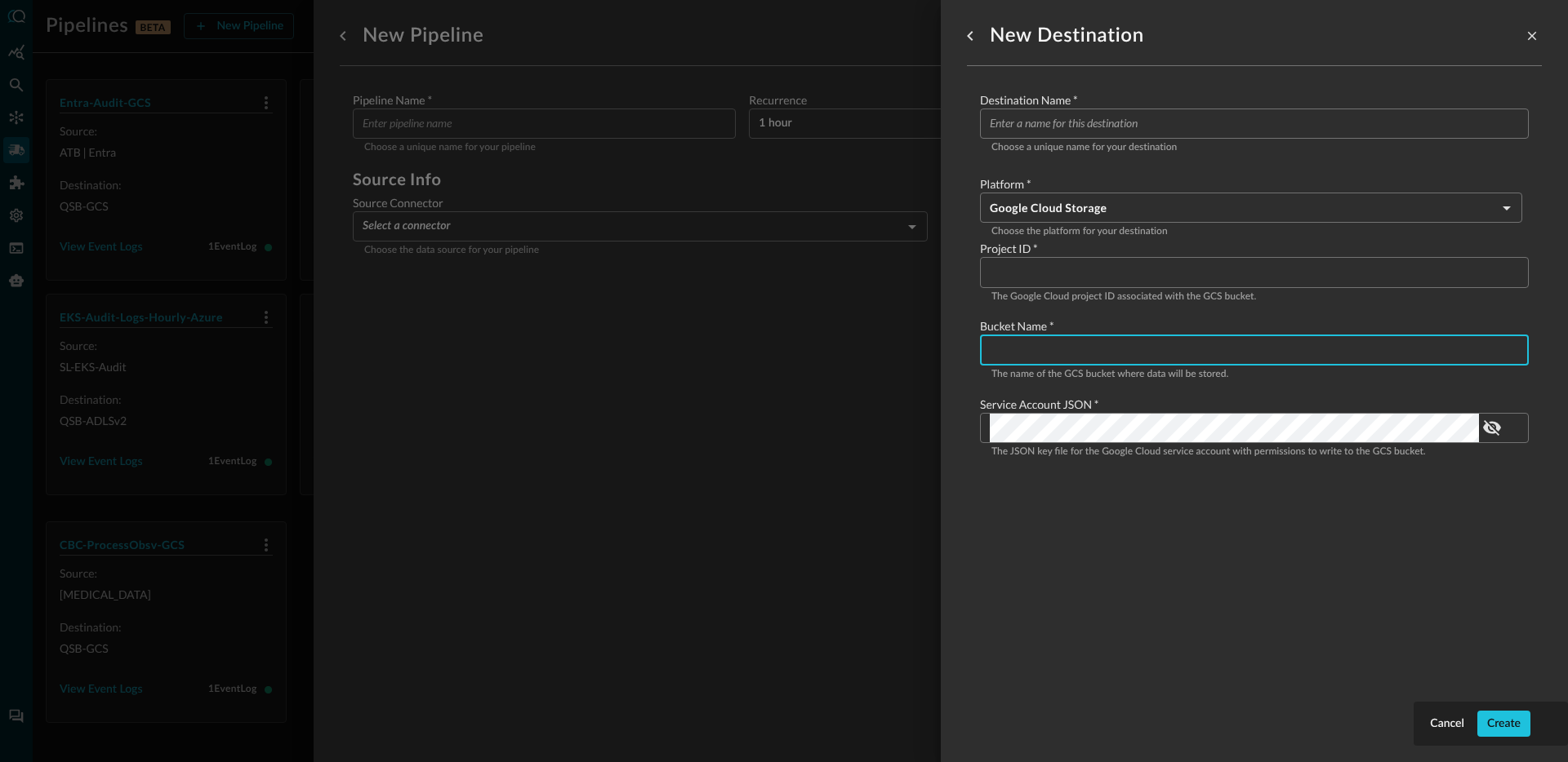
click at [1070, 349] on input "Configure pipeline destination" at bounding box center [1259, 351] width 539 height 30
click at [1199, 565] on div "New Destination Destination Name   * ​ Choose a unique name for your destinatio…" at bounding box center [1255, 371] width 575 height 742
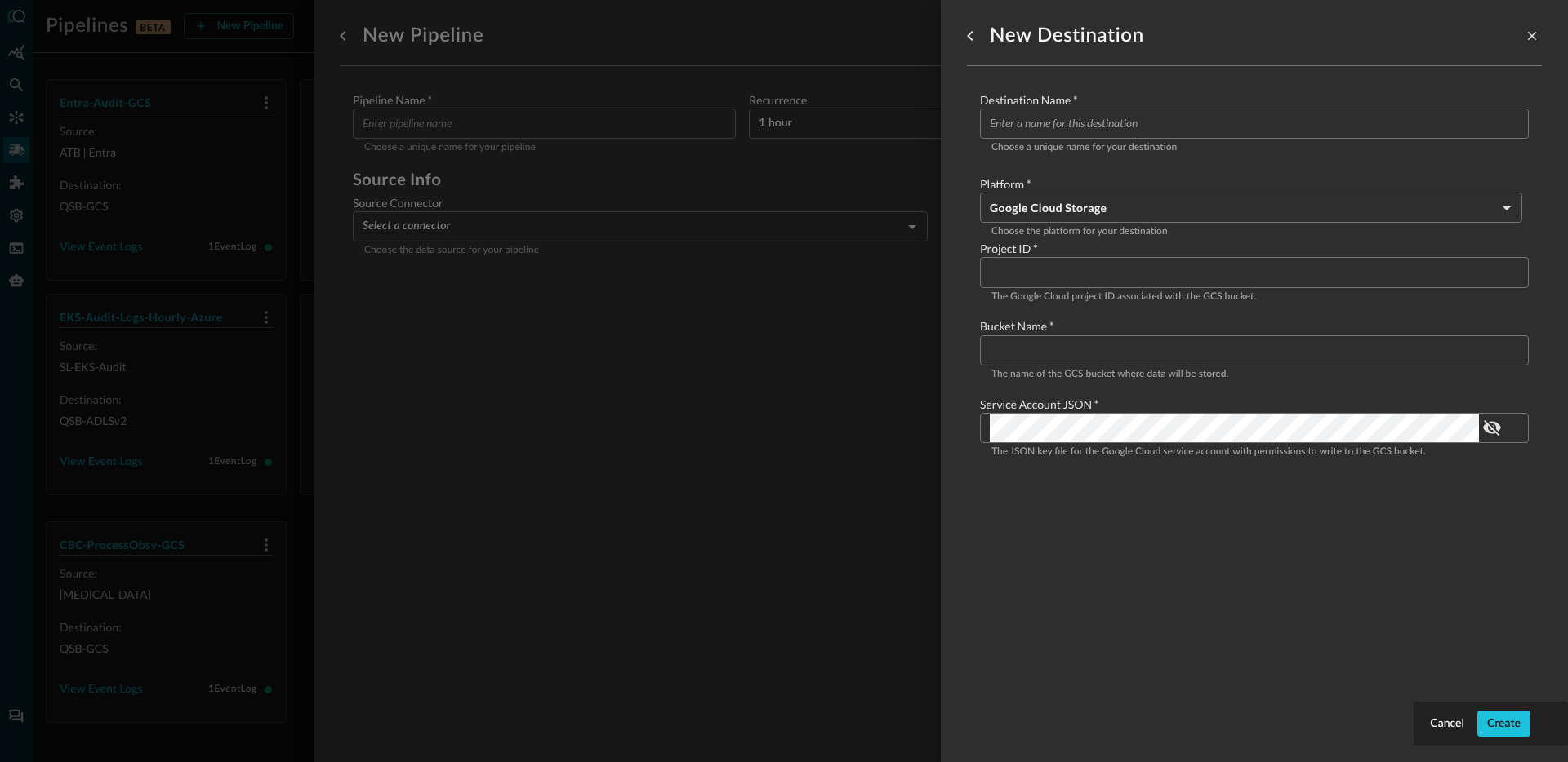
click at [849, 344] on div at bounding box center [784, 381] width 1568 height 762
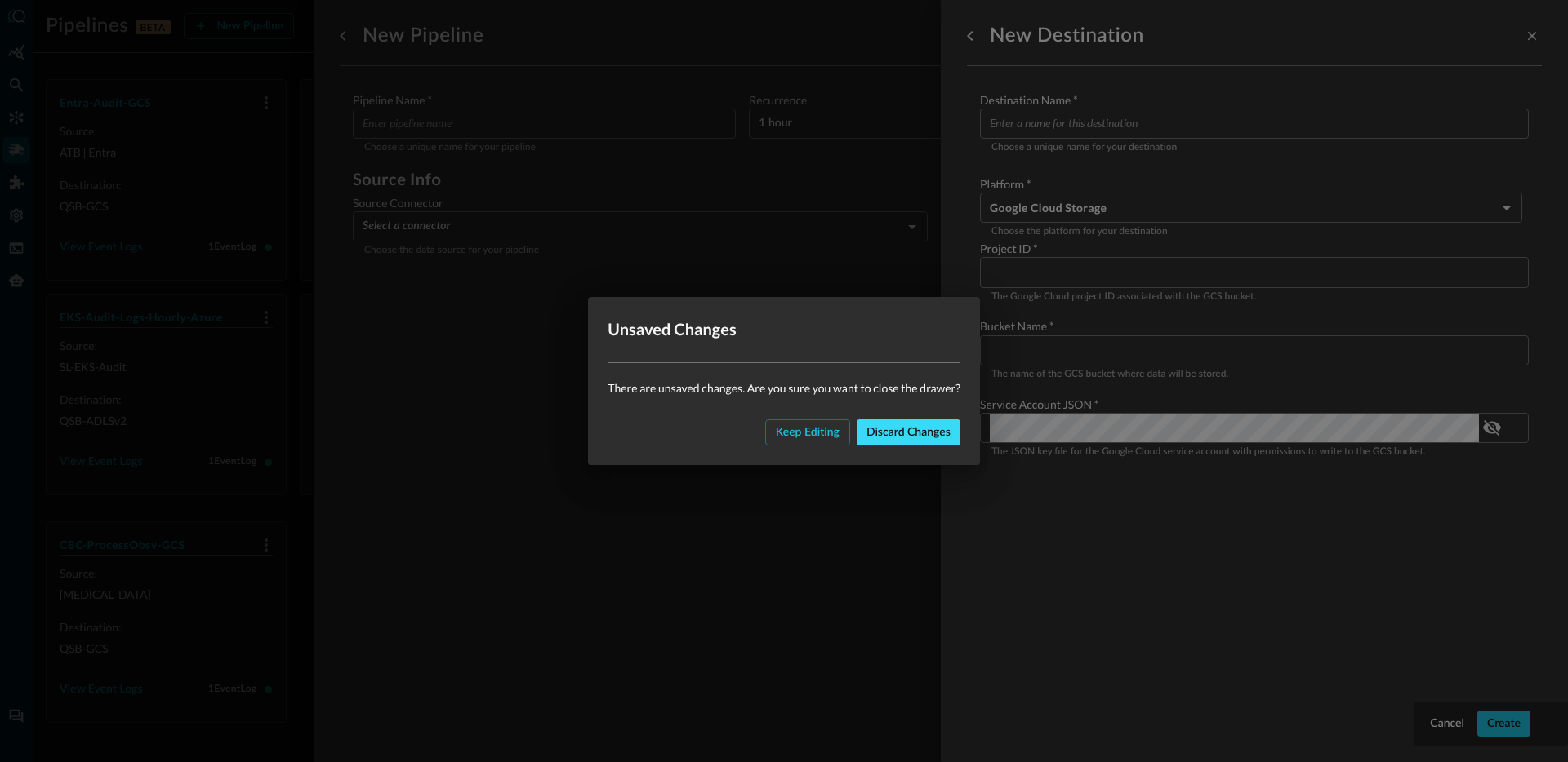
click at [878, 431] on div "Discard changes" at bounding box center [908, 433] width 84 height 21
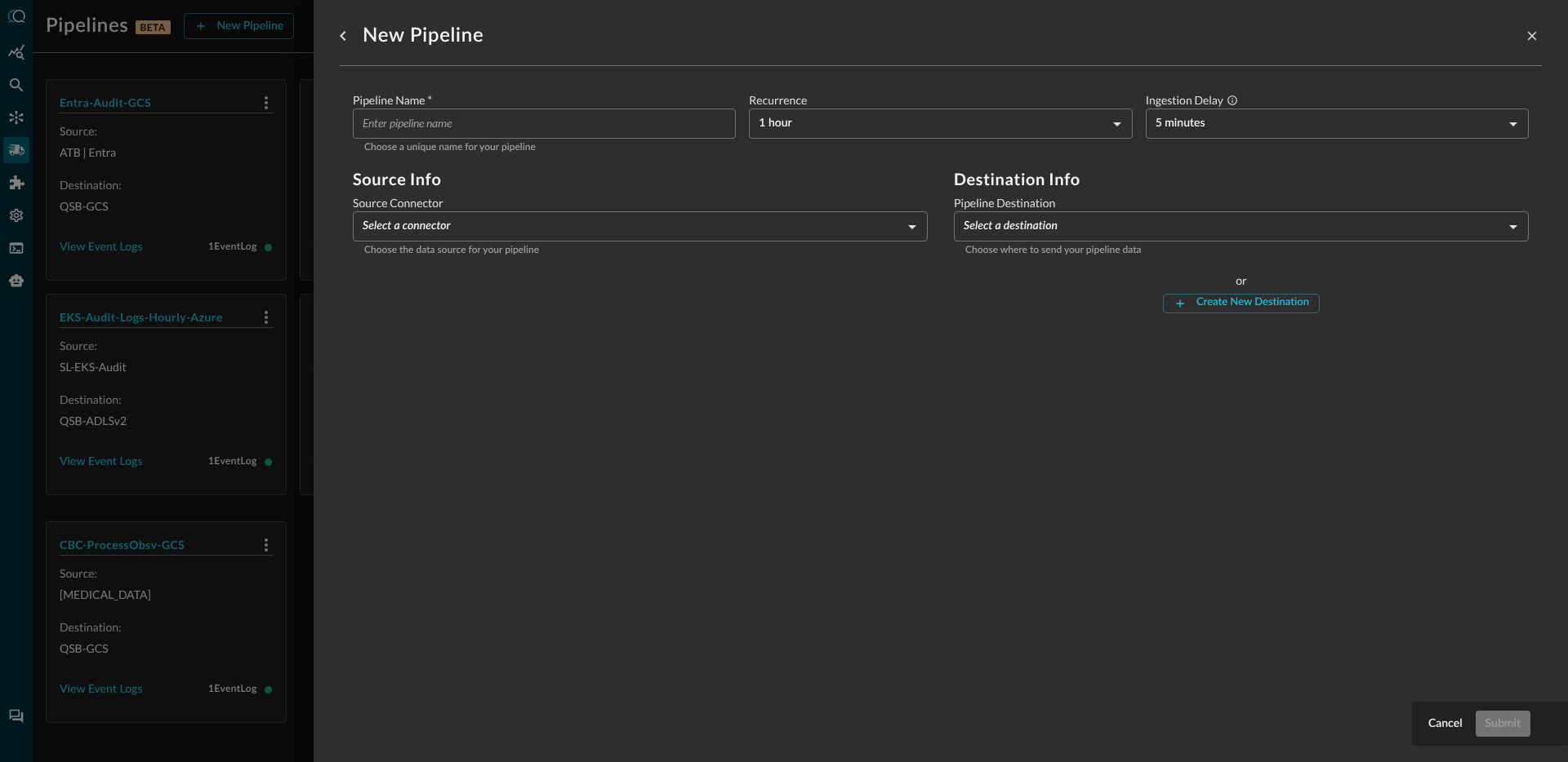
click at [1096, 233] on body "Pipelines BETA New Pipeline Manage Destinations ( 5 ) Help Logout JR Entra-Audi…" at bounding box center [784, 381] width 1568 height 762
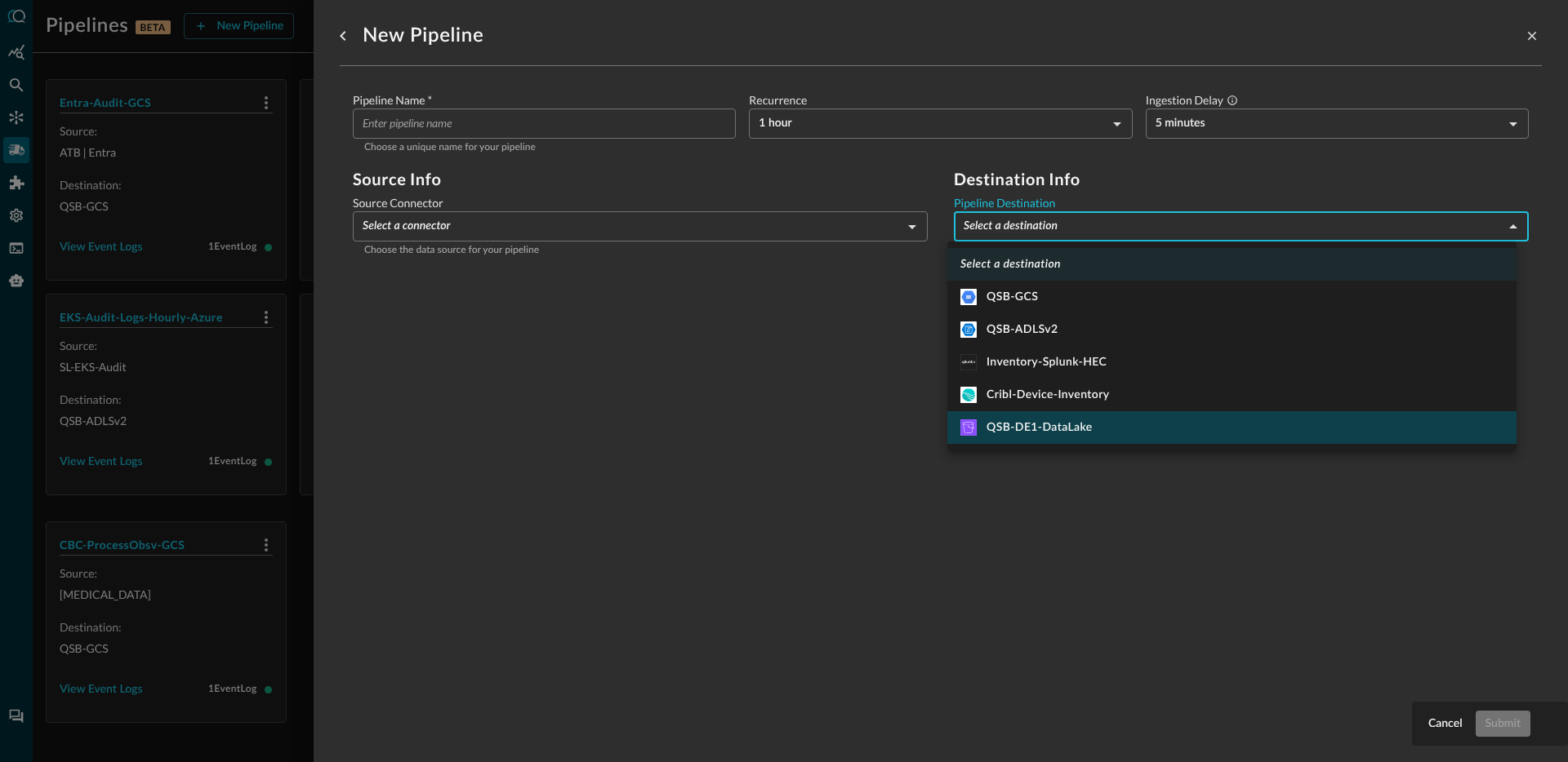
click at [1123, 439] on li "QSB-DE1-DataLake" at bounding box center [1232, 427] width 570 height 33
type input "13"
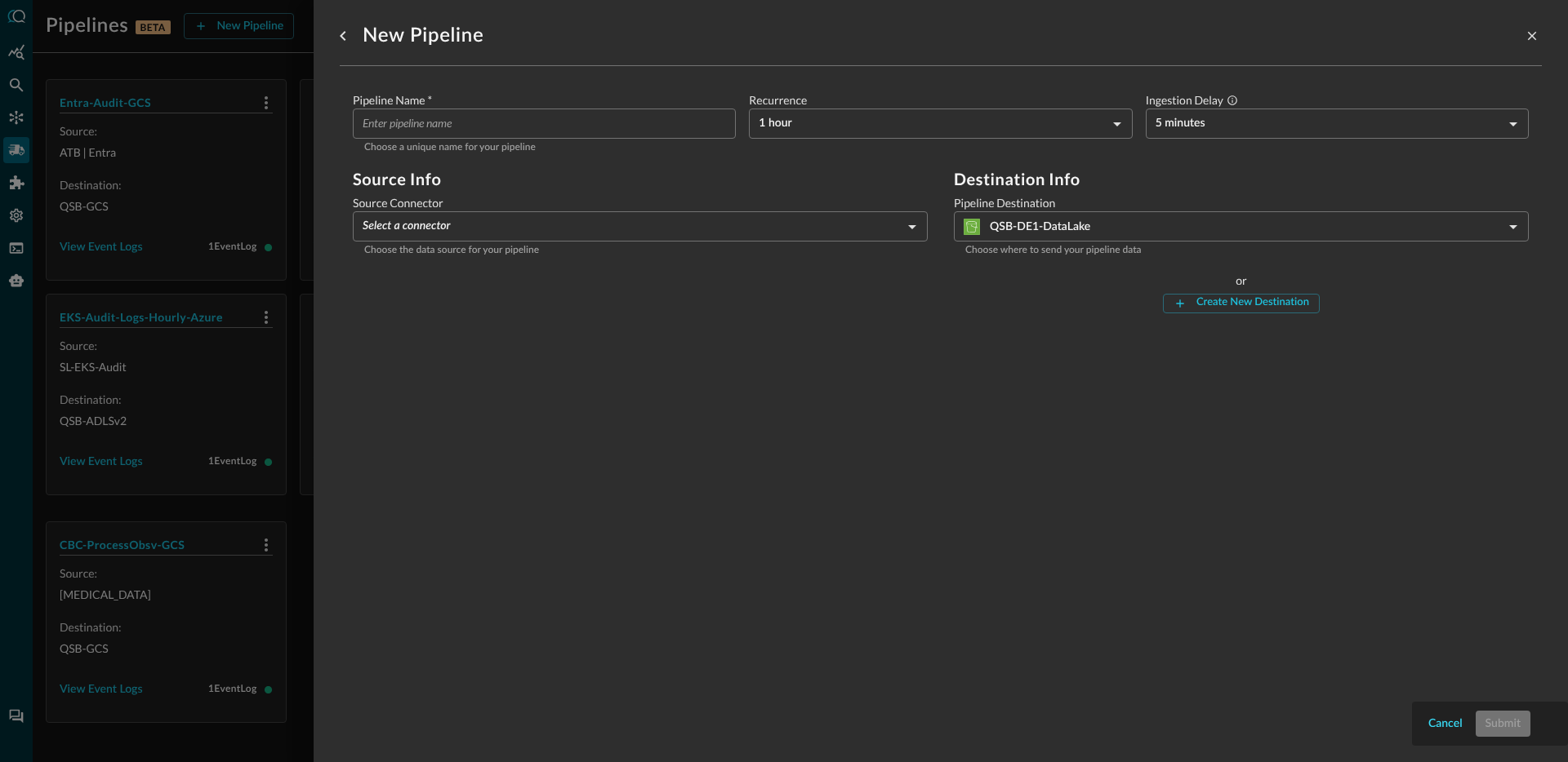
click at [1445, 728] on div "Cancel" at bounding box center [1445, 725] width 35 height 21
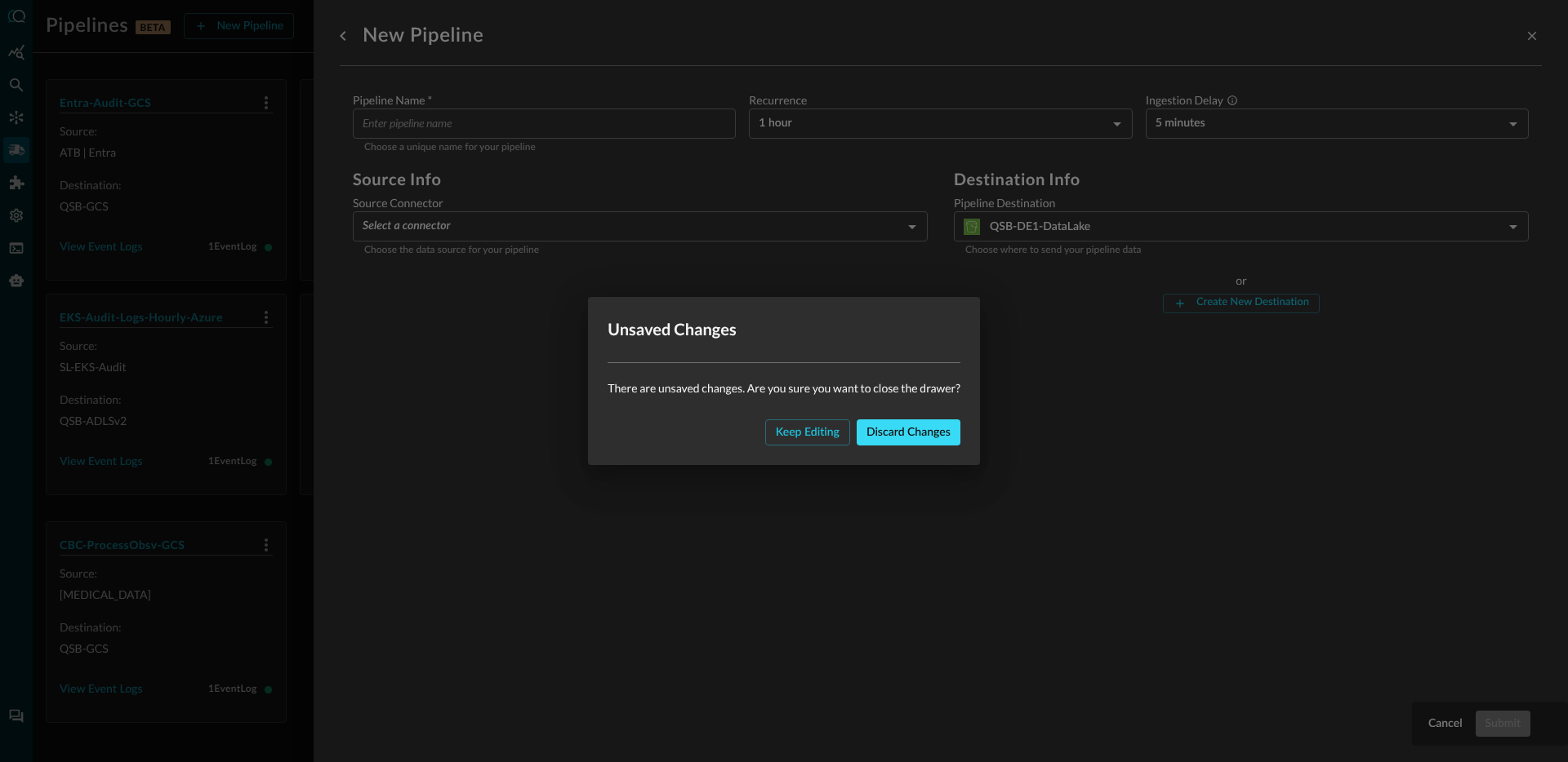
click at [879, 441] on div "Discard changes" at bounding box center [908, 433] width 84 height 21
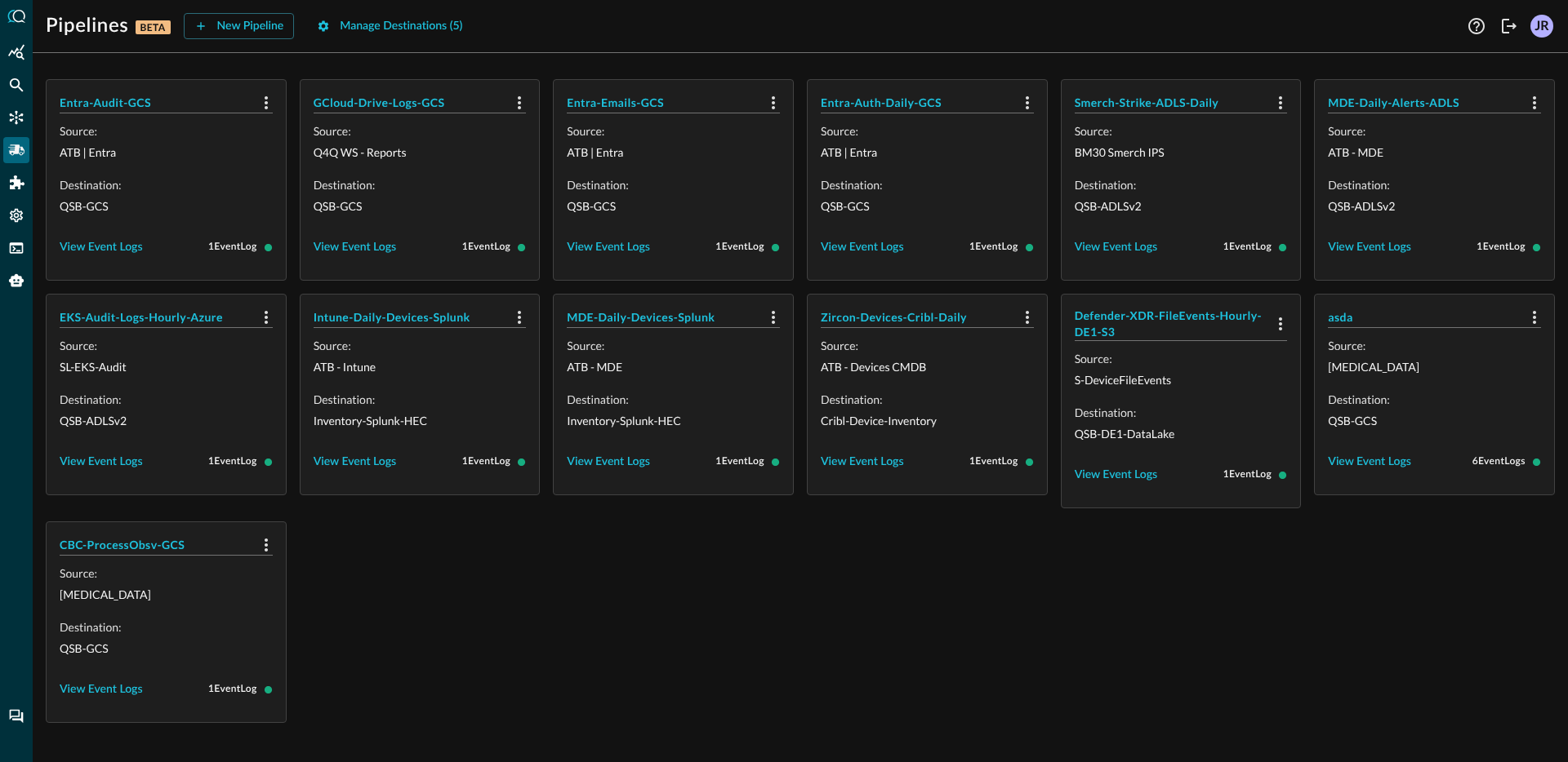
click at [615, 554] on div "Entra-Audit-GCS Source: ATB | Entra Destination: QSB-GCS View Event Logs 1 Even…" at bounding box center [800, 401] width 1509 height 644
click at [122, 104] on h5 "Entra-Audit-GCS" at bounding box center [156, 102] width 194 height 16
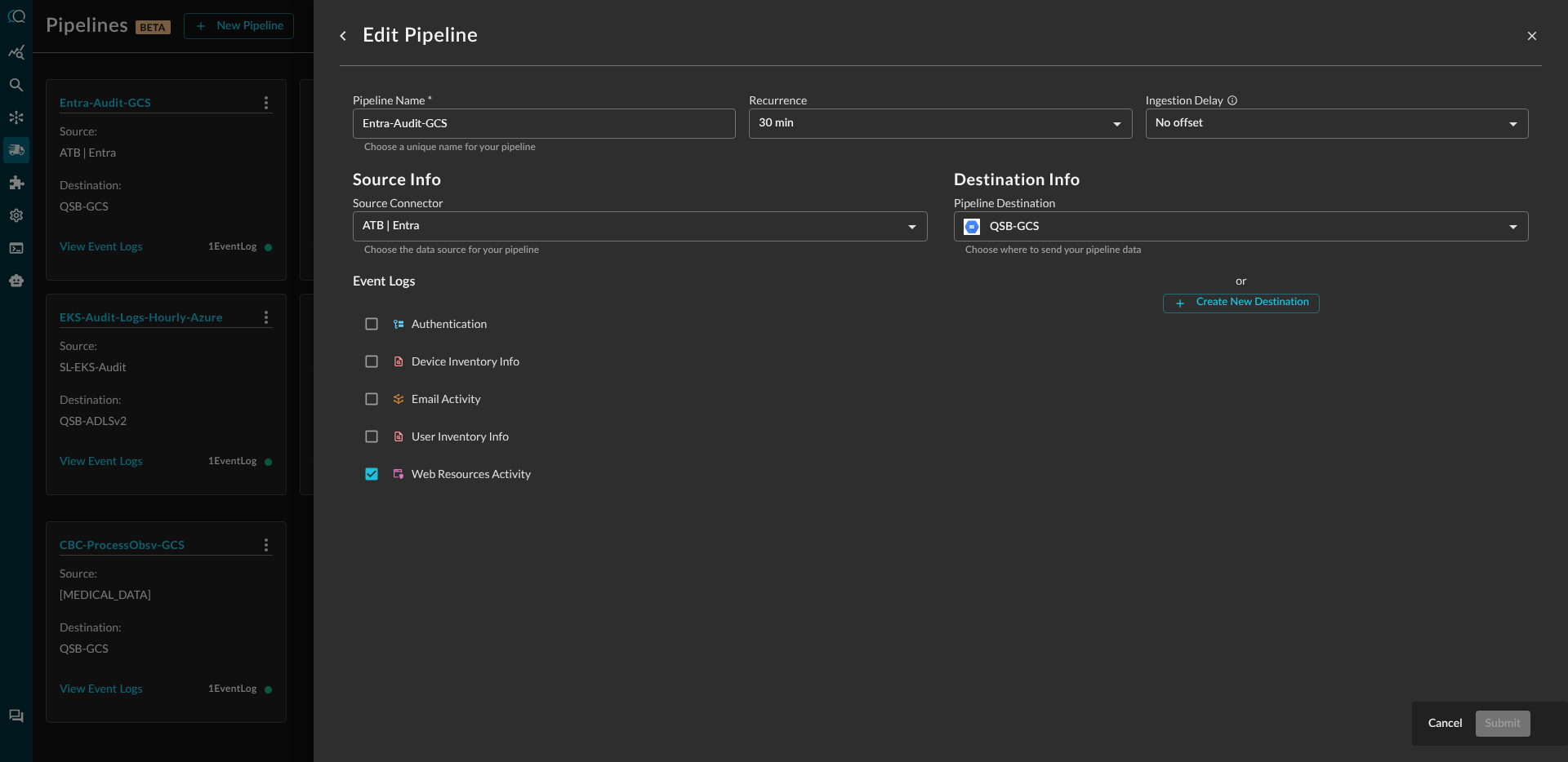
click at [236, 426] on div at bounding box center [784, 381] width 1568 height 762
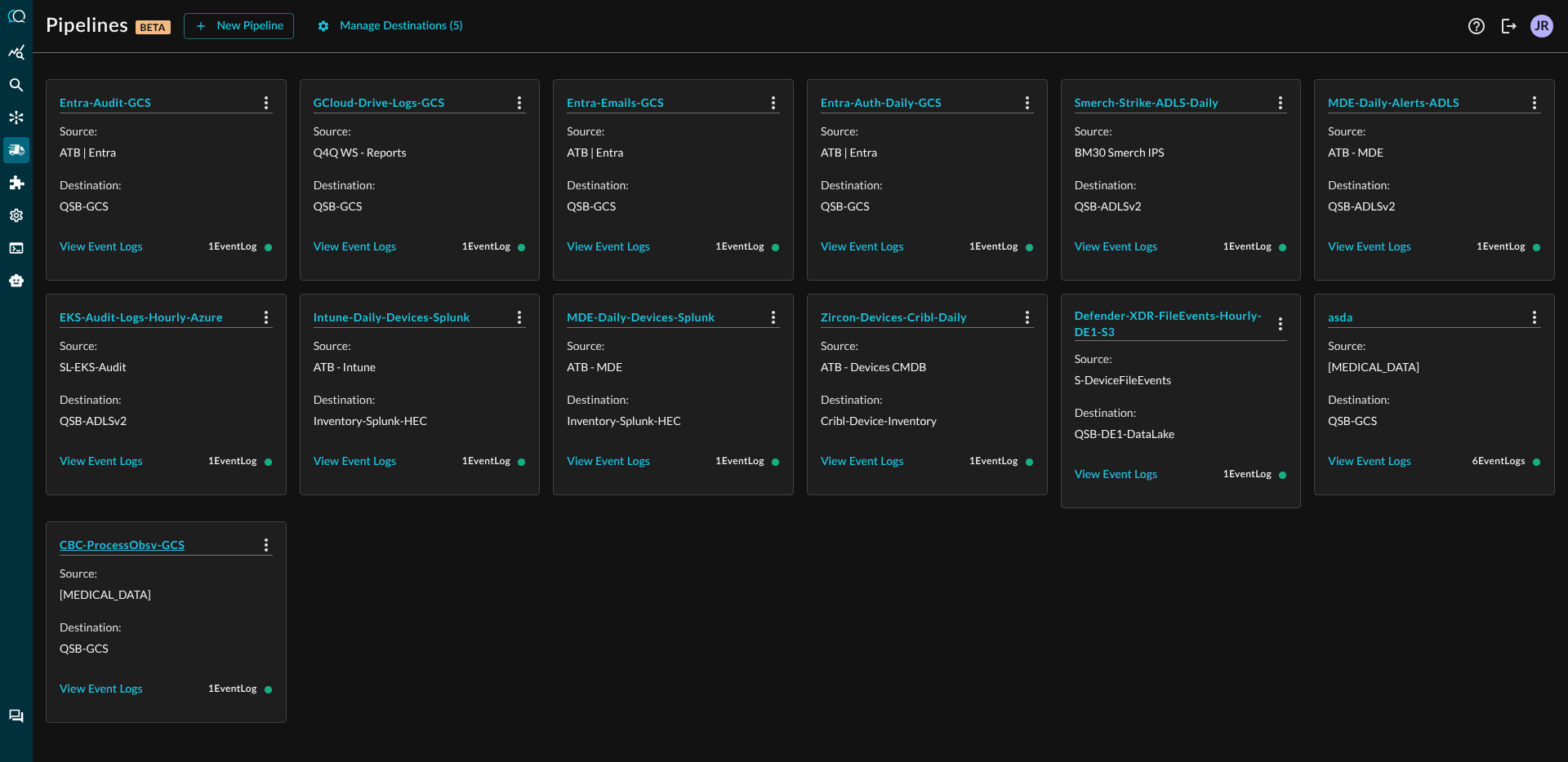
click at [125, 545] on h5 "CBC-ProcessObsv-GCS" at bounding box center [156, 544] width 194 height 16
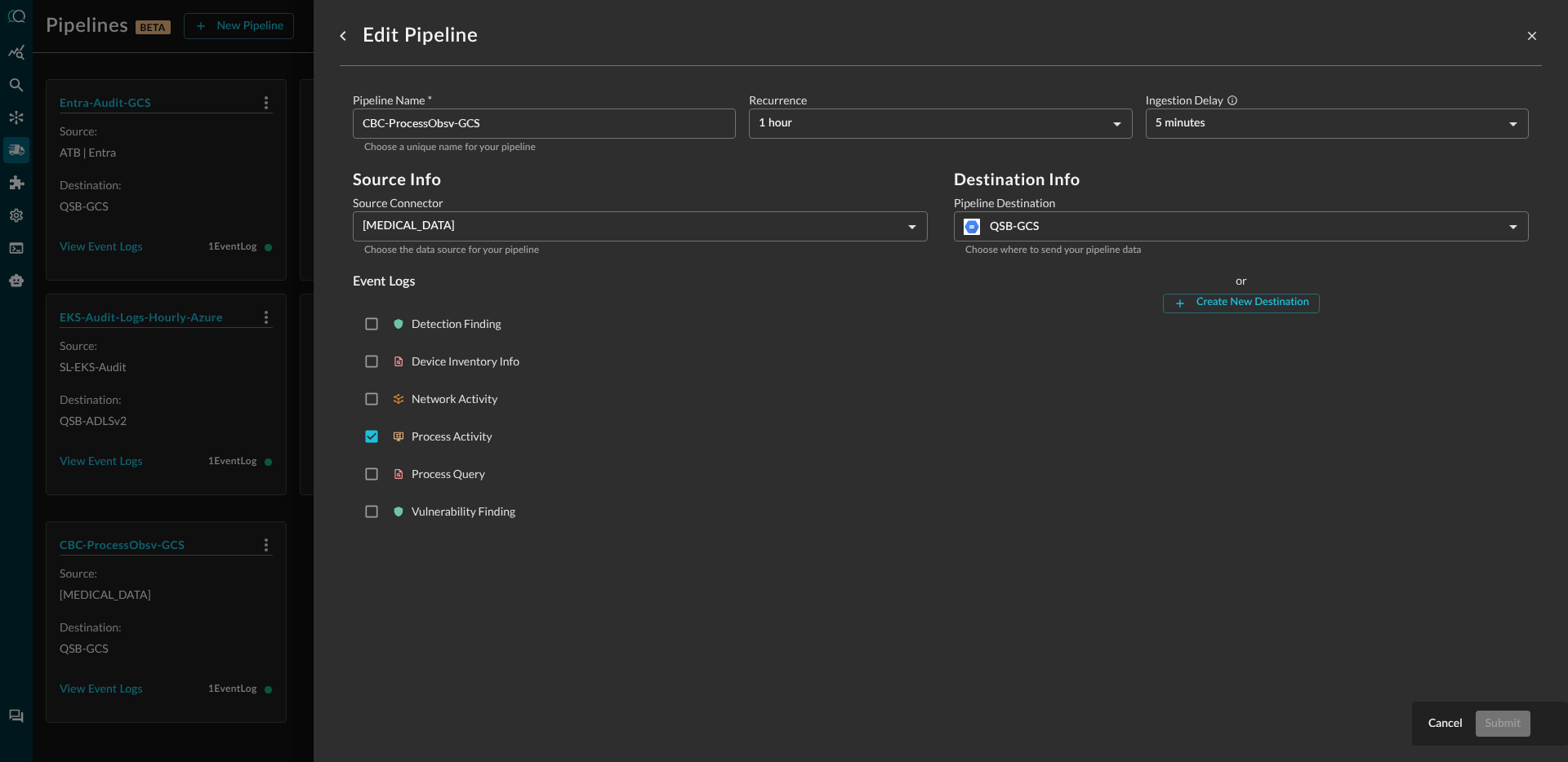
click at [293, 593] on div at bounding box center [784, 381] width 1568 height 762
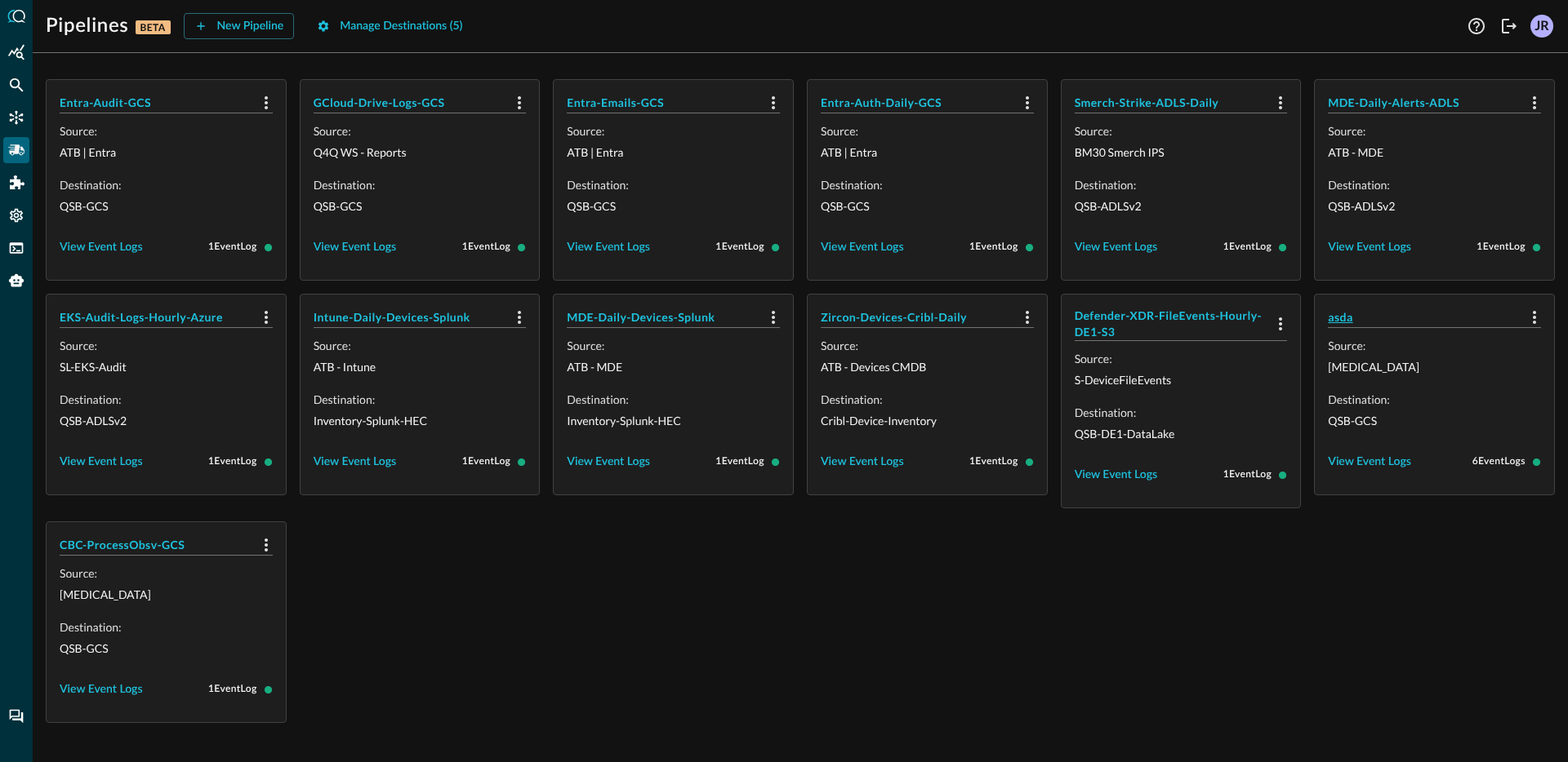
click at [1351, 317] on h5 "asda" at bounding box center [1425, 317] width 194 height 16
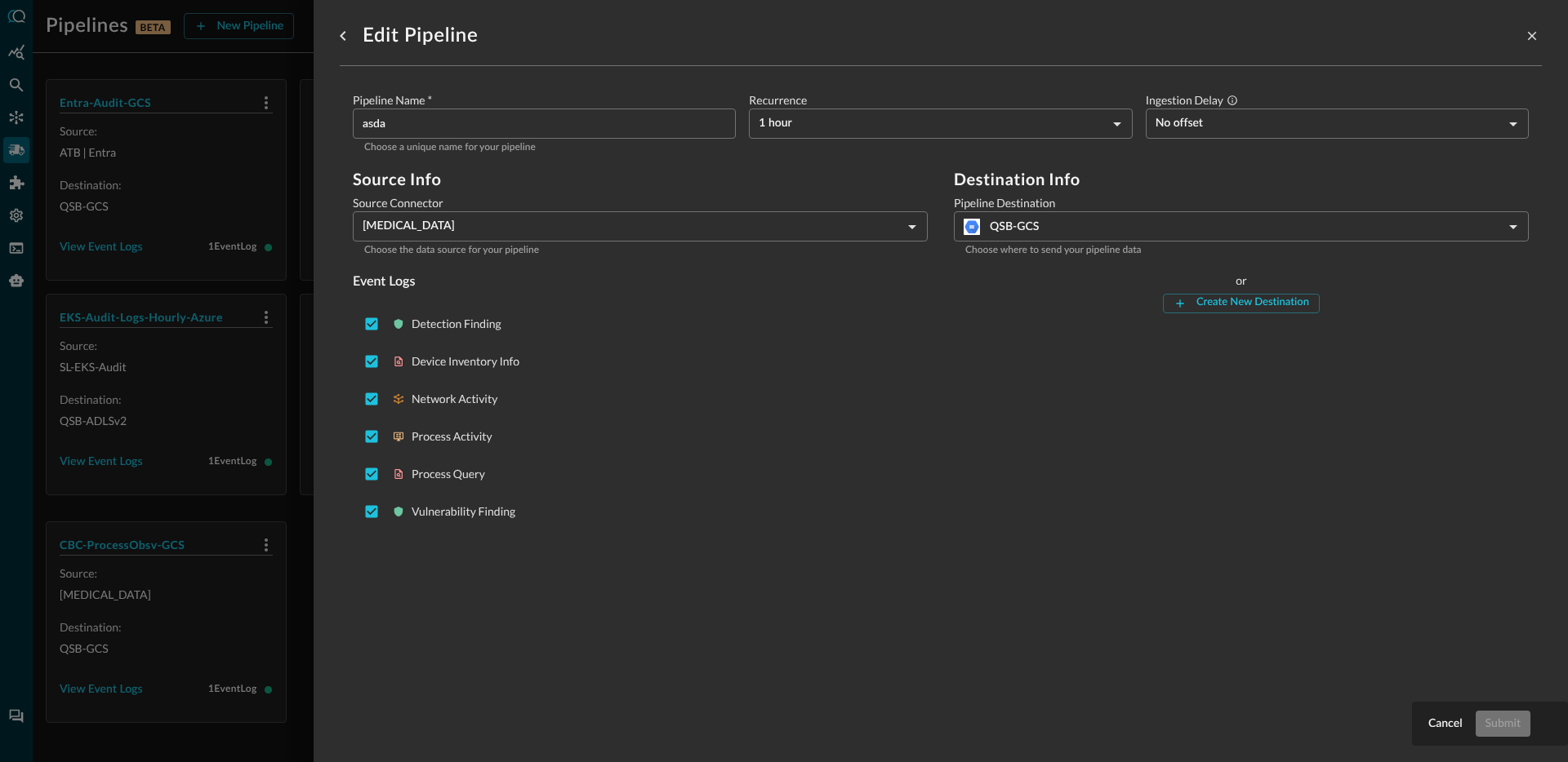
click at [1096, 235] on body "Pipelines BETA New Pipeline Manage Destinations ( 5 ) Help Logout JR Entra-Audi…" at bounding box center [784, 381] width 1568 height 762
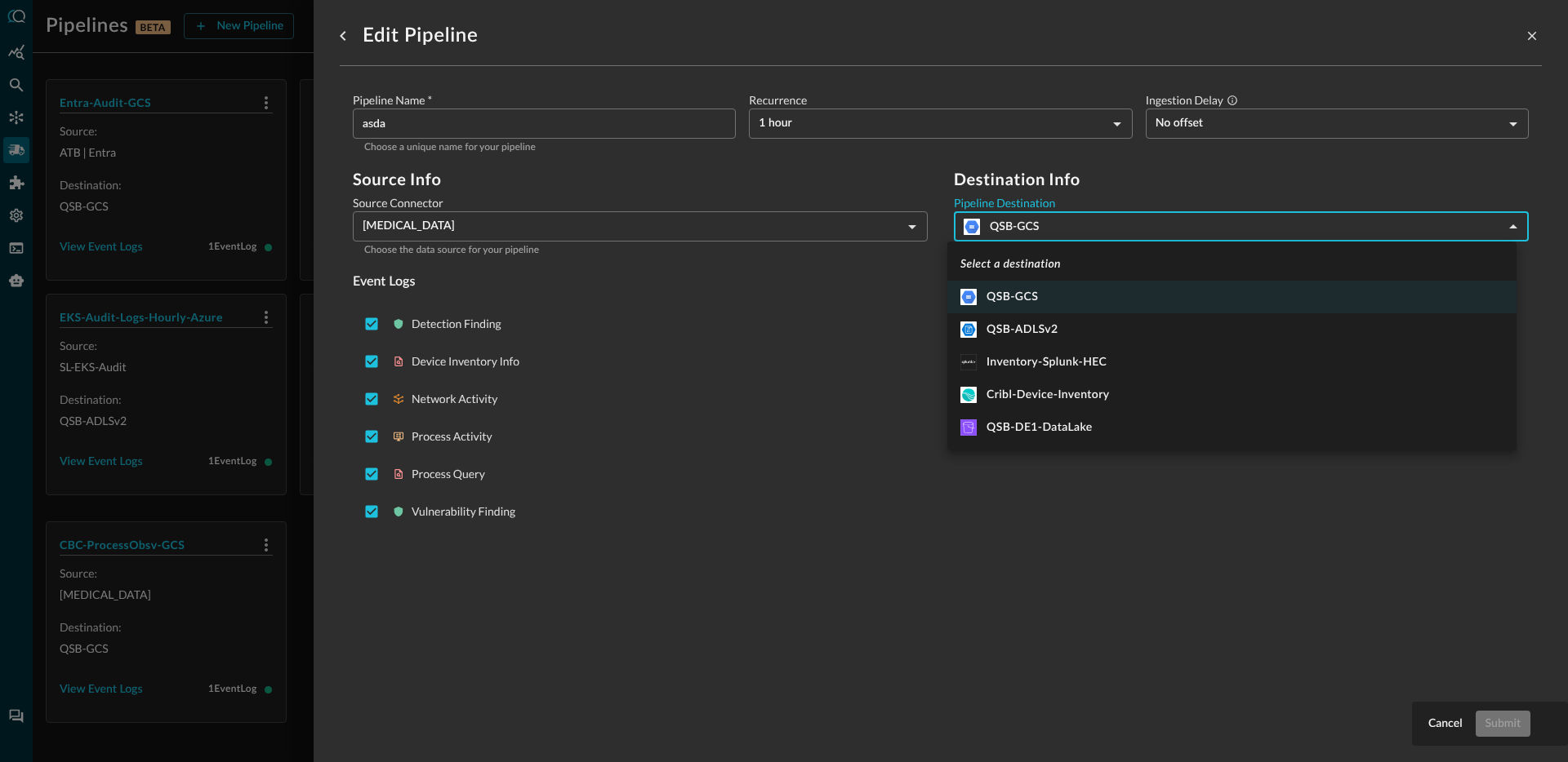
click at [498, 678] on div at bounding box center [784, 381] width 1568 height 762
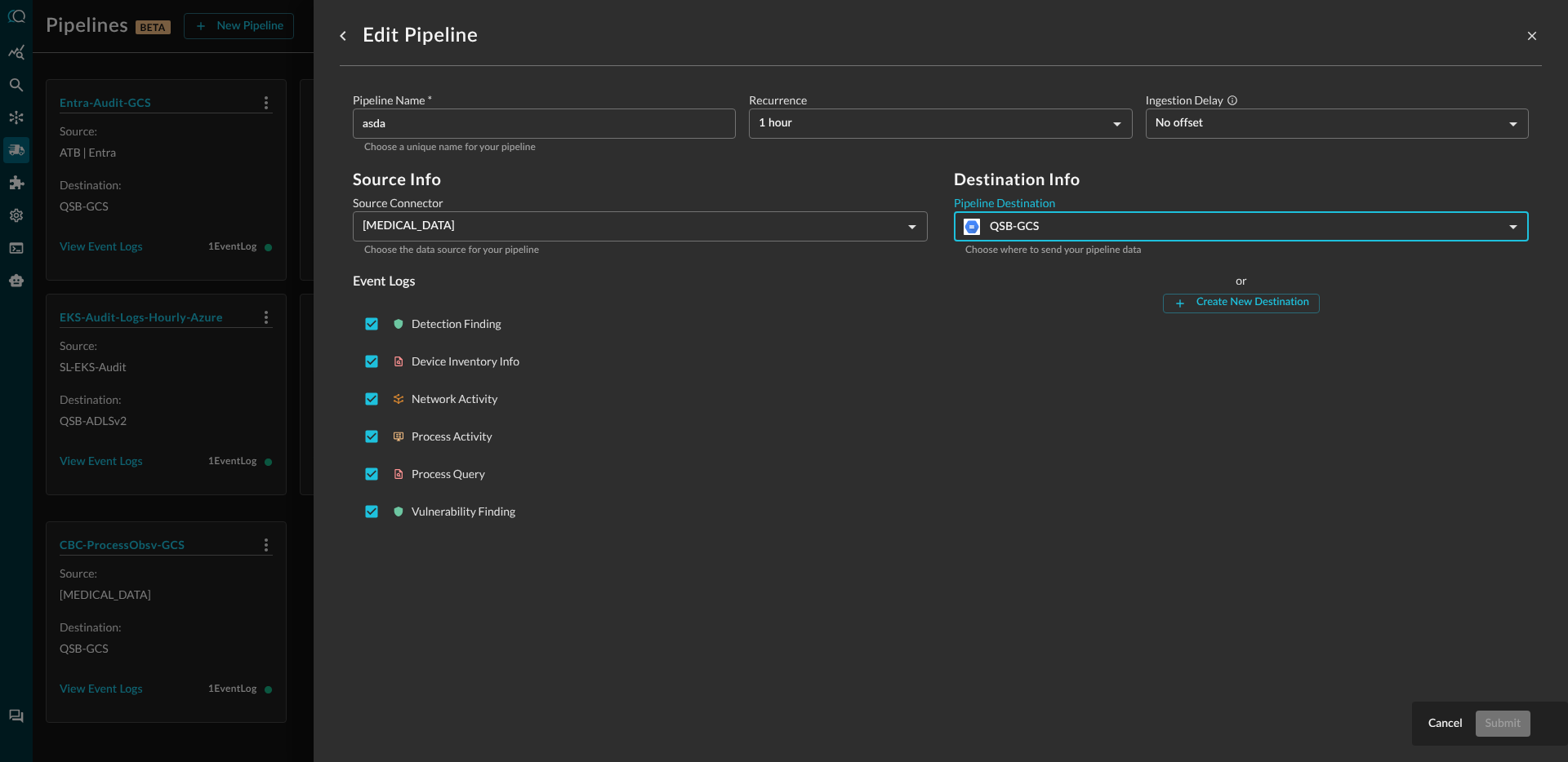
click at [236, 403] on div at bounding box center [784, 381] width 1568 height 762
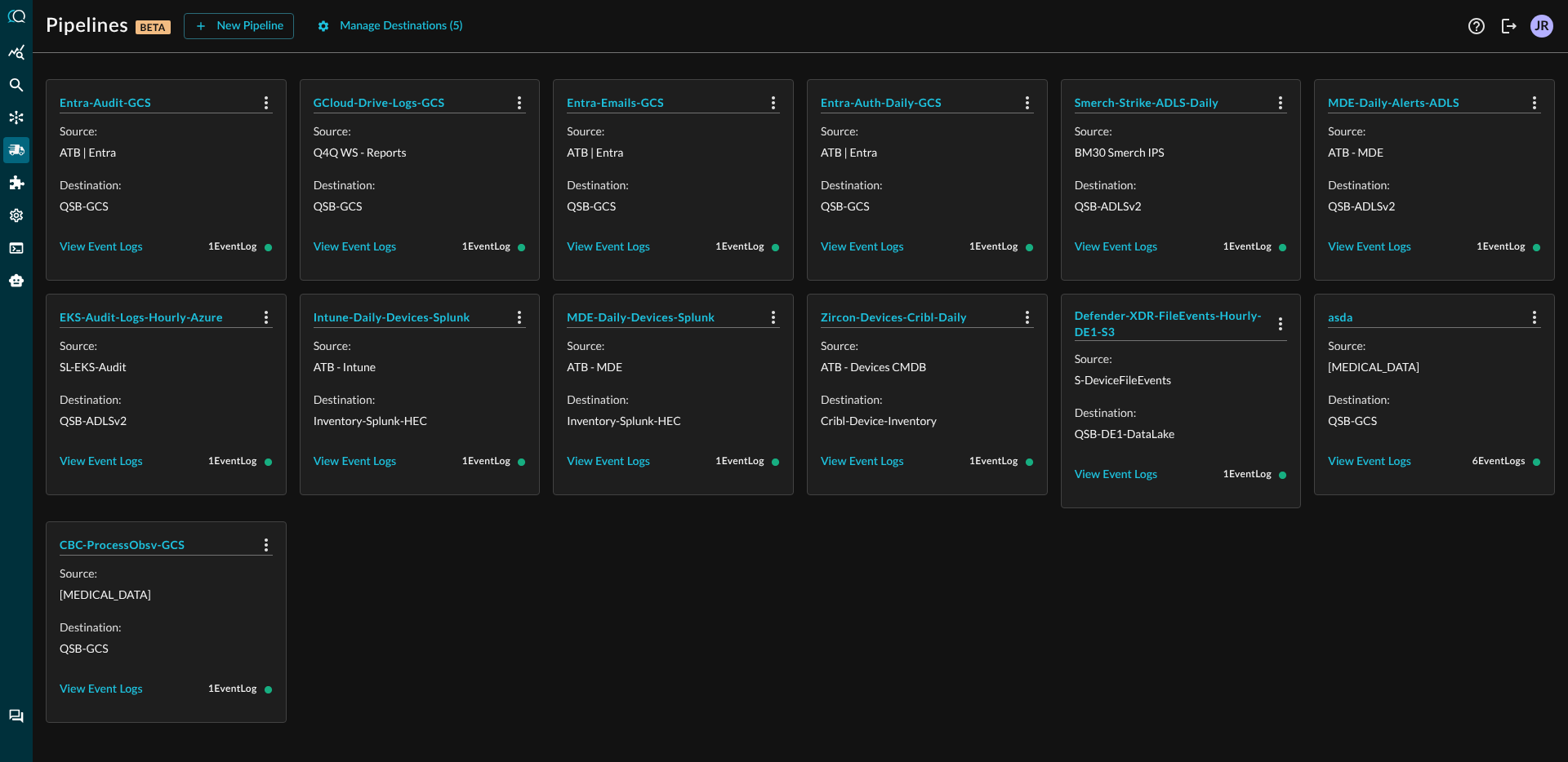
click at [636, 586] on div "Entra-Audit-GCS Source: ATB | Entra Destination: QSB-GCS View Event Logs 1 Even…" at bounding box center [800, 401] width 1509 height 644
